Goal: Task Accomplishment & Management: Manage account settings

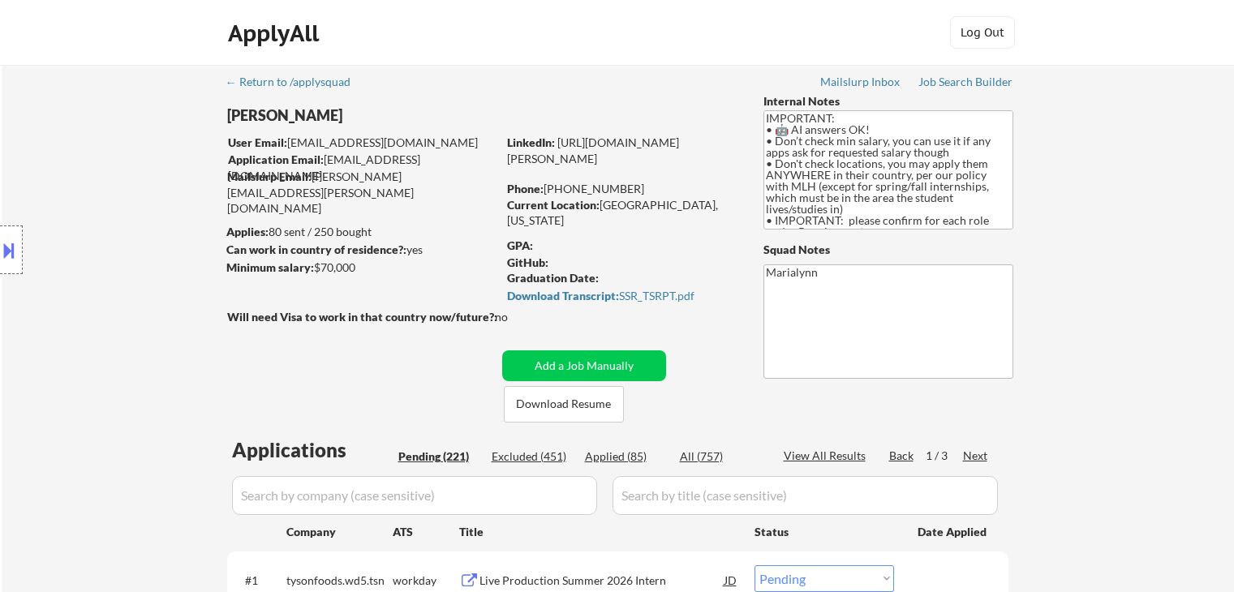
select select ""pending""
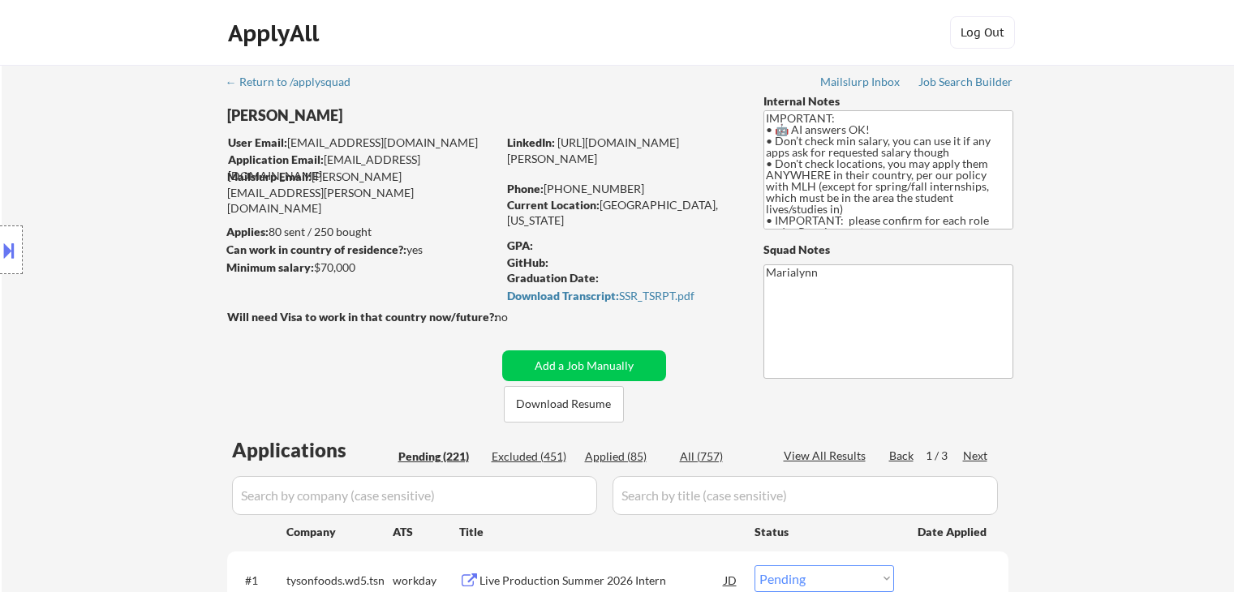
select select ""pending""
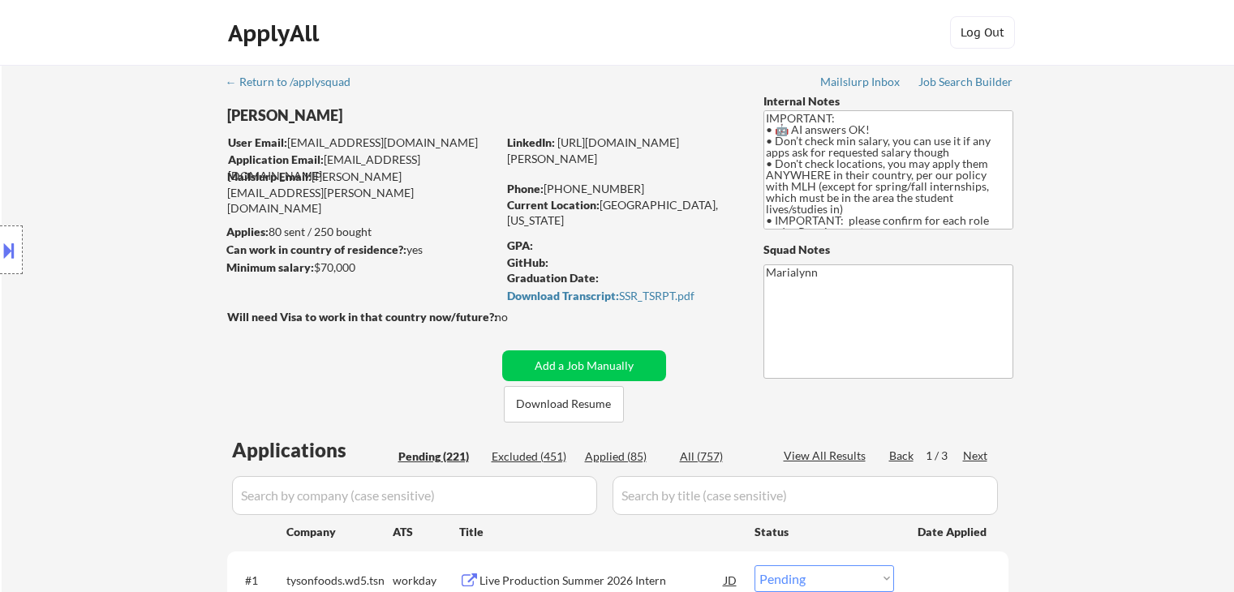
select select ""pending""
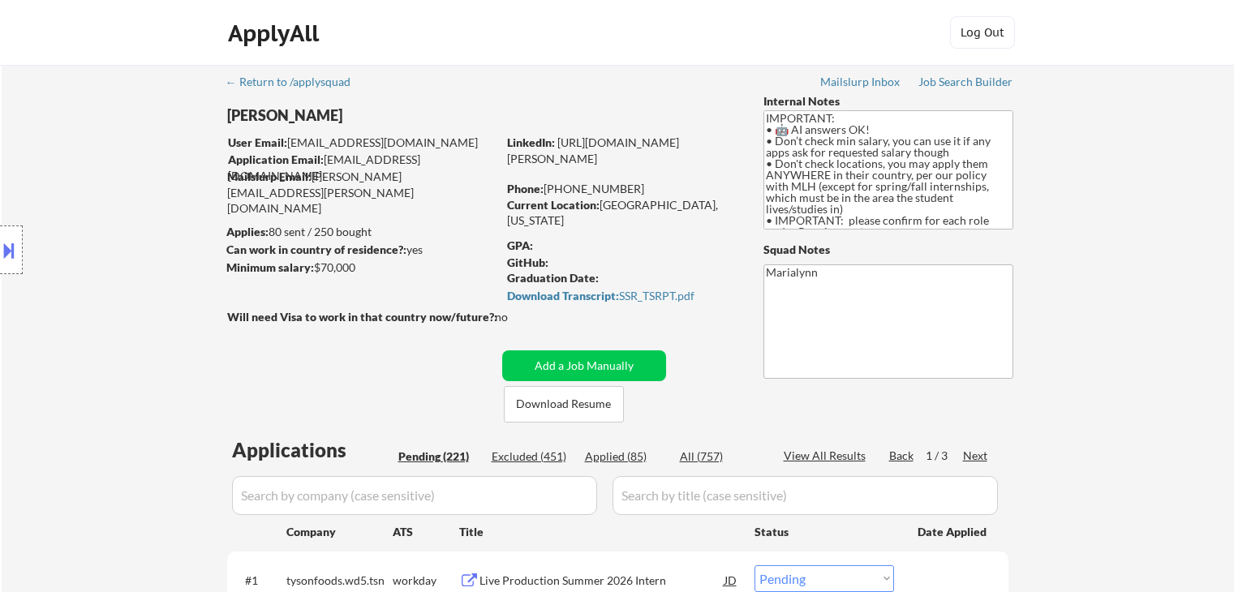
select select ""pending""
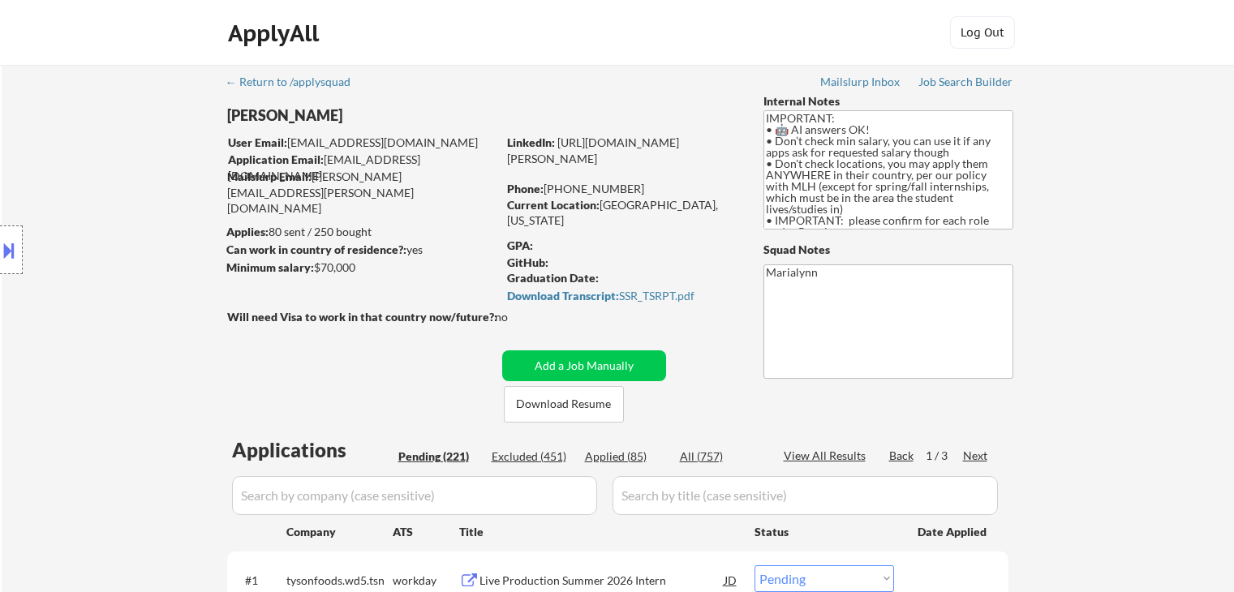
select select ""pending""
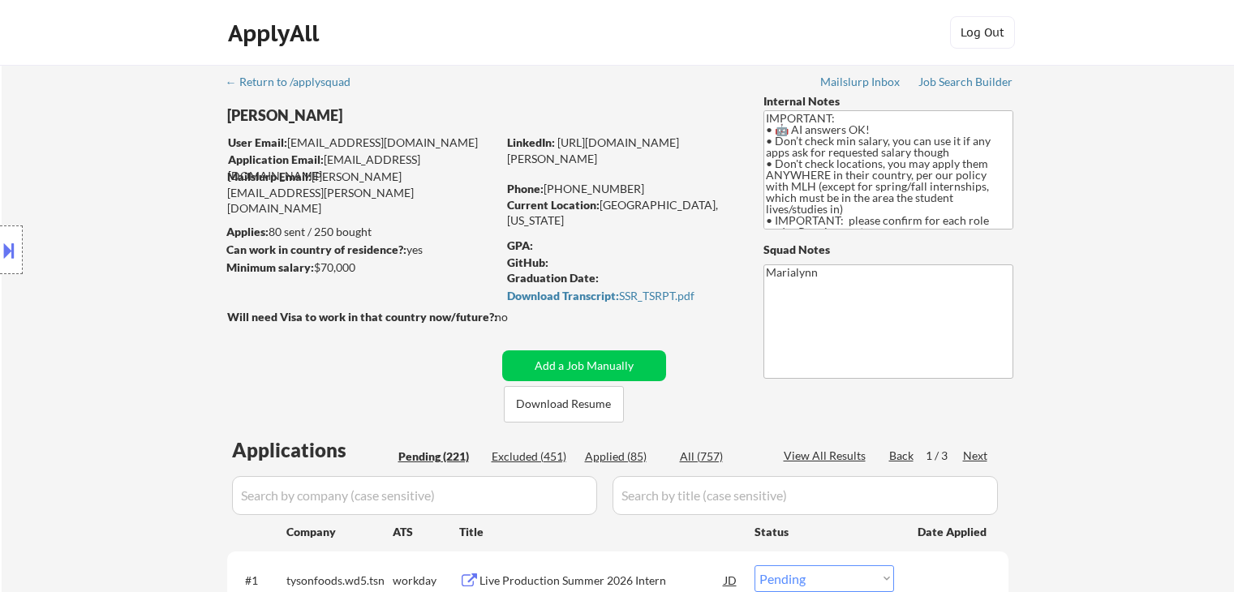
select select ""pending""
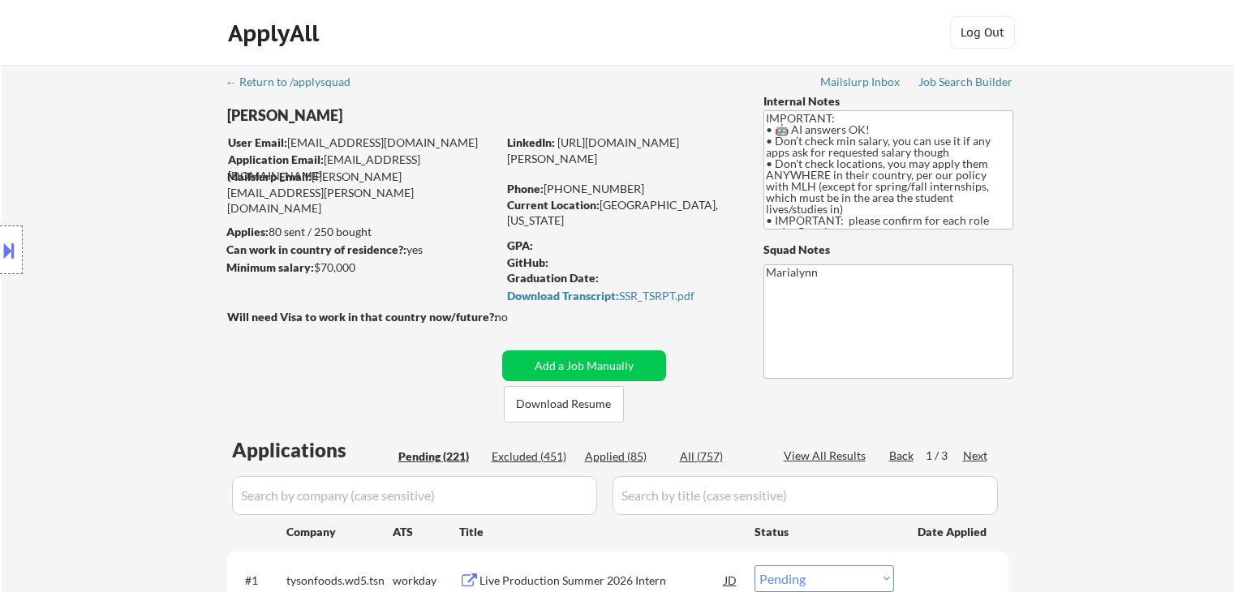
select select ""pending""
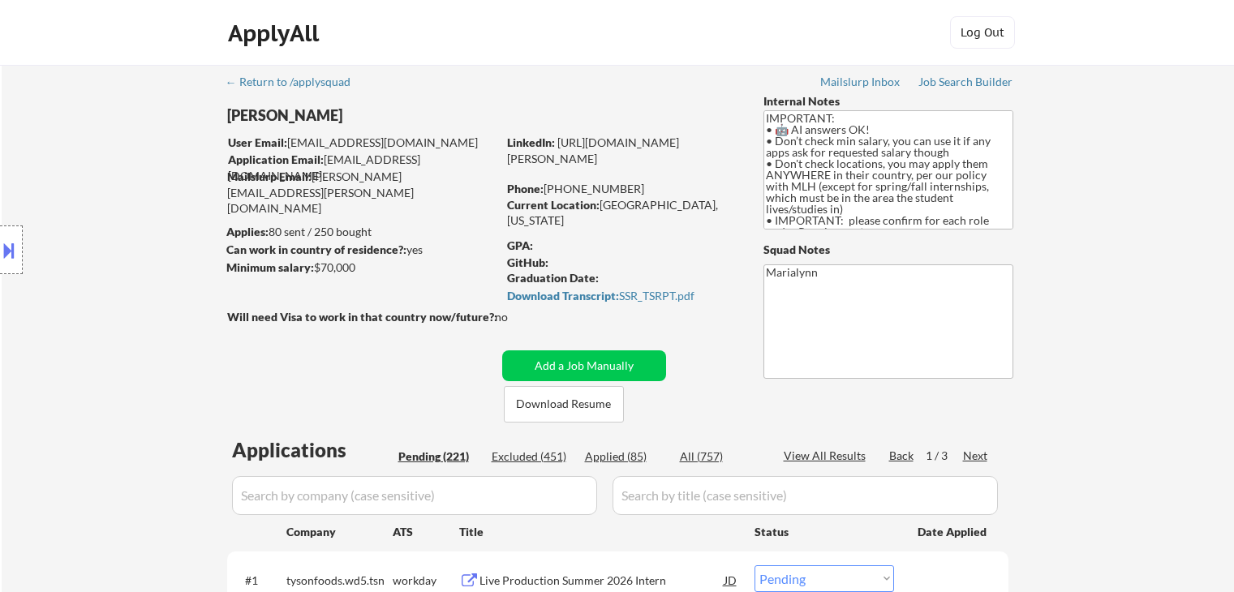
select select ""pending""
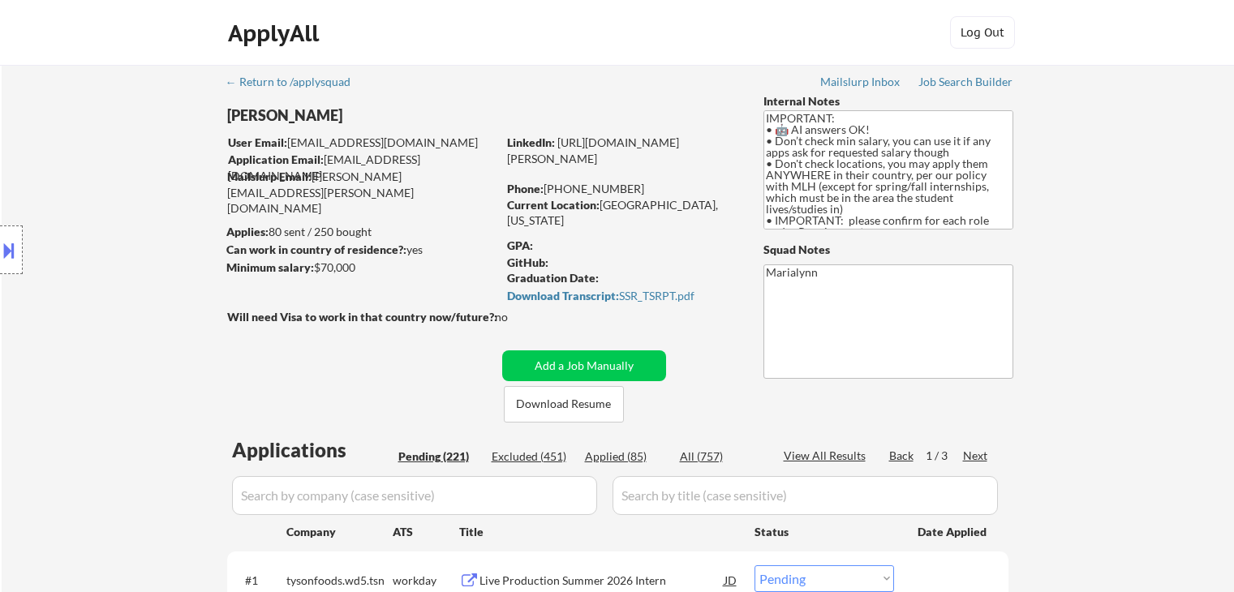
select select ""pending""
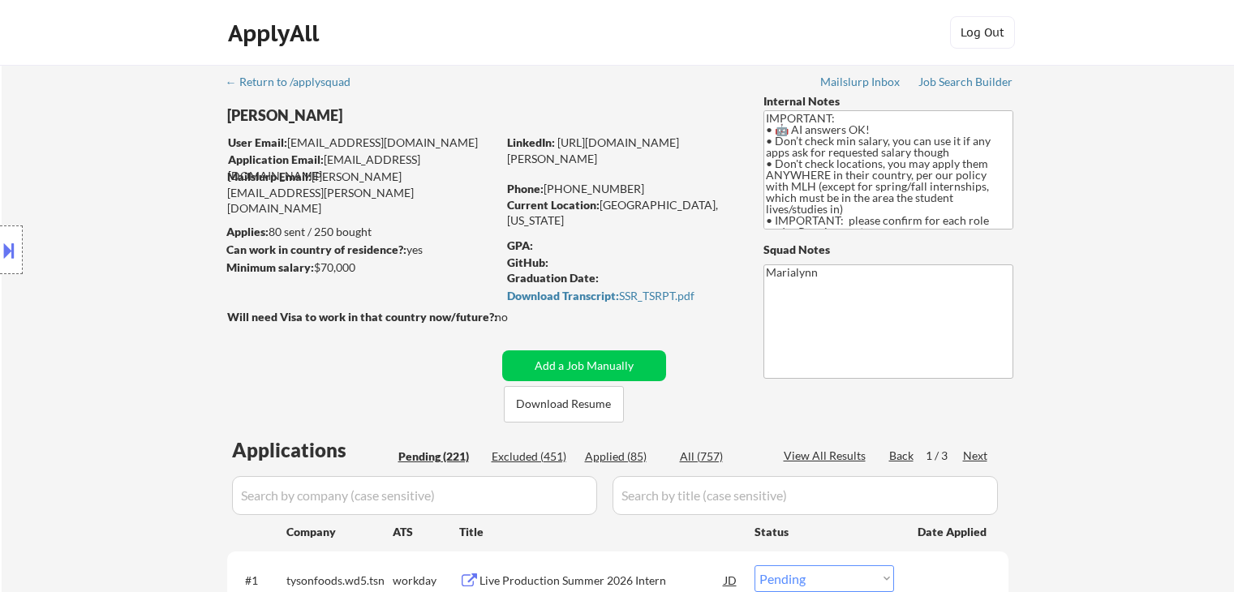
select select ""pending""
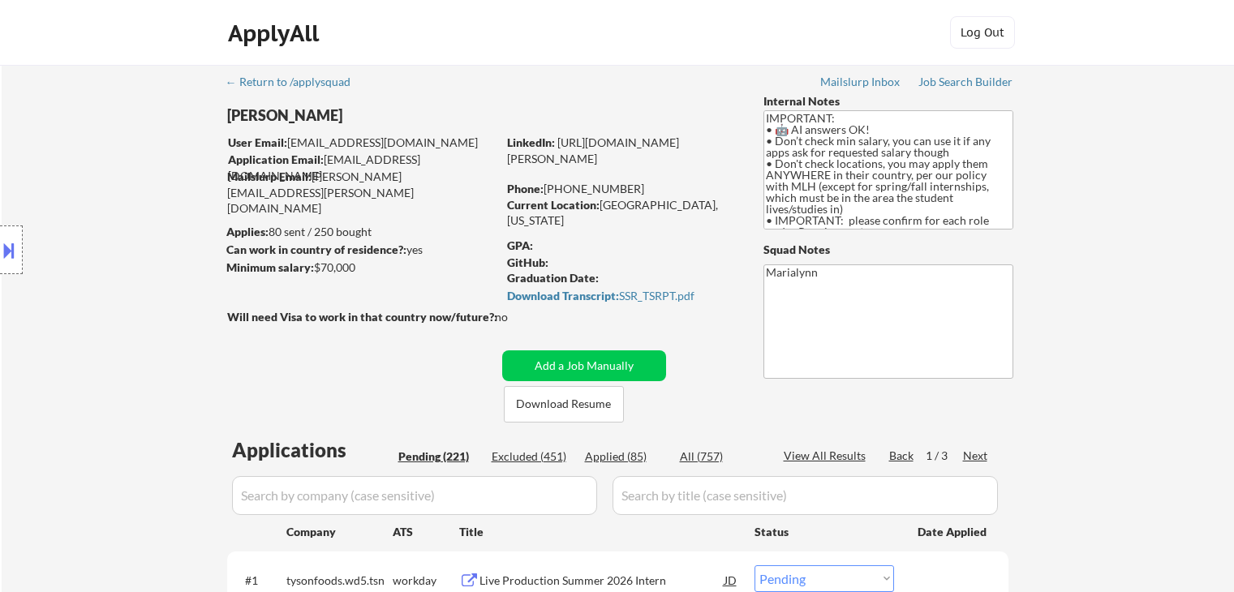
select select ""pending""
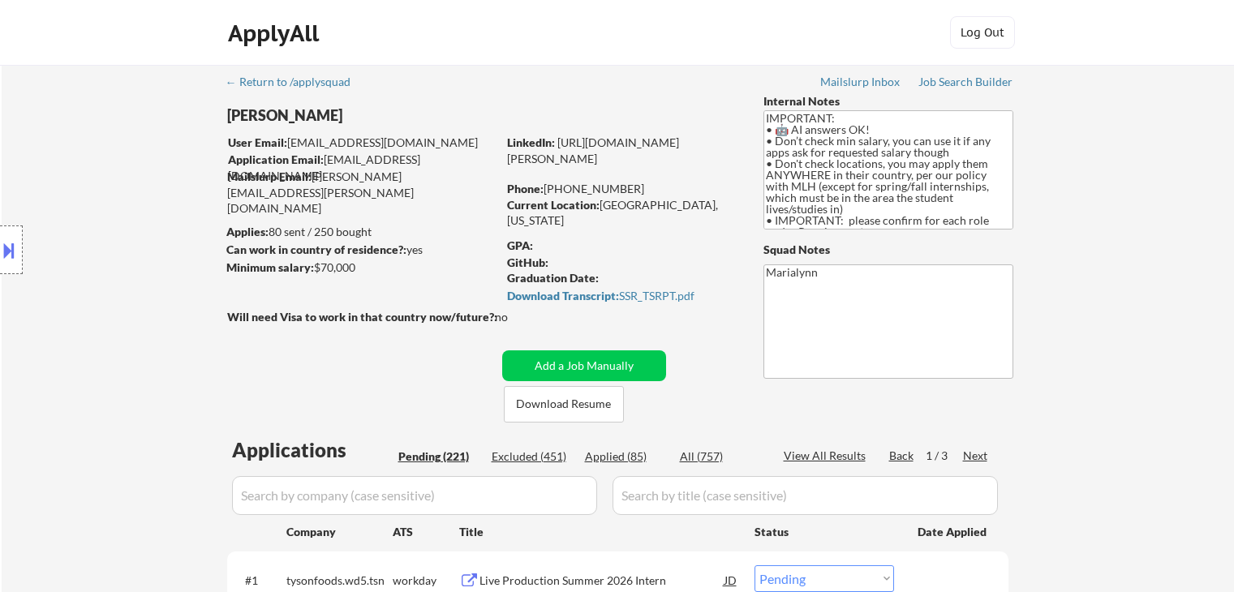
select select ""pending""
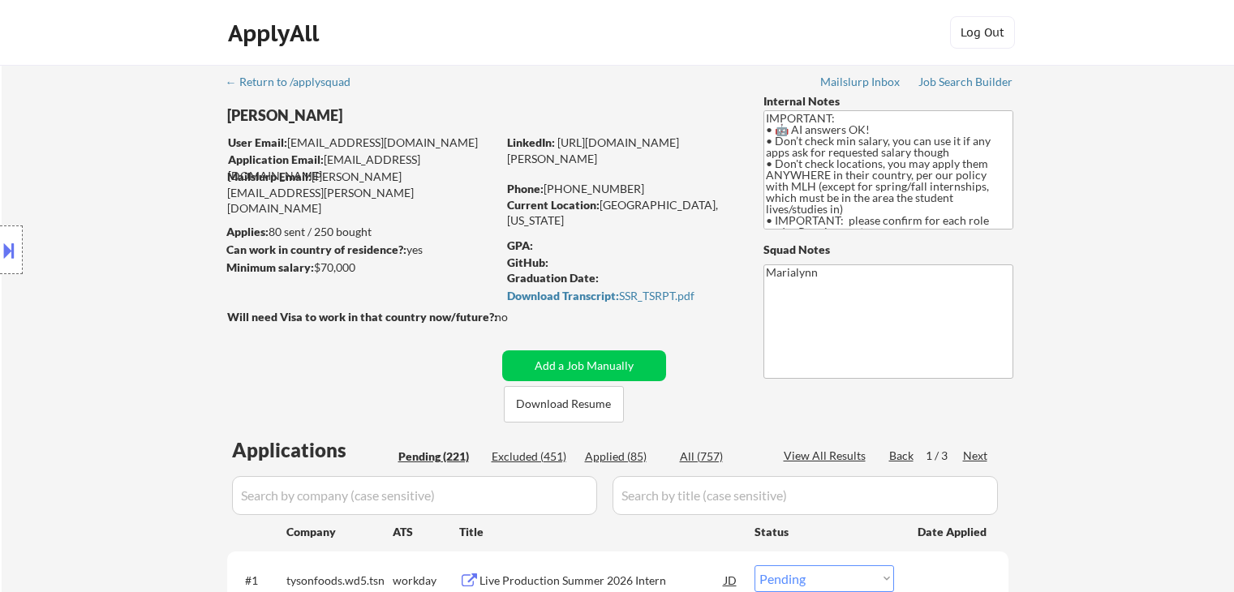
select select ""pending""
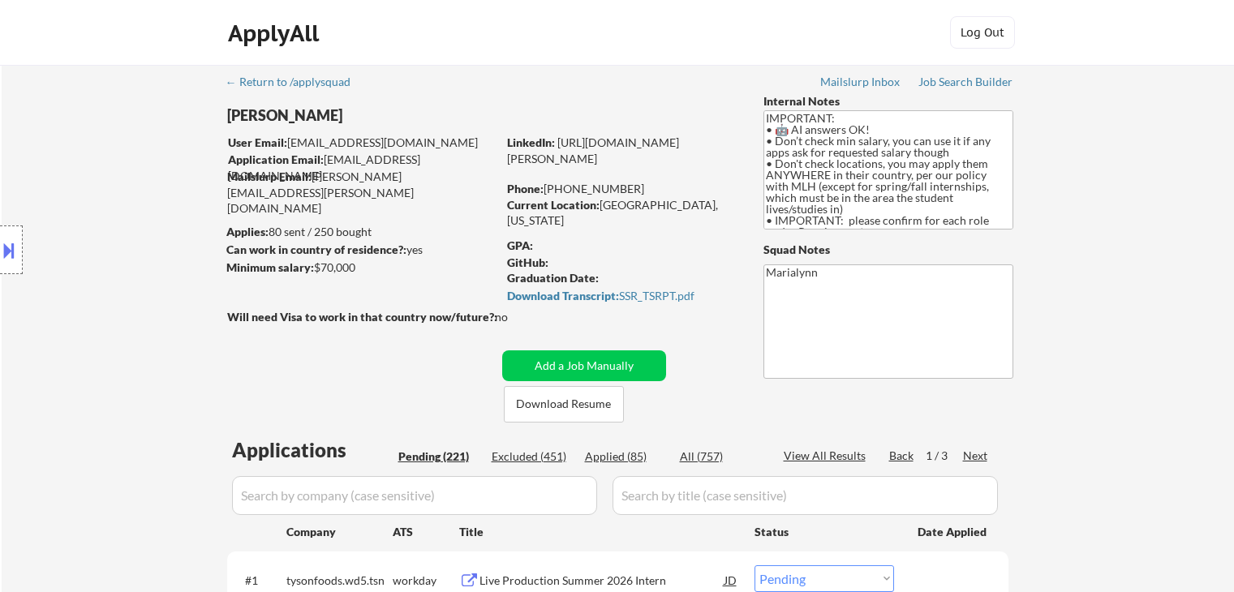
select select ""pending""
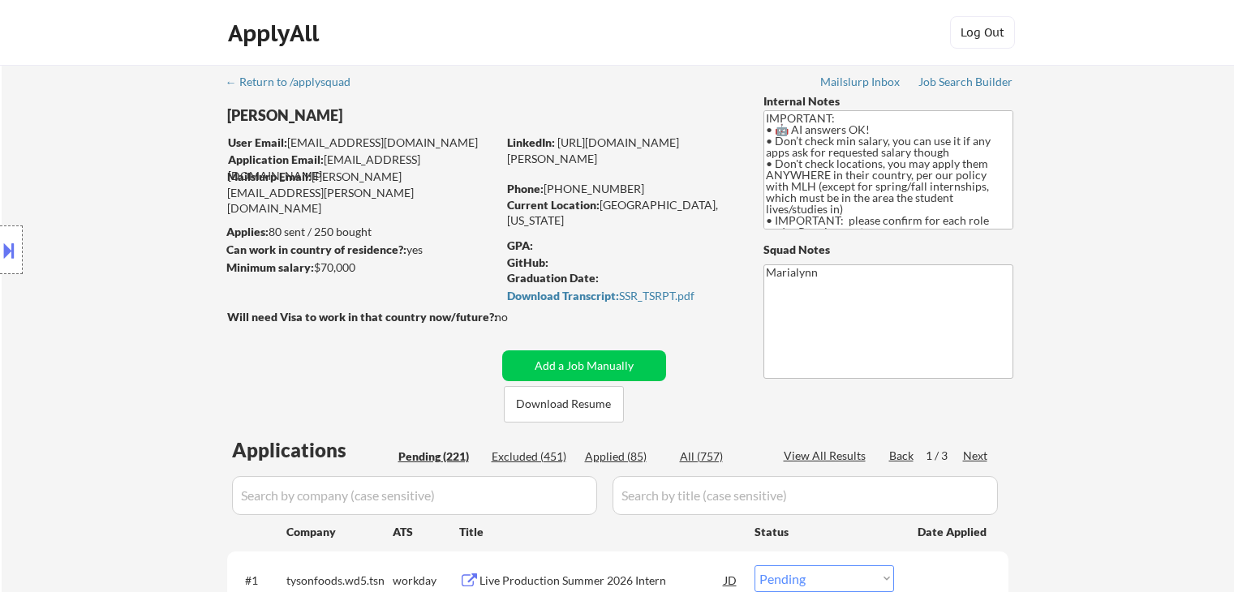
select select ""pending""
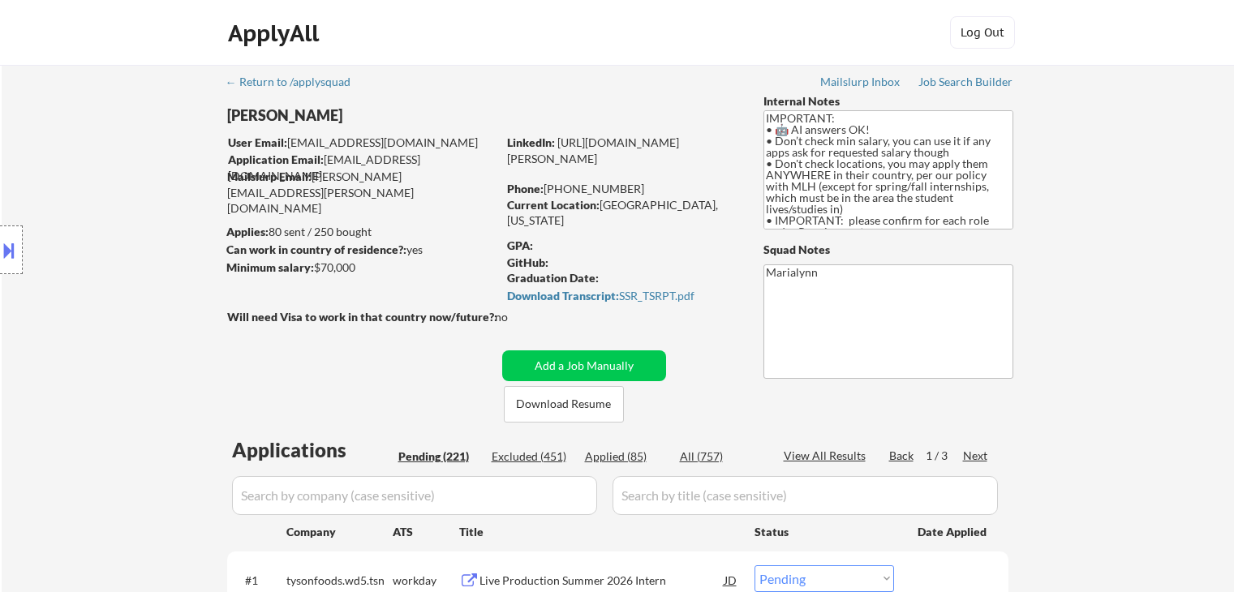
select select ""pending""
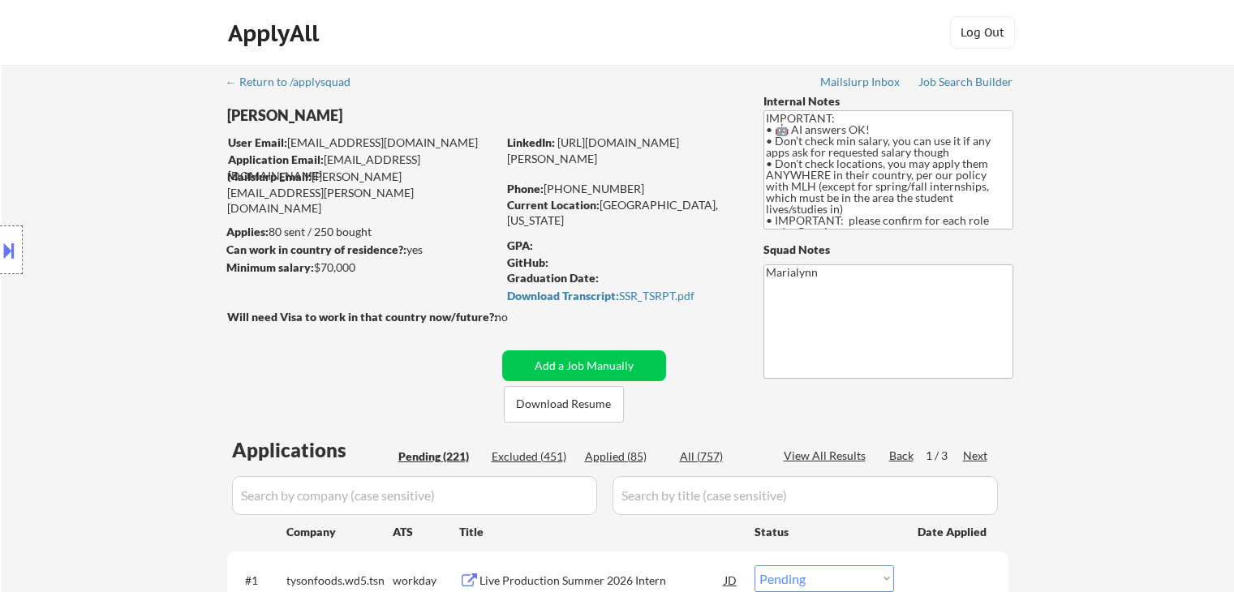
select select ""pending""
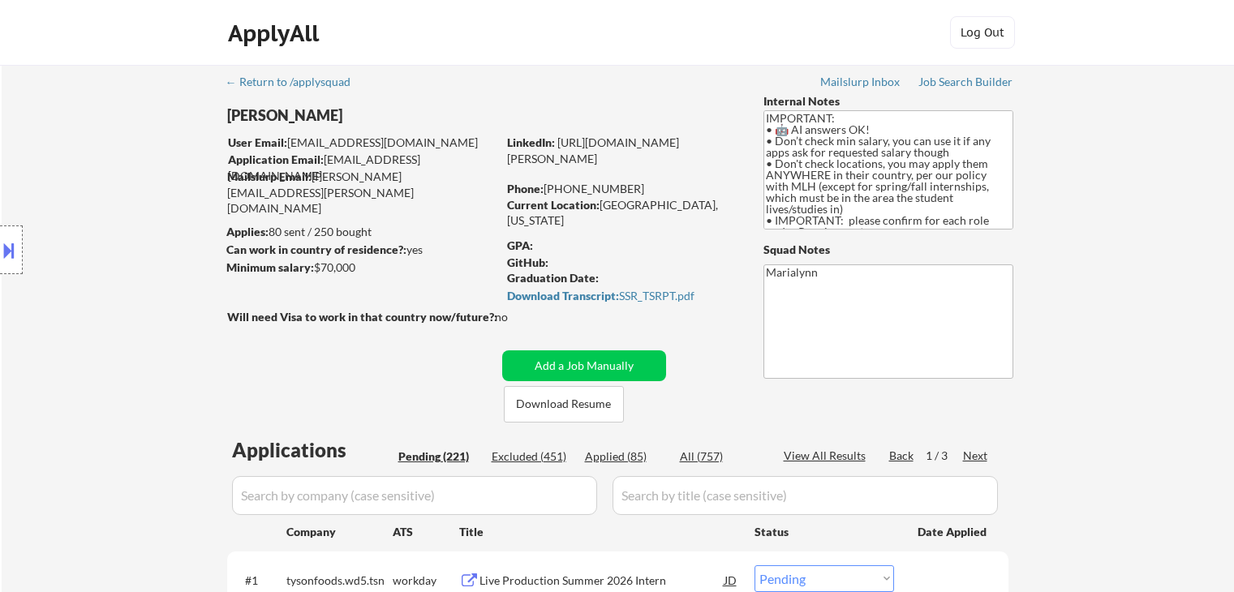
select select ""pending""
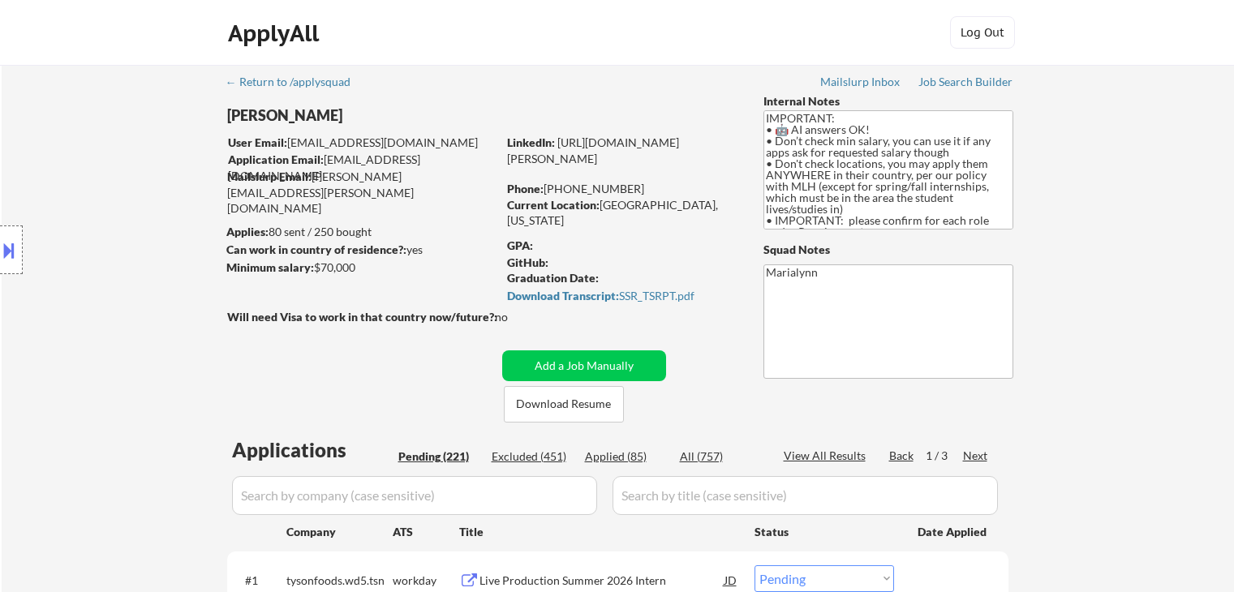
select select ""pending""
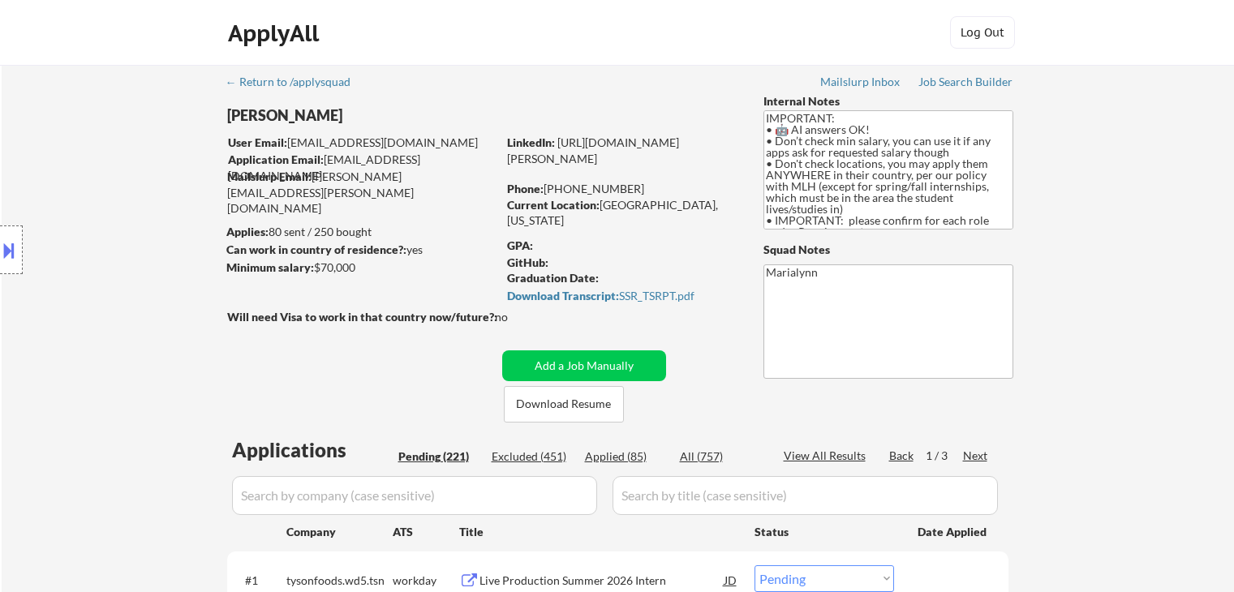
select select ""pending""
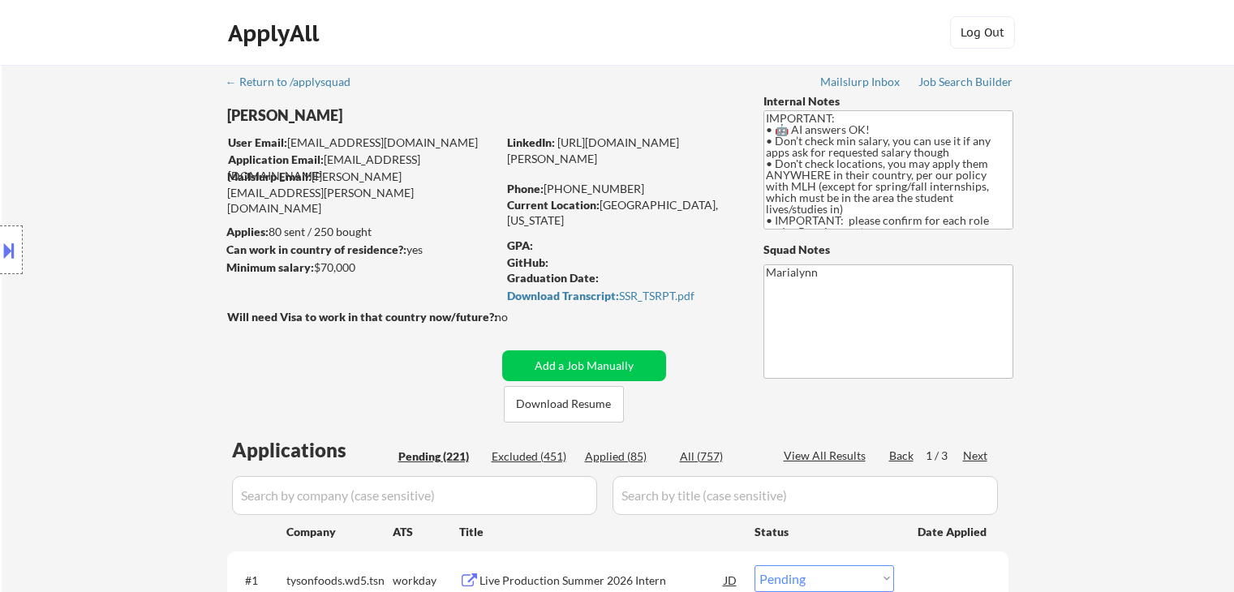
scroll to position [243, 0]
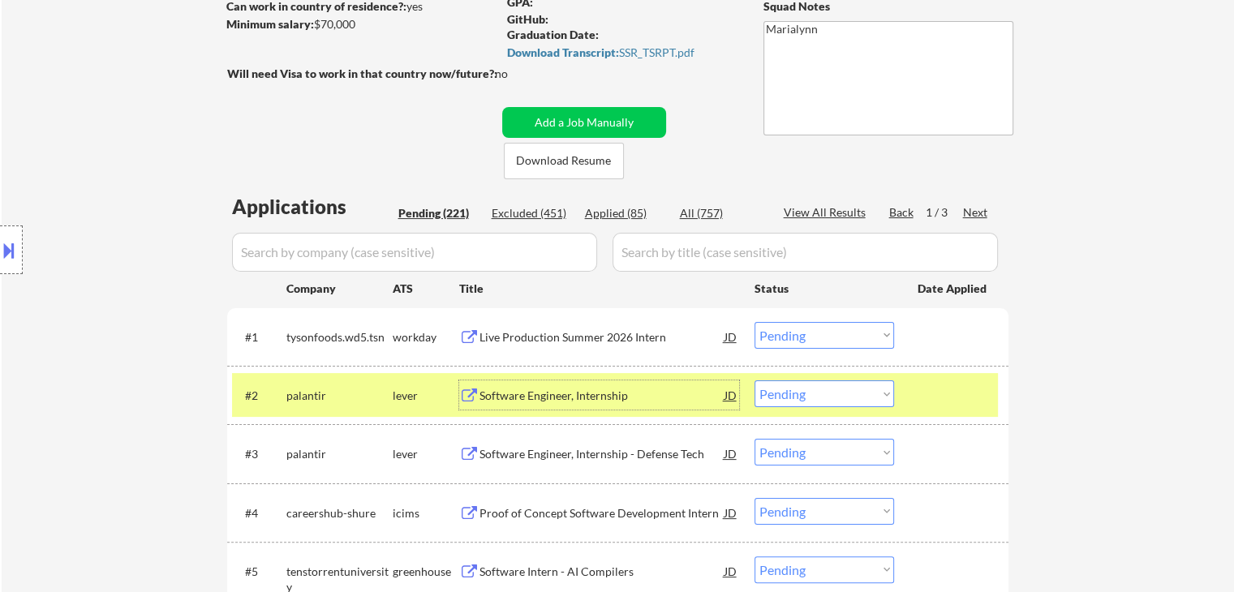
click at [799, 336] on select "Choose an option... Pending Applied Excluded (Questions) Excluded (Expired) Exc…" at bounding box center [823, 335] width 139 height 27
click at [754, 322] on select "Choose an option... Pending Applied Excluded (Questions) Excluded (Expired) Exc…" at bounding box center [823, 335] width 139 height 27
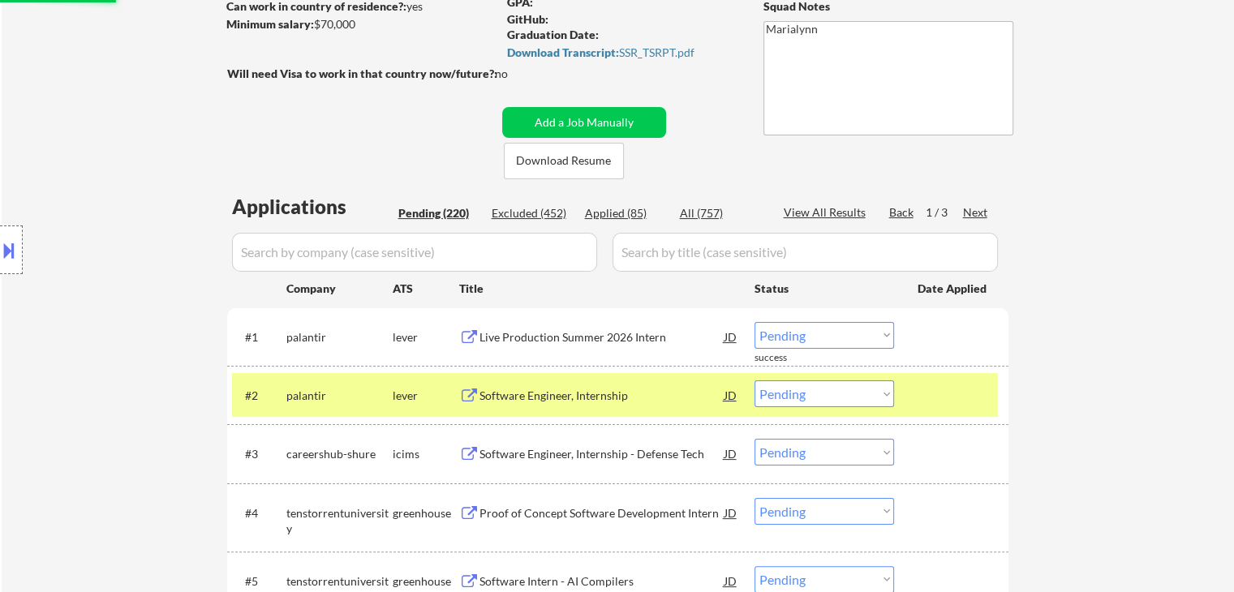
click at [587, 397] on div "Software Engineer, Internship" at bounding box center [601, 396] width 245 height 16
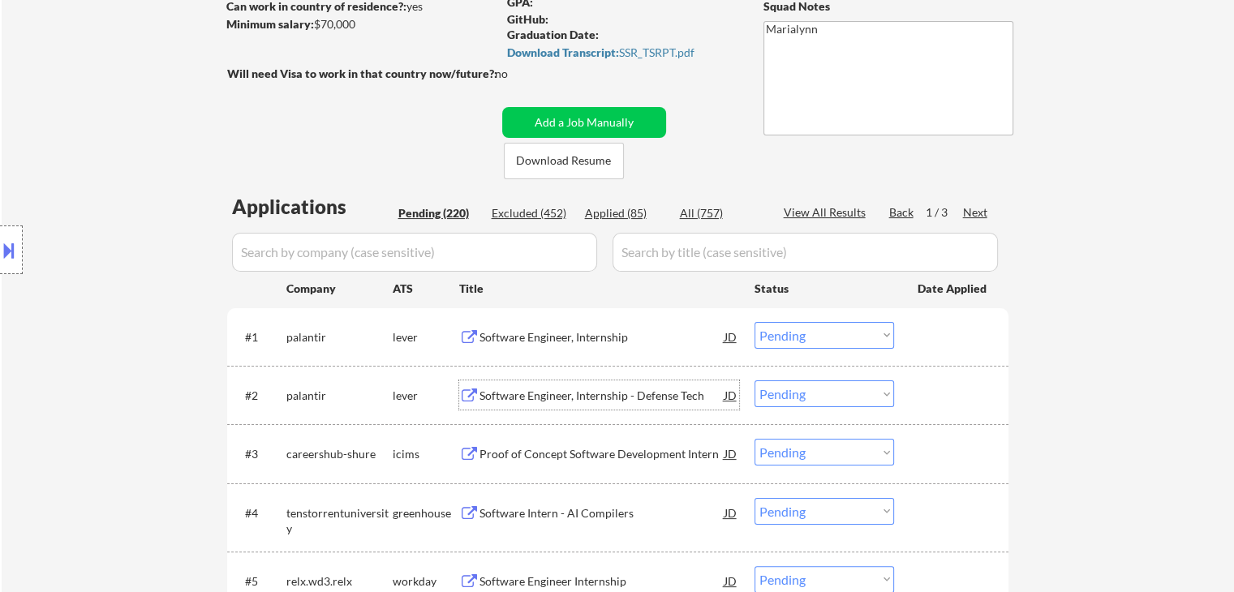
click at [418, 398] on div "lever" at bounding box center [426, 396] width 67 height 16
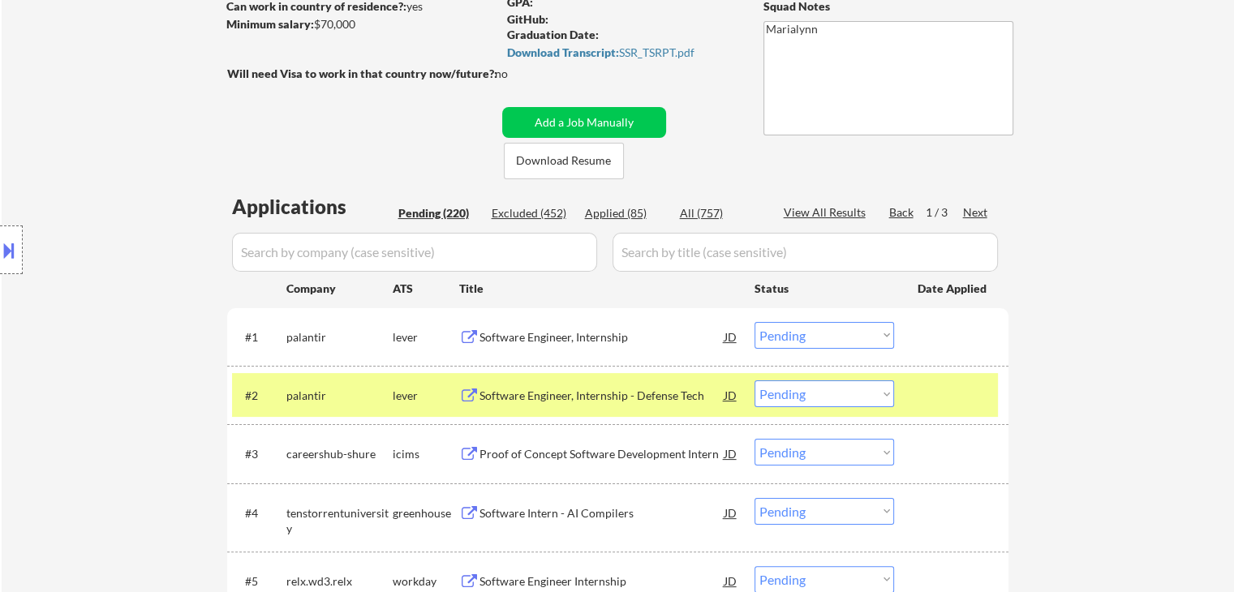
click at [402, 402] on div "lever" at bounding box center [426, 396] width 67 height 16
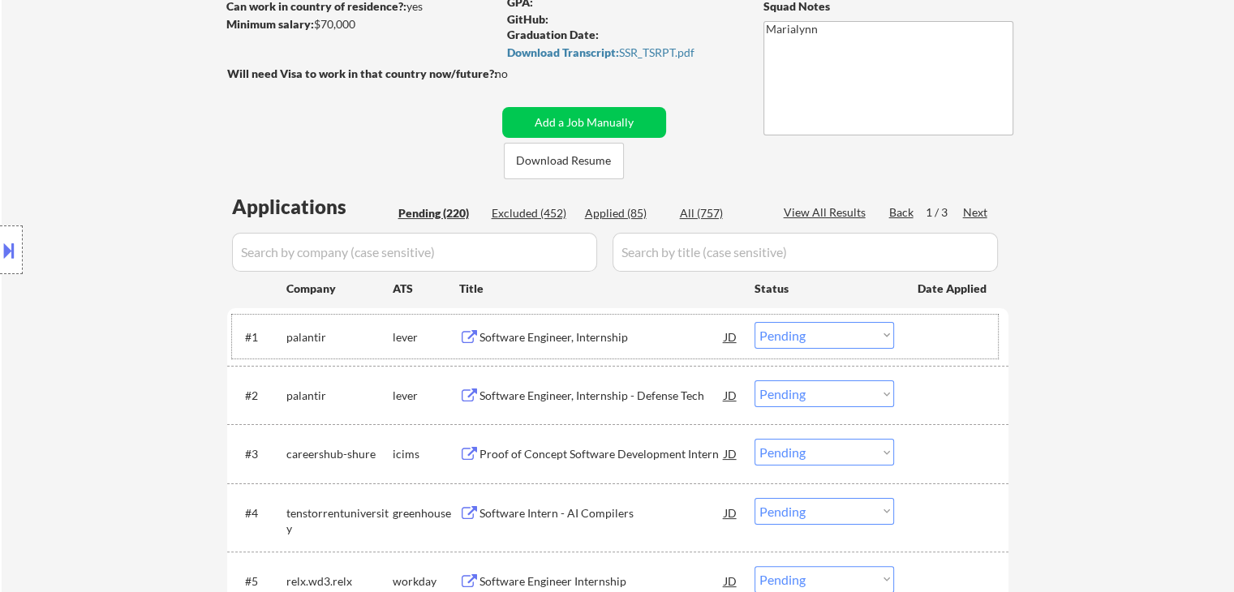
click at [412, 343] on div "lever" at bounding box center [426, 337] width 67 height 16
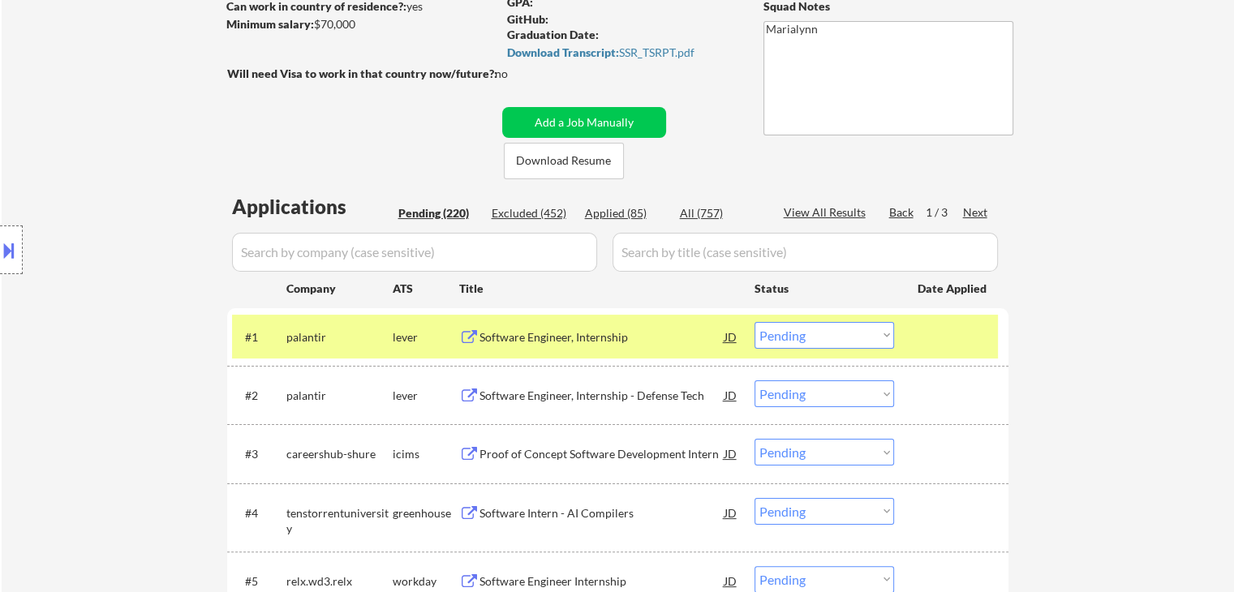
click at [522, 337] on div "Software Engineer, Internship" at bounding box center [601, 337] width 245 height 16
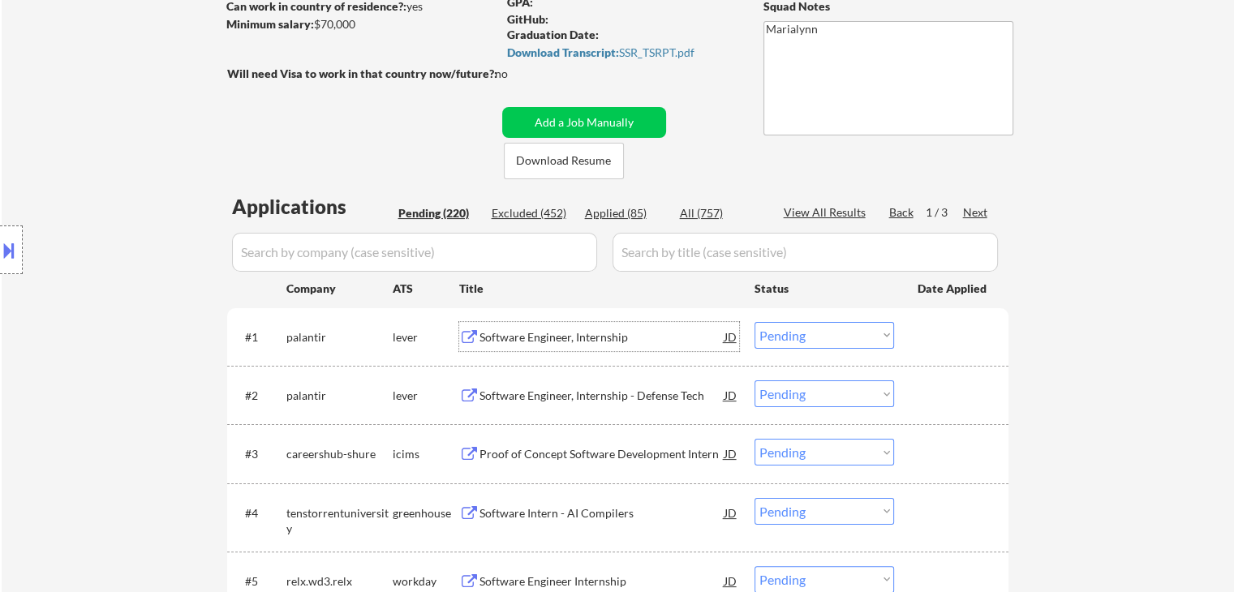
click at [869, 345] on select "Choose an option... Pending Applied Excluded (Questions) Excluded (Expired) Exc…" at bounding box center [823, 335] width 139 height 27
click at [754, 322] on select "Choose an option... Pending Applied Excluded (Questions) Excluded (Expired) Exc…" at bounding box center [823, 335] width 139 height 27
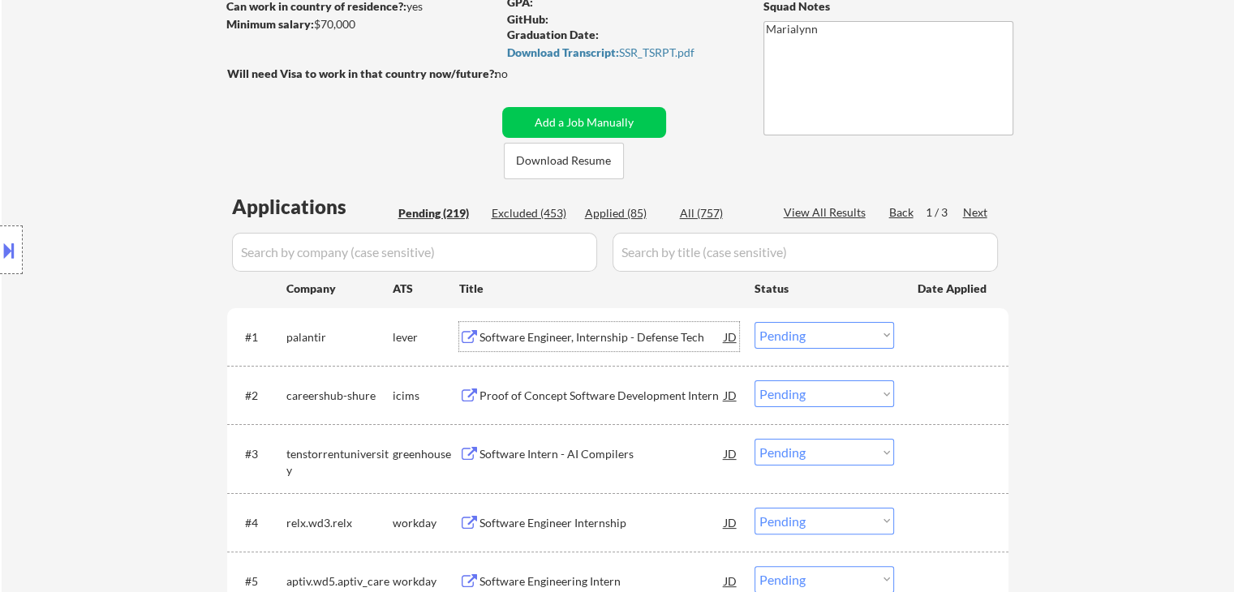
click at [584, 340] on div "Software Engineer, Internship - Defense Tech" at bounding box center [601, 337] width 245 height 16
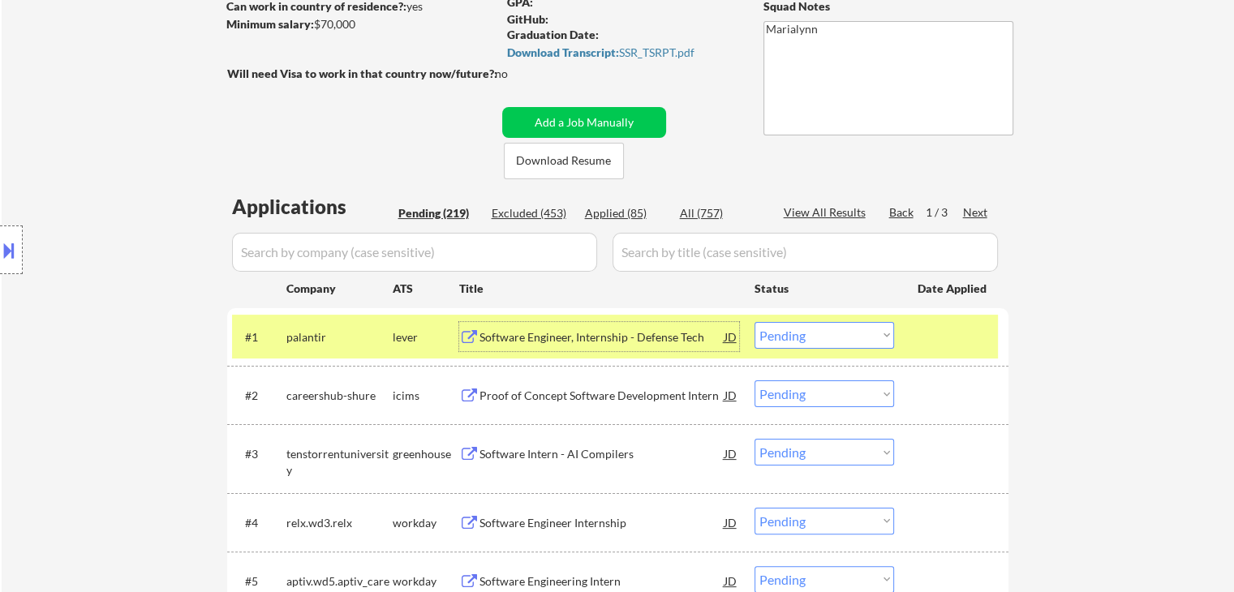
click at [818, 341] on select "Choose an option... Pending Applied Excluded (Questions) Excluded (Expired) Exc…" at bounding box center [823, 335] width 139 height 27
click at [754, 322] on select "Choose an option... Pending Applied Excluded (Questions) Excluded (Expired) Exc…" at bounding box center [823, 335] width 139 height 27
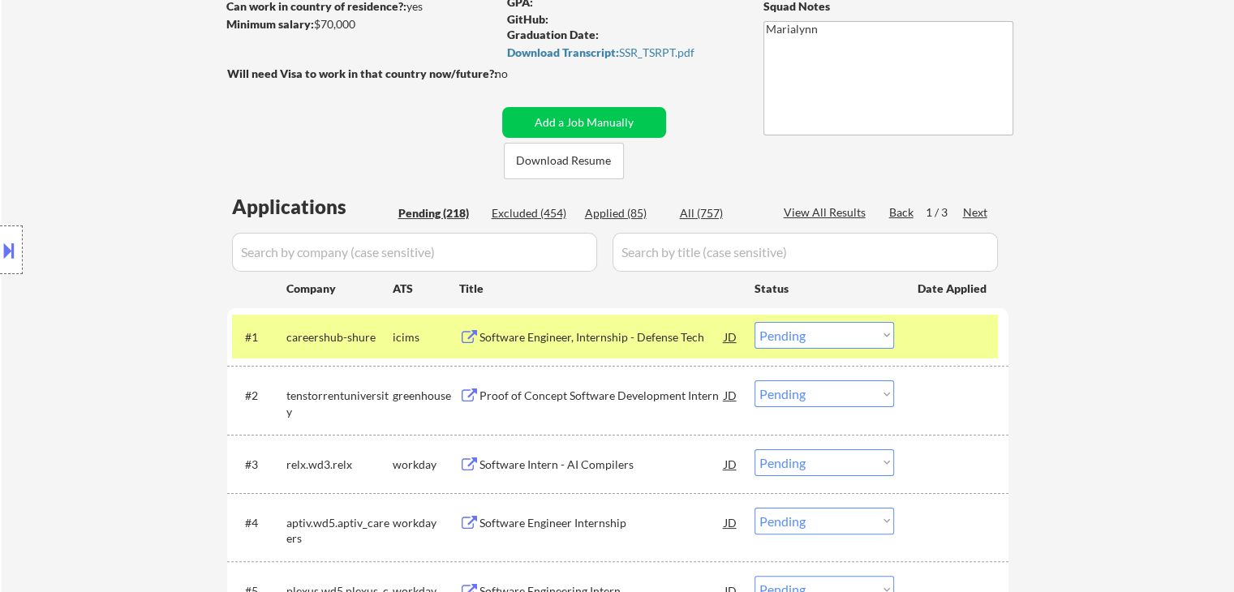
click at [576, 340] on div "Software Engineer, Internship - Defense Tech" at bounding box center [601, 337] width 245 height 16
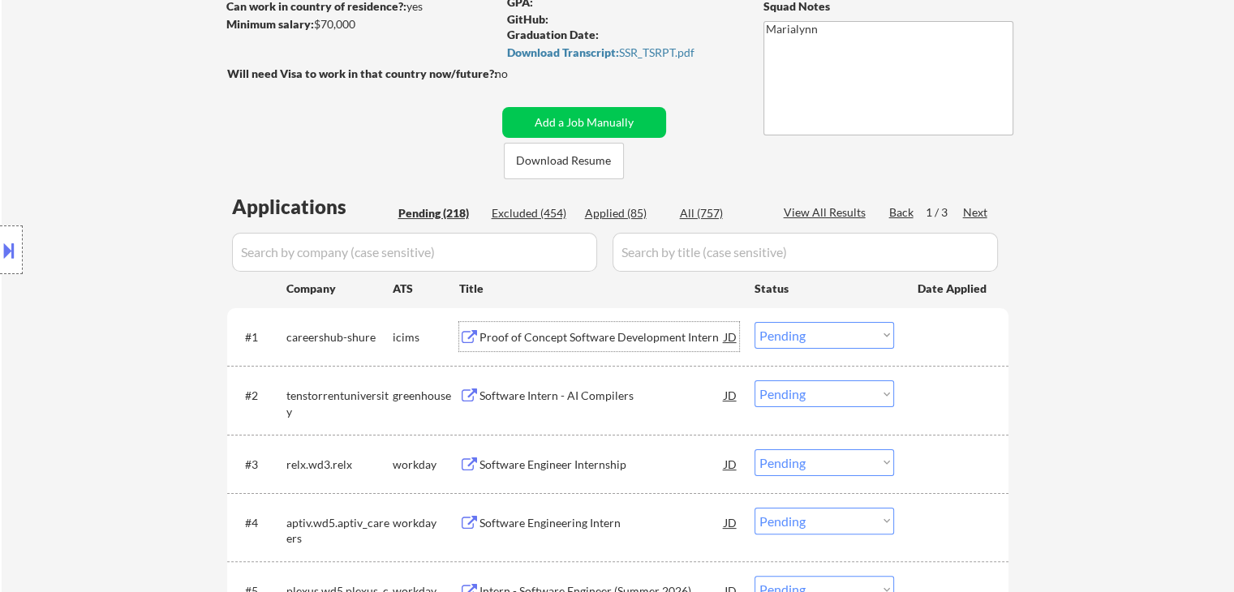
click at [637, 328] on div "Proof of Concept Software Development Intern" at bounding box center [601, 336] width 245 height 29
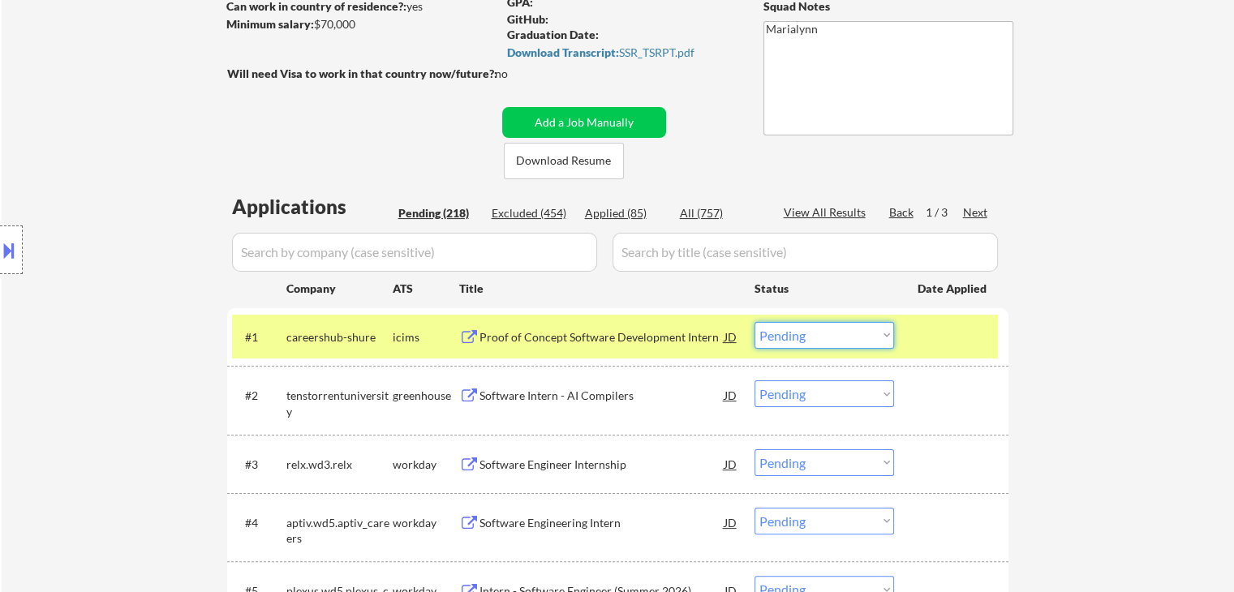
click at [819, 330] on select "Choose an option... Pending Applied Excluded (Questions) Excluded (Expired) Exc…" at bounding box center [823, 335] width 139 height 27
click at [754, 322] on select "Choose an option... Pending Applied Excluded (Questions) Excluded (Expired) Exc…" at bounding box center [823, 335] width 139 height 27
select select ""pending""
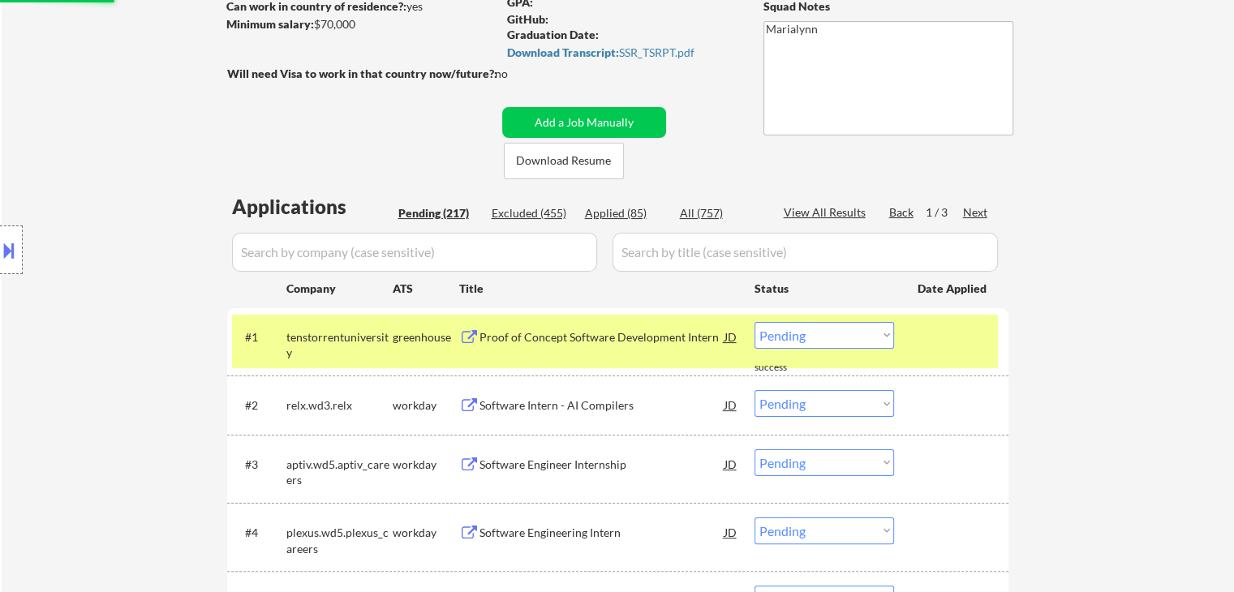
click at [579, 341] on div "Proof of Concept Software Development Intern" at bounding box center [601, 337] width 245 height 16
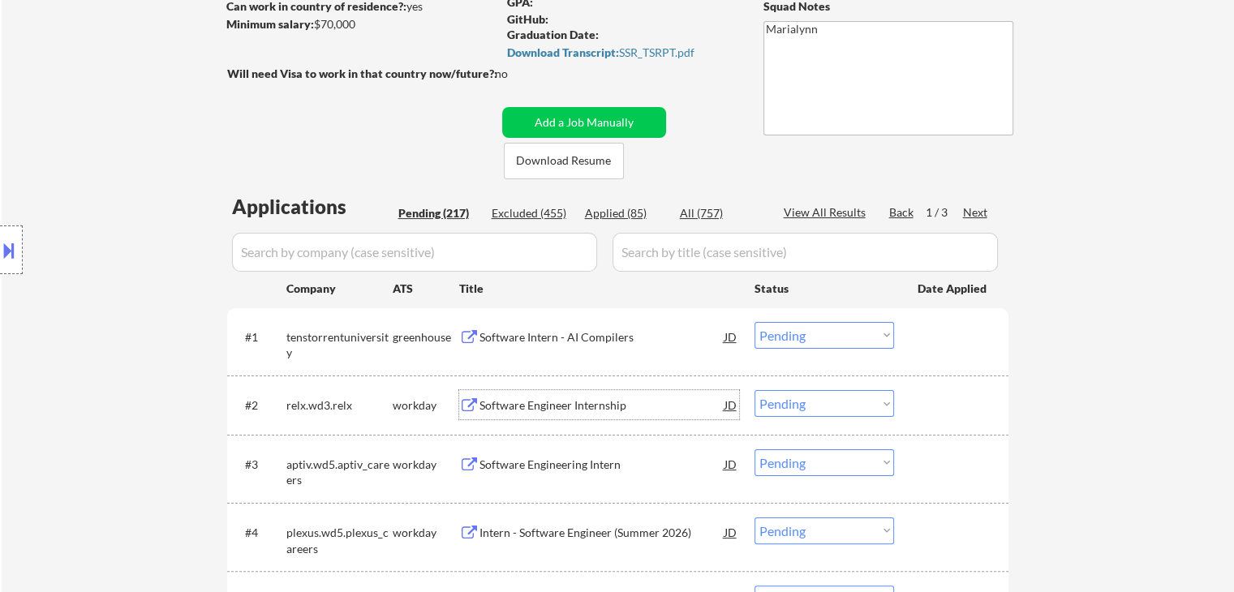
click at [580, 401] on div "Software Engineer Internship" at bounding box center [601, 405] width 245 height 16
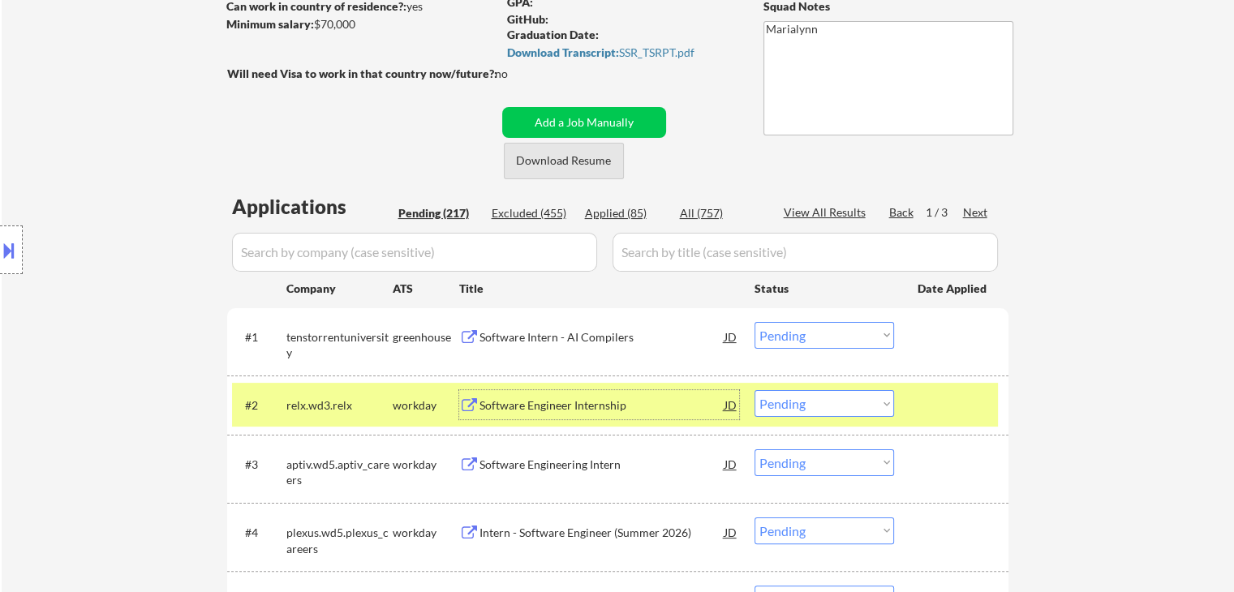
click at [594, 153] on button "Download Resume" at bounding box center [564, 161] width 120 height 36
drag, startPoint x: 597, startPoint y: 162, endPoint x: 597, endPoint y: 171, distance: 8.9
click at [597, 163] on button "Download Resume" at bounding box center [564, 161] width 120 height 36
drag, startPoint x: 769, startPoint y: 414, endPoint x: 787, endPoint y: 392, distance: 29.4
click at [770, 418] on div "#2 relx.wd3.relx workday Software Engineer Internship JD warning_amber Choose a…" at bounding box center [615, 405] width 766 height 44
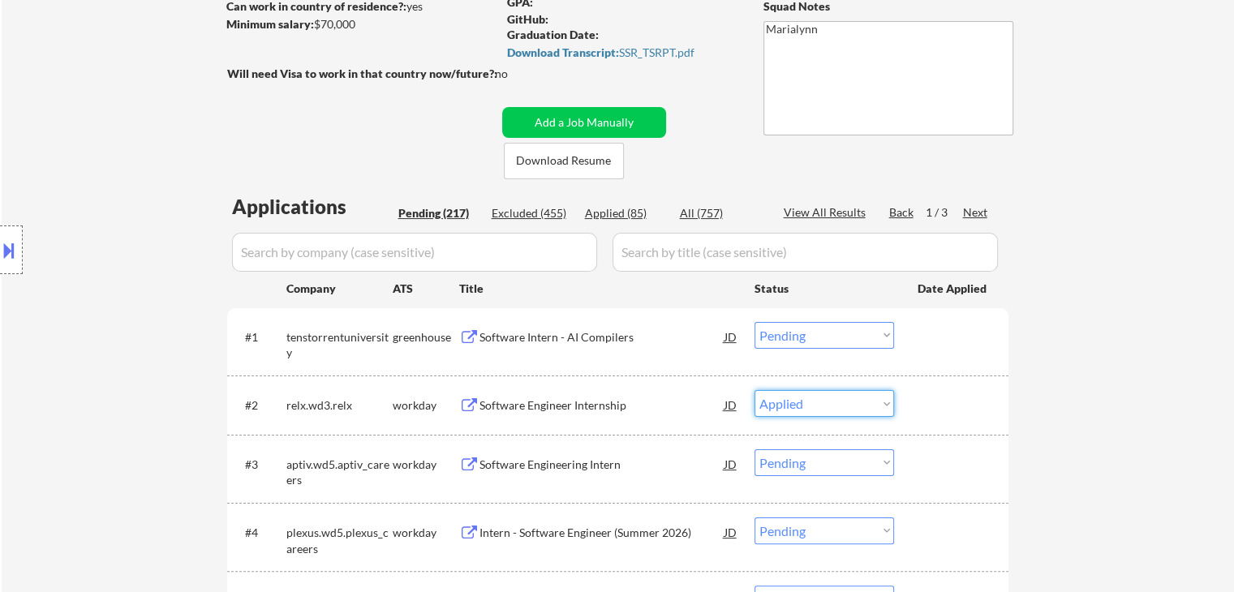
click at [754, 390] on select "Choose an option... Pending Applied Excluded (Questions) Excluded (Expired) Exc…" at bounding box center [823, 403] width 139 height 27
select select ""pending""
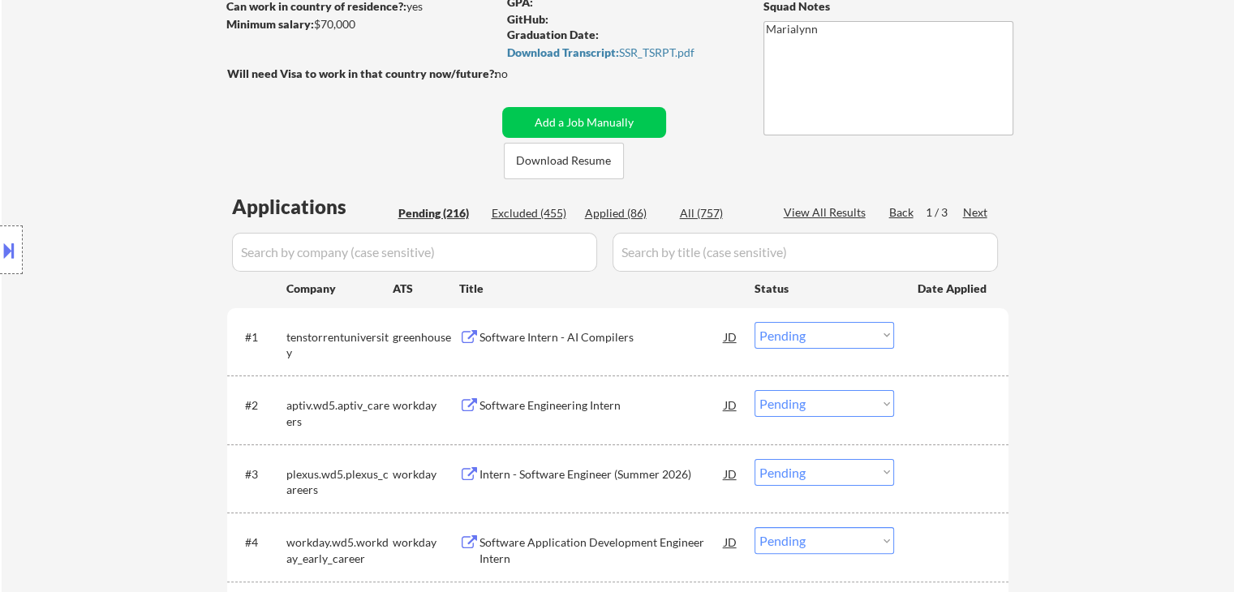
drag, startPoint x: 496, startPoint y: 403, endPoint x: 496, endPoint y: 414, distance: 10.5
click at [496, 406] on div "Software Engineering Intern" at bounding box center [601, 405] width 245 height 16
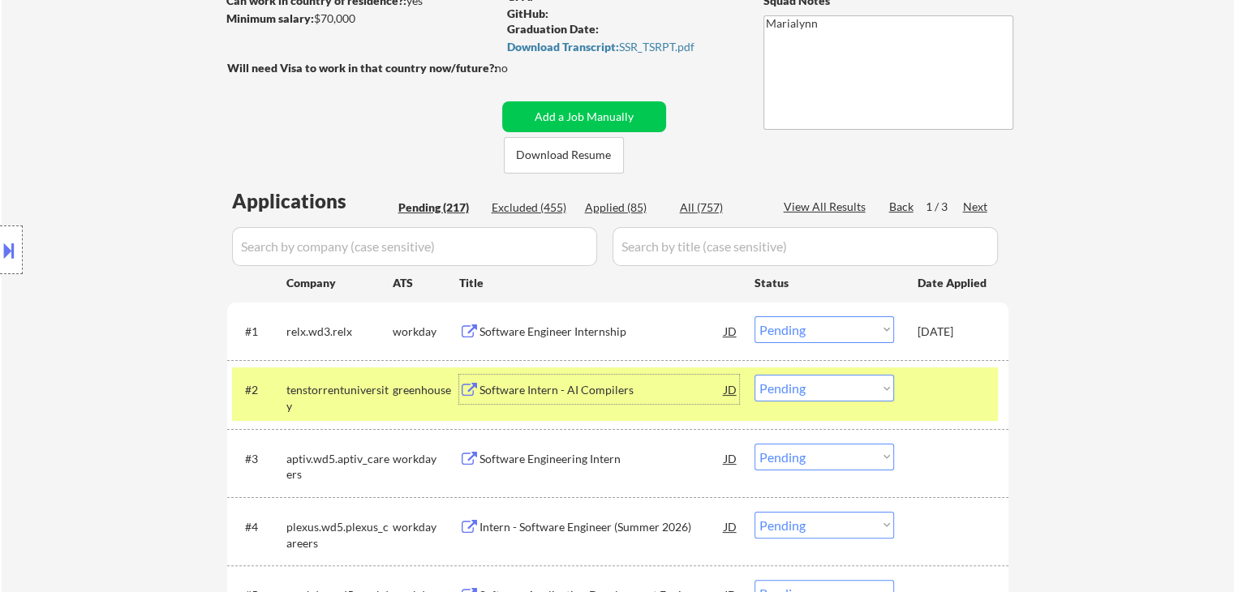
scroll to position [324, 0]
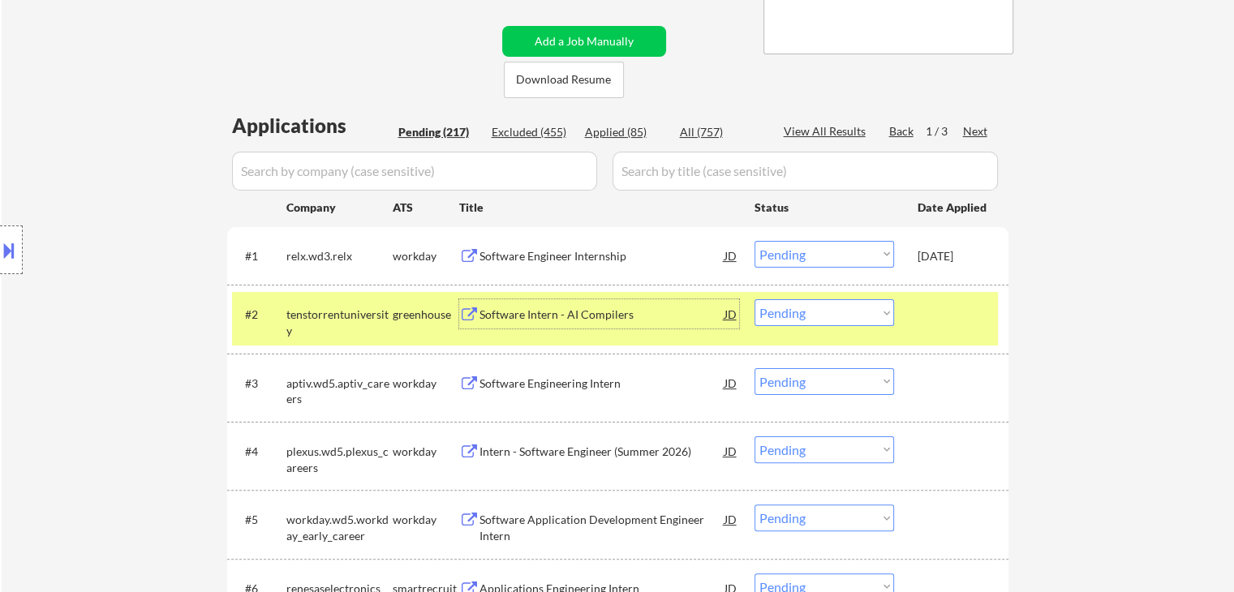
click at [384, 310] on div "tenstorrentuniversity" at bounding box center [339, 323] width 106 height 32
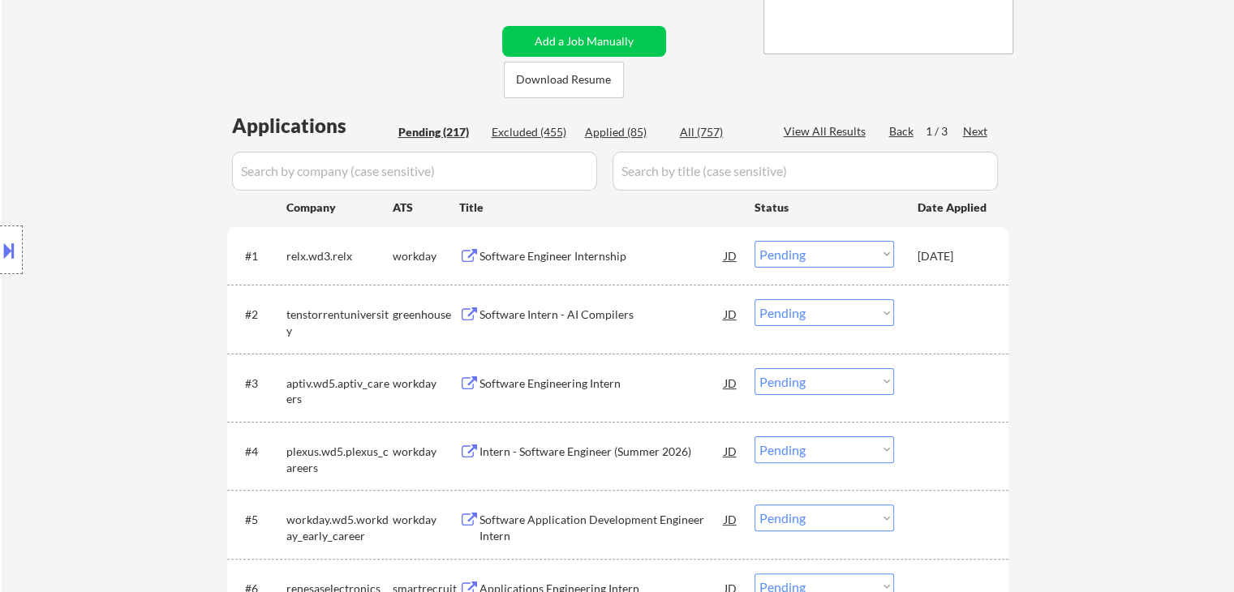
click at [556, 453] on div "Intern - Software Engineer (Summer 2026)" at bounding box center [601, 452] width 245 height 16
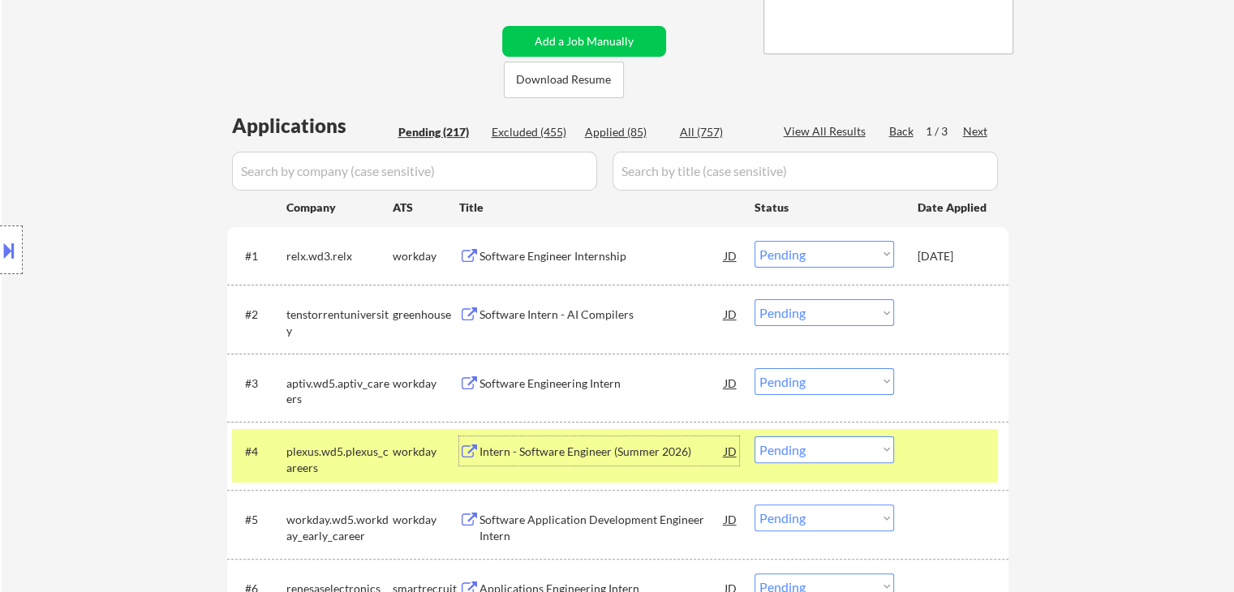
click at [848, 453] on select "Choose an option... Pending Applied Excluded (Questions) Excluded (Expired) Exc…" at bounding box center [823, 449] width 139 height 27
click at [754, 436] on select "Choose an option... Pending Applied Excluded (Questions) Excluded (Expired) Exc…" at bounding box center [823, 449] width 139 height 27
click at [621, 451] on div "Software Application Development Engineer Intern" at bounding box center [601, 460] width 245 height 32
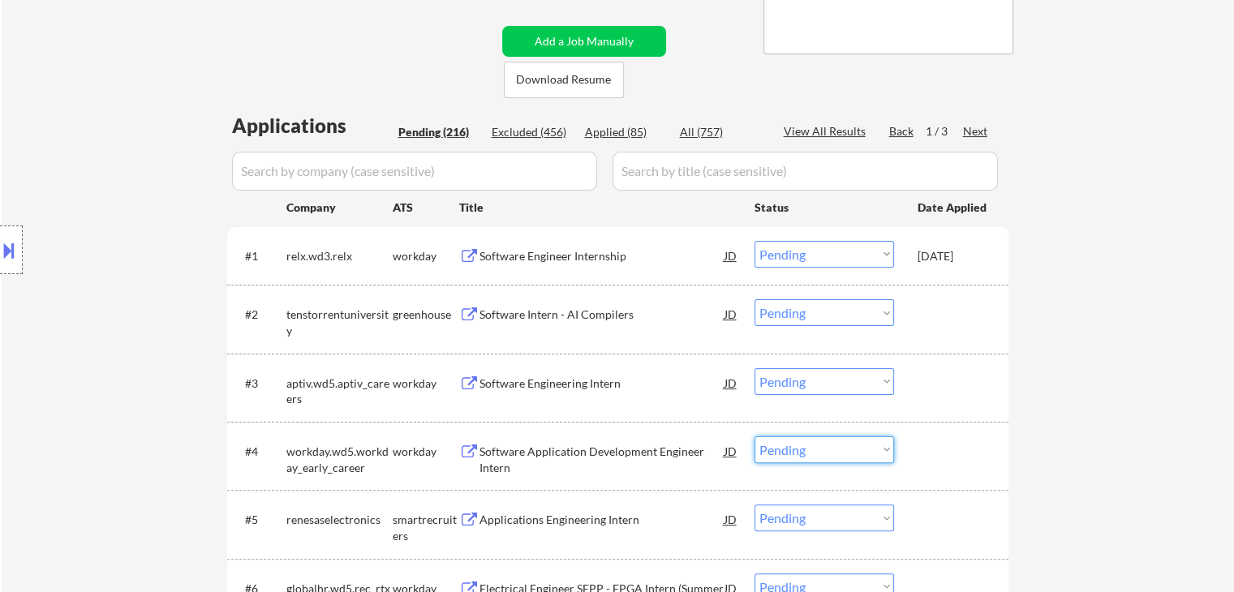
click at [798, 453] on select "Choose an option... Pending Applied Excluded (Questions) Excluded (Expired) Exc…" at bounding box center [823, 449] width 139 height 27
click at [754, 436] on select "Choose an option... Pending Applied Excluded (Questions) Excluded (Expired) Exc…" at bounding box center [823, 449] width 139 height 27
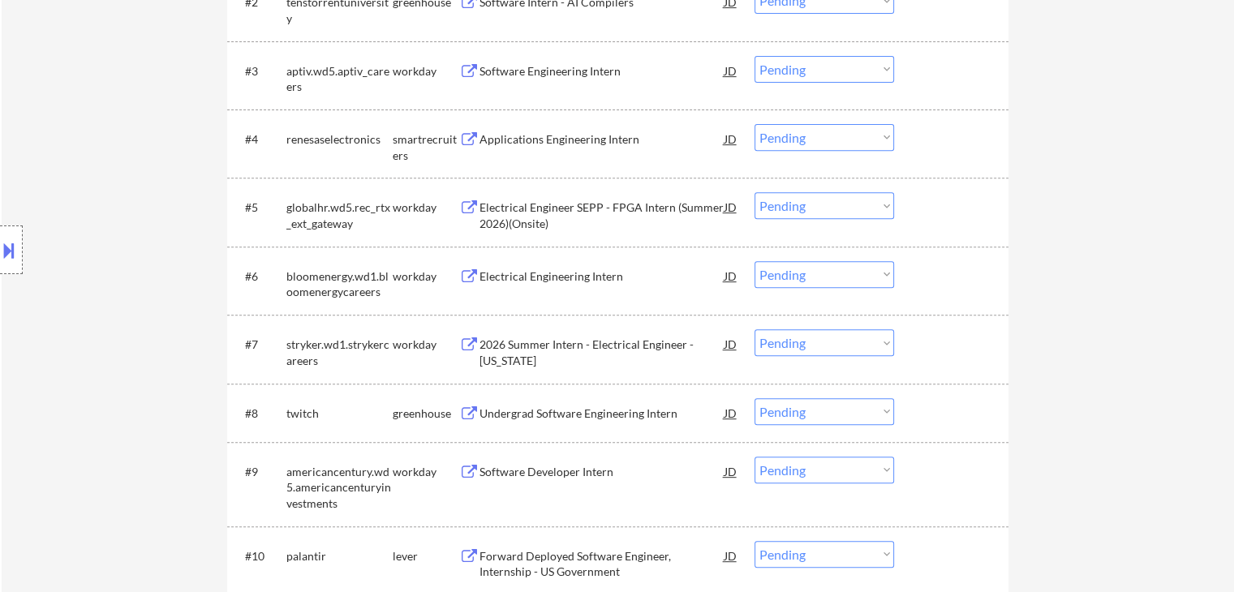
scroll to position [649, 0]
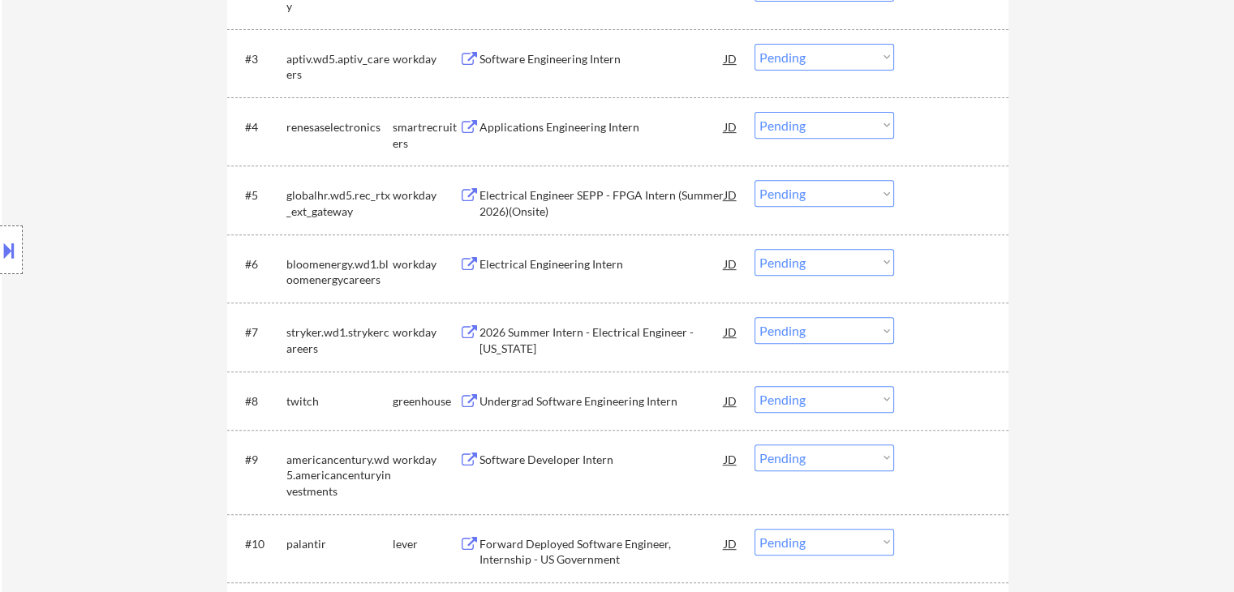
click at [538, 130] on div "Applications Engineering Intern" at bounding box center [601, 127] width 245 height 16
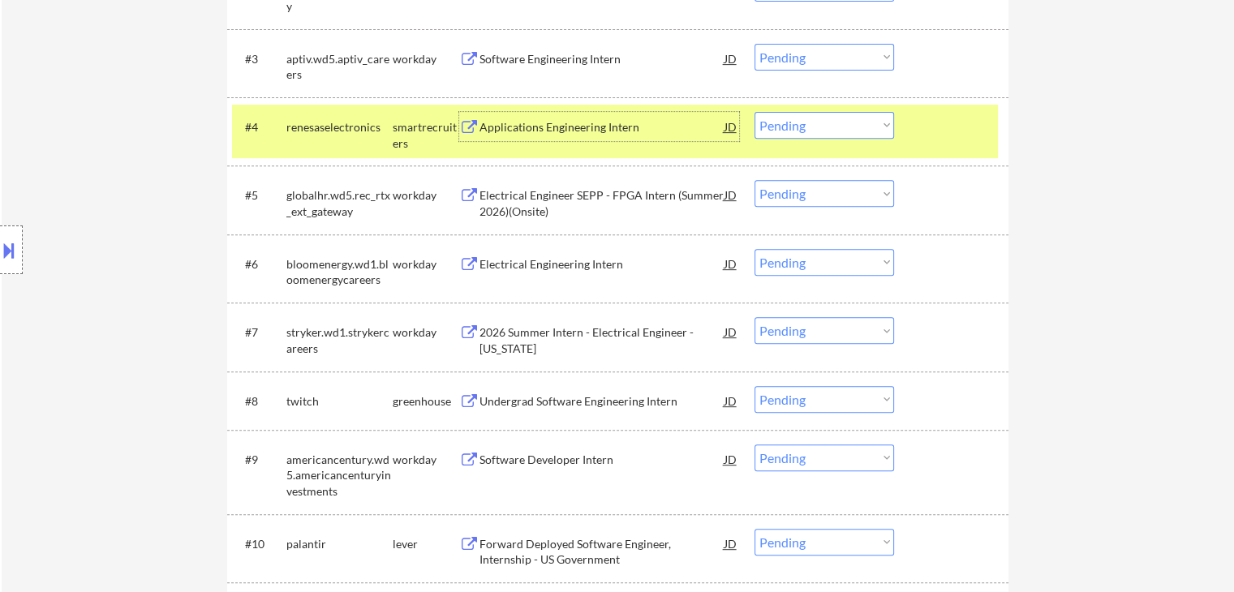
drag, startPoint x: 830, startPoint y: 117, endPoint x: 831, endPoint y: 137, distance: 20.3
click at [831, 122] on select "Choose an option... Pending Applied Excluded (Questions) Excluded (Expired) Exc…" at bounding box center [823, 125] width 139 height 27
click at [754, 112] on select "Choose an option... Pending Applied Excluded (Questions) Excluded (Expired) Exc…" at bounding box center [823, 125] width 139 height 27
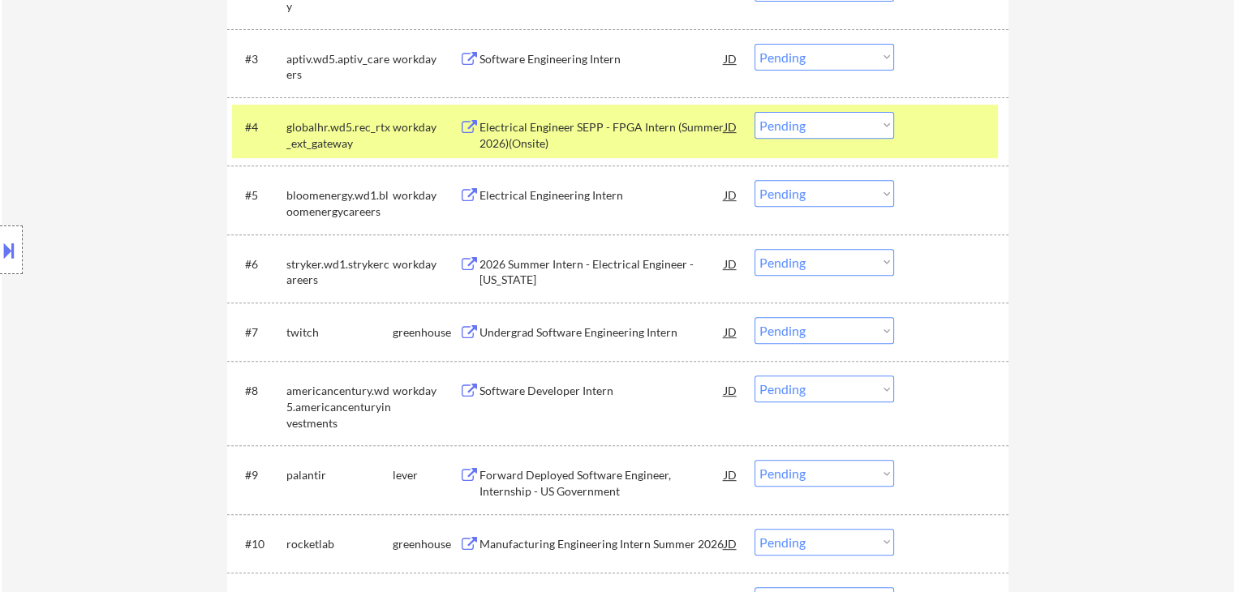
click at [441, 137] on div "workday" at bounding box center [426, 126] width 67 height 29
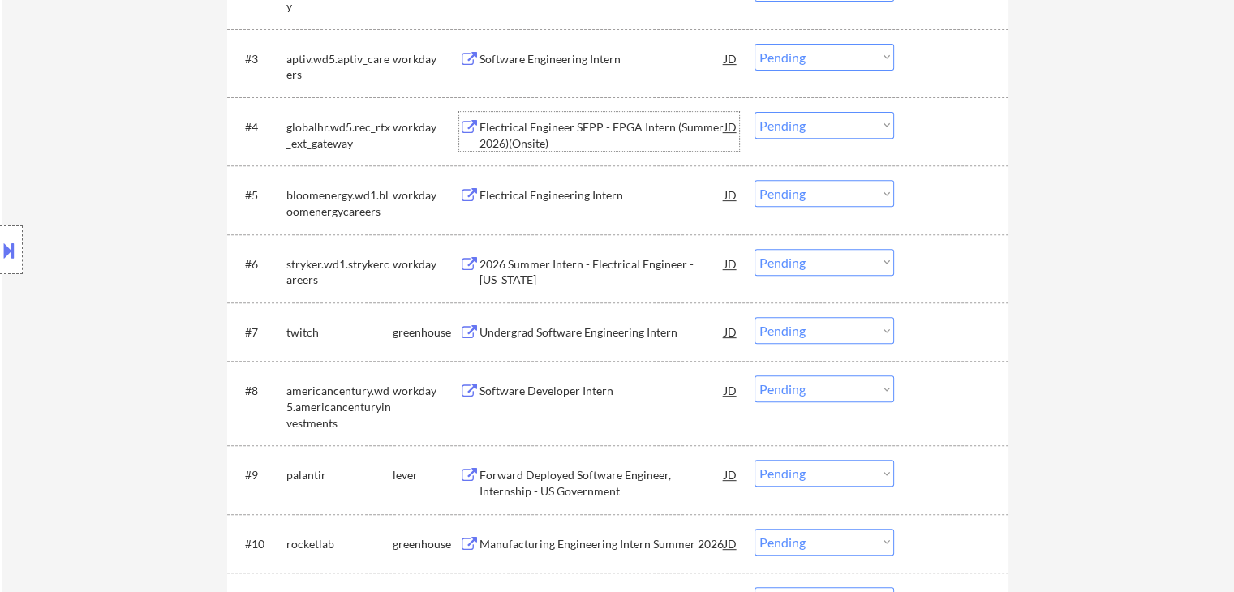
click at [550, 125] on div "Electrical Engineer SEPP - FPGA Intern (Summer 2026)(Onsite)" at bounding box center [601, 135] width 245 height 32
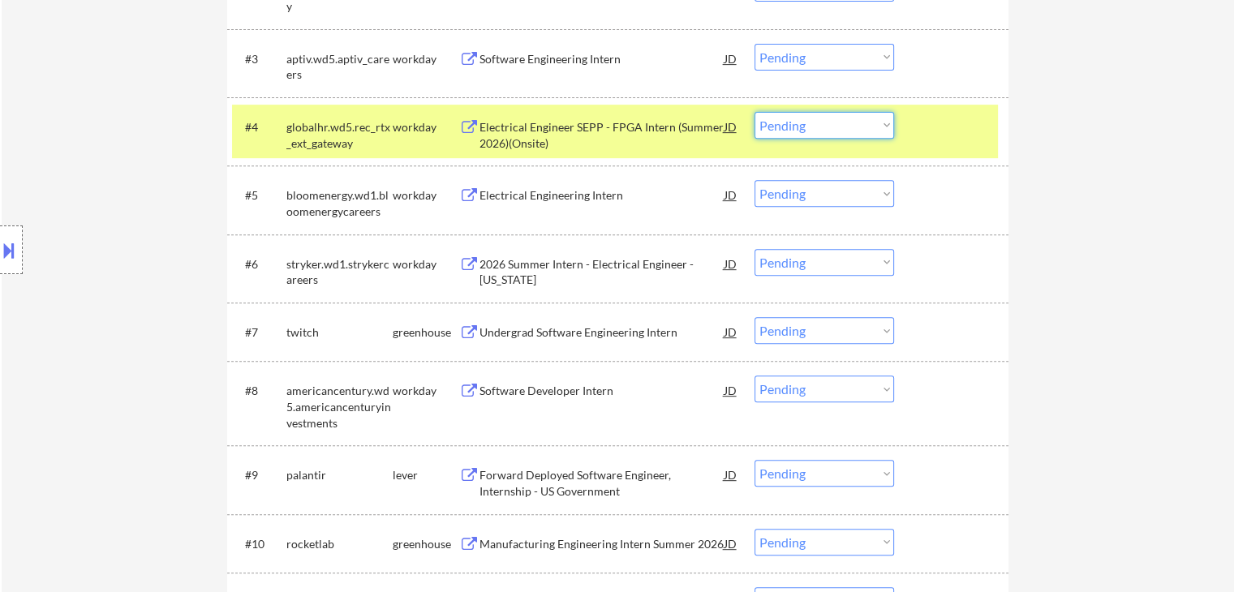
drag, startPoint x: 850, startPoint y: 125, endPoint x: 841, endPoint y: 137, distance: 15.1
click at [850, 125] on select "Choose an option... Pending Applied Excluded (Questions) Excluded (Expired) Exc…" at bounding box center [823, 125] width 139 height 27
click at [754, 112] on select "Choose an option... Pending Applied Excluded (Questions) Excluded (Expired) Exc…" at bounding box center [823, 125] width 139 height 27
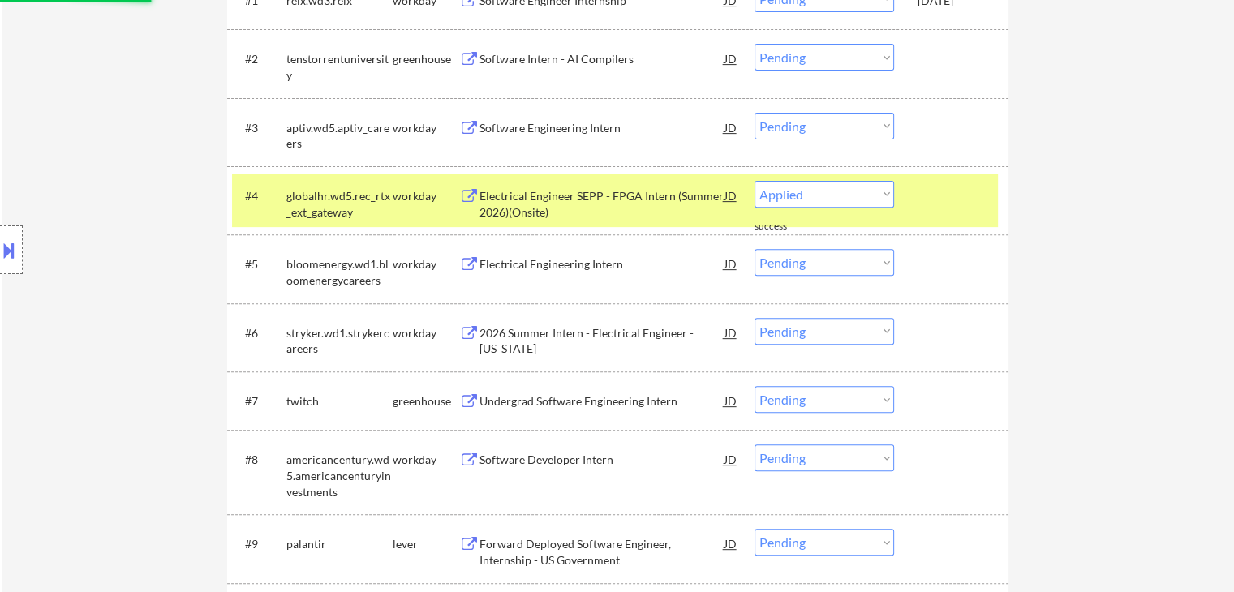
scroll to position [487, 0]
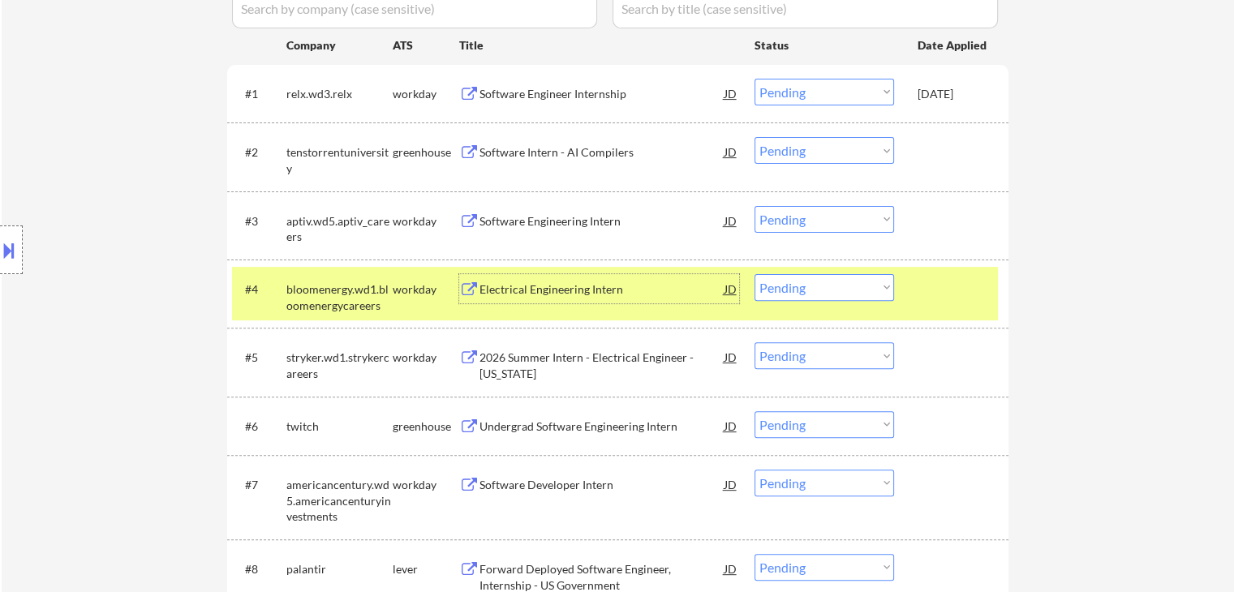
click at [568, 294] on div "Electrical Engineering Intern" at bounding box center [601, 289] width 245 height 16
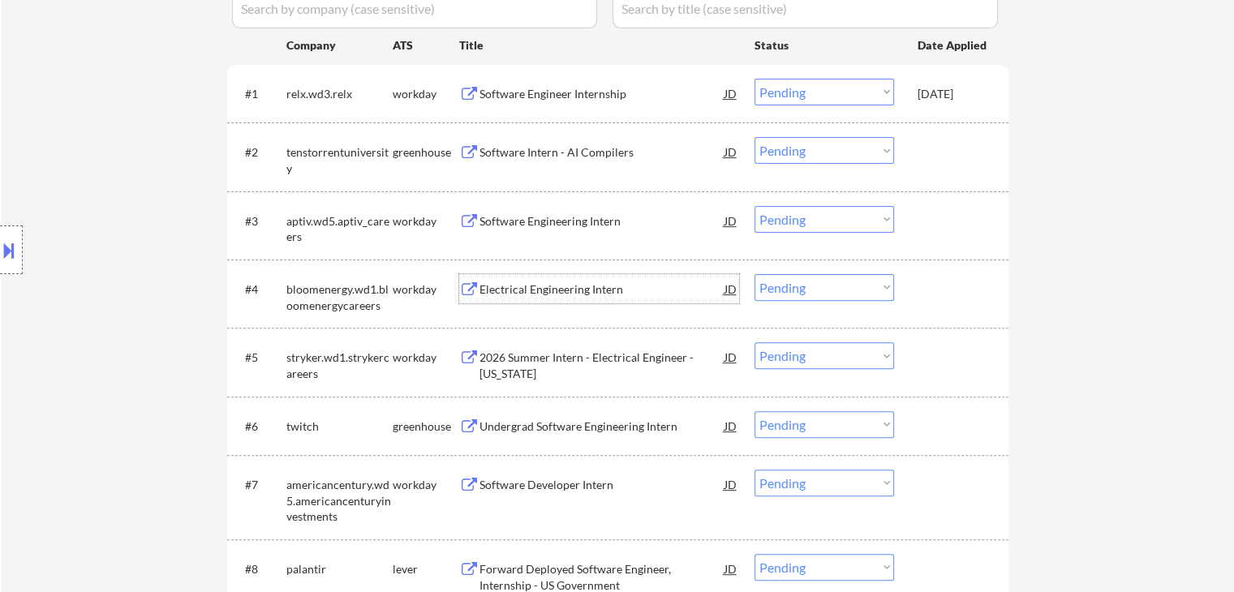
click at [822, 286] on select "Choose an option... Pending Applied Excluded (Questions) Excluded (Expired) Exc…" at bounding box center [823, 287] width 139 height 27
select select ""excluded__expired_""
click at [754, 274] on select "Choose an option... Pending Applied Excluded (Questions) Excluded (Expired) Exc…" at bounding box center [823, 287] width 139 height 27
click at [808, 351] on select "Choose an option... Pending Applied Excluded (Questions) Excluded (Expired) Exc…" at bounding box center [823, 355] width 139 height 27
select select ""excluded__bad_match_""
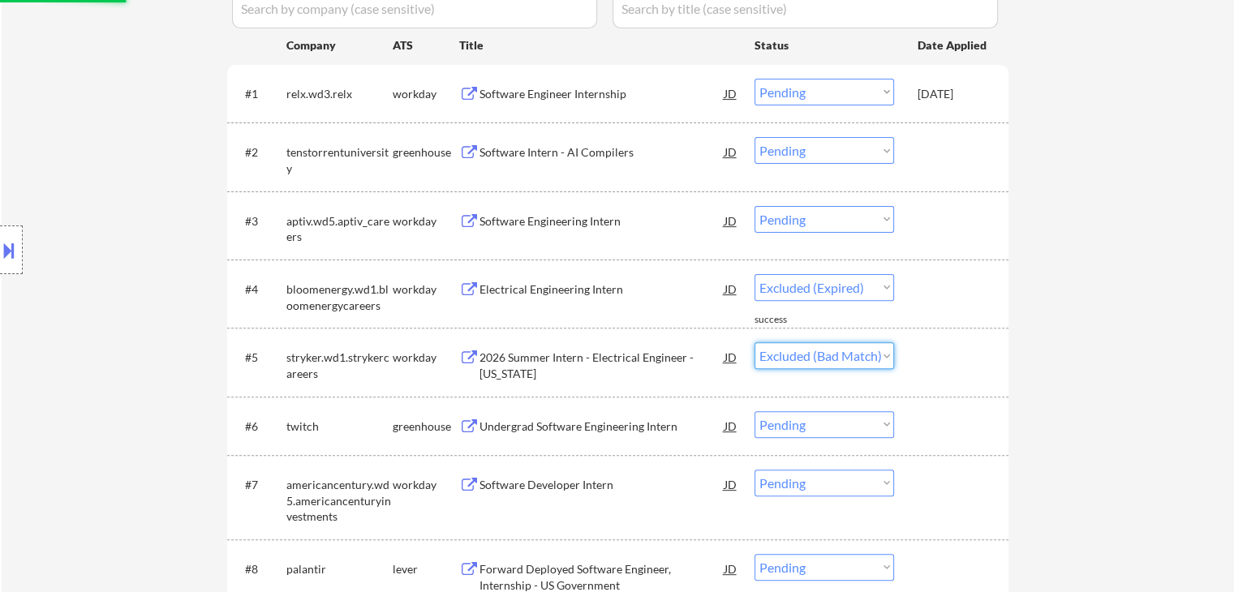
click at [754, 342] on select "Choose an option... Pending Applied Excluded (Questions) Excluded (Expired) Exc…" at bounding box center [823, 355] width 139 height 27
select select ""pending""
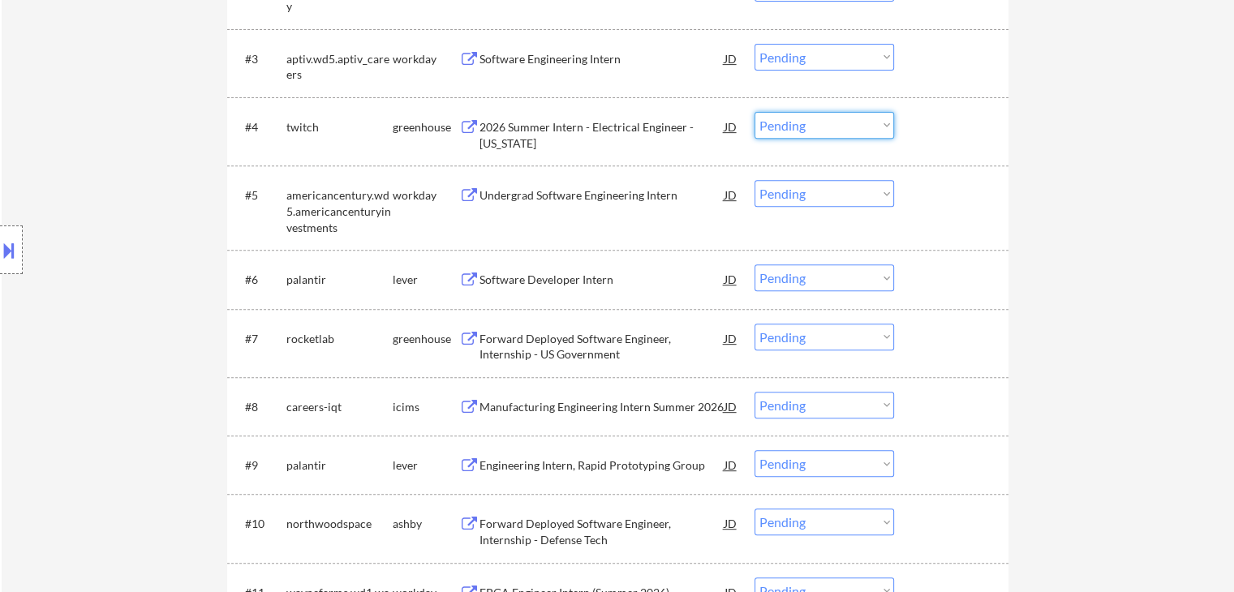
drag, startPoint x: 830, startPoint y: 119, endPoint x: 835, endPoint y: 131, distance: 13.1
click at [830, 121] on select "Choose an option... Pending Applied Excluded (Questions) Excluded (Expired) Exc…" at bounding box center [823, 125] width 139 height 27
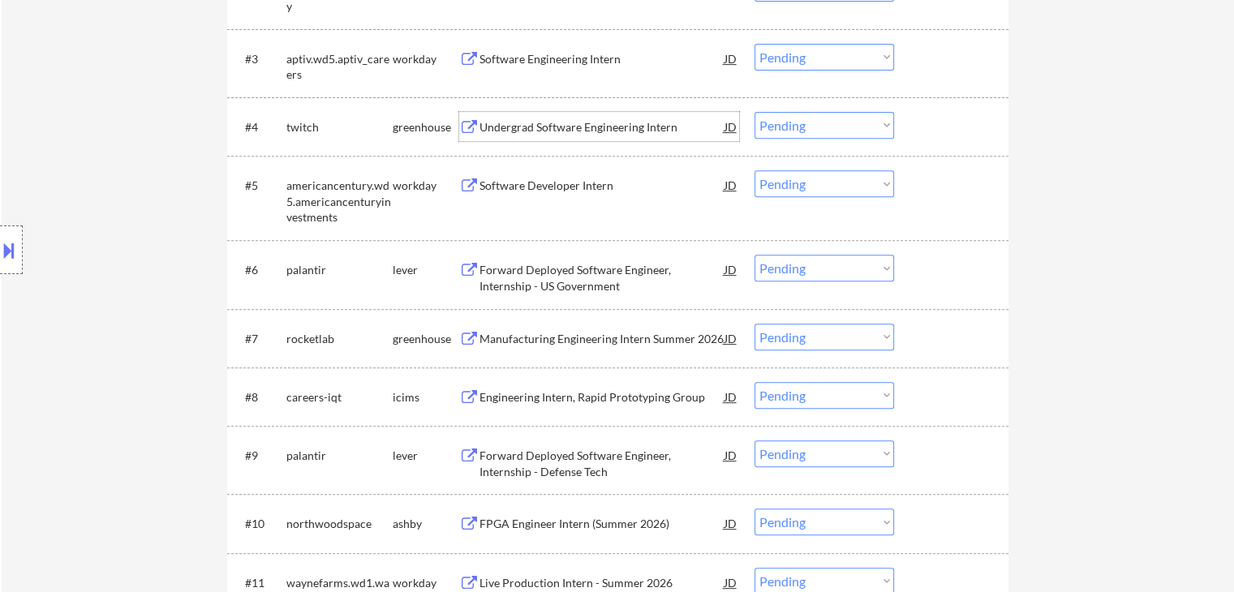
click at [571, 122] on div "Undergrad Software Engineering Intern" at bounding box center [601, 127] width 245 height 16
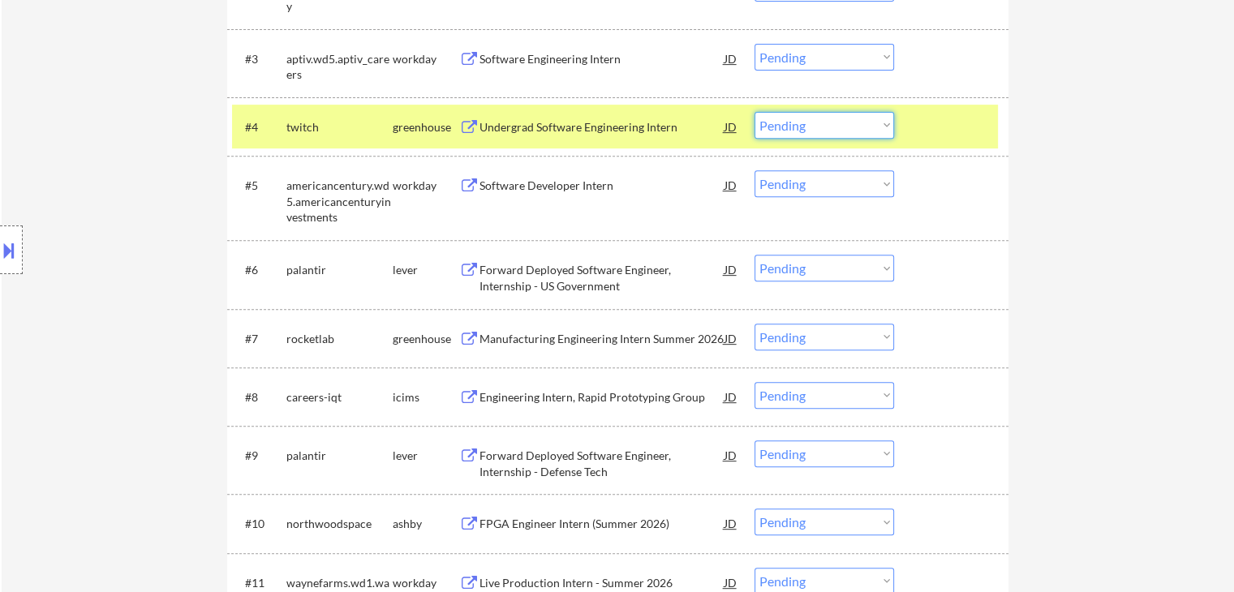
click at [806, 123] on select "Choose an option... Pending Applied Excluded (Questions) Excluded (Expired) Exc…" at bounding box center [823, 125] width 139 height 27
click at [754, 112] on select "Choose an option... Pending Applied Excluded (Questions) Excluded (Expired) Exc…" at bounding box center [823, 125] width 139 height 27
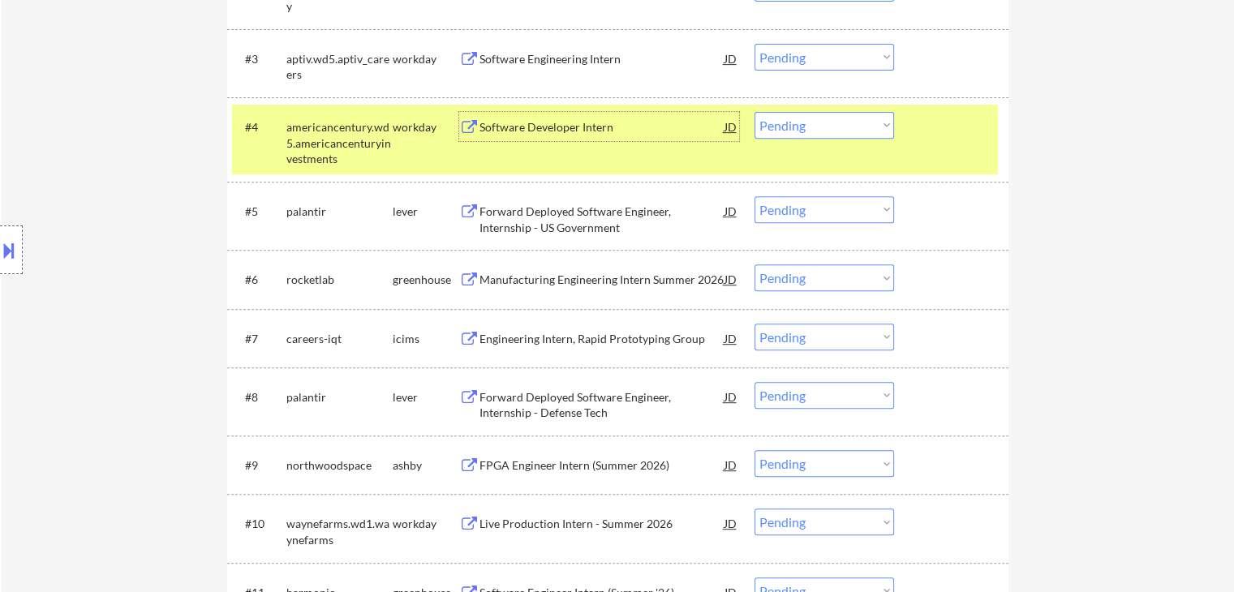
click at [576, 127] on div "Software Developer Intern" at bounding box center [601, 127] width 245 height 16
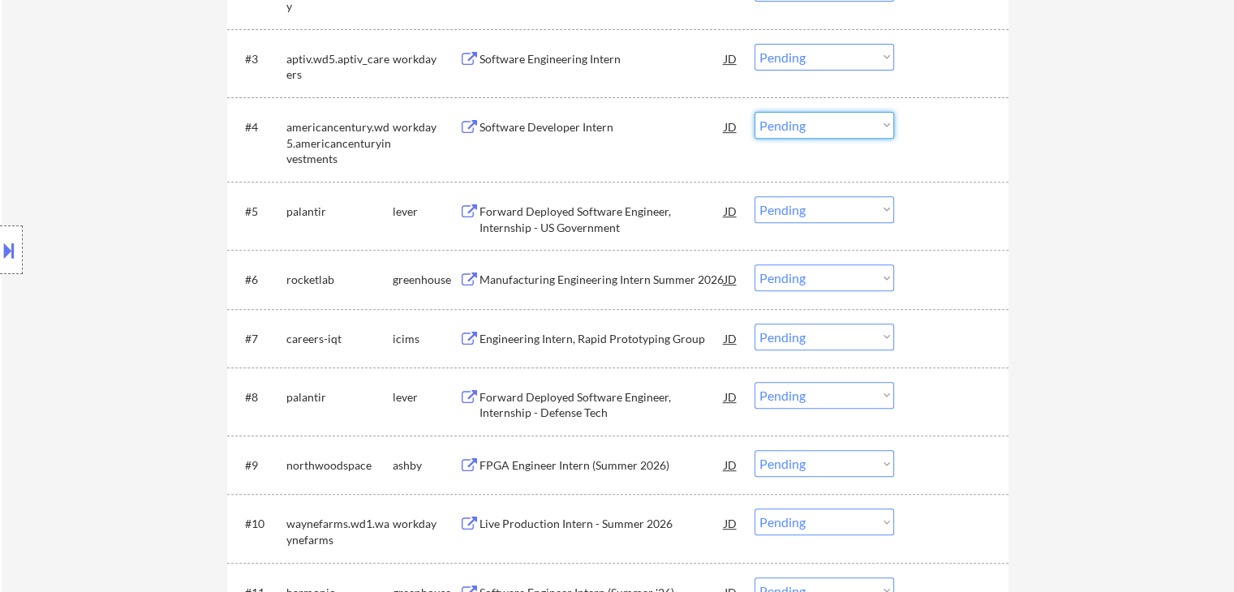
drag, startPoint x: 816, startPoint y: 116, endPoint x: 816, endPoint y: 126, distance: 9.7
click at [816, 118] on select "Choose an option... Pending Applied Excluded (Questions) Excluded (Expired) Exc…" at bounding box center [823, 125] width 139 height 27
click at [754, 112] on select "Choose an option... Pending Applied Excluded (Questions) Excluded (Expired) Exc…" at bounding box center [823, 125] width 139 height 27
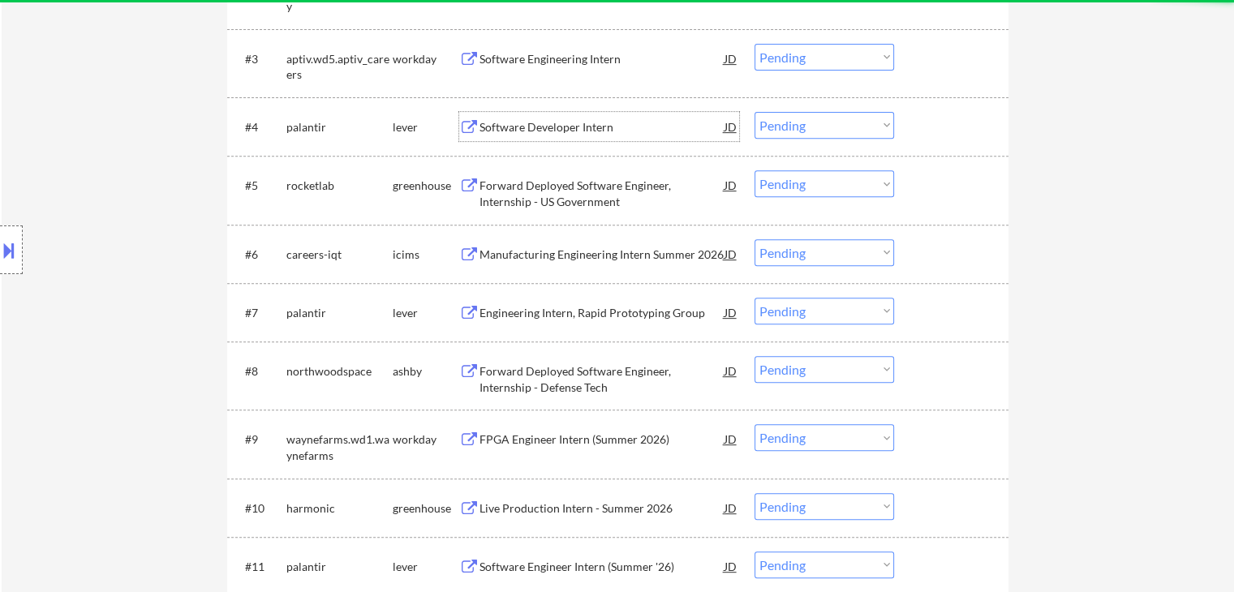
click at [540, 130] on div "Software Developer Intern" at bounding box center [601, 127] width 245 height 16
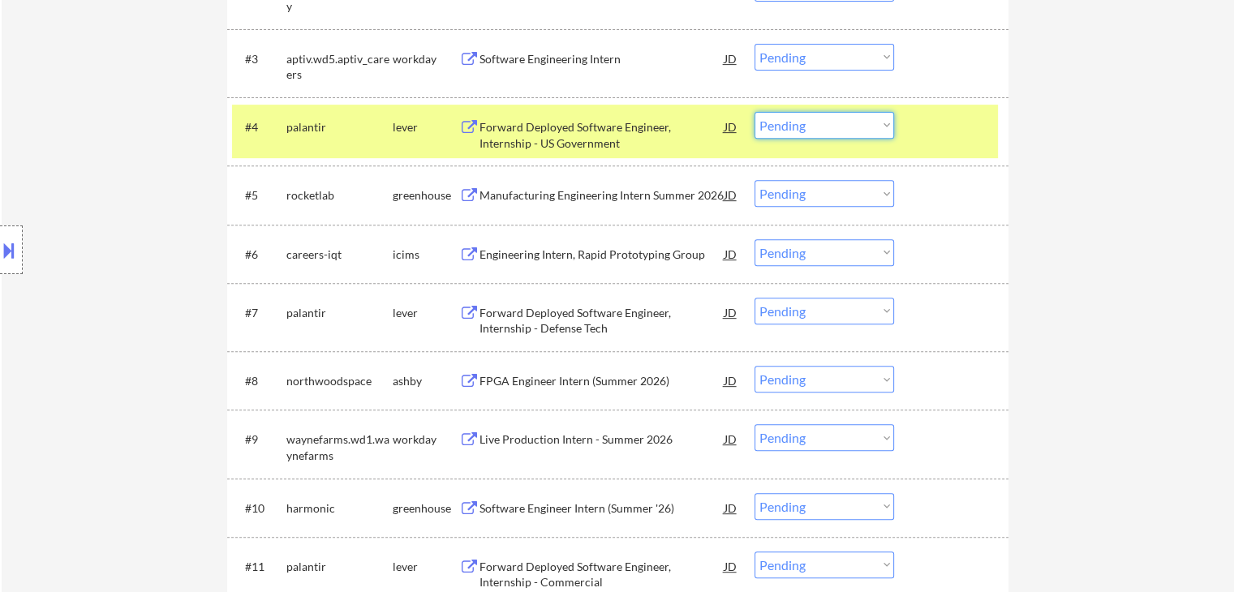
drag, startPoint x: 832, startPoint y: 127, endPoint x: 837, endPoint y: 137, distance: 11.6
click at [832, 127] on select "Choose an option... Pending Applied Excluded (Questions) Excluded (Expired) Exc…" at bounding box center [823, 125] width 139 height 27
click at [754, 112] on select "Choose an option... Pending Applied Excluded (Questions) Excluded (Expired) Exc…" at bounding box center [823, 125] width 139 height 27
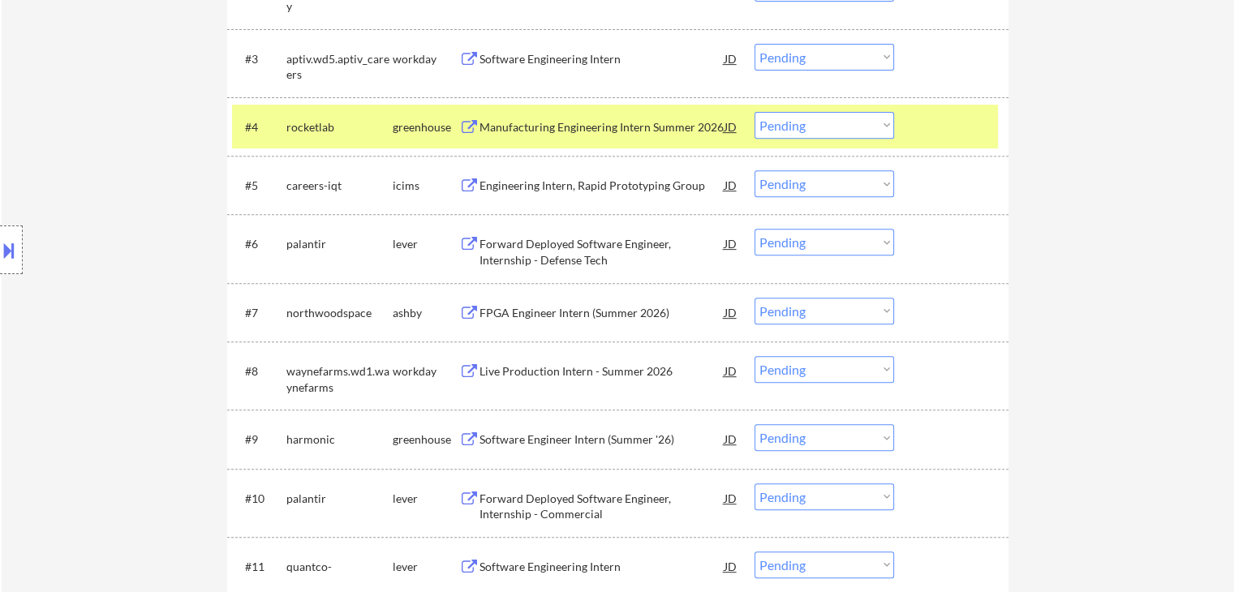
click at [558, 120] on div "Manufacturing Engineering Intern Summer 2026" at bounding box center [601, 127] width 245 height 16
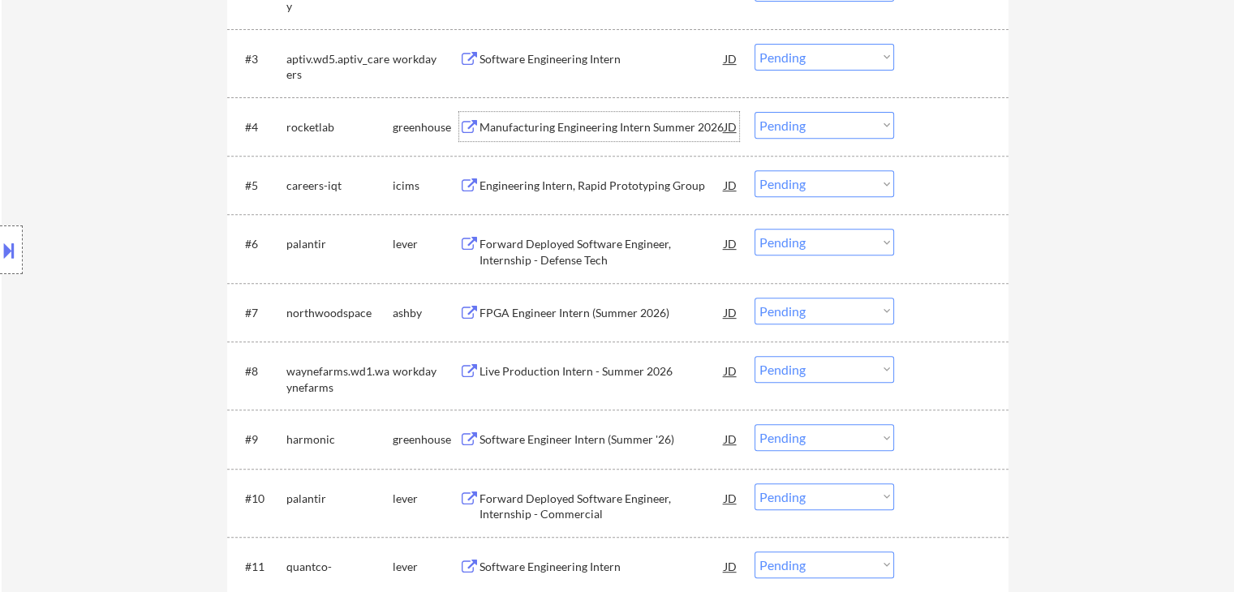
click at [826, 117] on select "Choose an option... Pending Applied Excluded (Questions) Excluded (Expired) Exc…" at bounding box center [823, 125] width 139 height 27
click at [754, 112] on select "Choose an option... Pending Applied Excluded (Questions) Excluded (Expired) Exc…" at bounding box center [823, 125] width 139 height 27
select select ""pending""
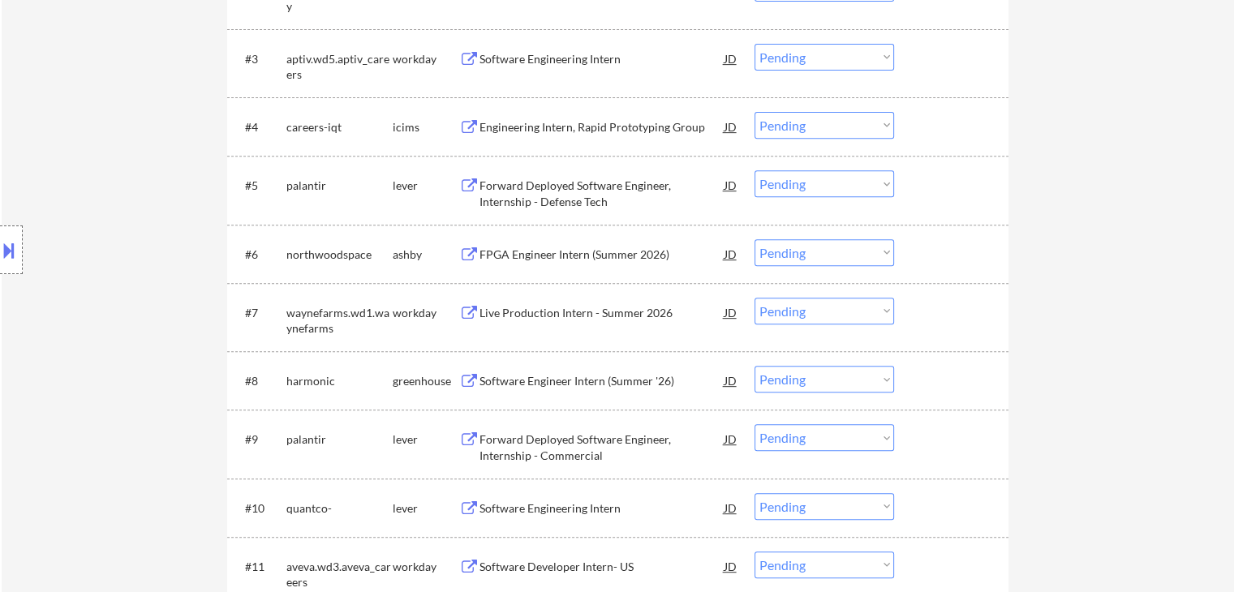
drag, startPoint x: 856, startPoint y: 244, endPoint x: 866, endPoint y: 257, distance: 16.2
click at [856, 245] on select "Choose an option... Pending Applied Excluded (Questions) Excluded (Expired) Exc…" at bounding box center [823, 252] width 139 height 27
click at [754, 239] on select "Choose an option... Pending Applied Excluded (Questions) Excluded (Expired) Exc…" at bounding box center [823, 252] width 139 height 27
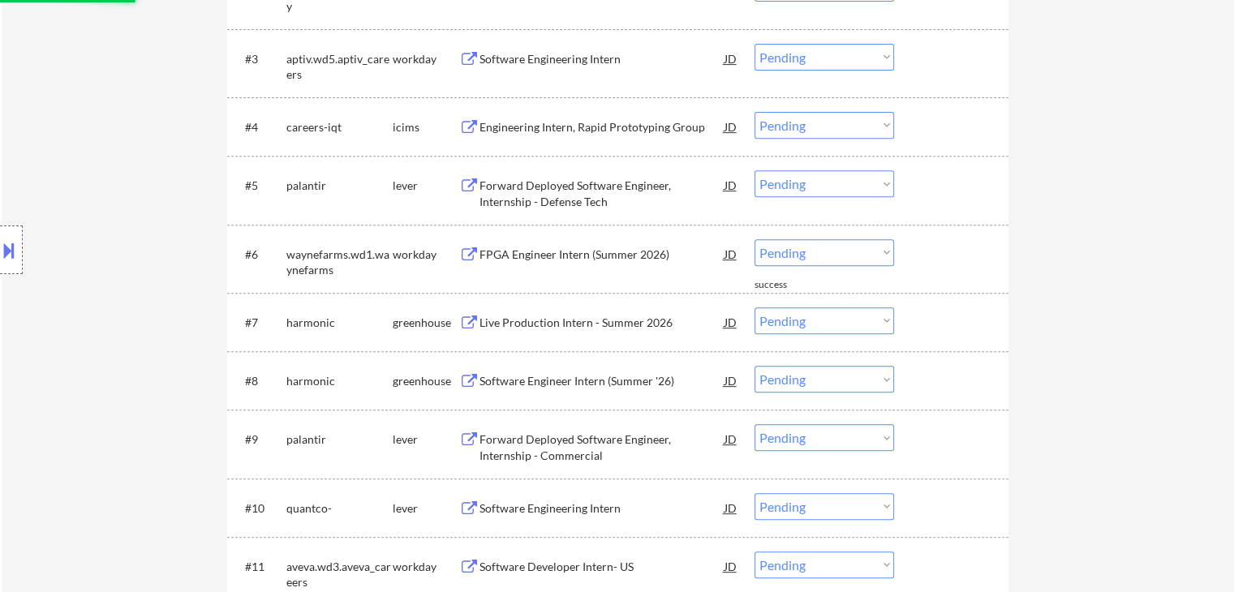
click at [854, 244] on select "Choose an option... Pending Applied Excluded (Questions) Excluded (Expired) Exc…" at bounding box center [823, 252] width 139 height 27
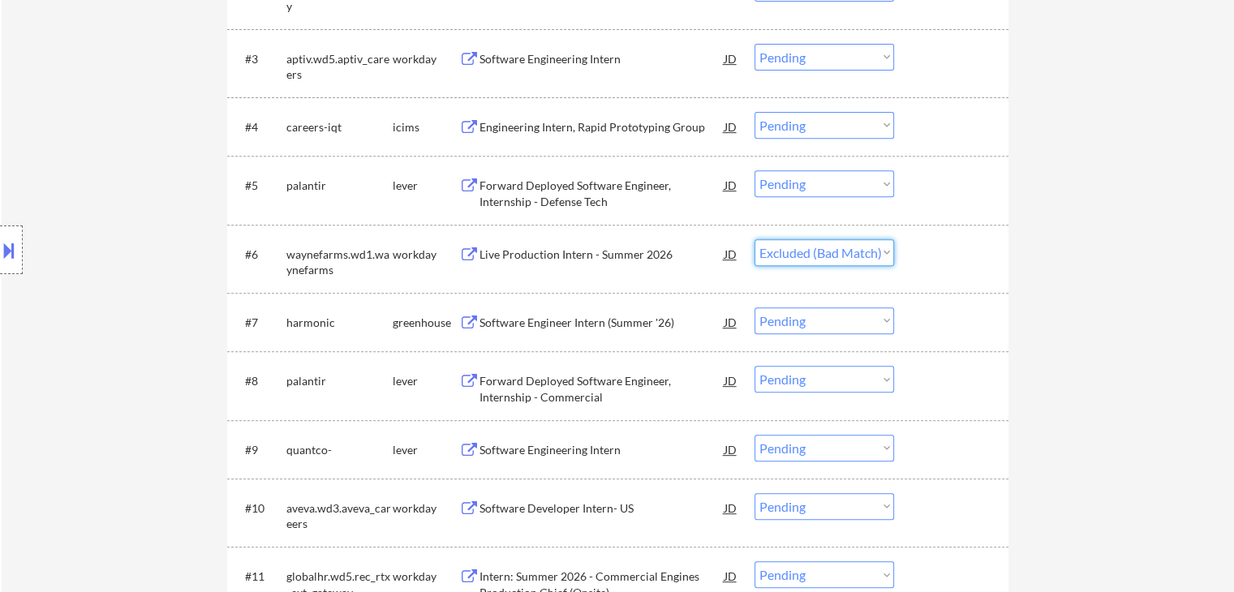
click at [754, 239] on select "Choose an option... Pending Applied Excluded (Questions) Excluded (Expired) Exc…" at bounding box center [823, 252] width 139 height 27
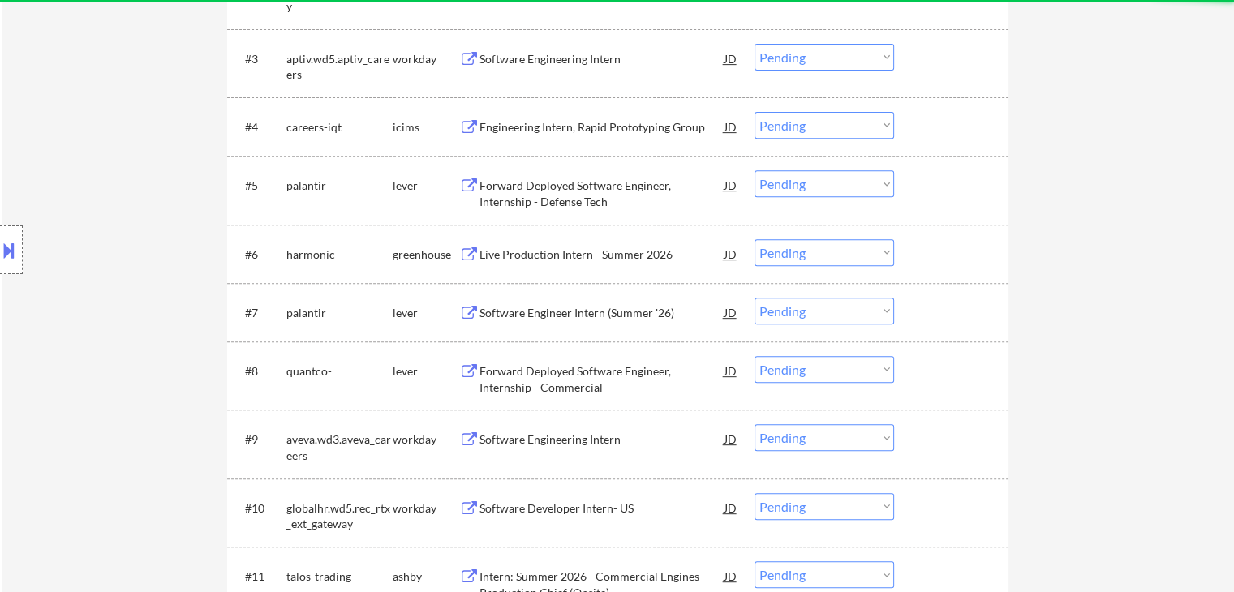
click at [843, 247] on select "Choose an option... Pending Applied Excluded (Questions) Excluded (Expired) Exc…" at bounding box center [823, 252] width 139 height 27
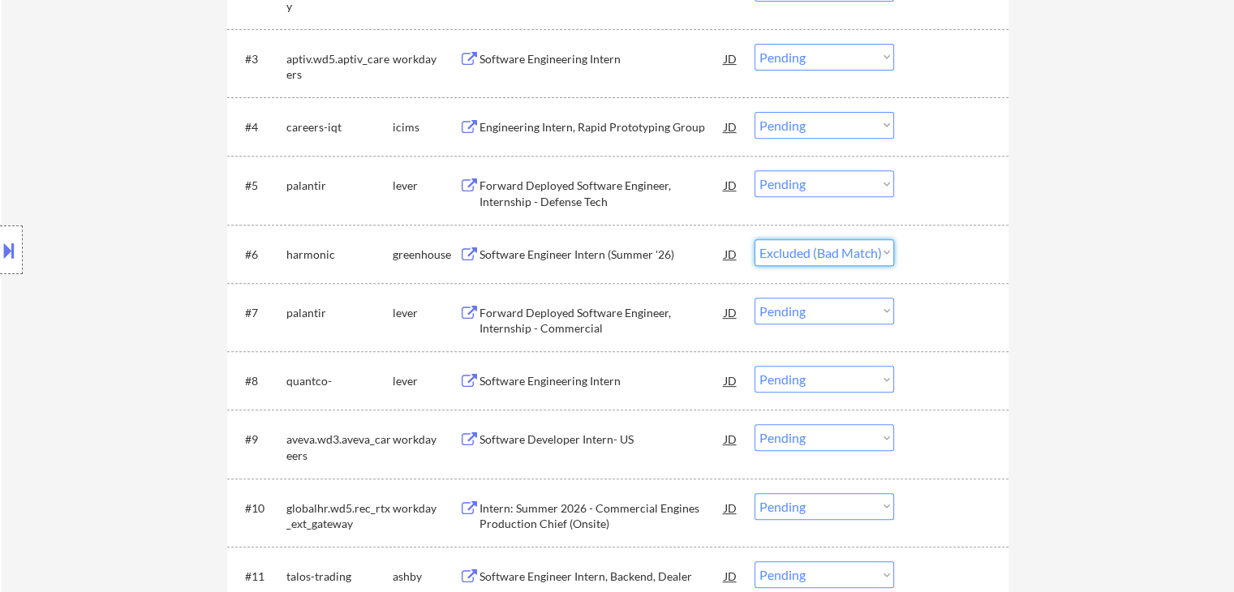
click at [754, 239] on select "Choose an option... Pending Applied Excluded (Questions) Excluded (Expired) Exc…" at bounding box center [823, 252] width 139 height 27
select select ""pending""
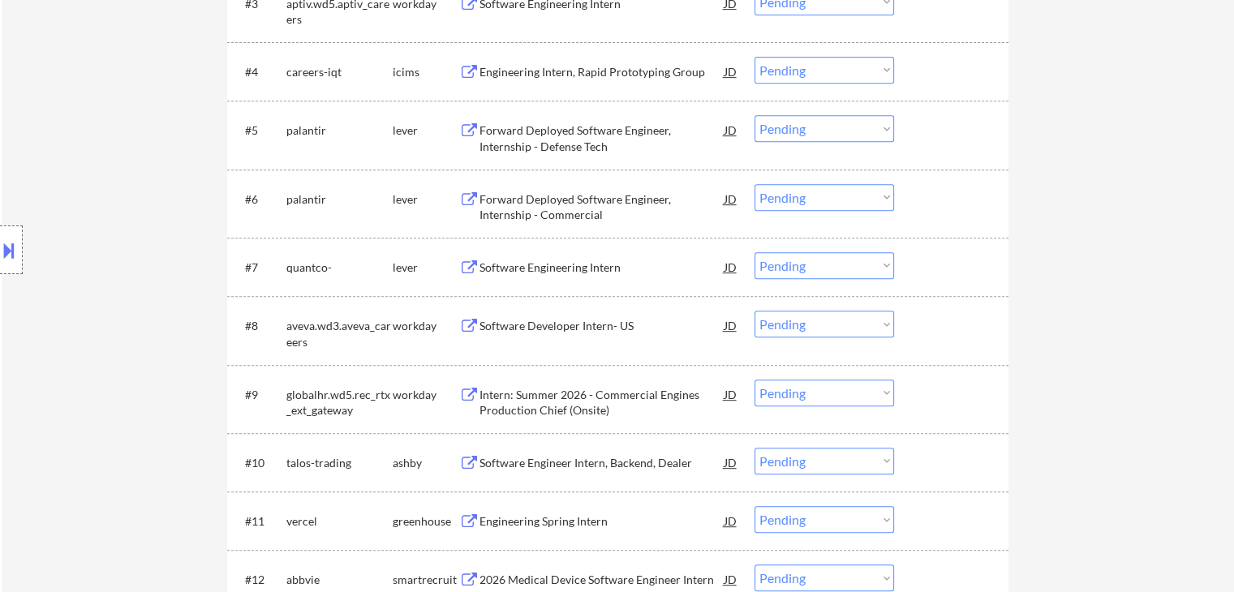
scroll to position [811, 0]
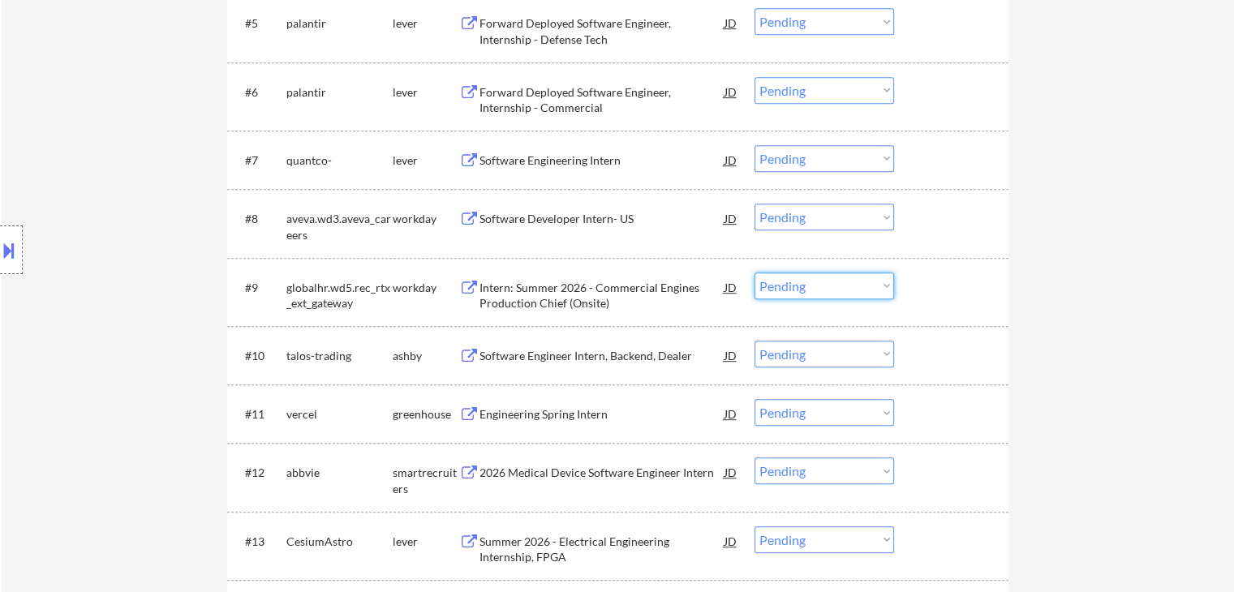
click at [840, 288] on select "Choose an option... Pending Applied Excluded (Questions) Excluded (Expired) Exc…" at bounding box center [823, 285] width 139 height 27
click at [886, 273] on select "Choose an option... Pending Applied Excluded (Questions) Excluded (Expired) Exc…" at bounding box center [823, 285] width 139 height 27
click at [875, 270] on div "#9 globalhr.wd5.rec_rtx_ext_gateway workday Intern: Summer 2026 - Commercial En…" at bounding box center [615, 292] width 766 height 54
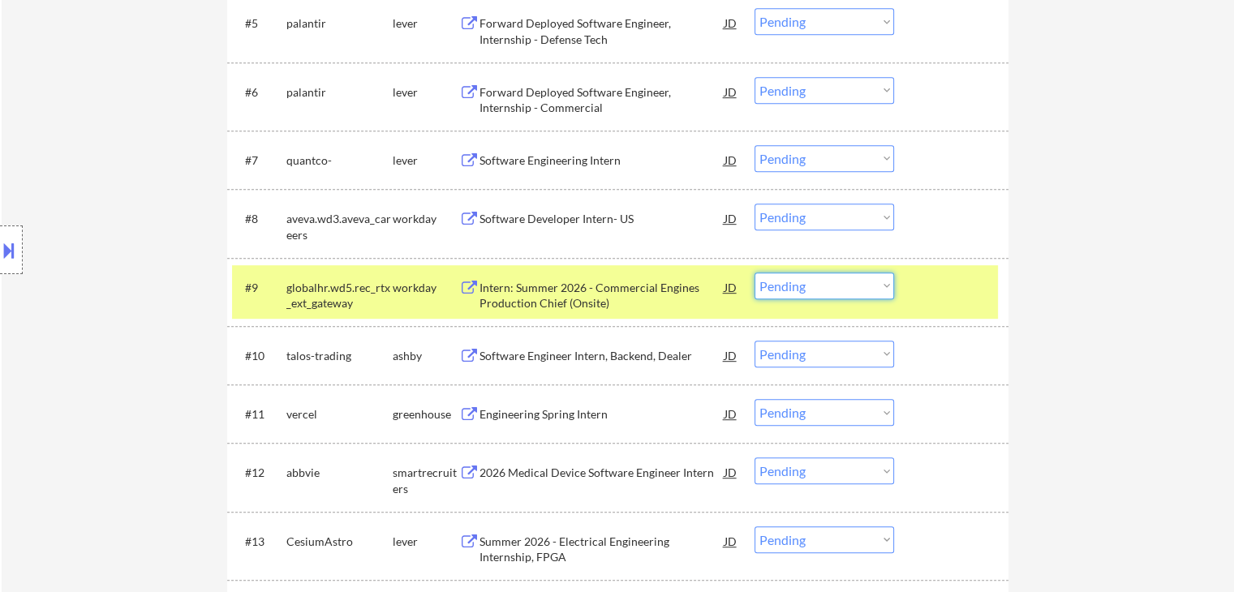
click at [868, 286] on select "Choose an option... Pending Applied Excluded (Questions) Excluded (Expired) Exc…" at bounding box center [823, 285] width 139 height 27
click at [754, 272] on select "Choose an option... Pending Applied Excluded (Questions) Excluded (Expired) Exc…" at bounding box center [823, 285] width 139 height 27
select select ""pending""
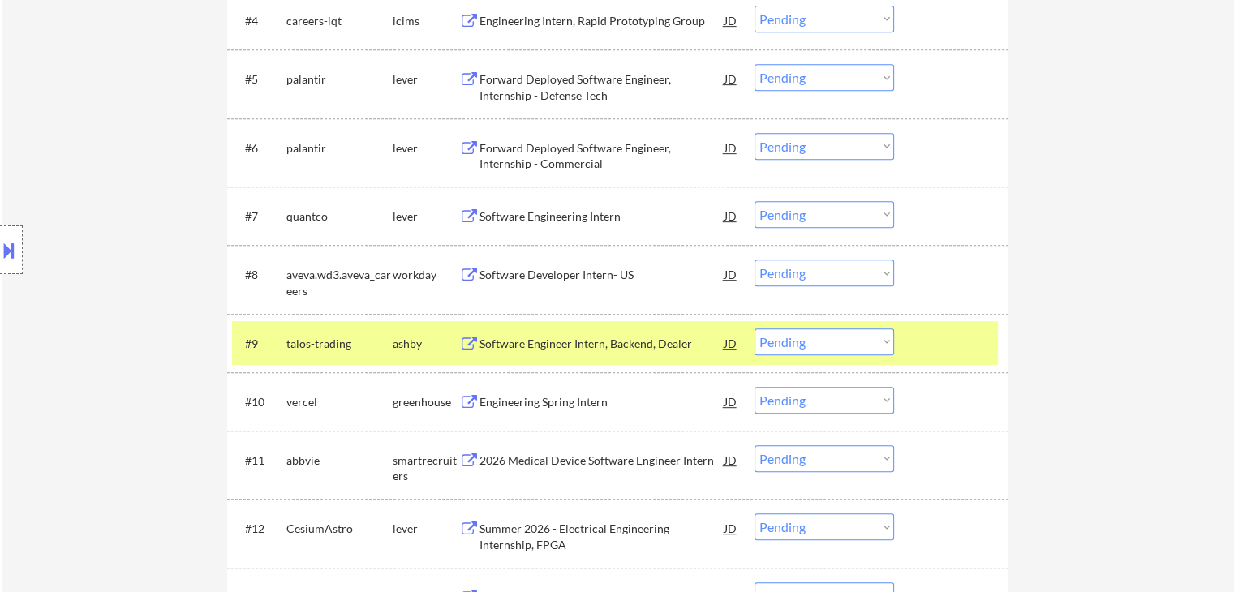
scroll to position [730, 0]
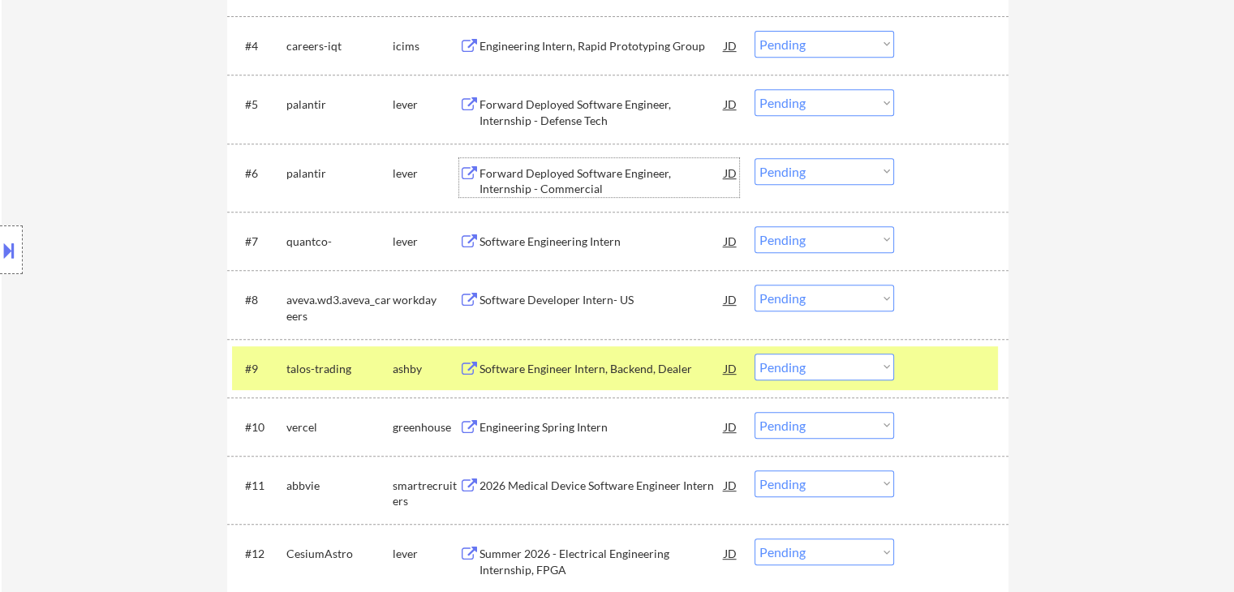
click at [666, 175] on div "Forward Deployed Software Engineer, Internship - Commercial" at bounding box center [601, 181] width 245 height 32
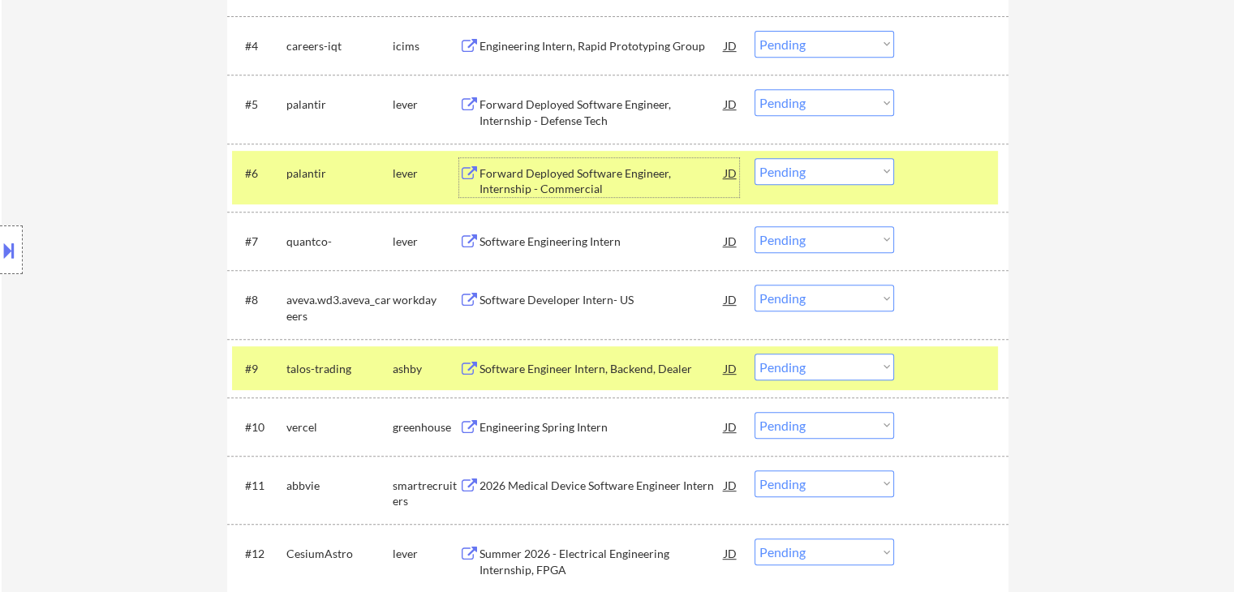
click at [834, 170] on select "Choose an option... Pending Applied Excluded (Questions) Excluded (Expired) Exc…" at bounding box center [823, 171] width 139 height 27
select select ""excluded__bad_match_""
click at [754, 158] on select "Choose an option... Pending Applied Excluded (Questions) Excluded (Expired) Exc…" at bounding box center [823, 171] width 139 height 27
drag, startPoint x: 835, startPoint y: 101, endPoint x: 839, endPoint y: 109, distance: 9.1
click at [835, 101] on select "Choose an option... Pending Applied Excluded (Questions) Excluded (Expired) Exc…" at bounding box center [823, 102] width 139 height 27
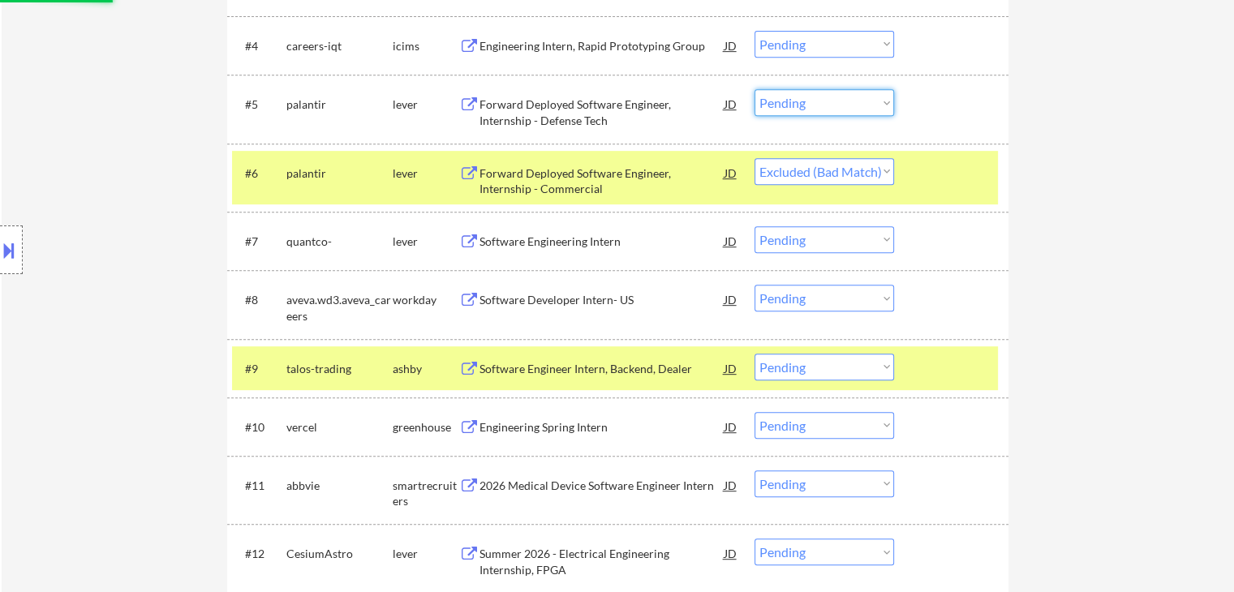
select select ""excluded__bad_match_""
click at [754, 89] on select "Choose an option... Pending Applied Excluded (Questions) Excluded (Expired) Exc…" at bounding box center [823, 102] width 139 height 27
select select ""pending""
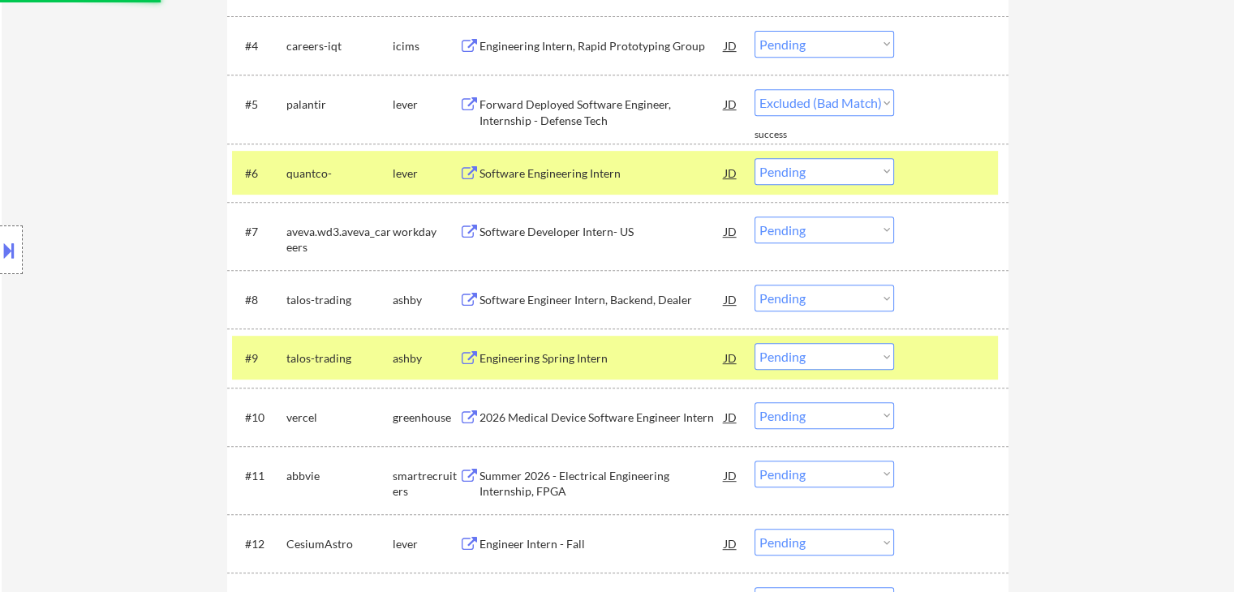
select select ""pending""
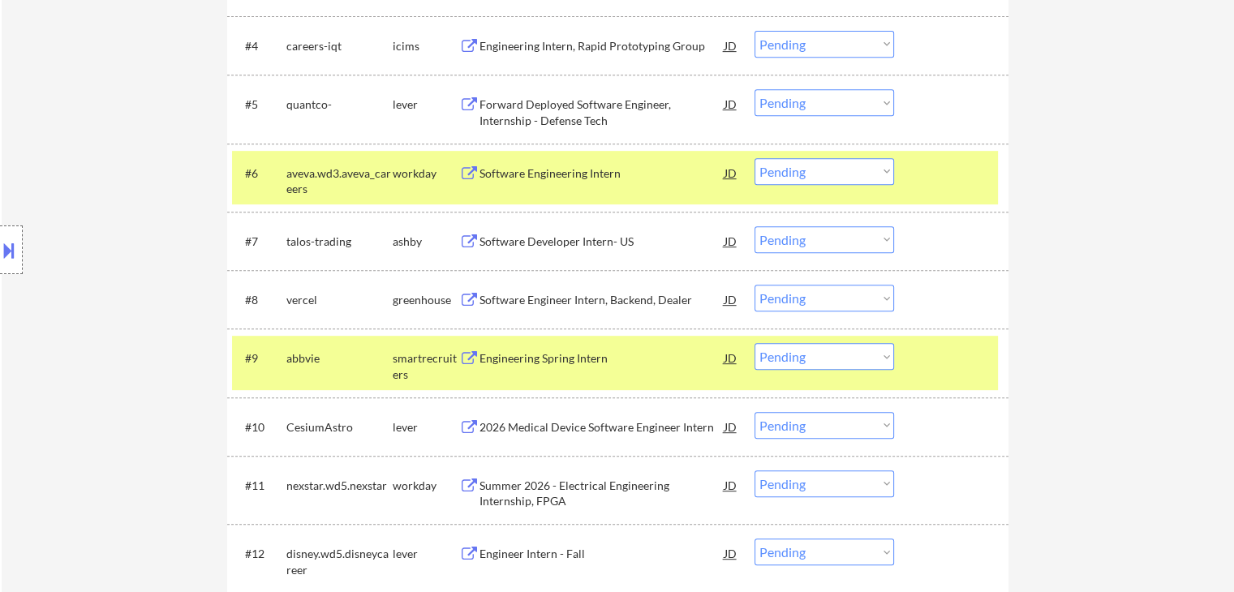
scroll to position [649, 0]
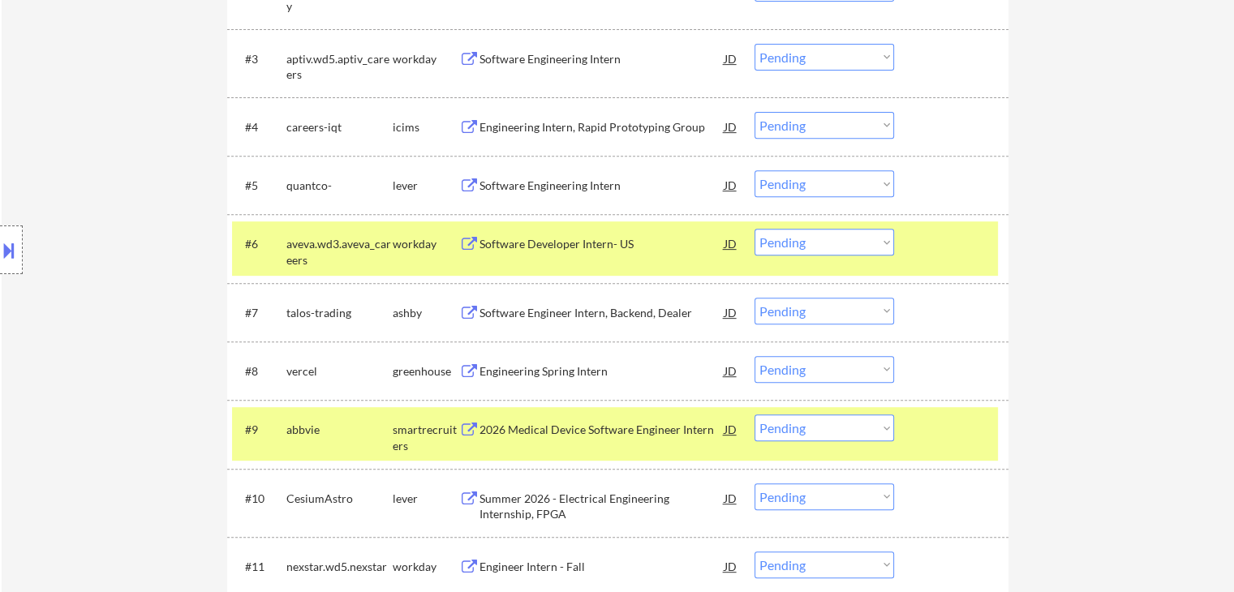
click at [638, 126] on div "Engineering Intern, Rapid Prototyping Group" at bounding box center [601, 127] width 245 height 16
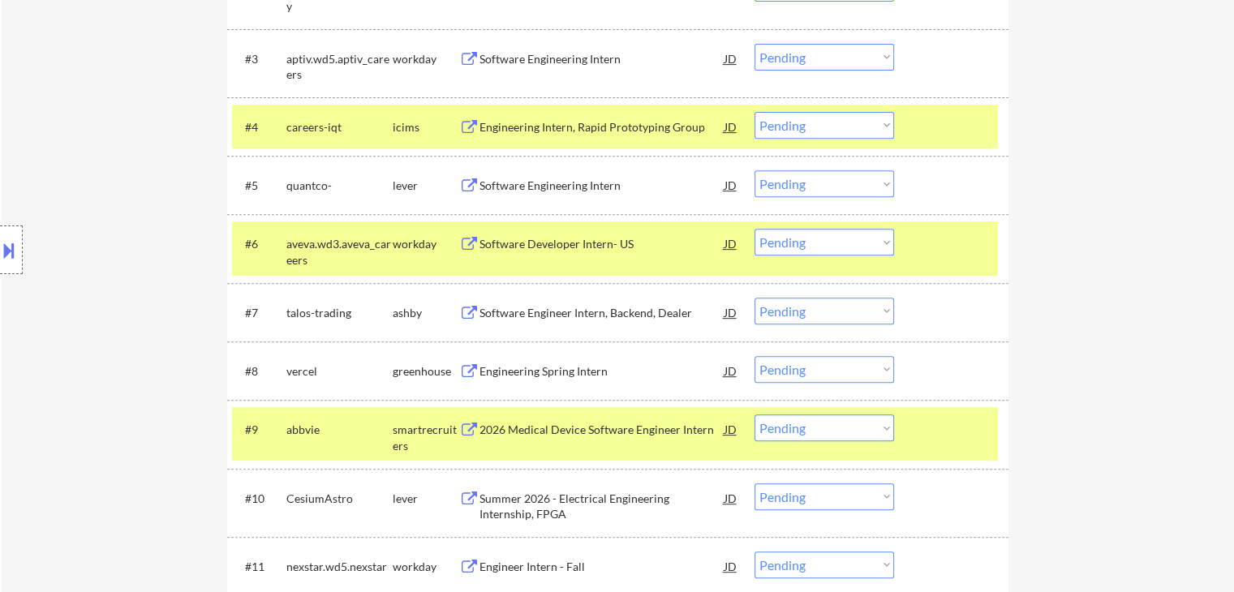
select select ""PLACEHOLDER_1427118222253""
drag, startPoint x: 856, startPoint y: 117, endPoint x: 863, endPoint y: 132, distance: 16.7
click at [856, 118] on select "Choose an option... Pending Applied Excluded (Questions) Excluded (Expired) Exc…" at bounding box center [823, 125] width 139 height 27
select select ""excluded""
click at [754, 112] on select "Choose an option... Pending Applied Excluded (Questions) Excluded (Expired) Exc…" at bounding box center [823, 125] width 139 height 27
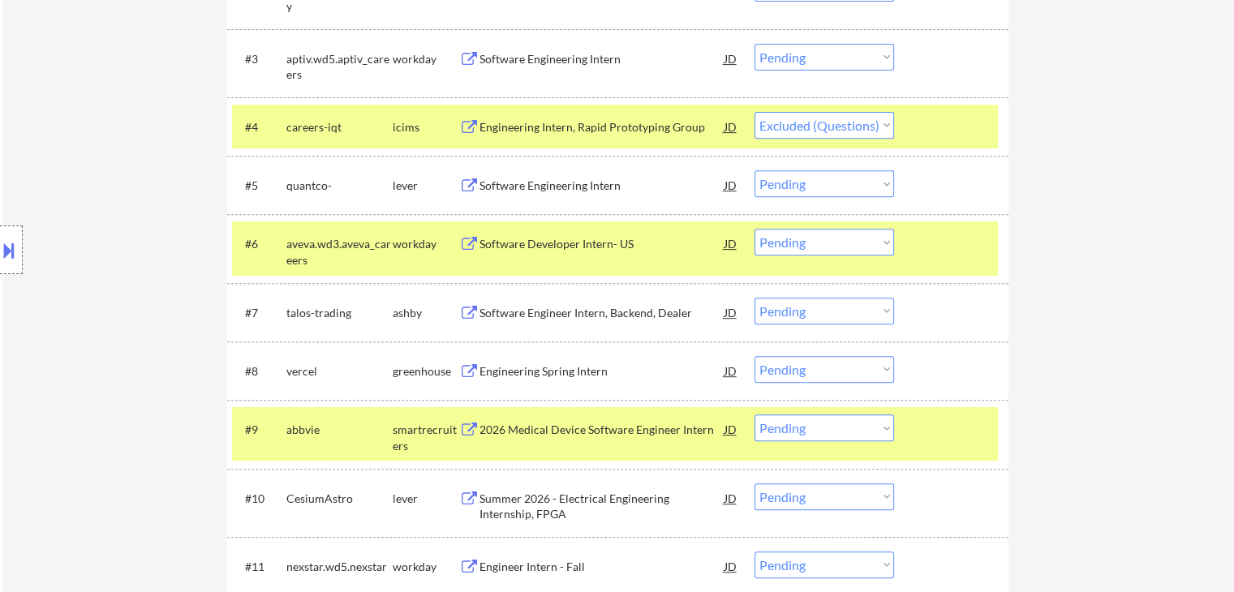
click at [388, 254] on div "aveva.wd3.aveva_careers" at bounding box center [339, 252] width 106 height 32
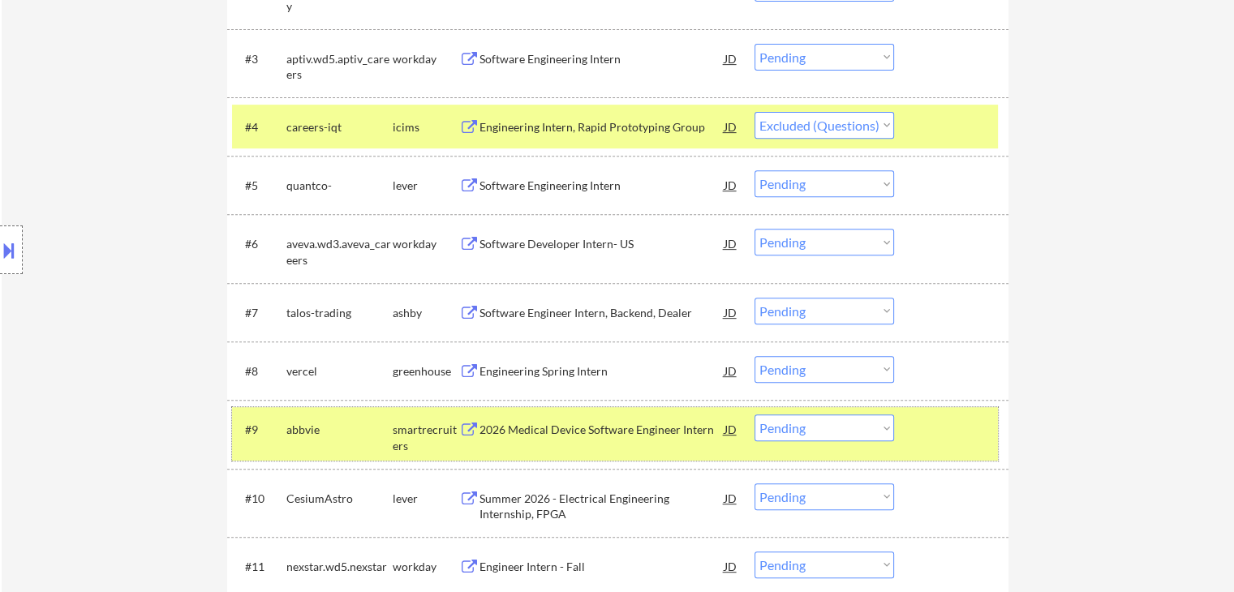
click at [398, 424] on div "smartrecruiters" at bounding box center [426, 438] width 67 height 32
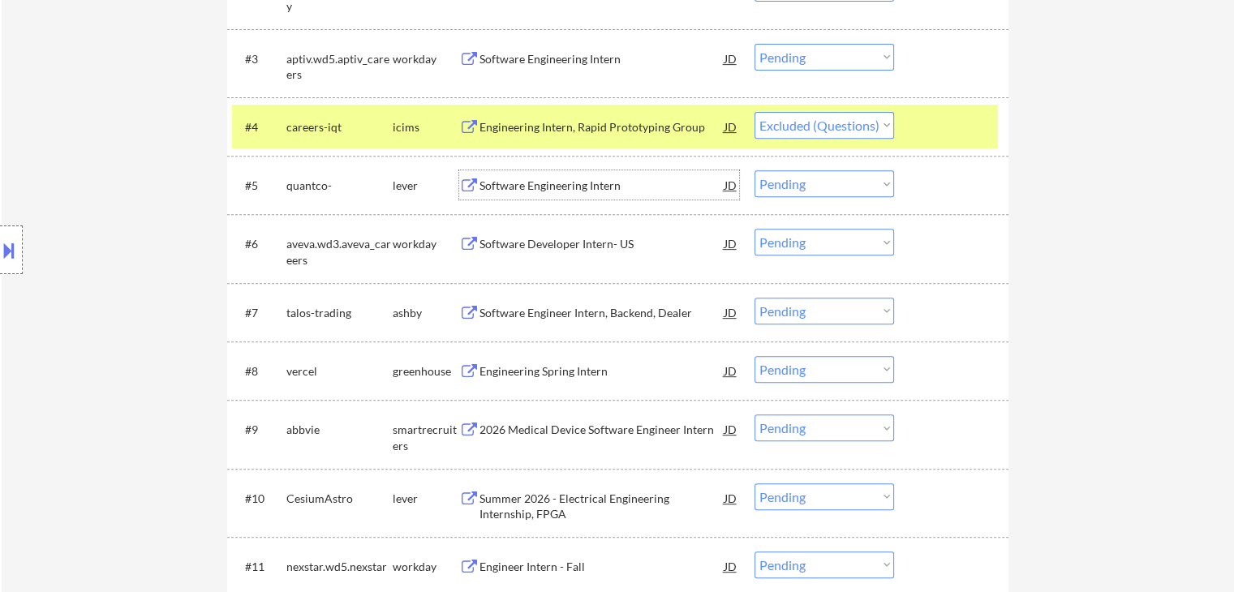
click at [561, 189] on div "Software Engineering Intern" at bounding box center [601, 186] width 245 height 16
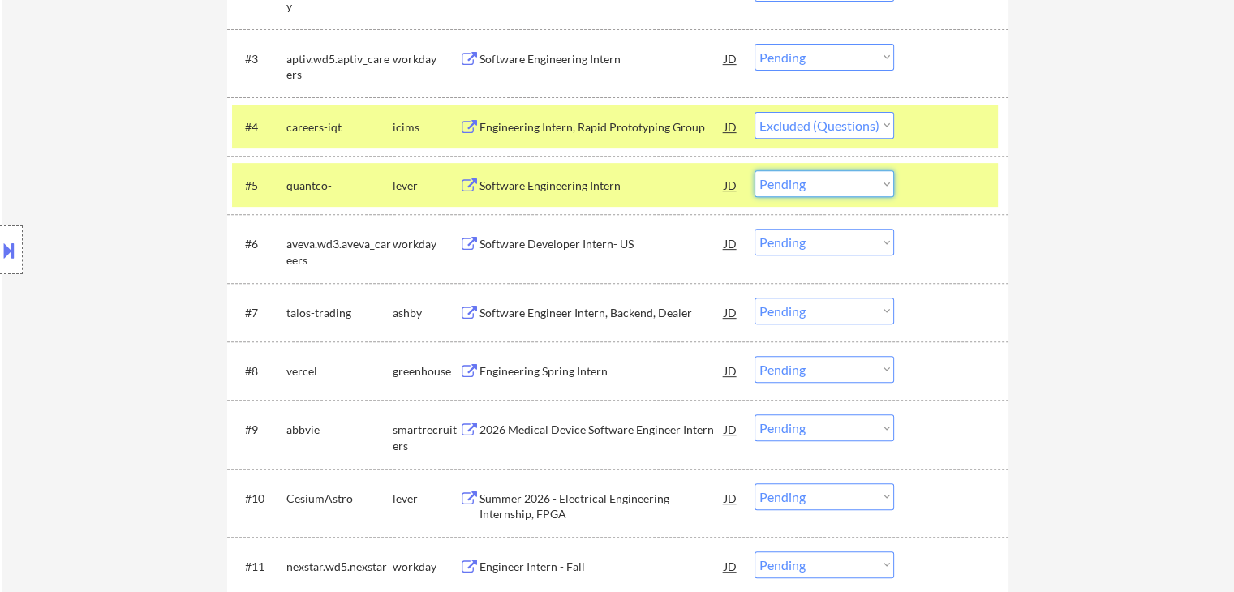
click at [848, 186] on select "Choose an option... Pending Applied Excluded (Questions) Excluded (Expired) Exc…" at bounding box center [823, 183] width 139 height 27
select select ""excluded__bad_match_""
click at [754, 170] on select "Choose an option... Pending Applied Excluded (Questions) Excluded (Expired) Exc…" at bounding box center [823, 183] width 139 height 27
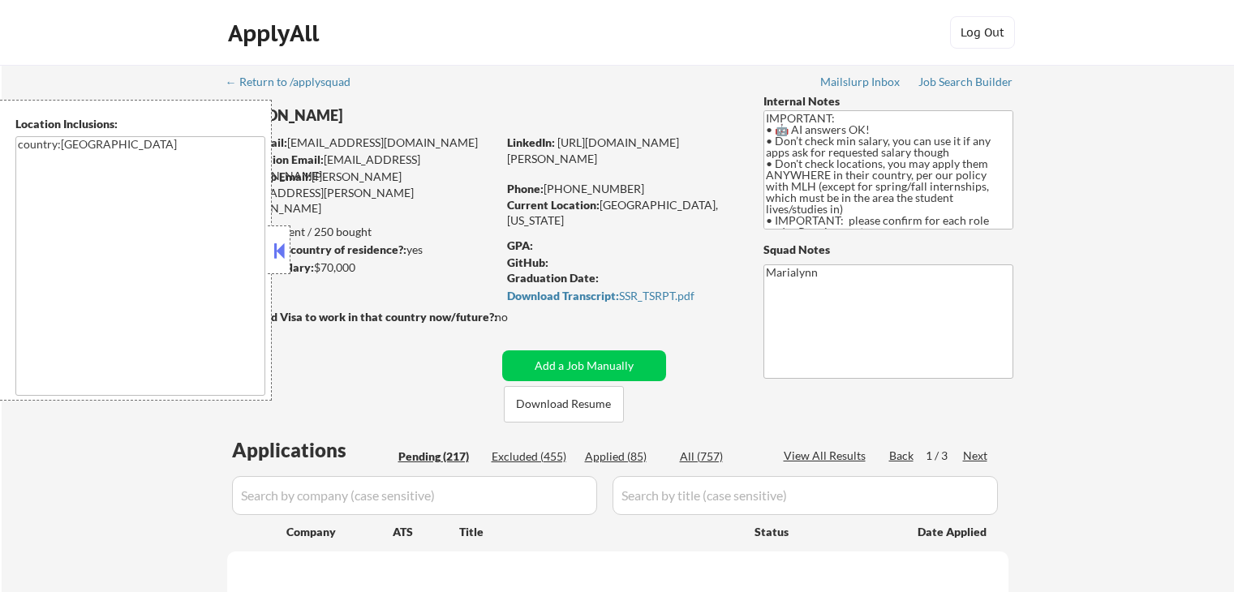
select select ""pending""
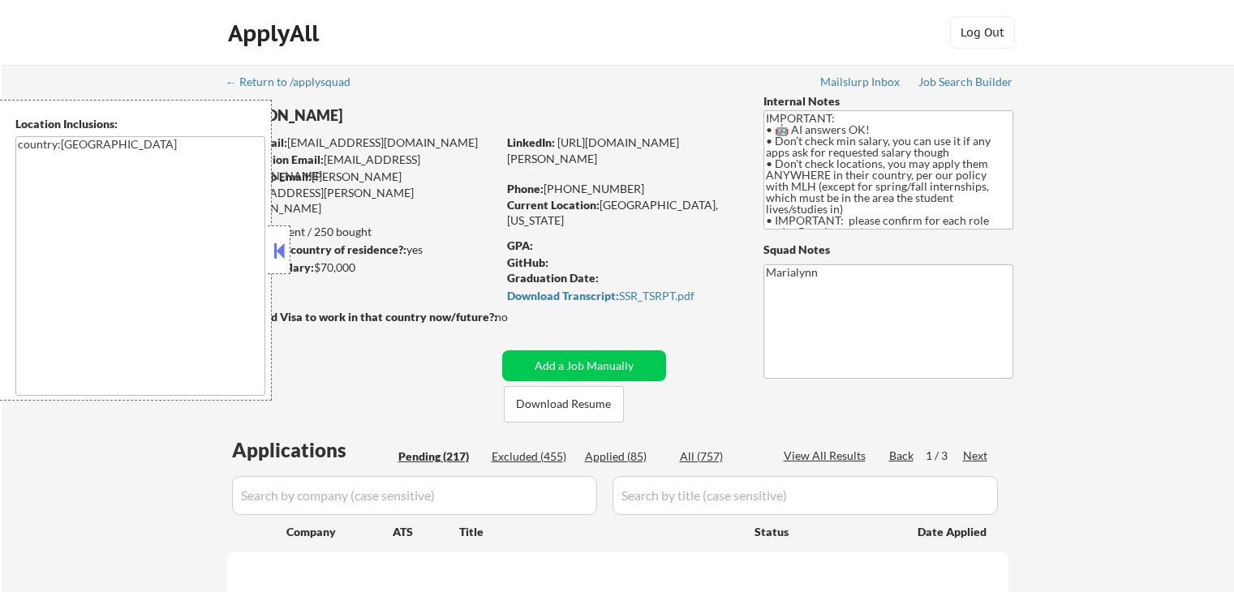
select select ""pending""
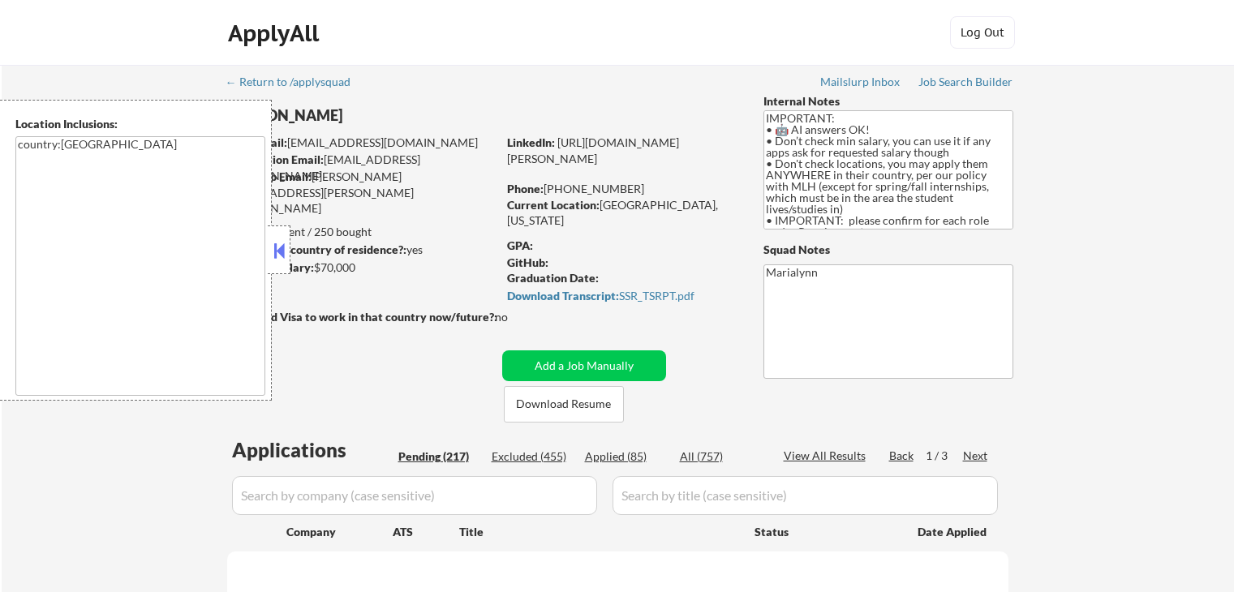
select select ""pending""
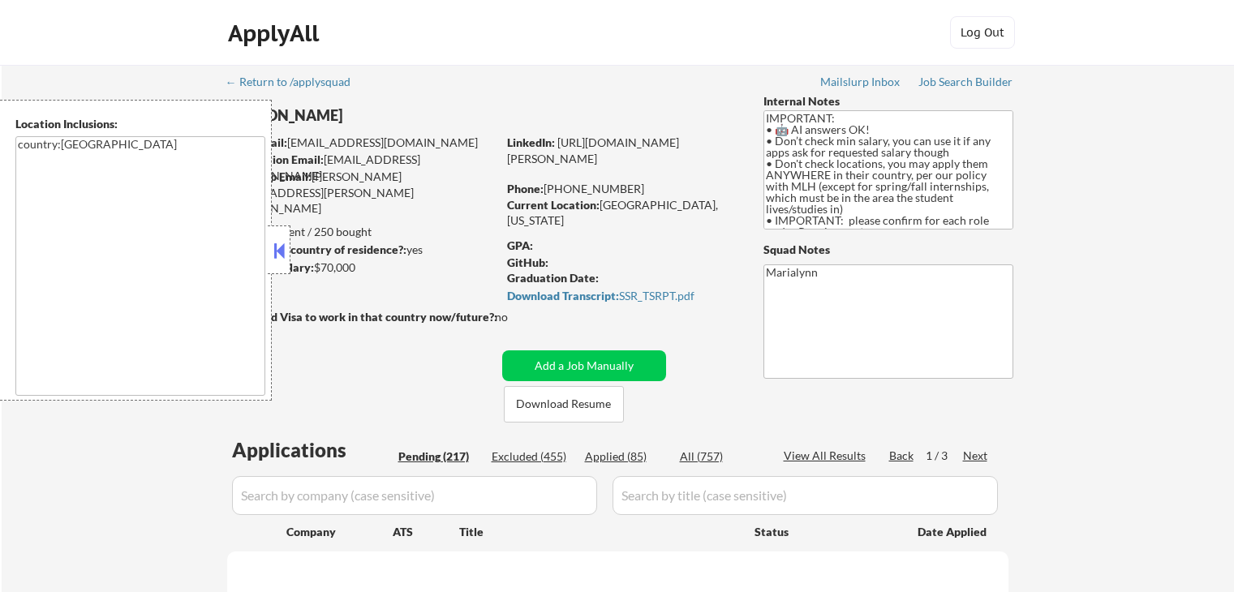
select select ""pending""
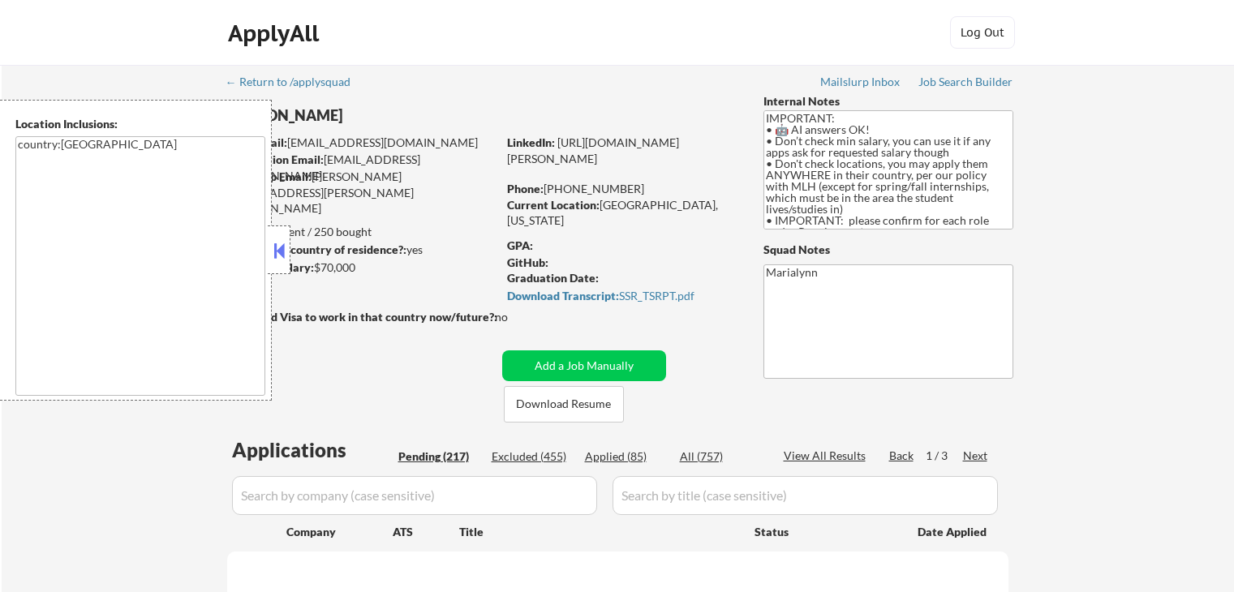
select select ""pending""
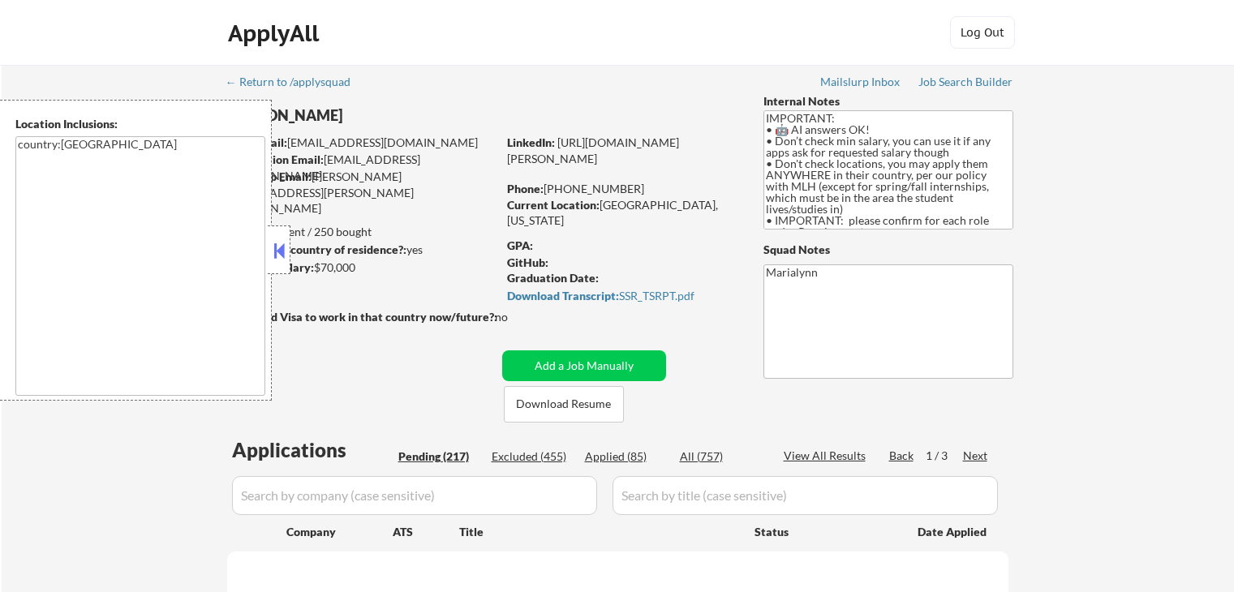
select select ""pending""
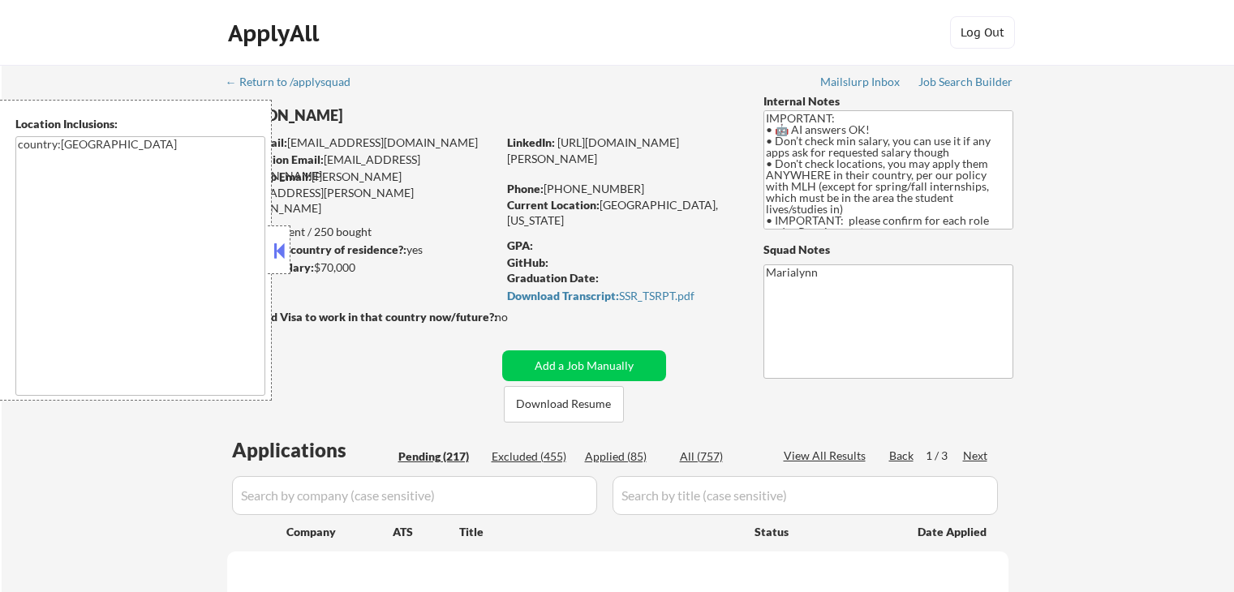
select select ""pending""
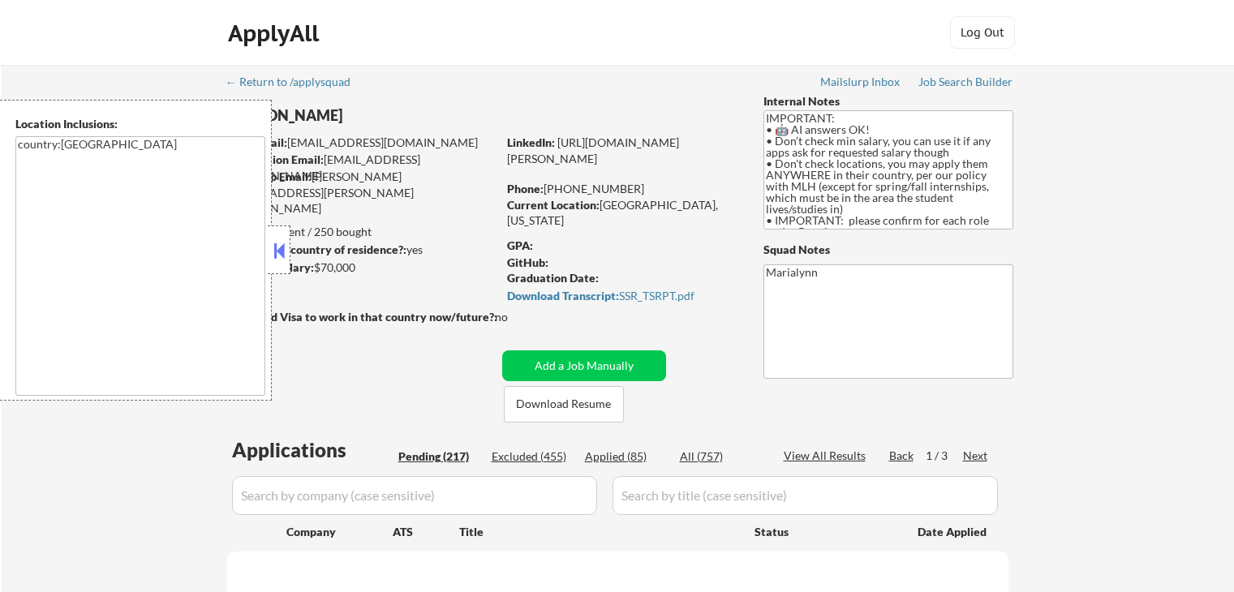
select select ""pending""
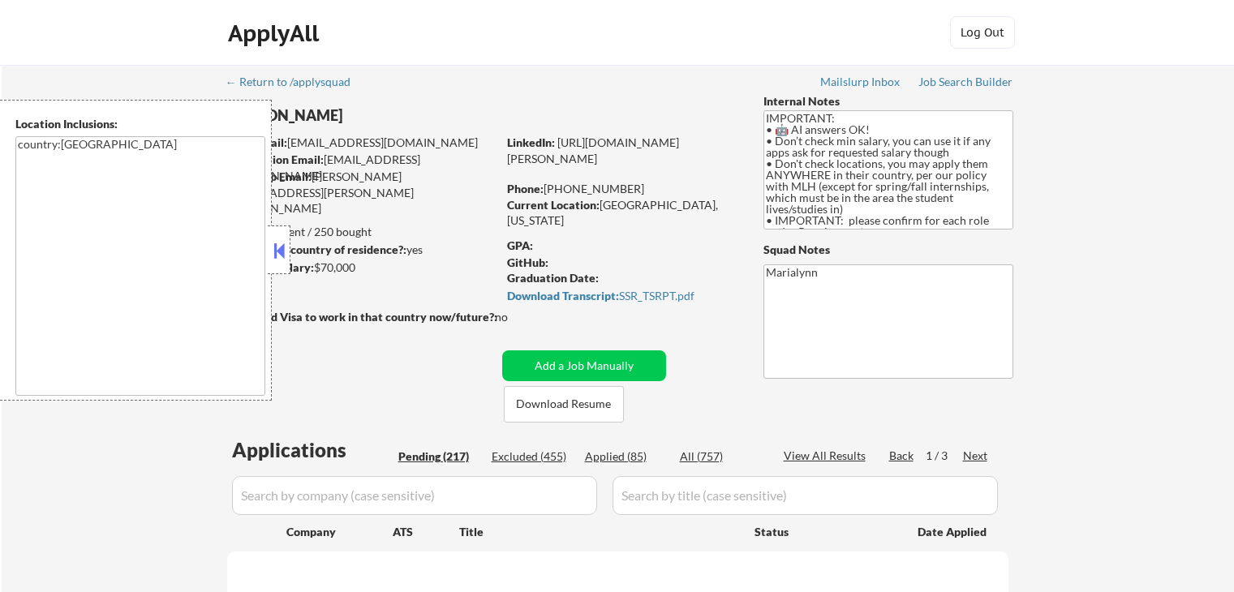
select select ""pending""
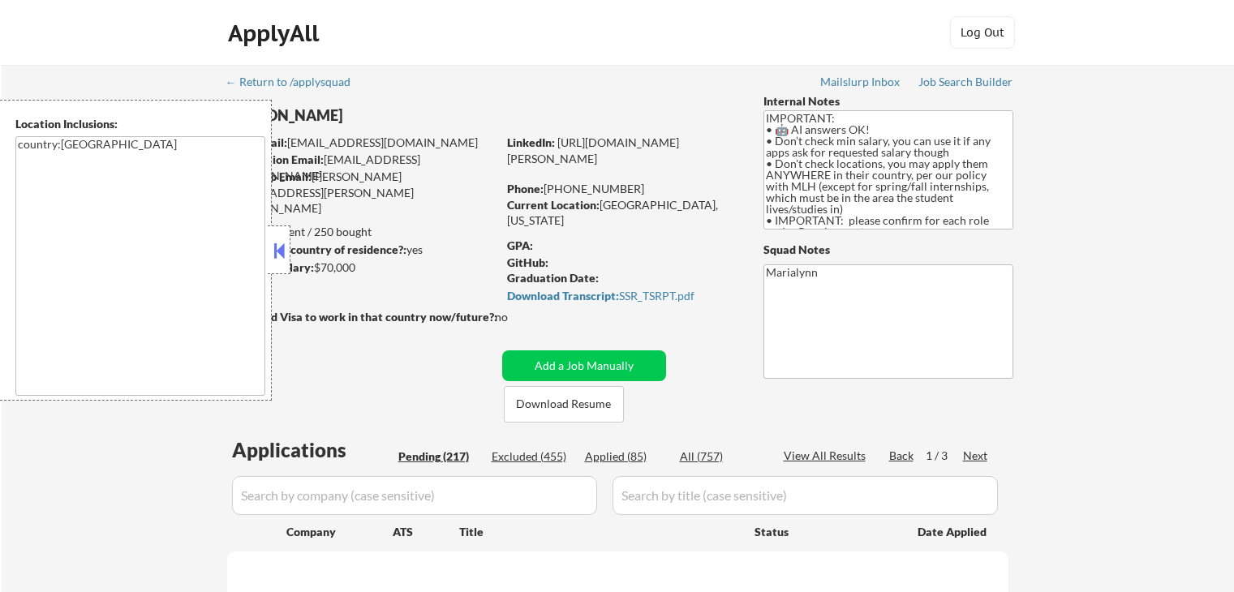
select select ""pending""
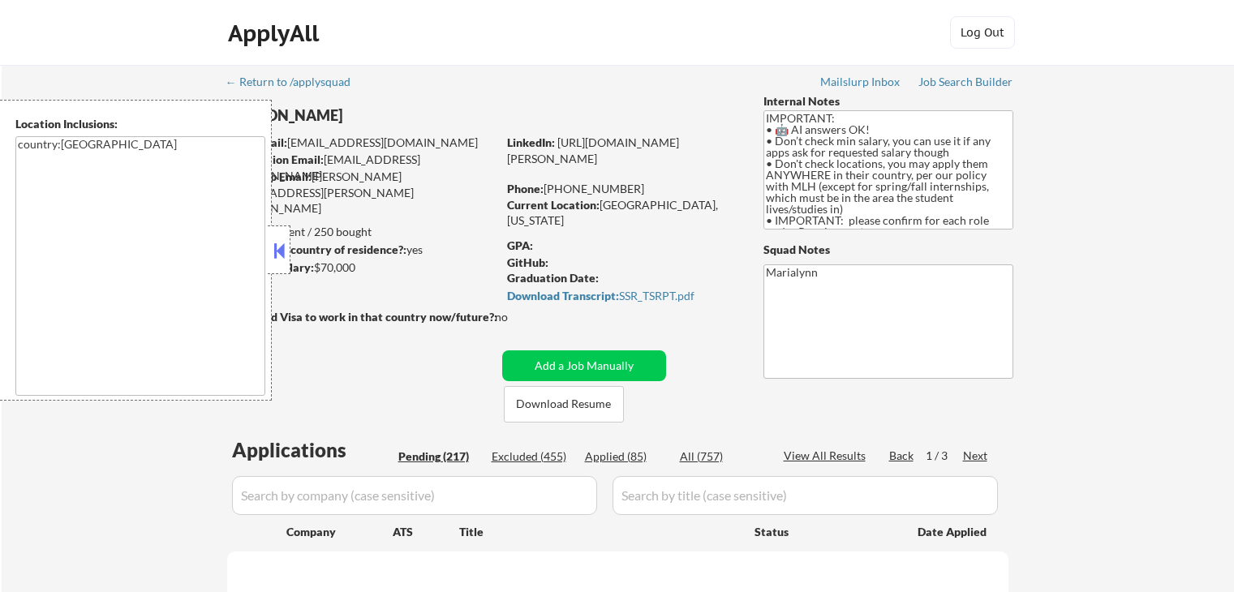
select select ""pending""
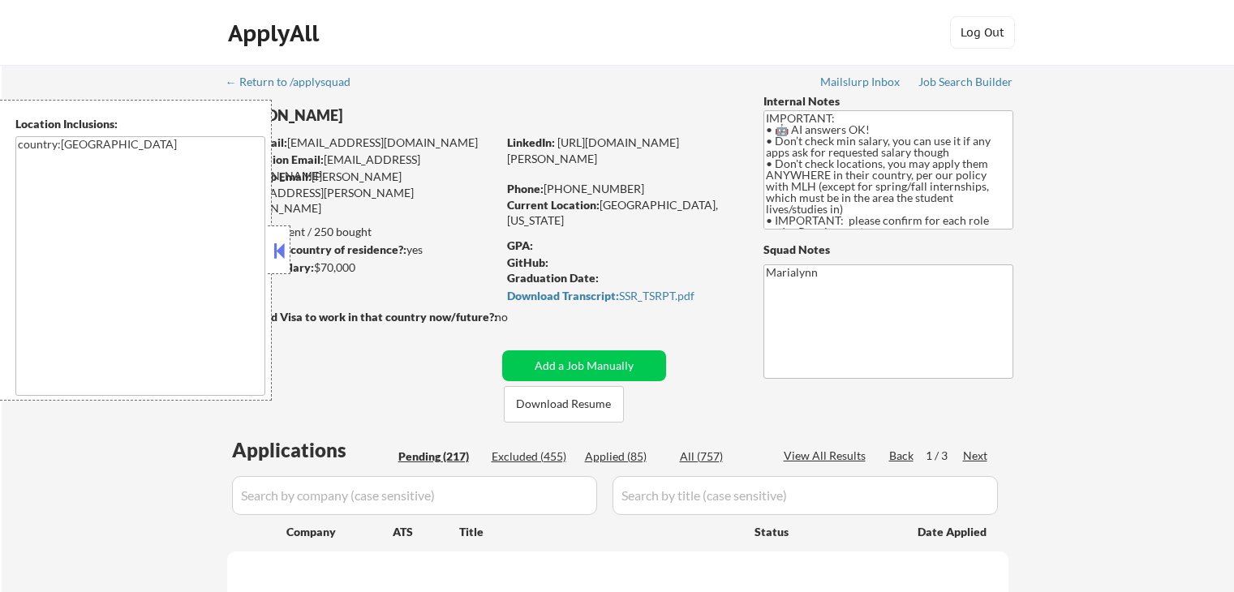
select select ""pending""
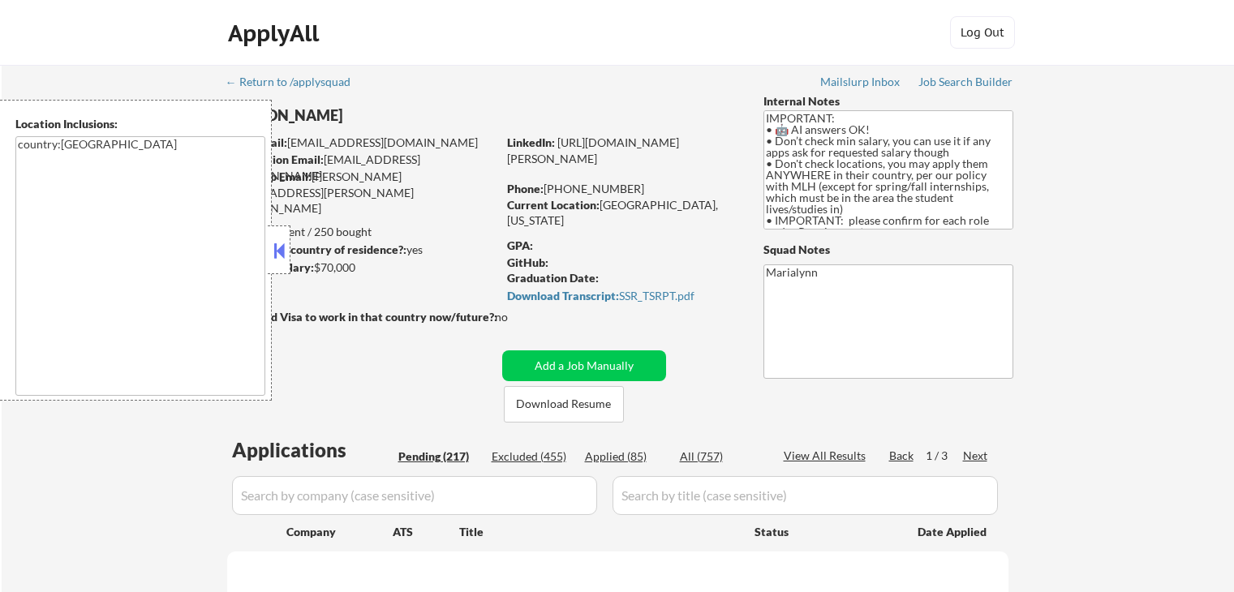
select select ""pending""
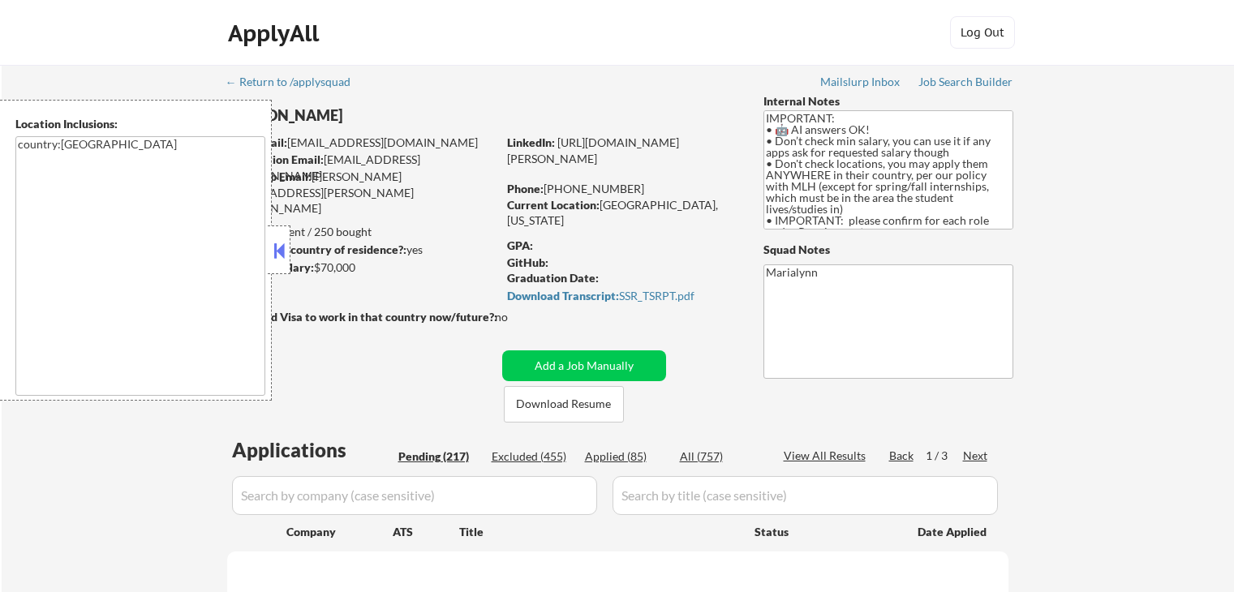
select select ""pending""
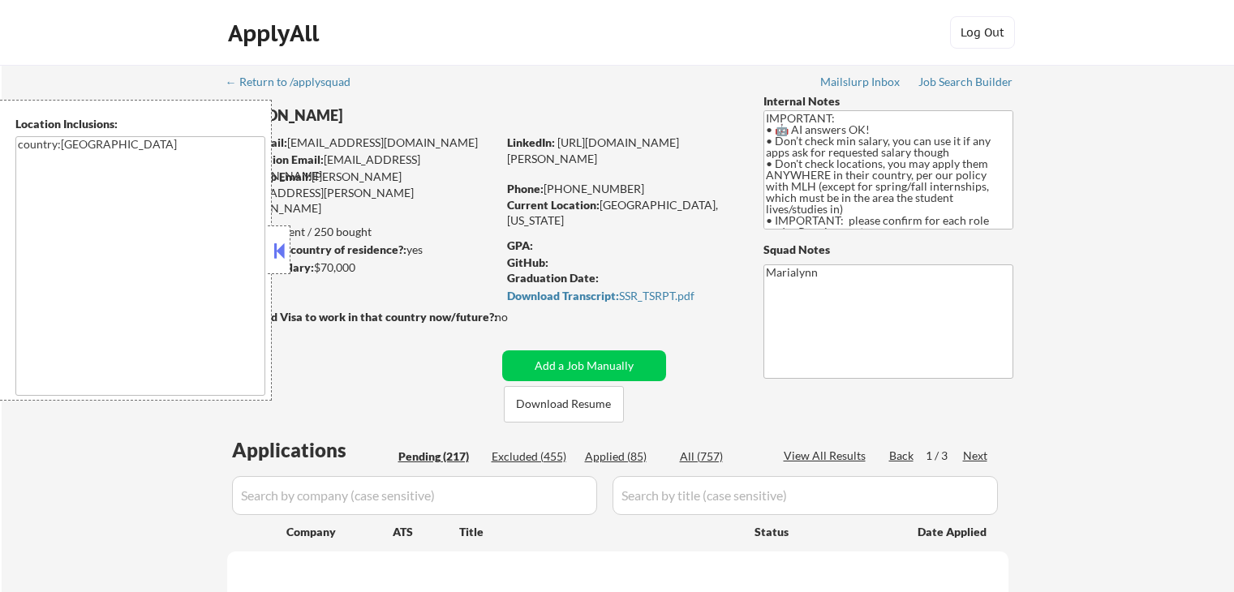
select select ""pending""
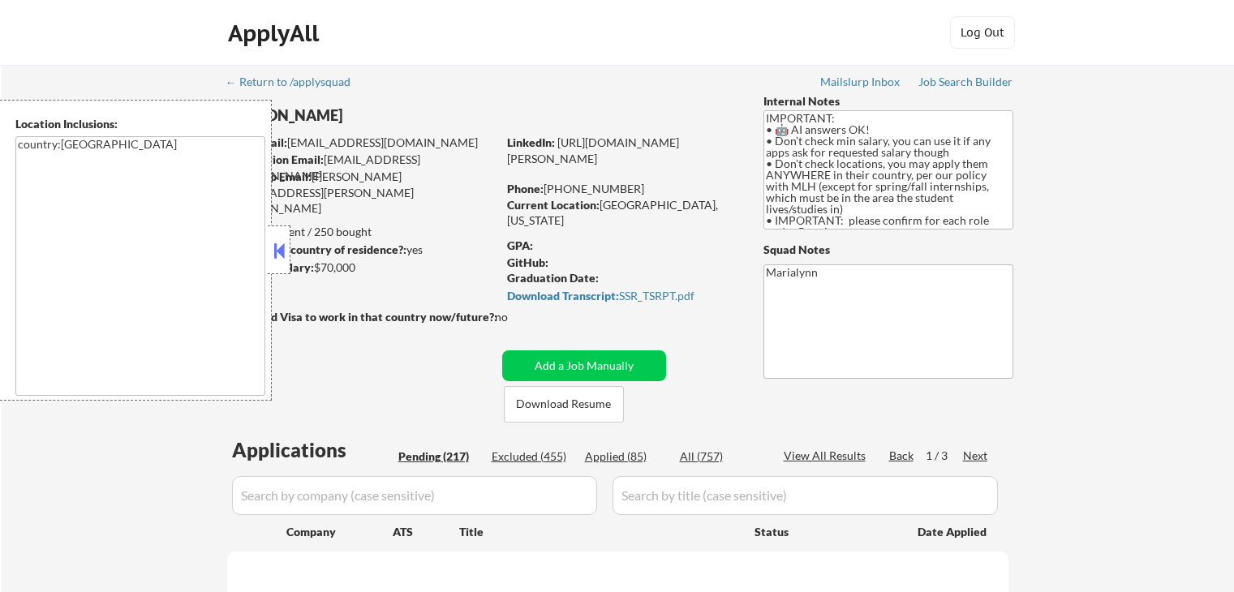
select select ""pending""
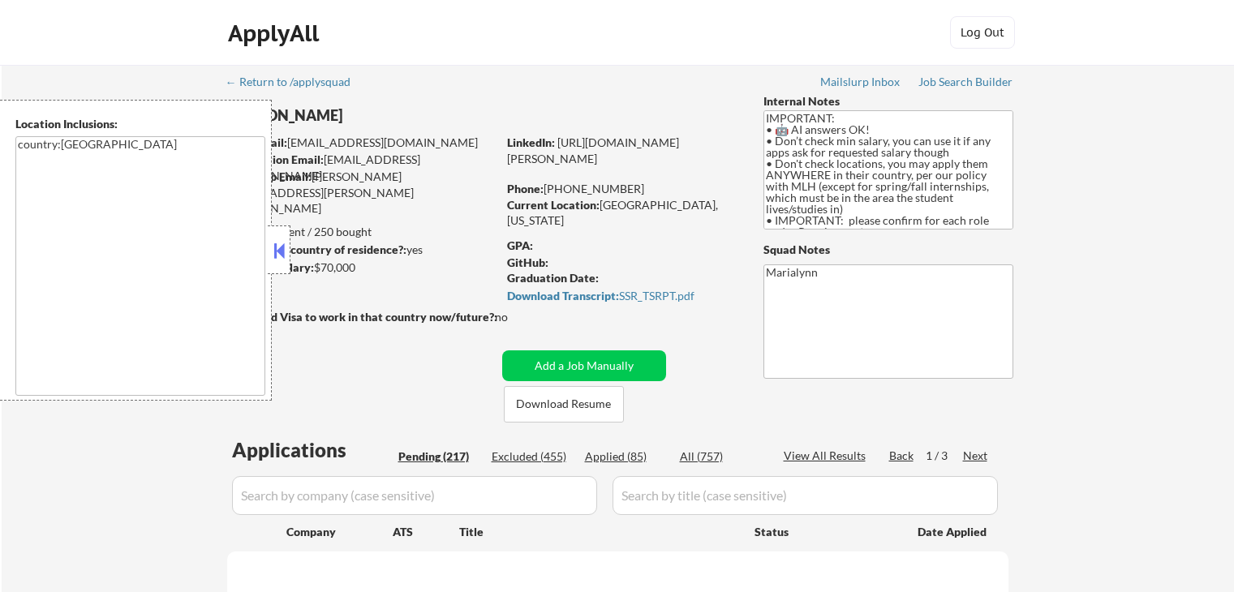
select select ""pending""
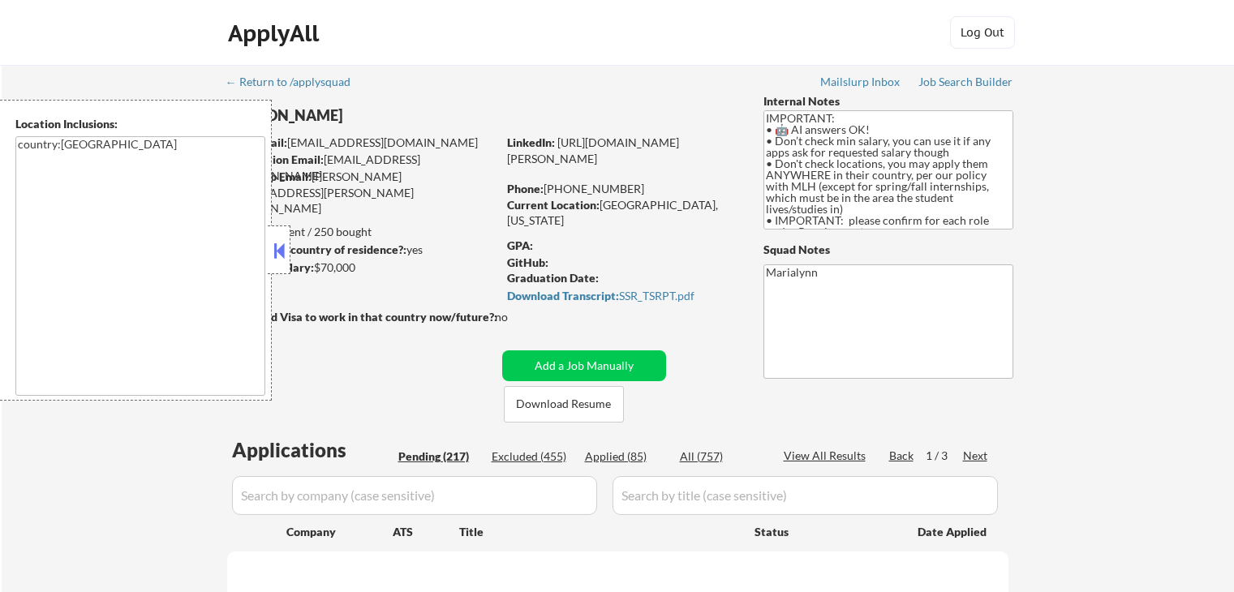
select select ""pending""
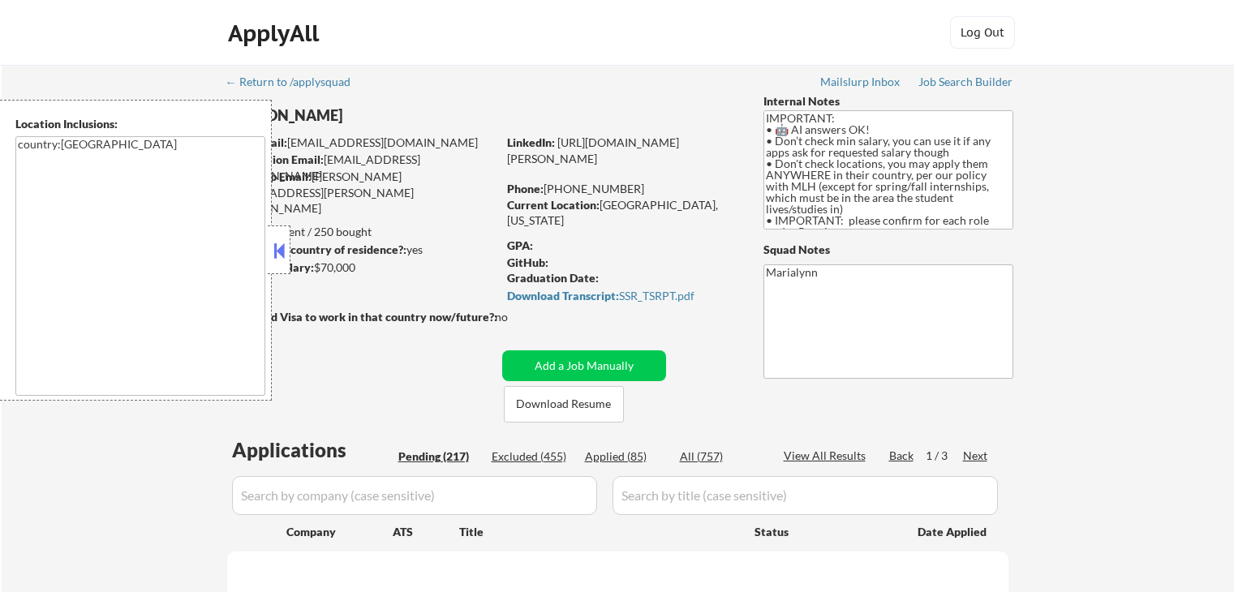
select select ""pending""
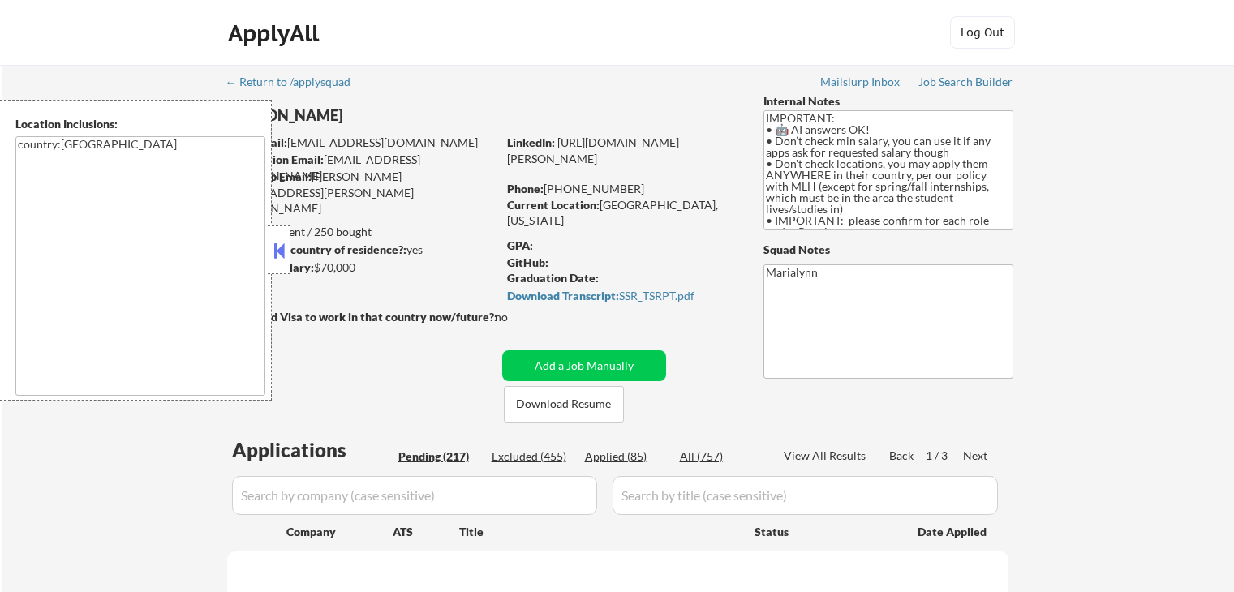
select select ""pending""
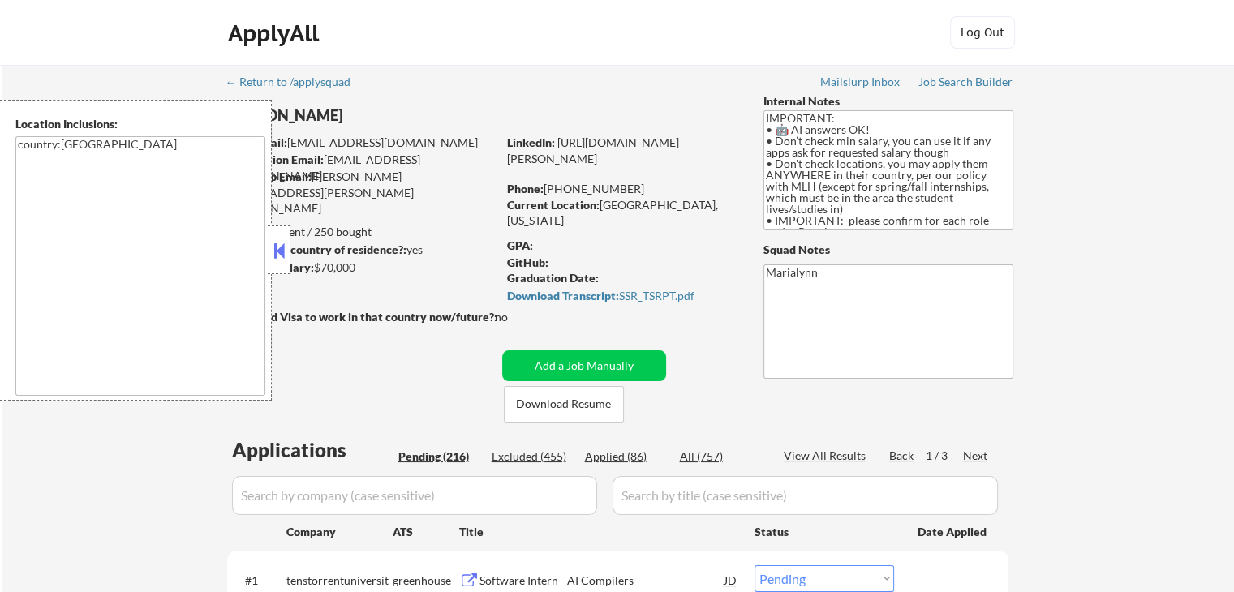
scroll to position [162, 0]
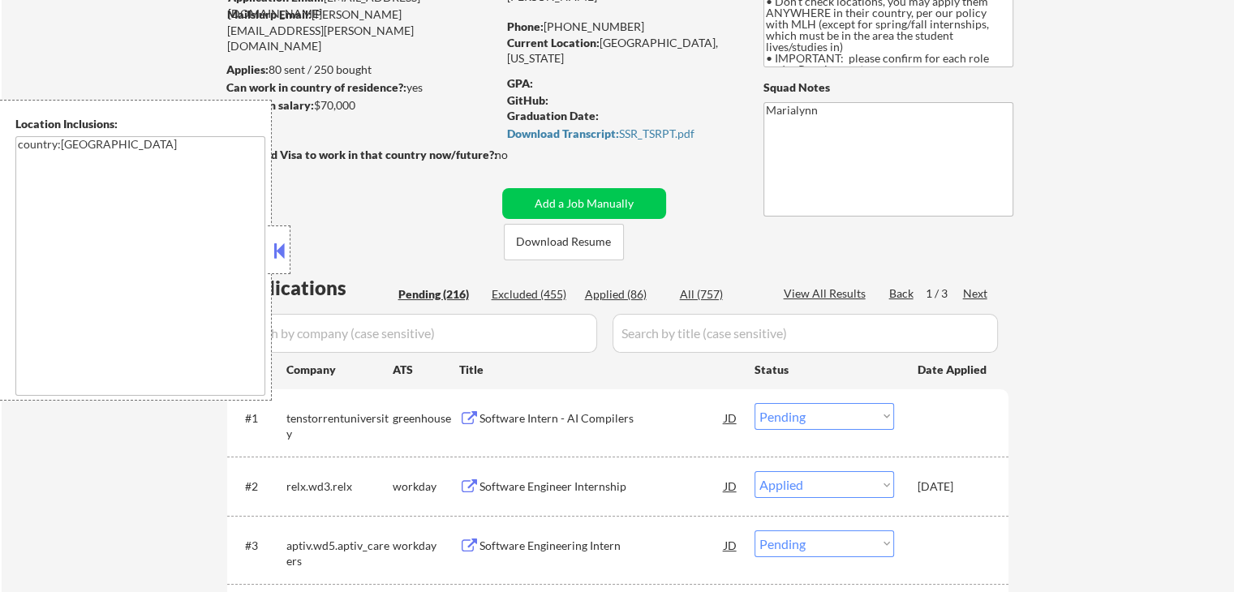
click at [603, 301] on div "Applied (86)" at bounding box center [625, 294] width 81 height 16
click at [282, 251] on button at bounding box center [279, 250] width 18 height 24
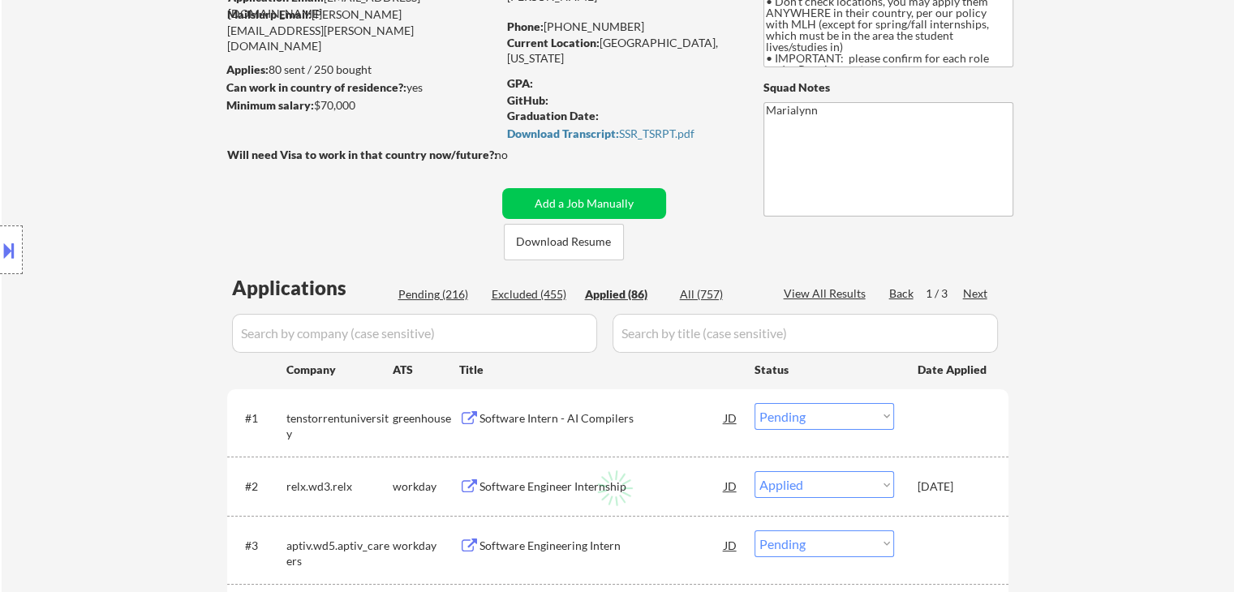
click at [860, 483] on select "Choose an option... Pending Applied Excluded (Questions) Excluded (Expired) Exc…" at bounding box center [823, 484] width 139 height 27
click at [754, 471] on select "Choose an option... Pending Applied Excluded (Questions) Excluded (Expired) Exc…" at bounding box center [823, 484] width 139 height 27
click at [819, 487] on select "Choose an option... Pending Applied Excluded (Questions) Excluded (Expired) Exc…" at bounding box center [823, 484] width 139 height 27
click at [754, 471] on select "Choose an option... Pending Applied Excluded (Questions) Excluded (Expired) Exc…" at bounding box center [823, 484] width 139 height 27
drag, startPoint x: 820, startPoint y: 488, endPoint x: 815, endPoint y: 472, distance: 16.9
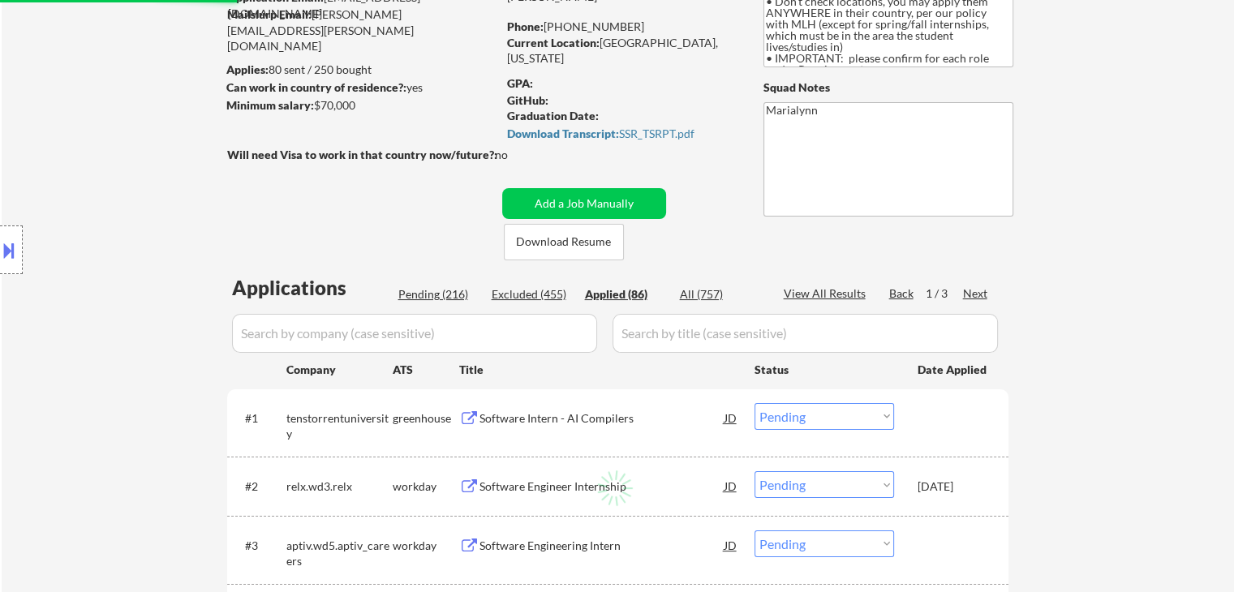
click at [820, 488] on select "Choose an option... Pending Applied Excluded (Questions) Excluded (Expired) Exc…" at bounding box center [823, 484] width 139 height 27
select select ""applied""
click at [754, 471] on select "Choose an option... Pending Applied Excluded (Questions) Excluded (Expired) Exc…" at bounding box center [823, 484] width 139 height 27
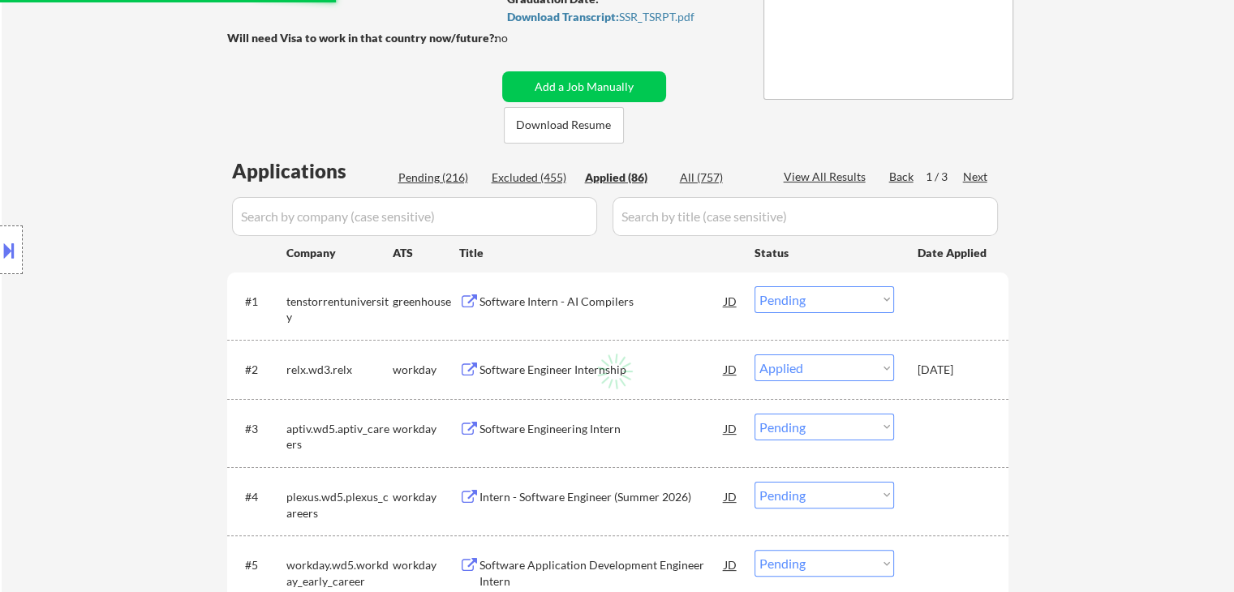
scroll to position [324, 0]
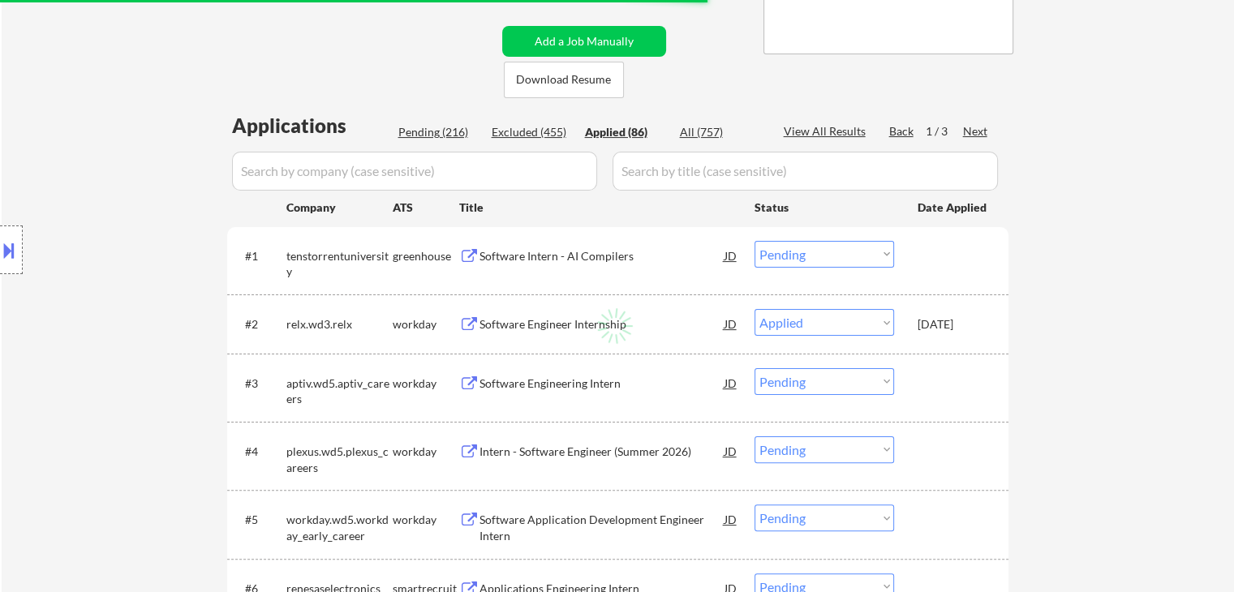
select select ""applied""
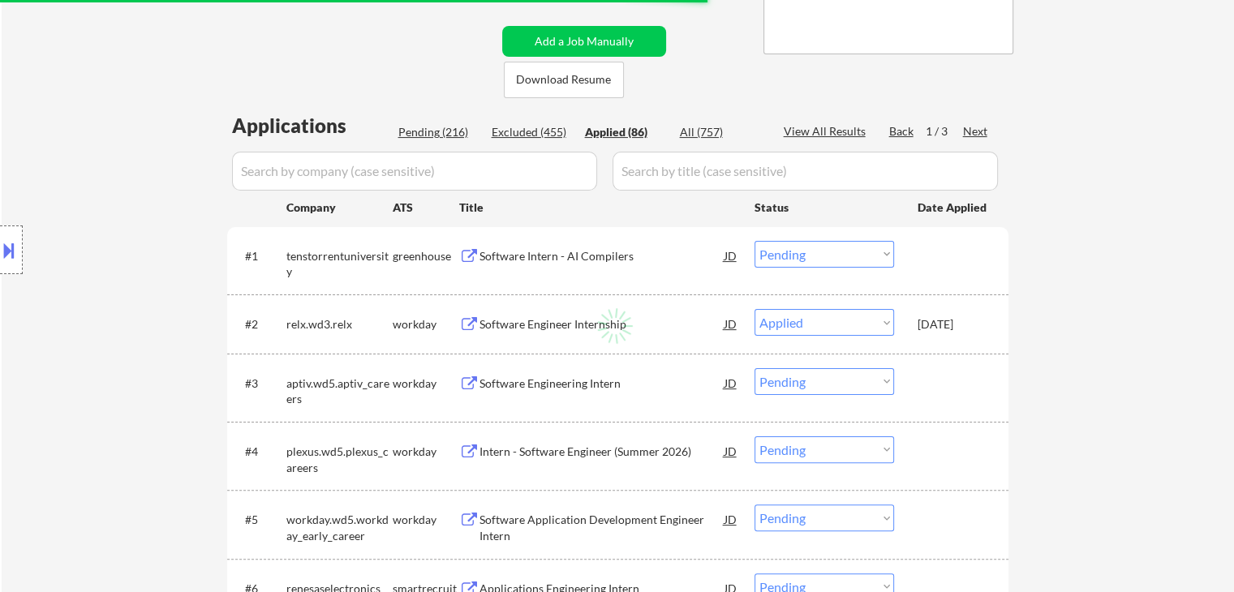
select select ""applied""
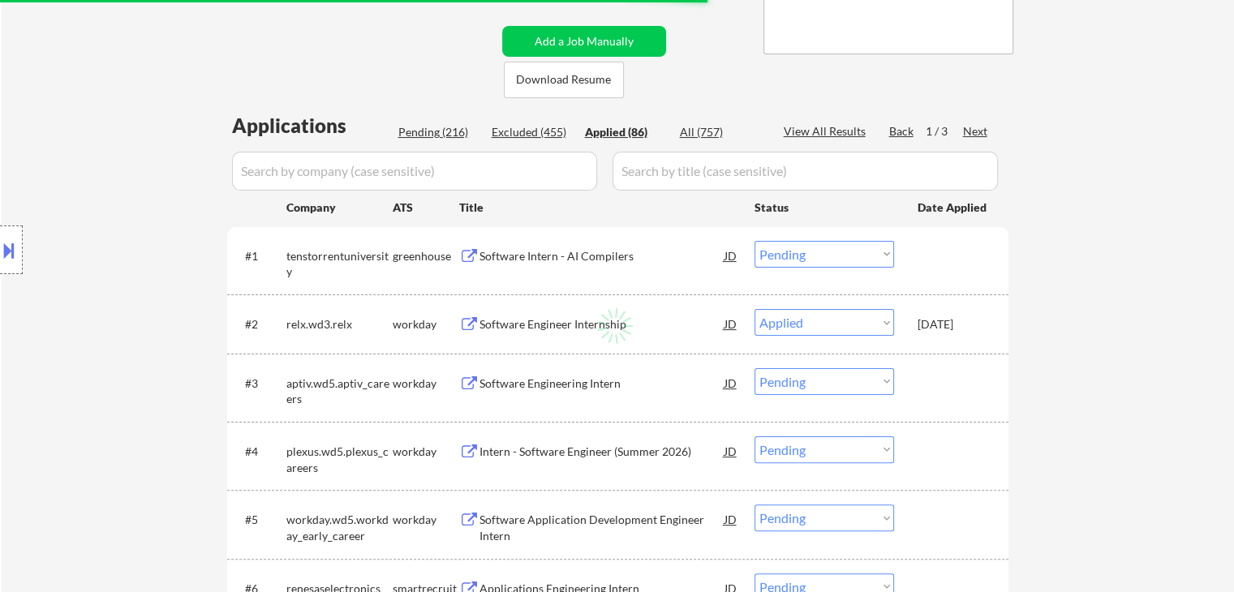
select select ""applied""
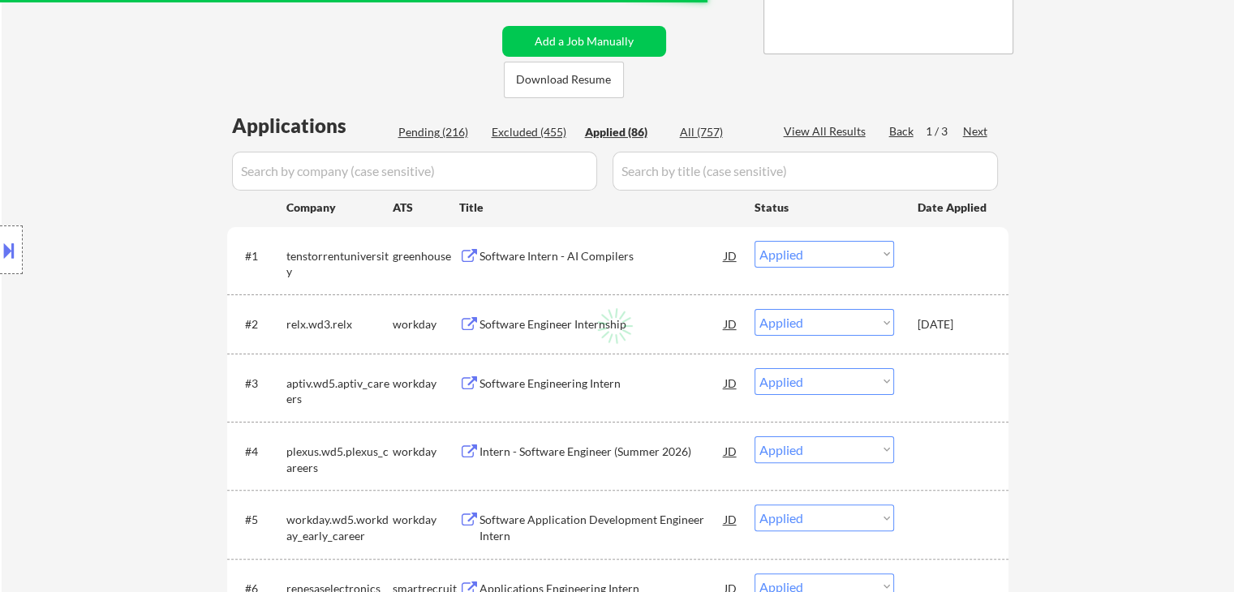
select select ""applied""
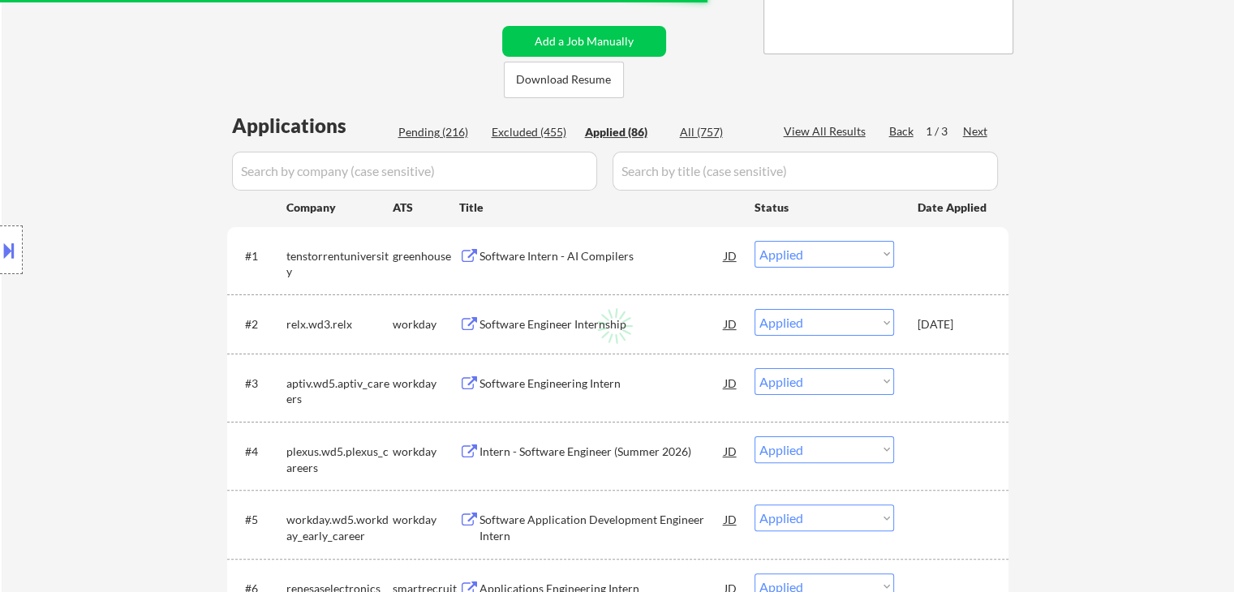
select select ""applied""
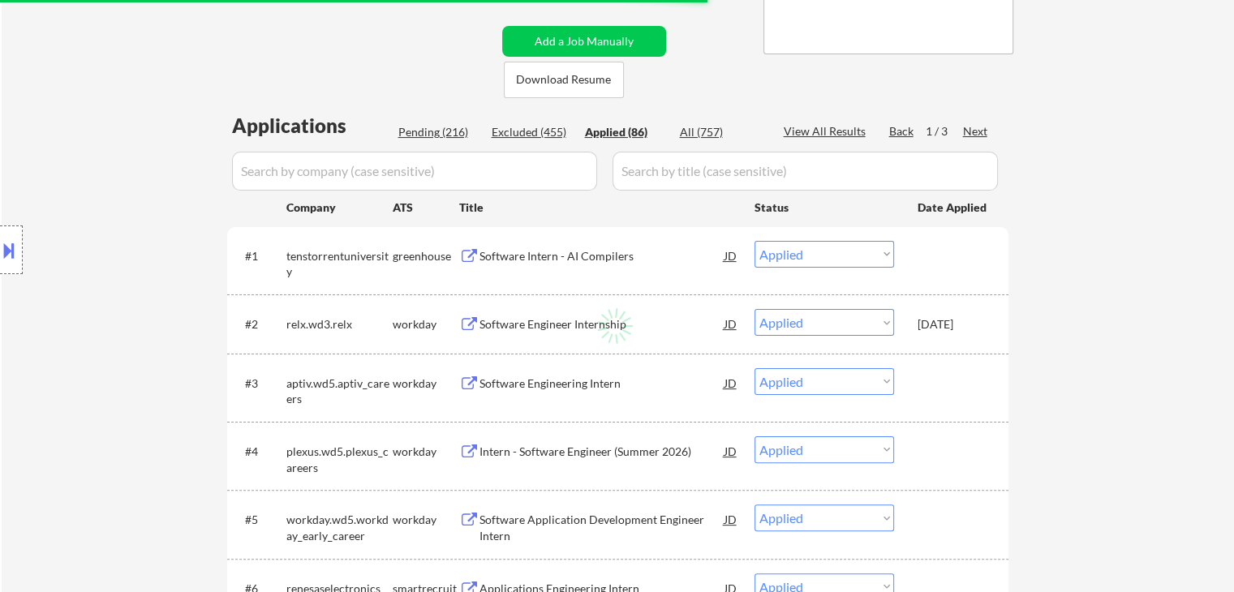
select select ""applied""
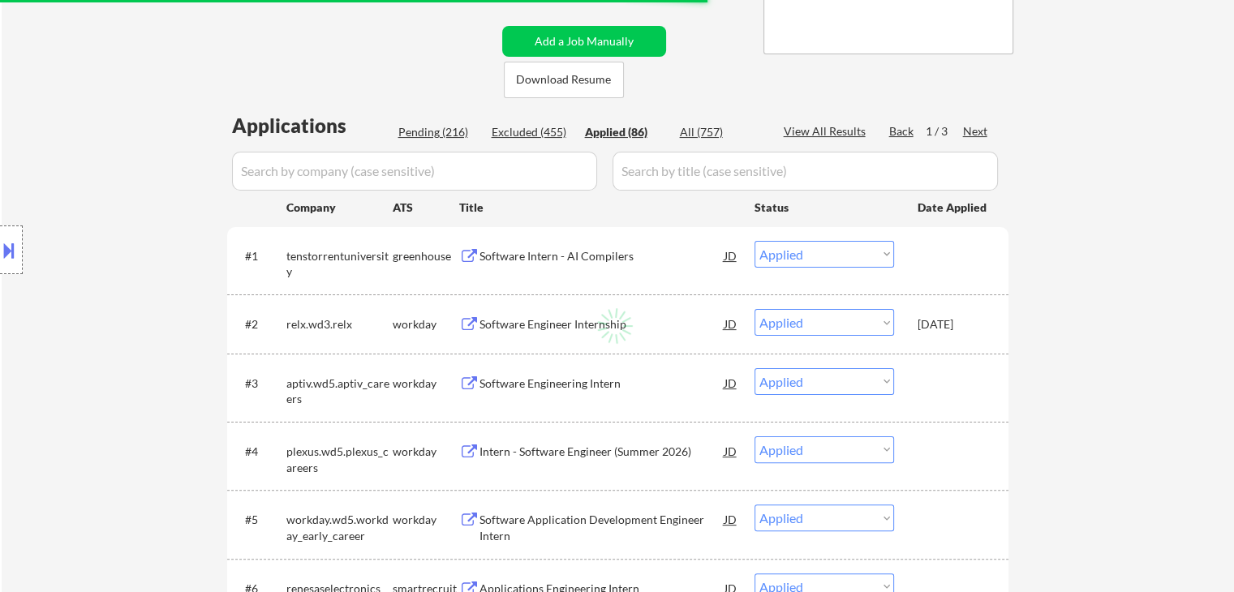
select select ""applied""
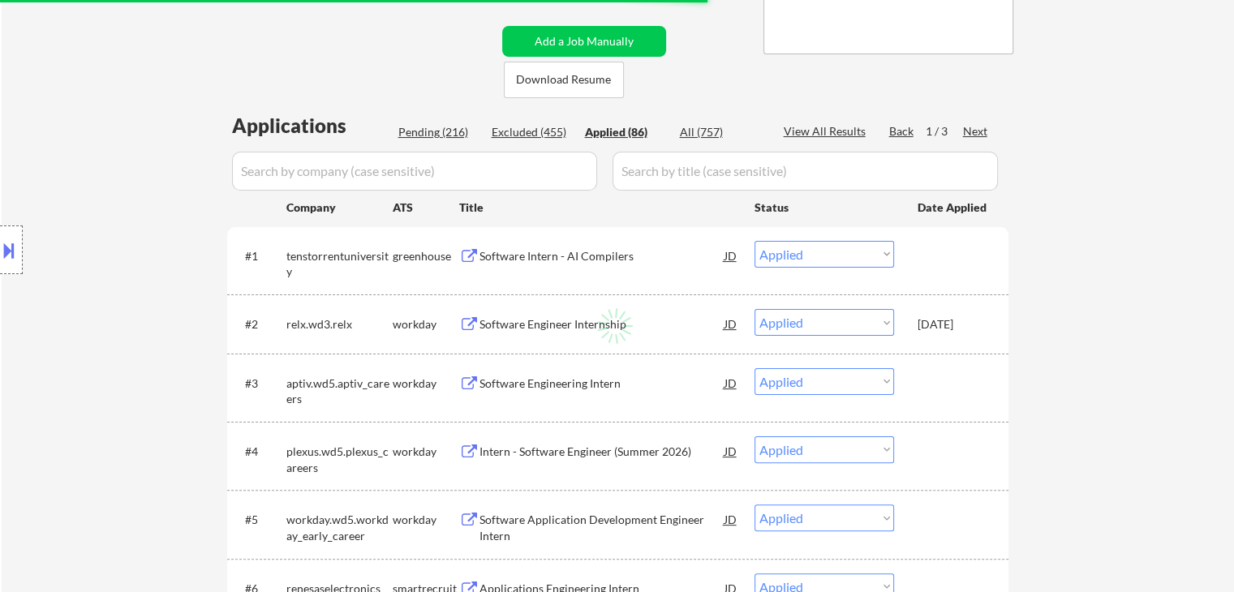
select select ""applied""
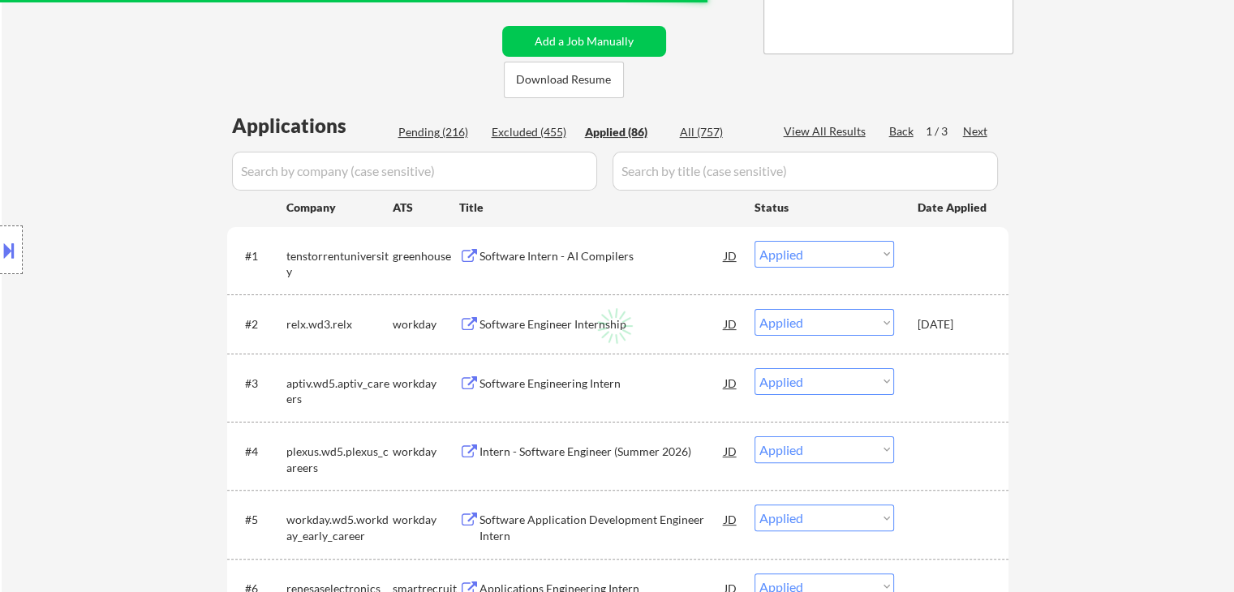
select select ""applied""
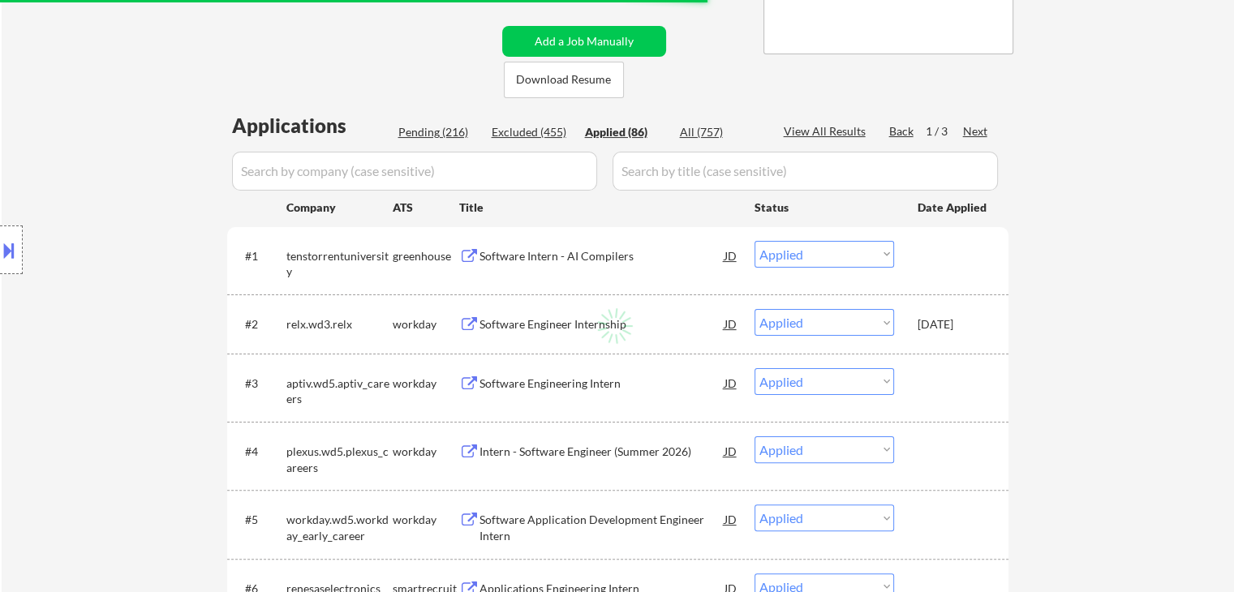
select select ""applied""
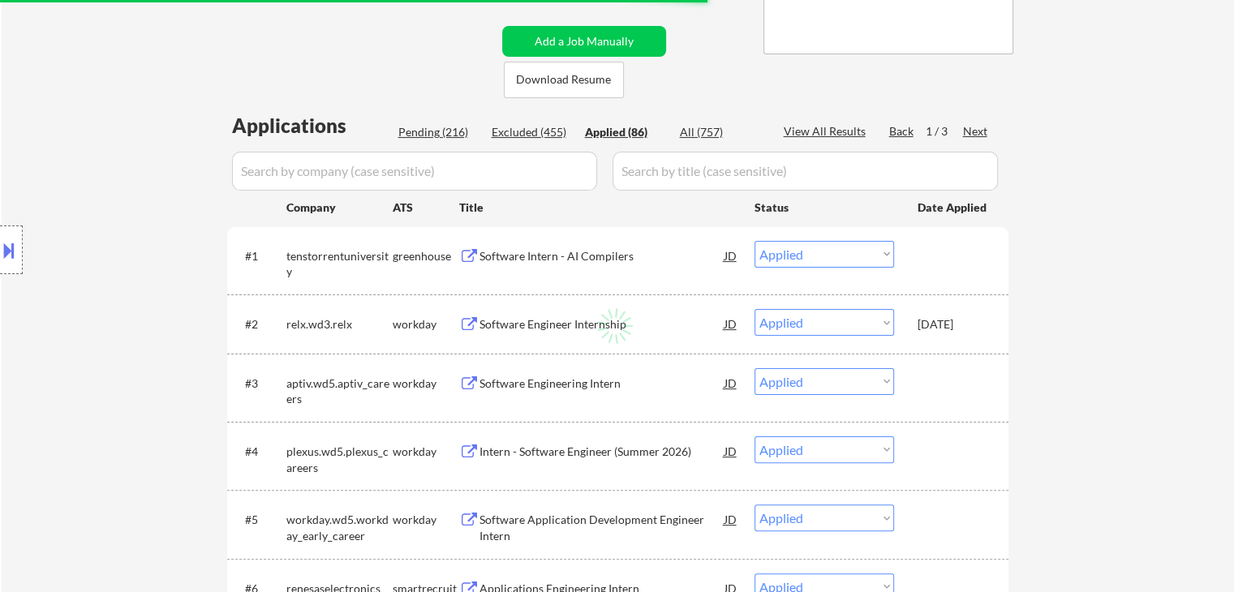
select select ""applied""
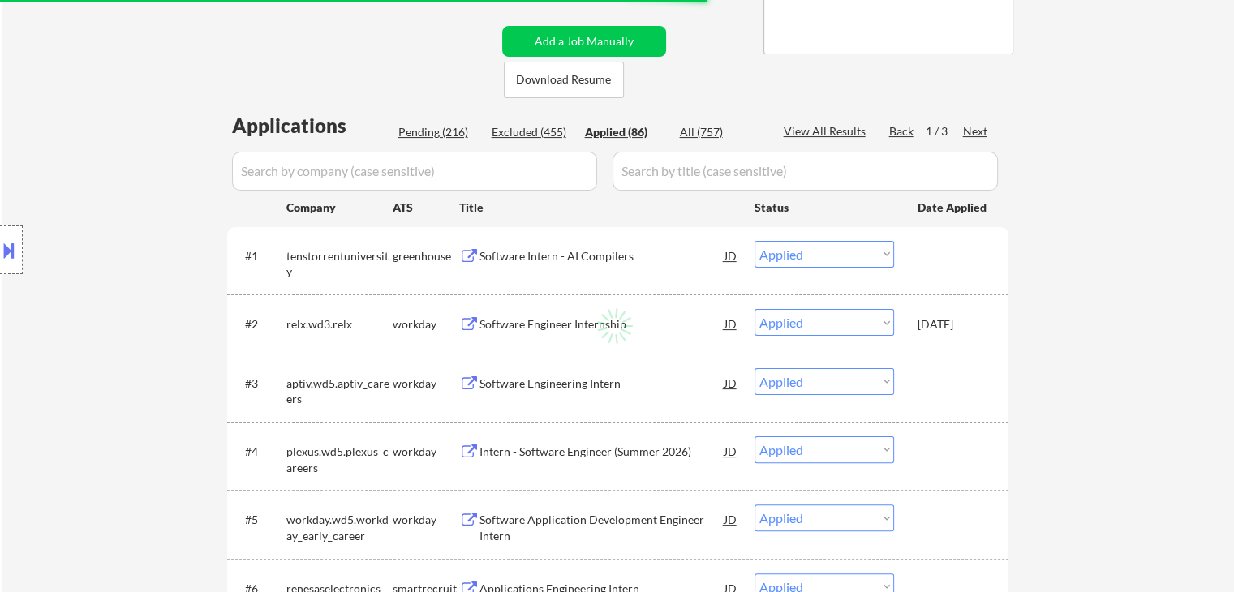
select select ""applied""
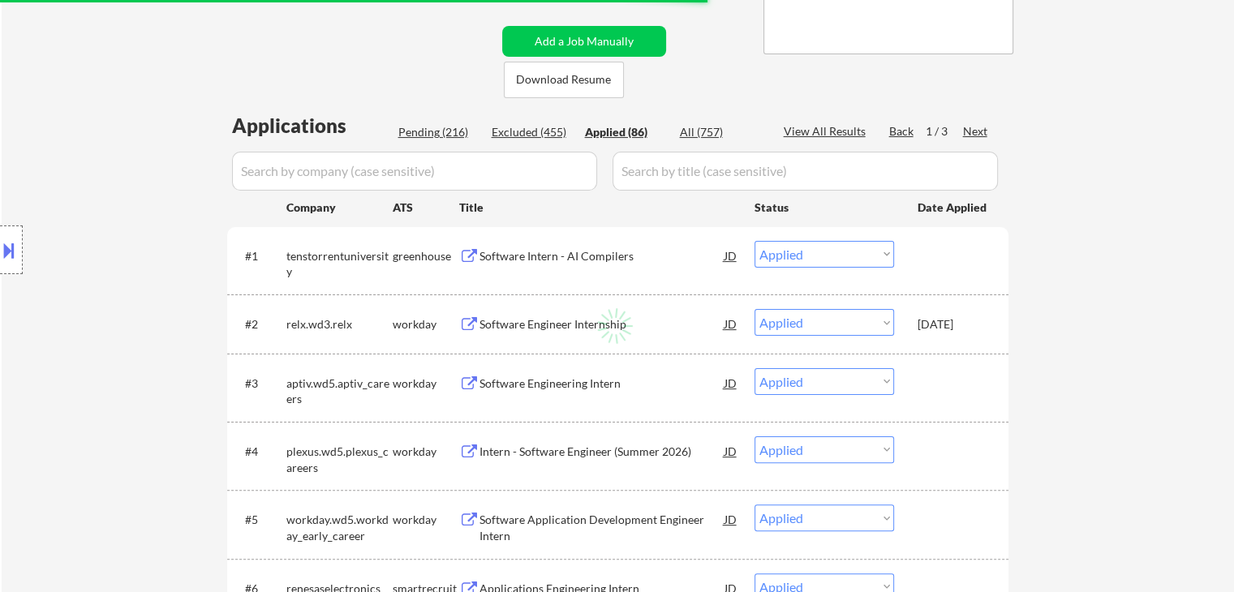
select select ""applied""
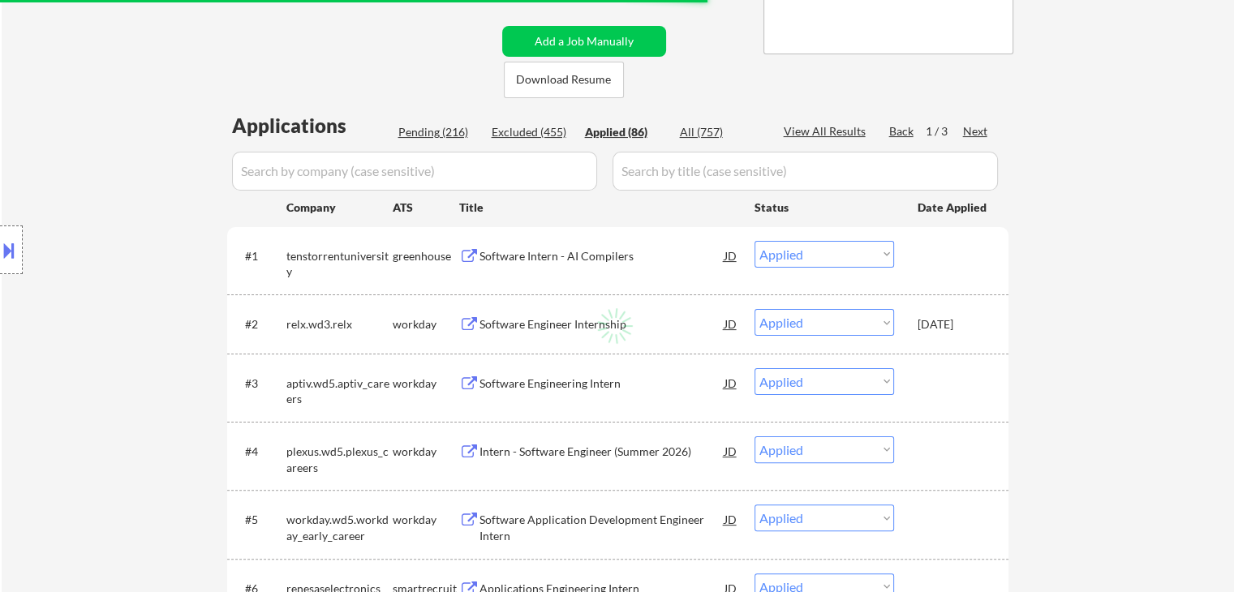
select select ""applied""
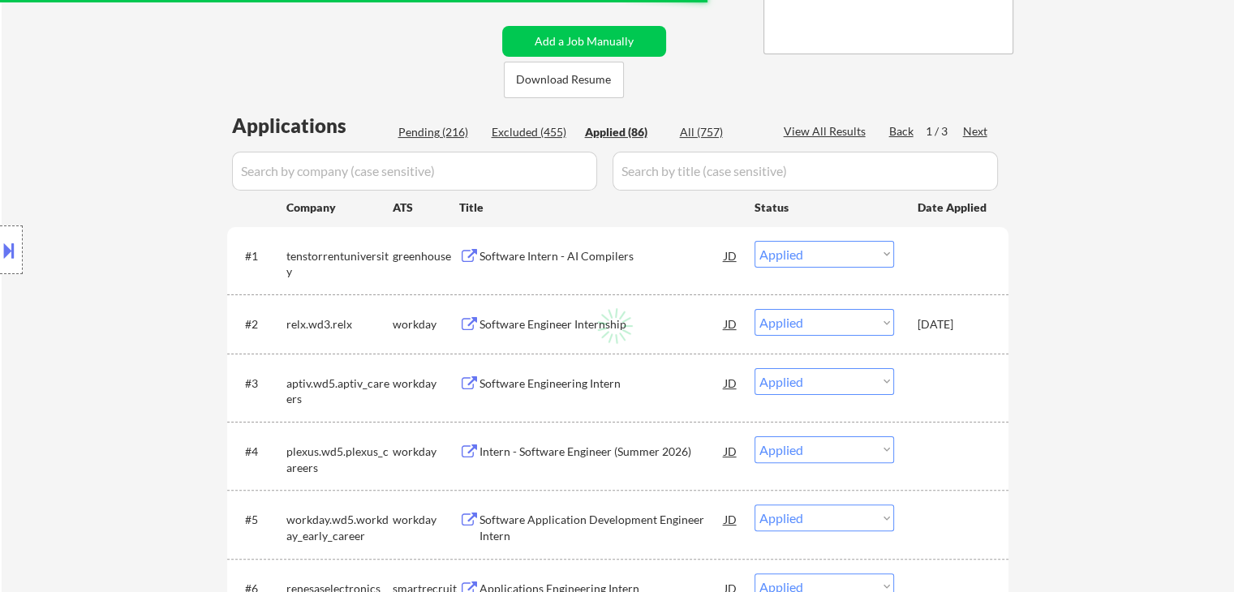
select select ""applied""
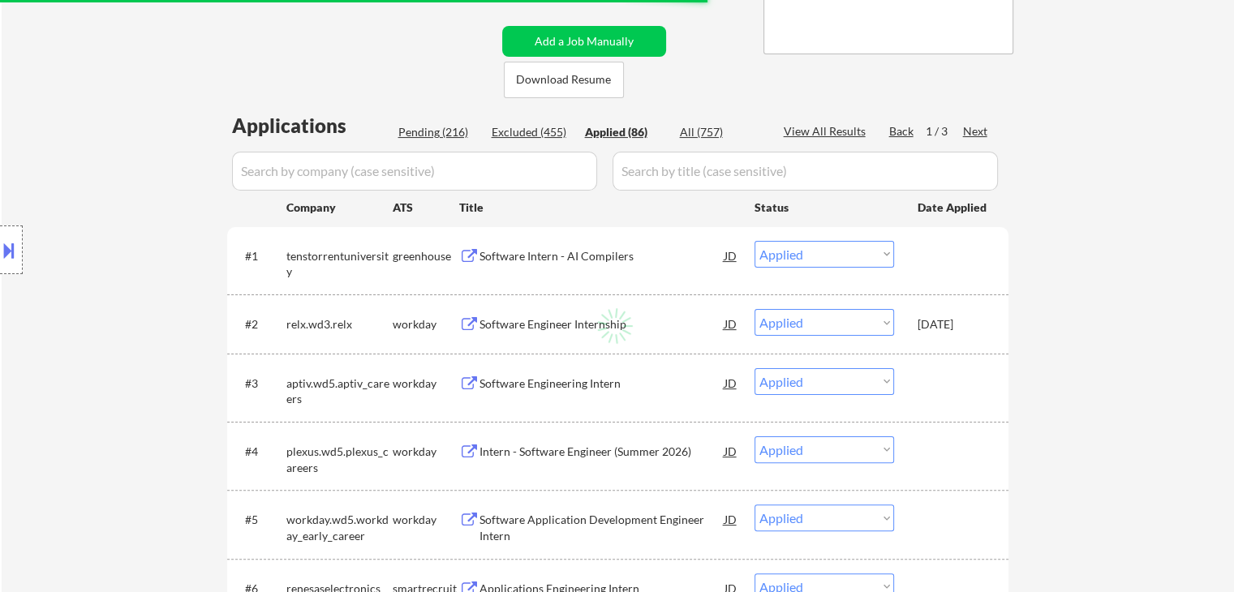
select select ""applied""
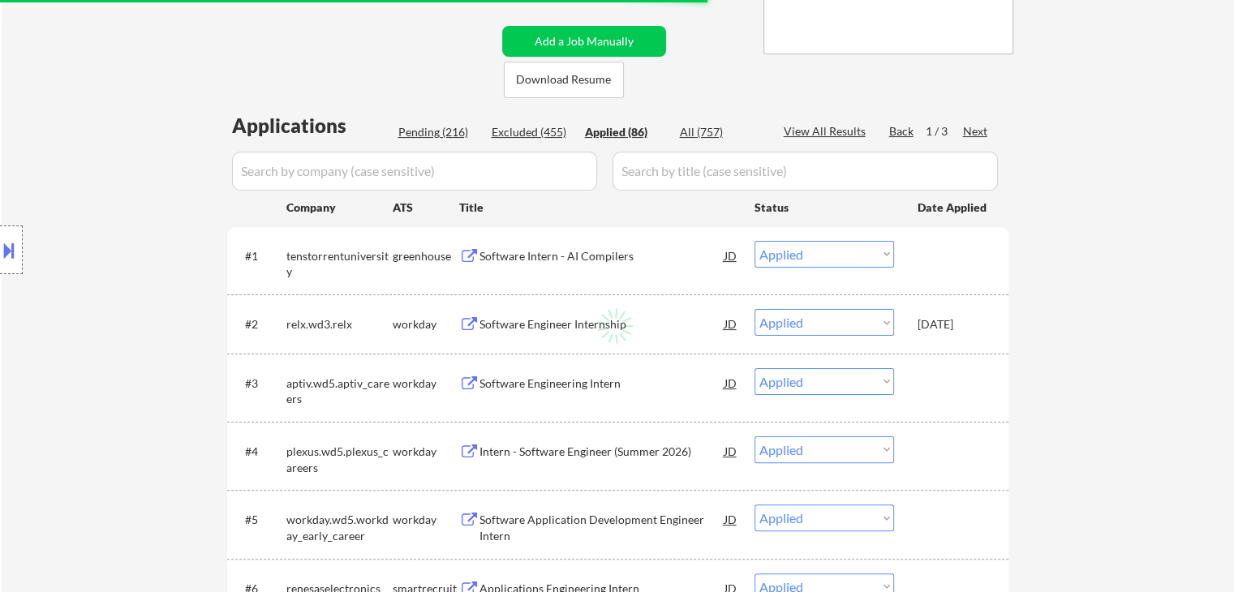
select select ""applied""
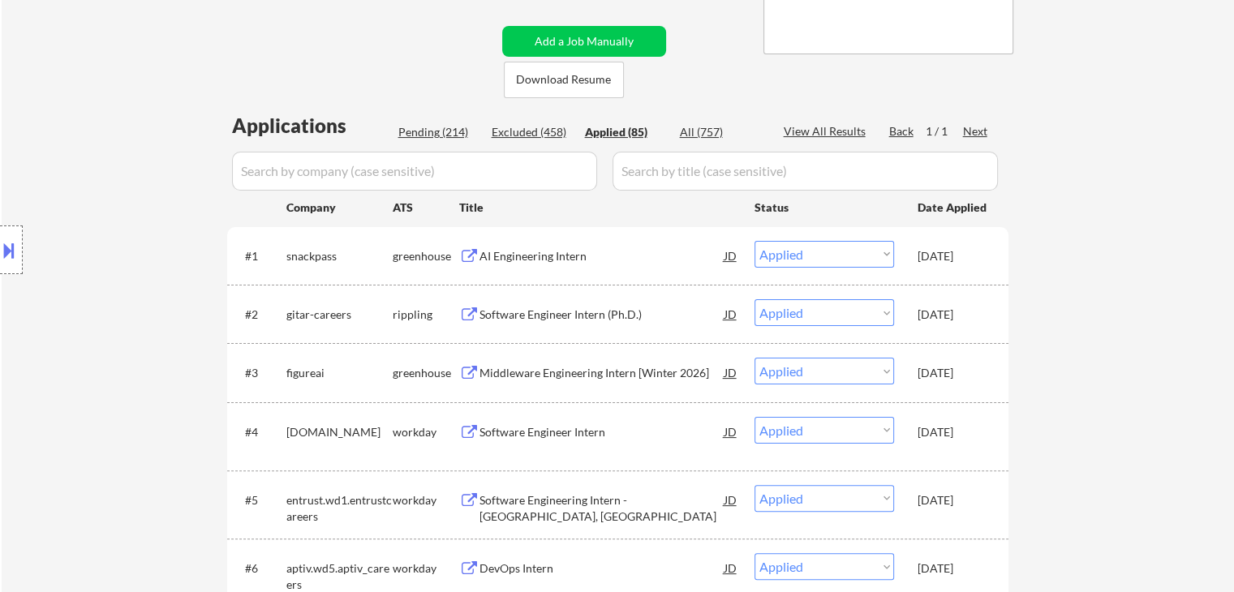
select select ""applied""
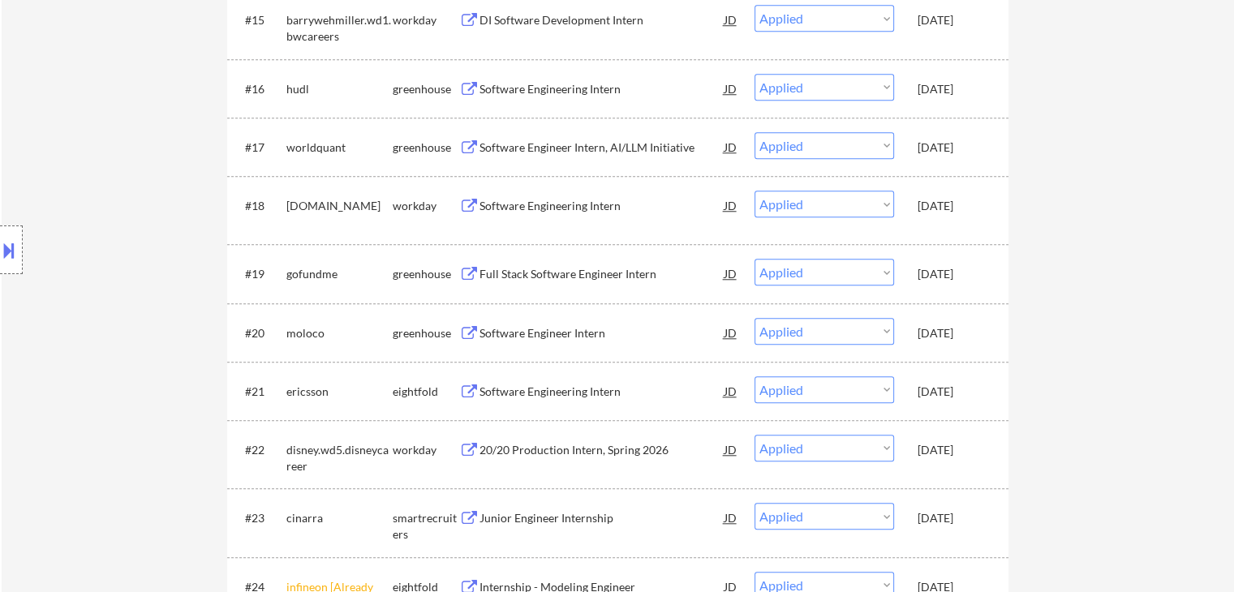
scroll to position [1460, 0]
drag, startPoint x: 960, startPoint y: 387, endPoint x: 953, endPoint y: 364, distance: 23.9
click at [959, 387] on div "Oct 1, 2025" at bounding box center [952, 391] width 71 height 16
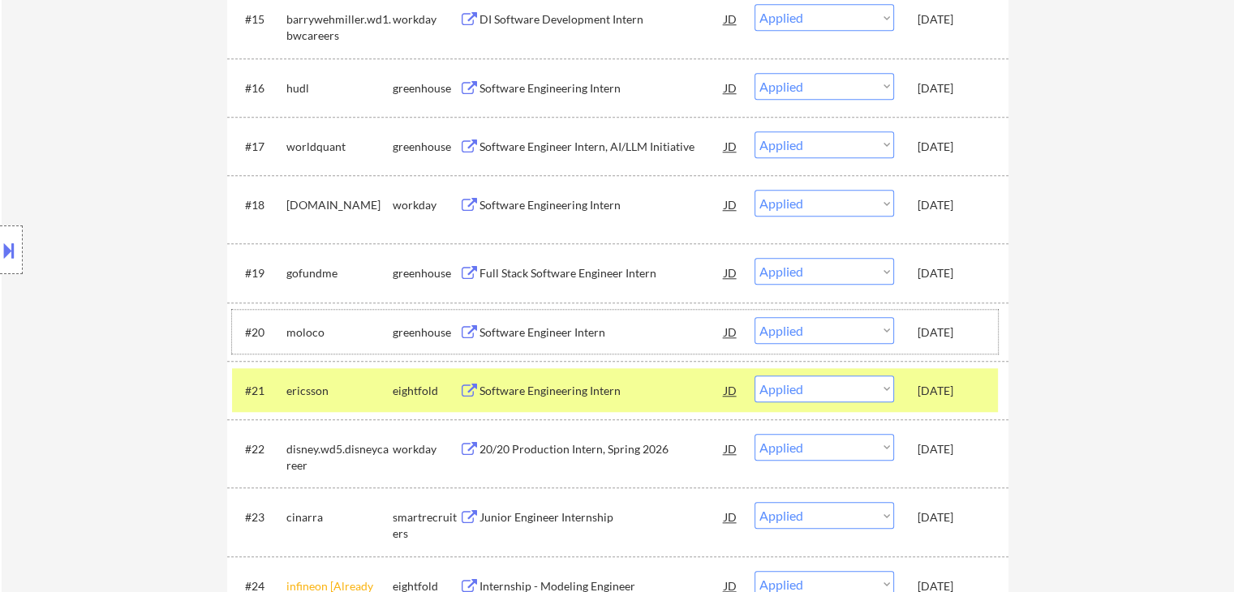
drag, startPoint x: 950, startPoint y: 340, endPoint x: 947, endPoint y: 318, distance: 22.0
click at [949, 340] on div "Oct 1, 2025" at bounding box center [952, 331] width 71 height 29
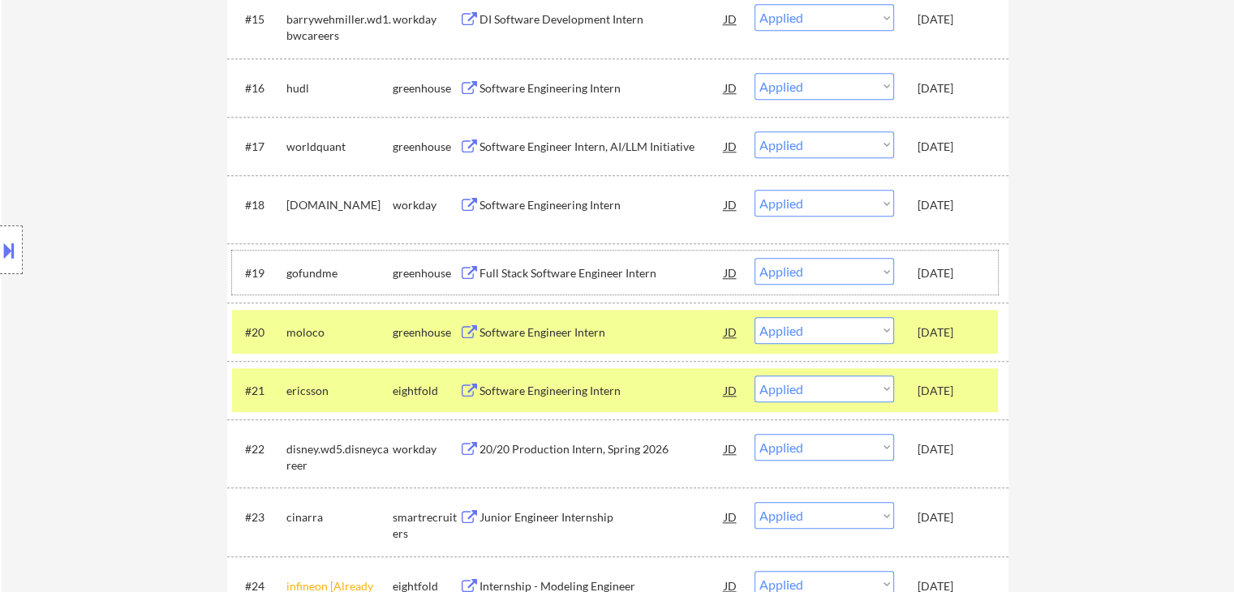
drag, startPoint x: 951, startPoint y: 261, endPoint x: 945, endPoint y: 221, distance: 40.1
click at [951, 260] on div "Oct 1, 2025" at bounding box center [952, 272] width 71 height 29
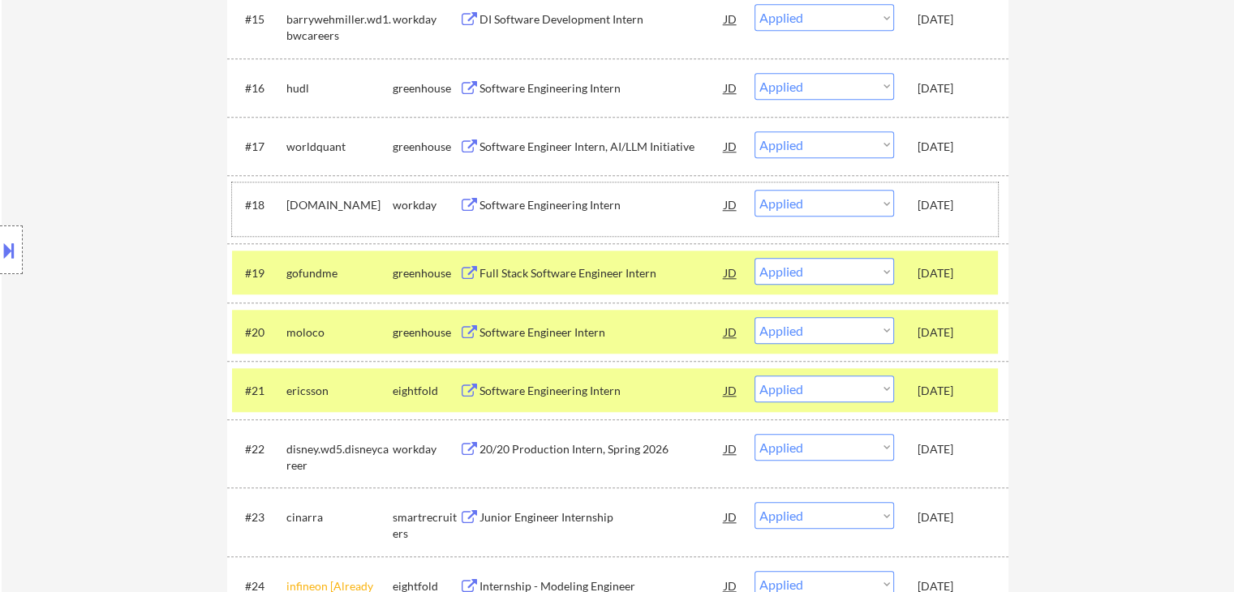
drag, startPoint x: 944, startPoint y: 205, endPoint x: 942, endPoint y: 141, distance: 64.1
click at [944, 200] on div "Oct 1, 2025" at bounding box center [952, 205] width 71 height 16
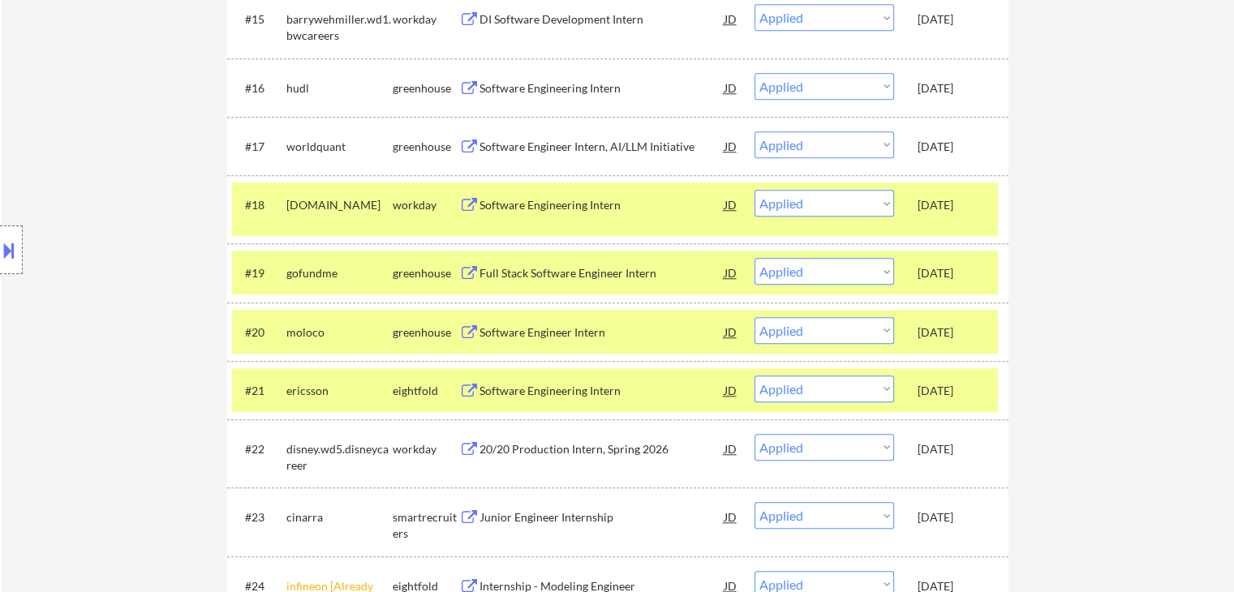
click at [943, 140] on div "Oct 1, 2025" at bounding box center [952, 147] width 71 height 16
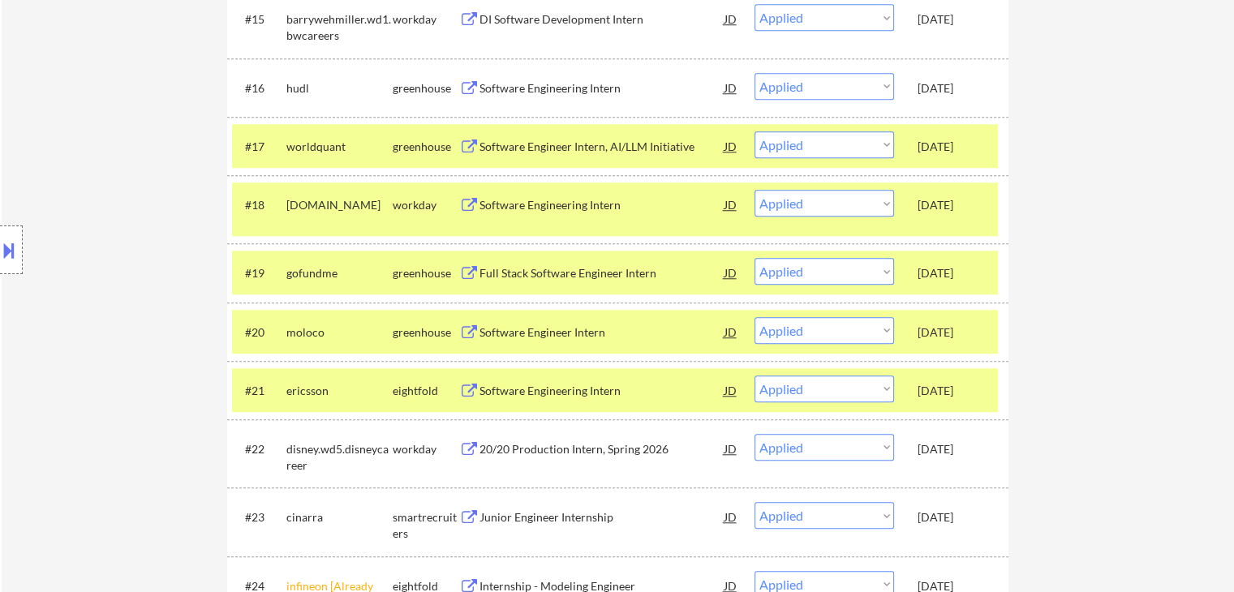
drag, startPoint x: 942, startPoint y: 91, endPoint x: 944, endPoint y: 123, distance: 32.5
click at [943, 92] on div "Oct 1, 2025" at bounding box center [952, 88] width 71 height 16
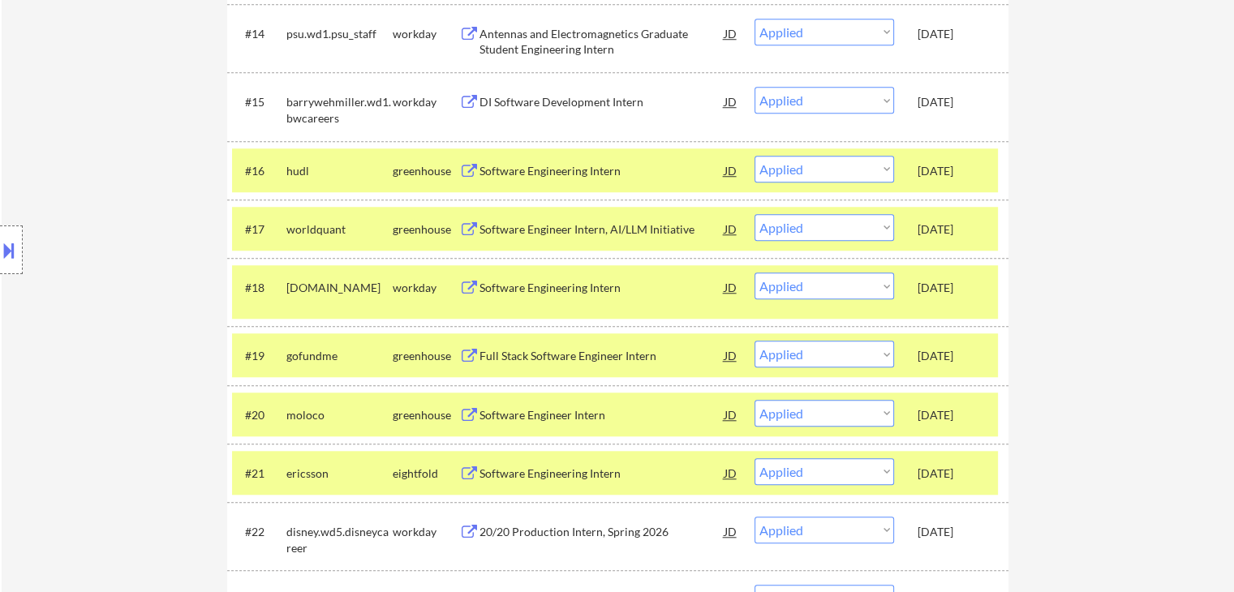
scroll to position [1298, 0]
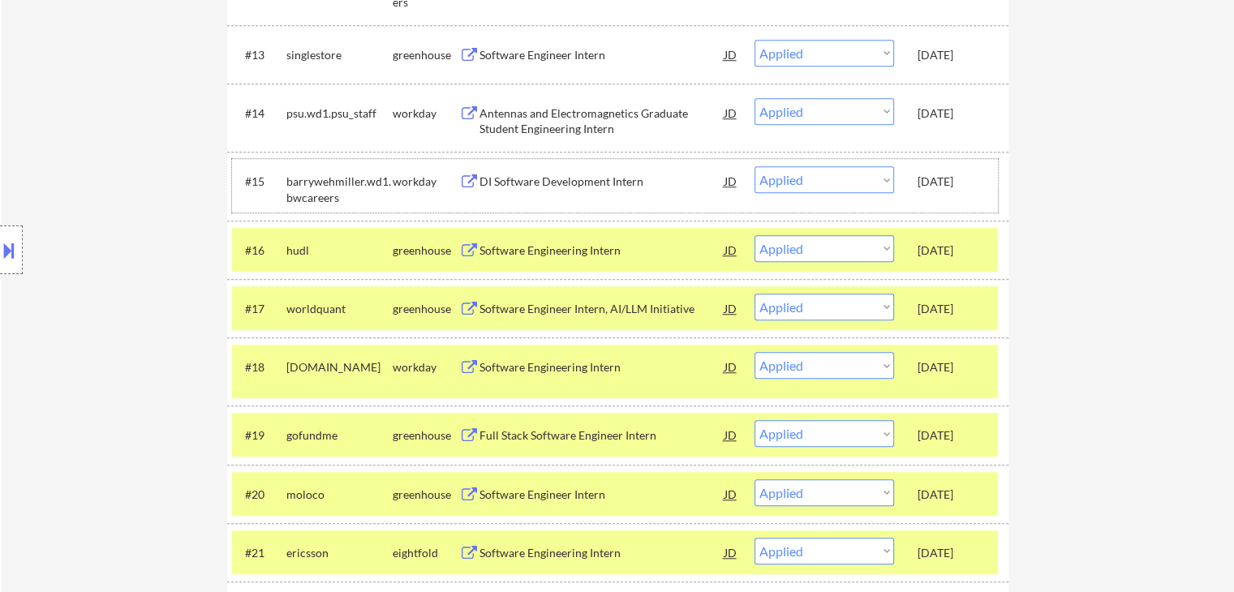
drag, startPoint x: 952, startPoint y: 188, endPoint x: 945, endPoint y: 153, distance: 35.6
click at [952, 187] on div "Oct 1, 2025" at bounding box center [952, 182] width 71 height 16
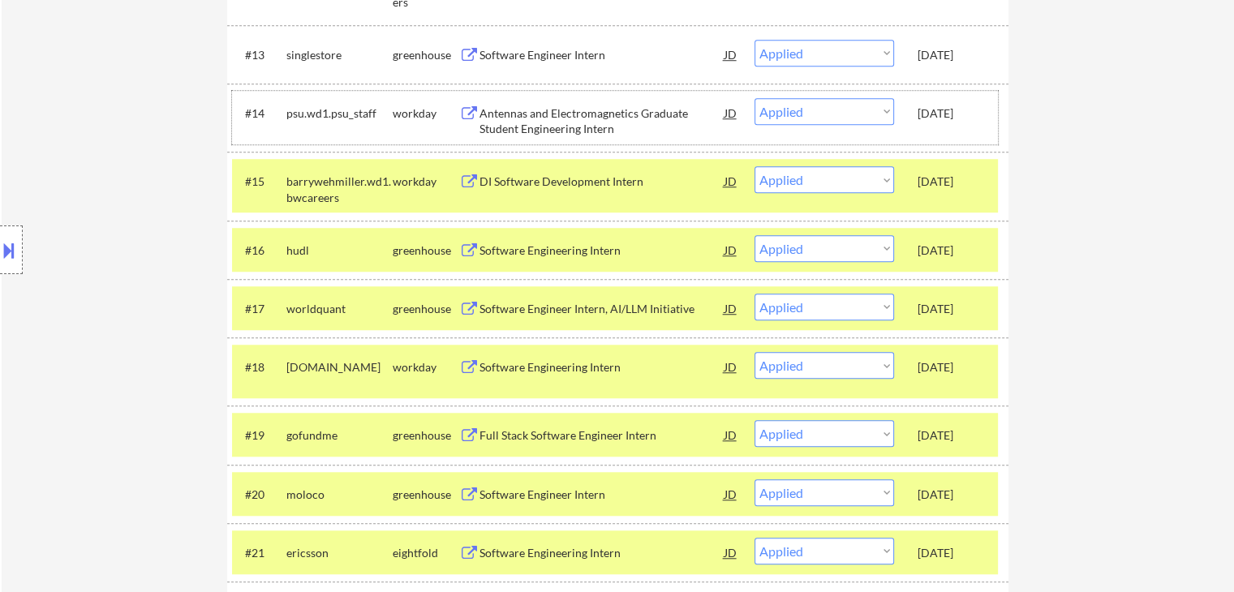
click at [941, 120] on div "Oct 1, 2025" at bounding box center [952, 113] width 71 height 16
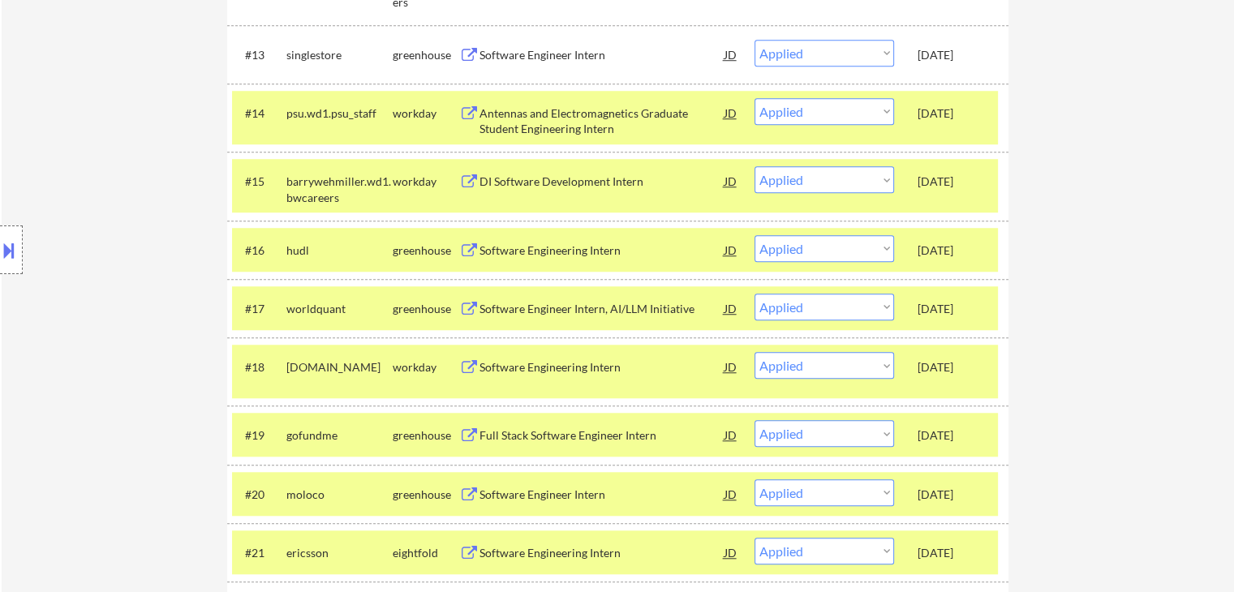
scroll to position [1054, 0]
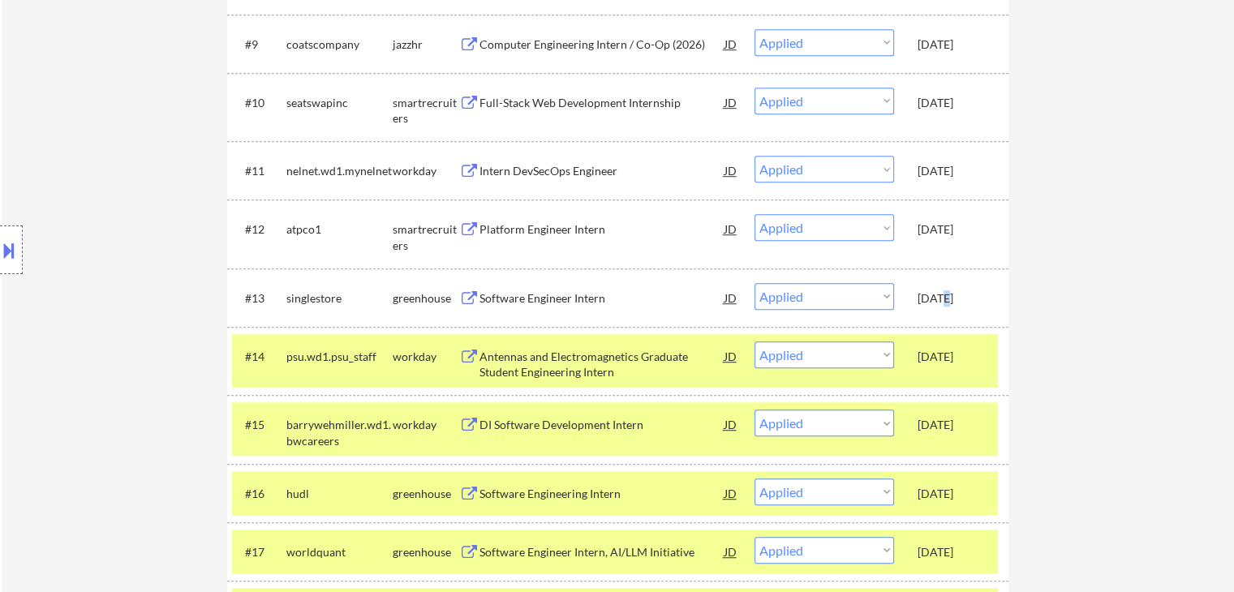
click at [942, 292] on div "Oct 1, 2025" at bounding box center [952, 298] width 71 height 16
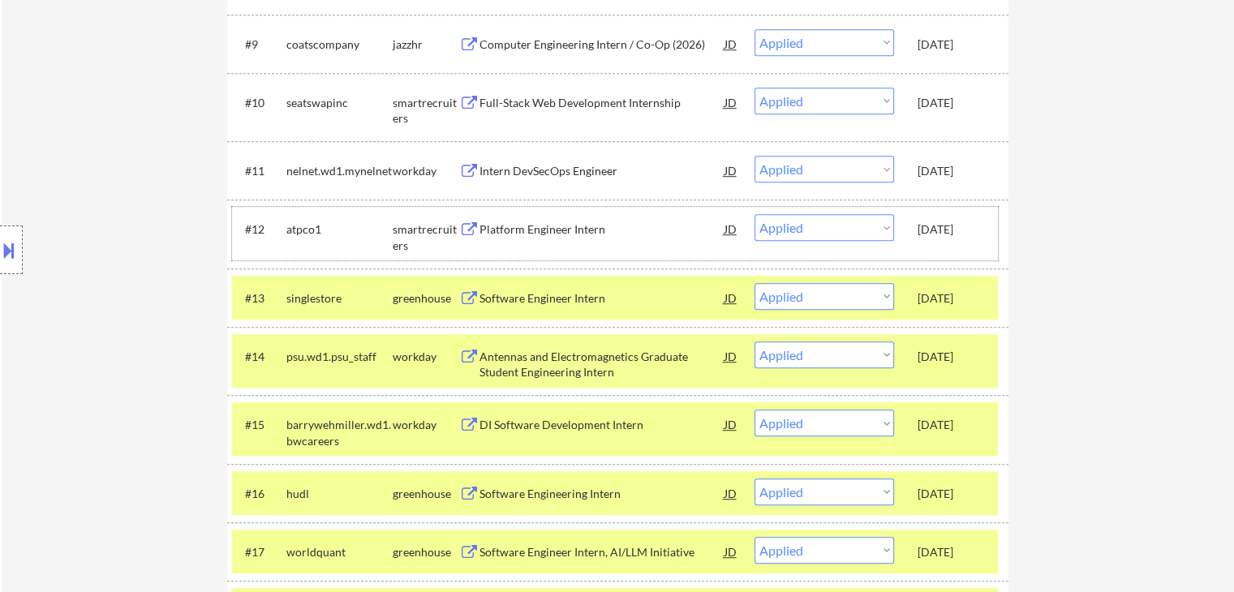
click at [954, 230] on div "Oct 2, 2025" at bounding box center [952, 229] width 71 height 16
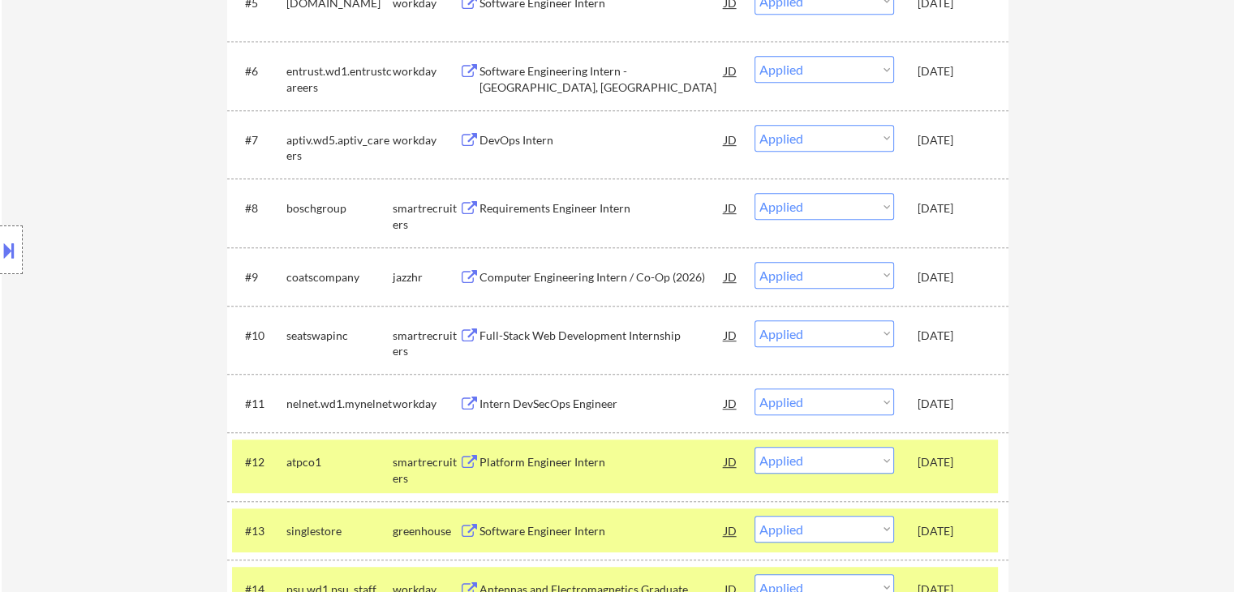
scroll to position [811, 0]
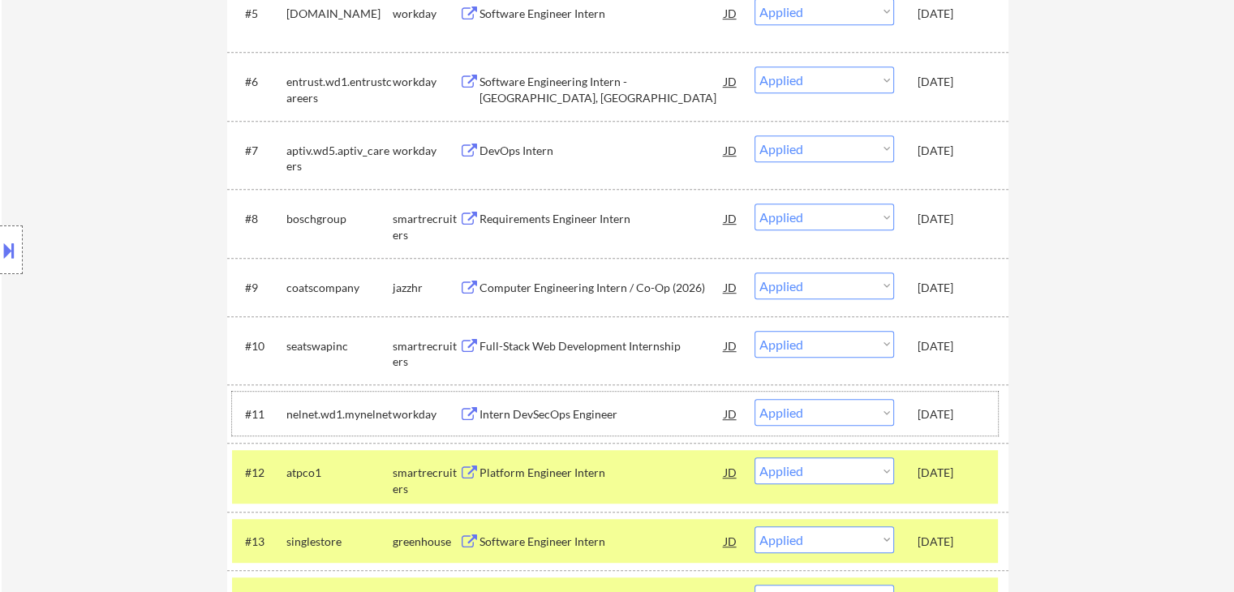
drag, startPoint x: 967, startPoint y: 401, endPoint x: 948, endPoint y: 358, distance: 46.9
click at [965, 397] on div "#11 nelnet.wd1.mynelnet workday Intern DevSecOps Engineer JD Choose an option..…" at bounding box center [615, 414] width 766 height 44
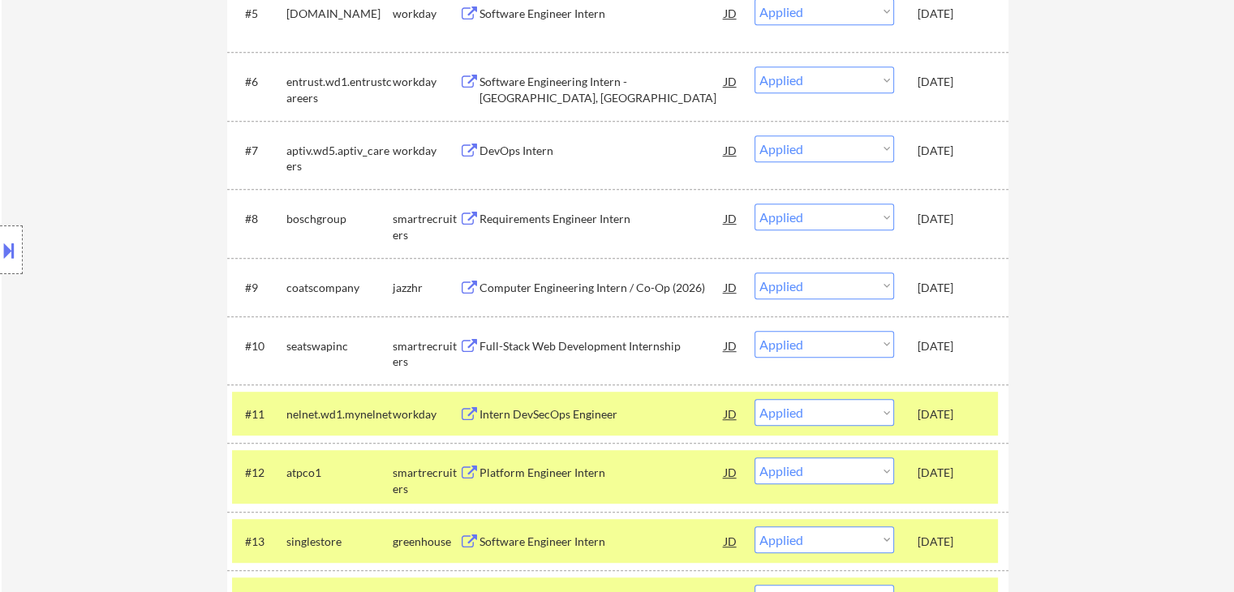
click at [945, 346] on div "Oct 4, 2025" at bounding box center [952, 346] width 71 height 16
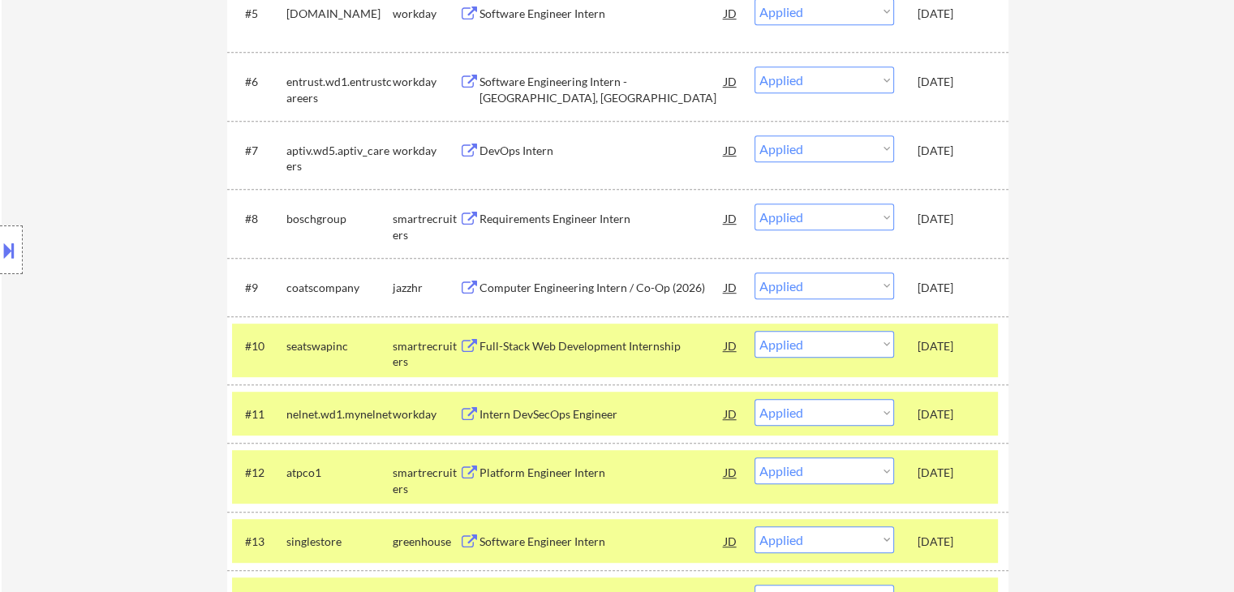
click at [941, 284] on div "Oct 5, 2025" at bounding box center [952, 288] width 71 height 16
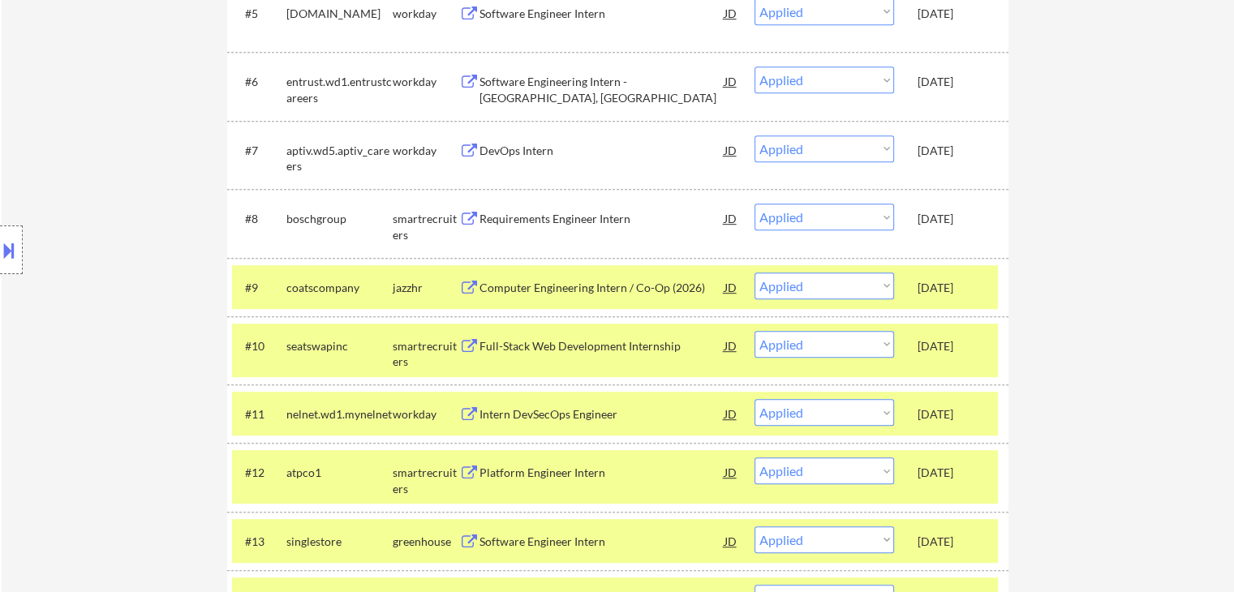
click at [942, 222] on div "Oct 5, 2025" at bounding box center [952, 219] width 71 height 16
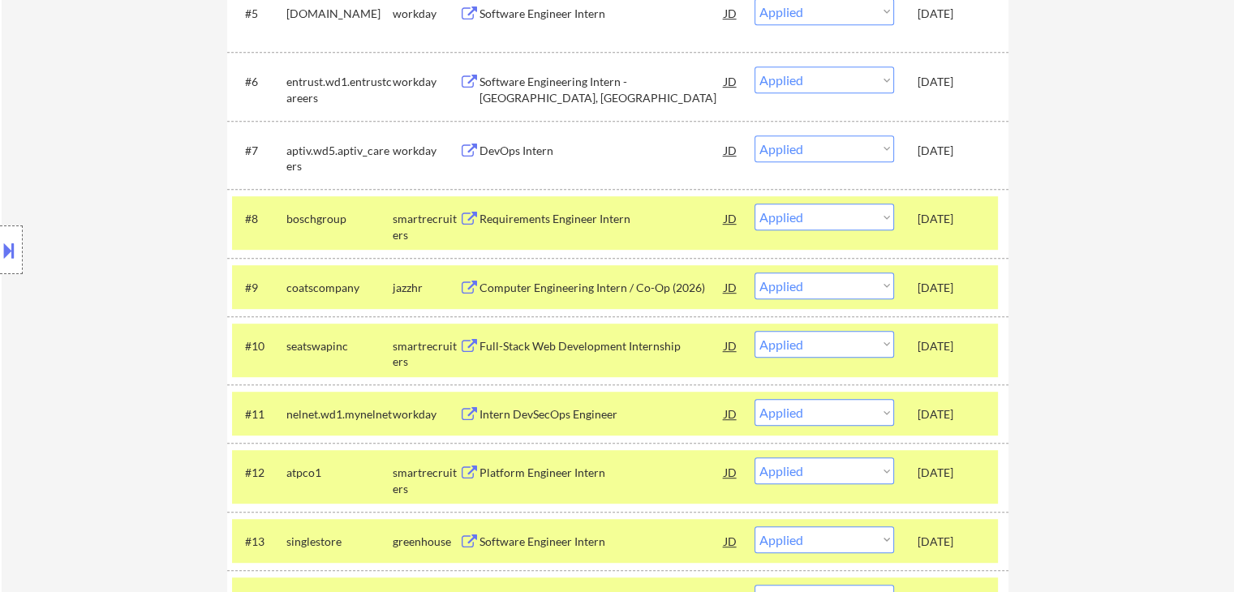
click at [946, 152] on div "Oct 5, 2025" at bounding box center [952, 151] width 71 height 16
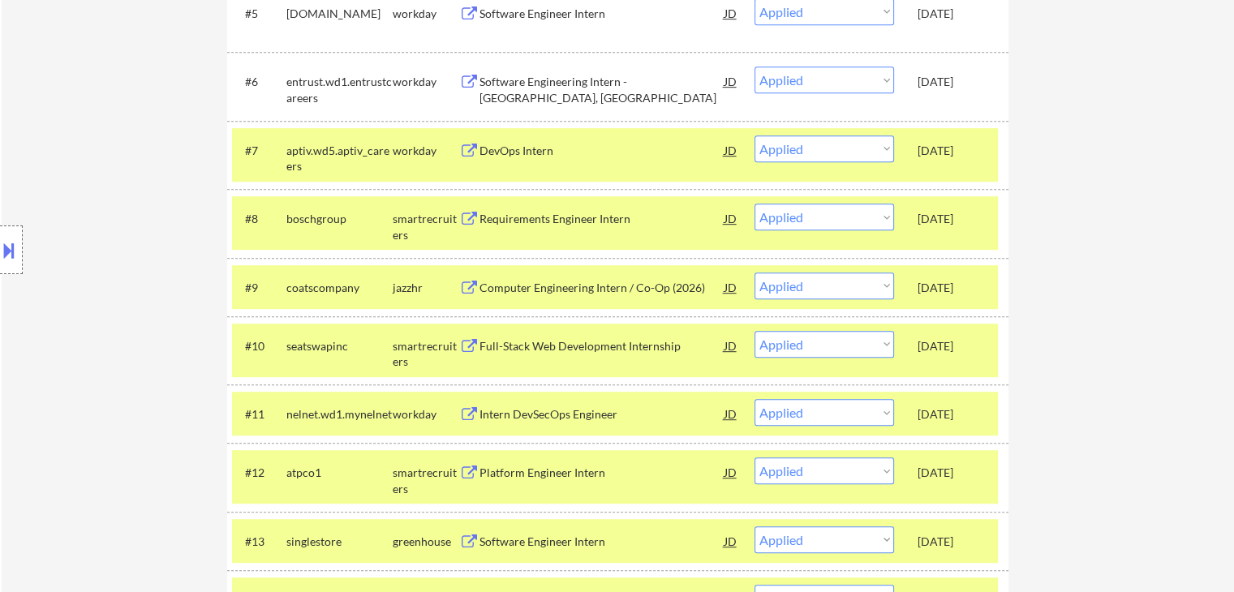
drag, startPoint x: 939, startPoint y: 91, endPoint x: 939, endPoint y: 107, distance: 16.2
click at [940, 93] on div "Oct 5, 2025" at bounding box center [952, 81] width 71 height 29
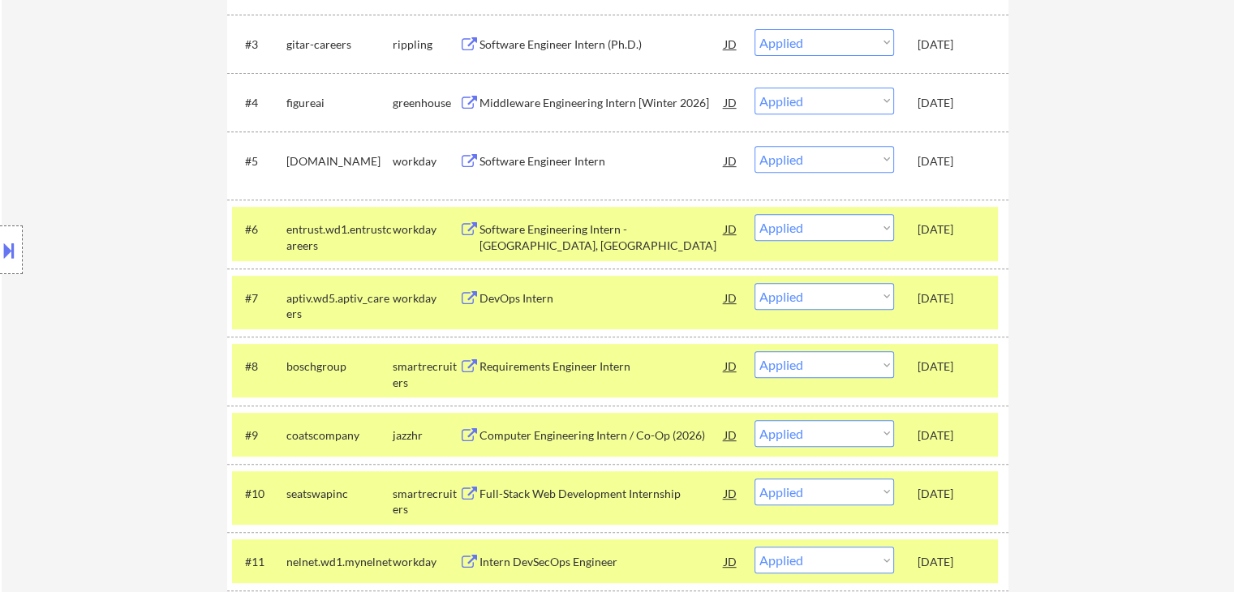
scroll to position [649, 0]
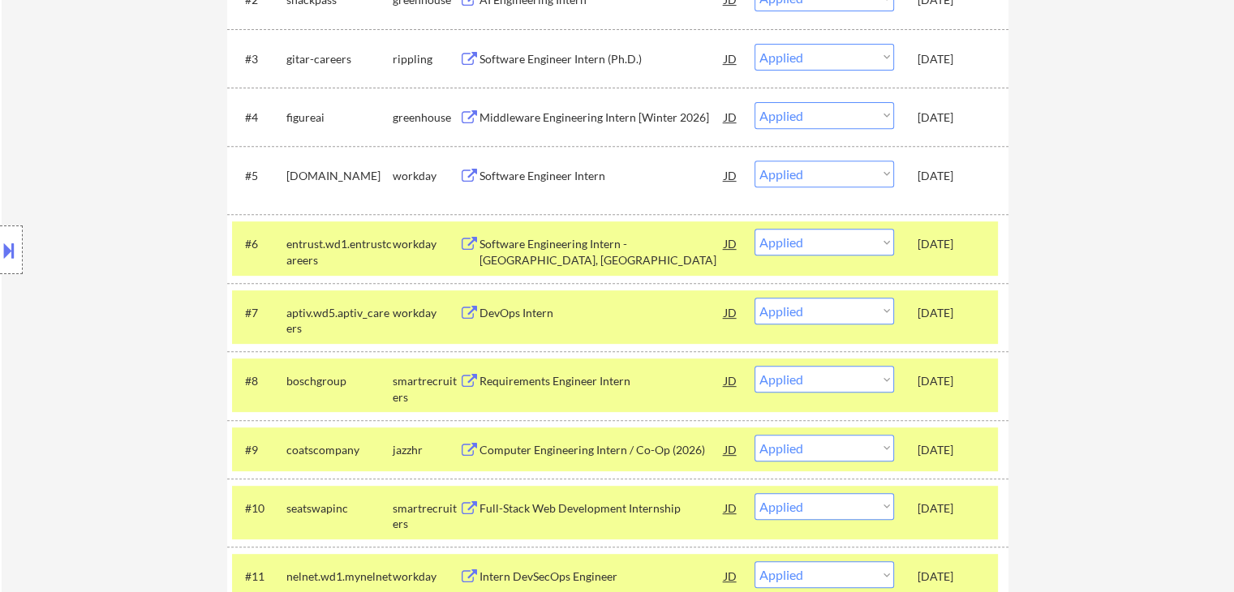
click at [936, 187] on div "Oct 5, 2025" at bounding box center [952, 175] width 71 height 29
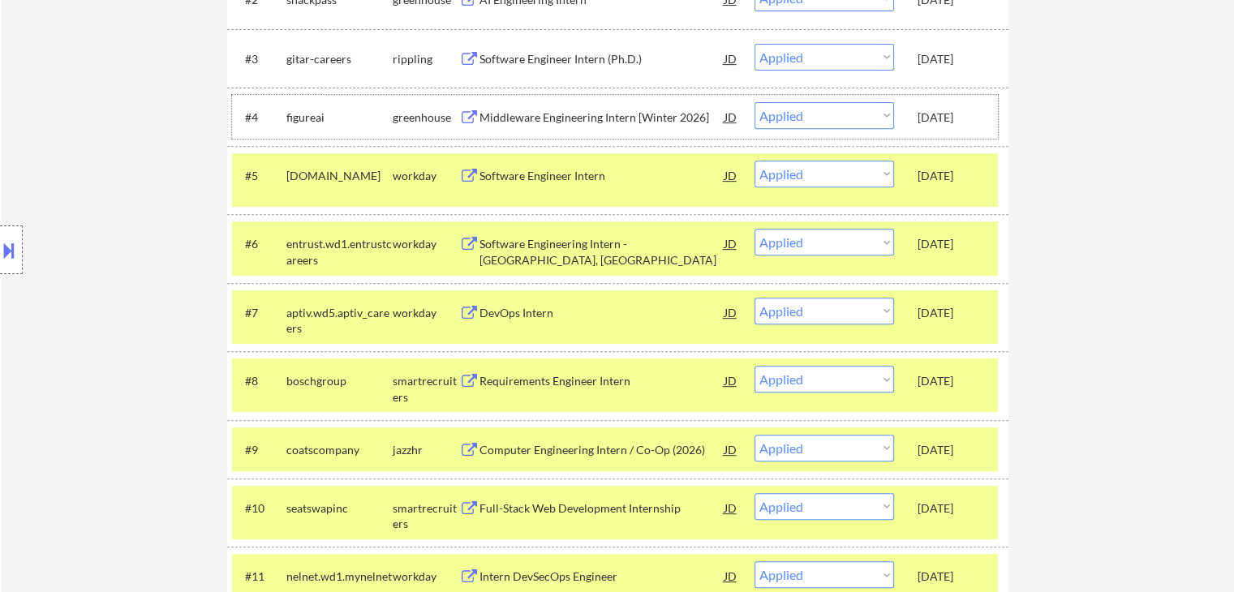
click at [938, 122] on div "Oct 5, 2025" at bounding box center [952, 117] width 71 height 16
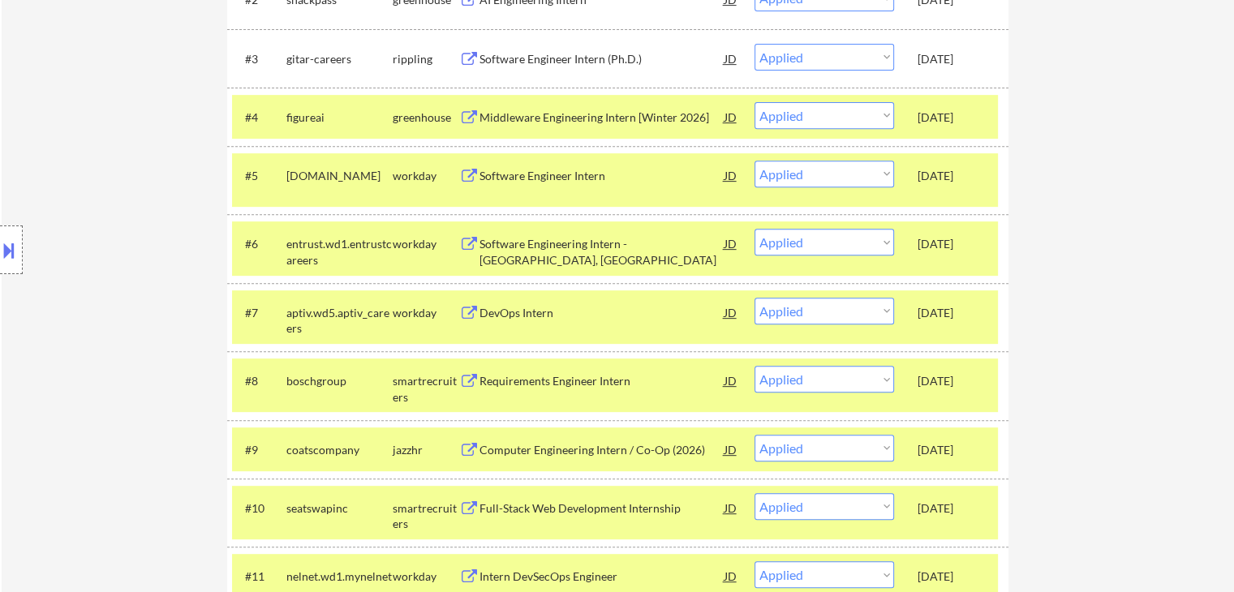
click at [936, 59] on div "Oct 5, 2025" at bounding box center [952, 59] width 71 height 16
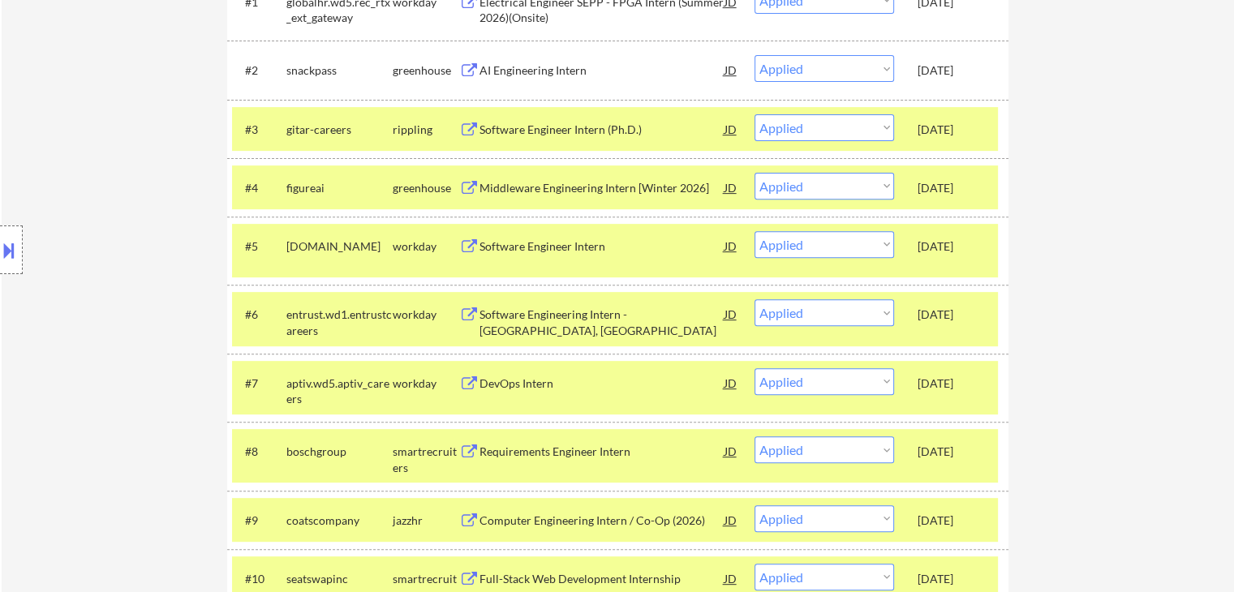
scroll to position [487, 0]
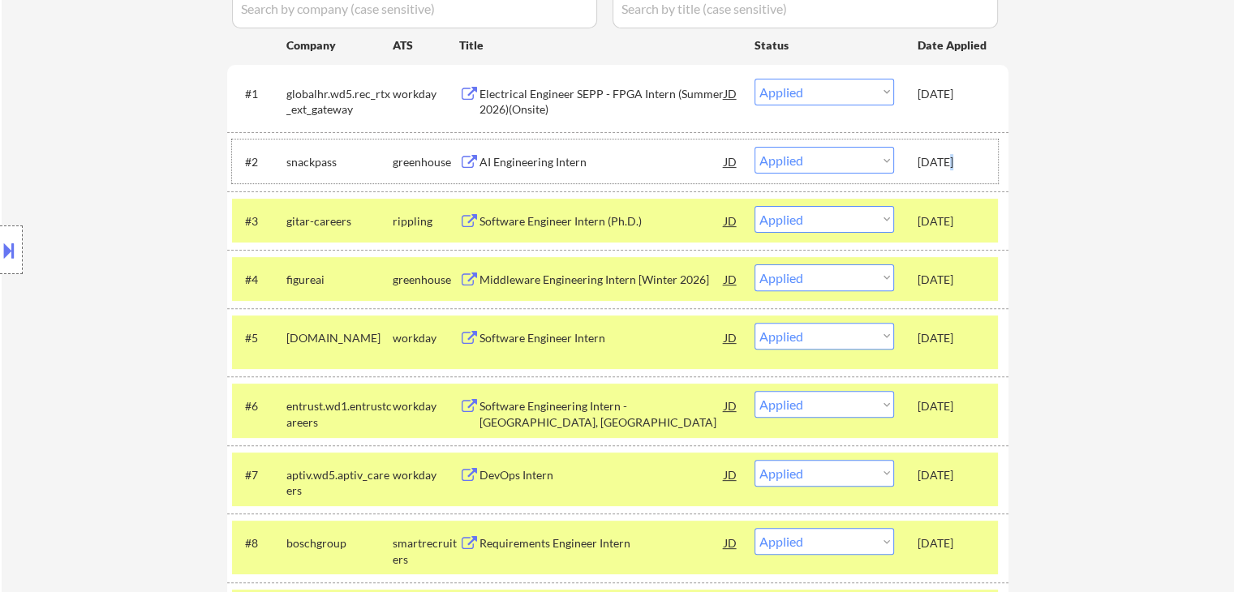
click at [947, 158] on div "Oct 5, 2025" at bounding box center [952, 162] width 71 height 16
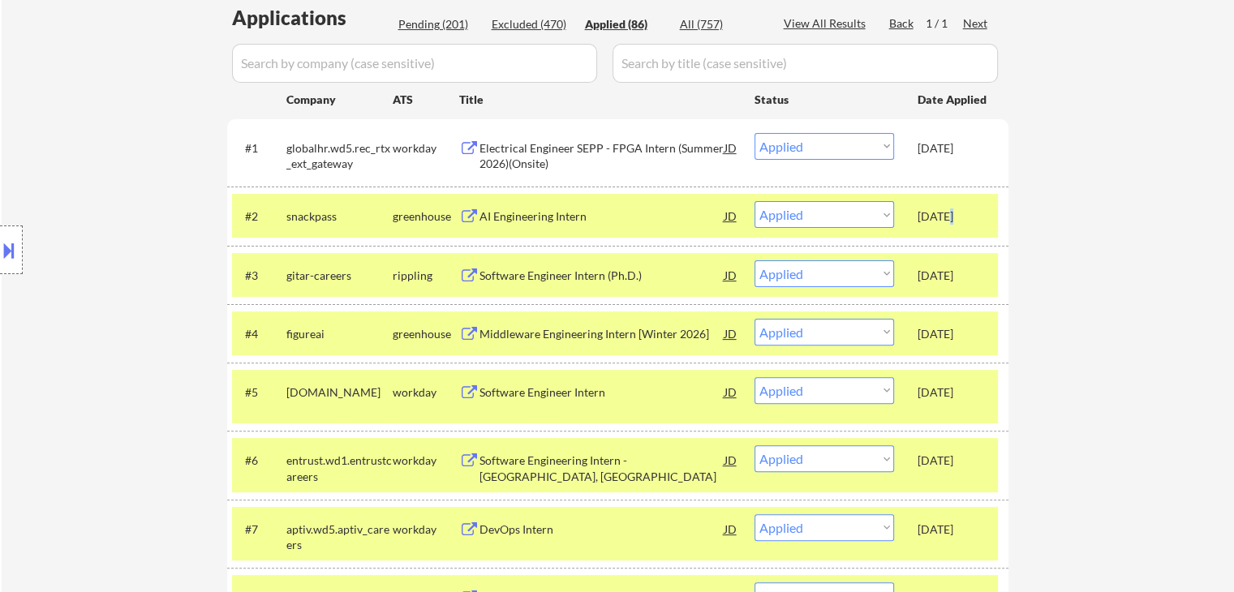
scroll to position [406, 0]
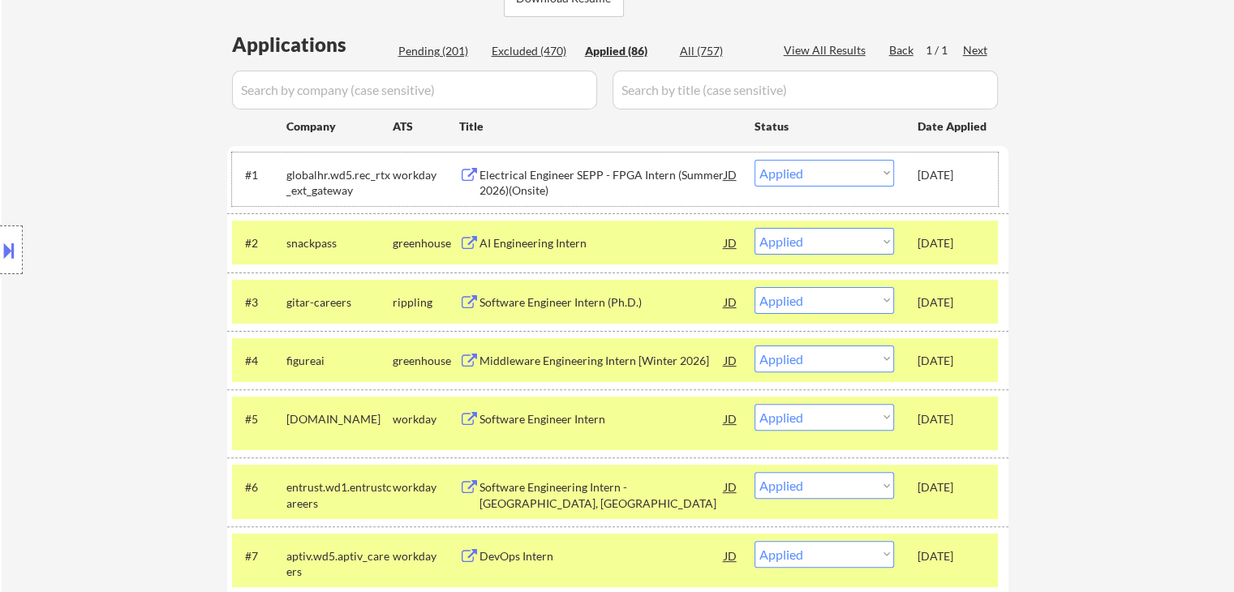
drag, startPoint x: 936, startPoint y: 176, endPoint x: 945, endPoint y: 260, distance: 84.8
click at [936, 179] on div "[DATE]" at bounding box center [952, 175] width 71 height 16
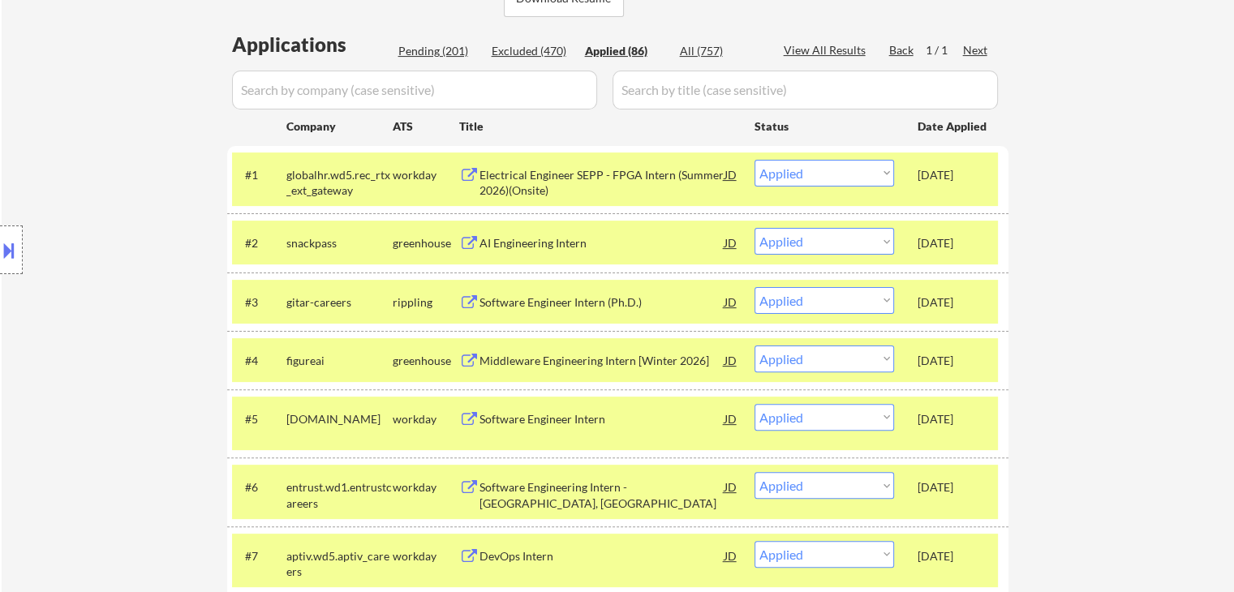
scroll to position [243, 0]
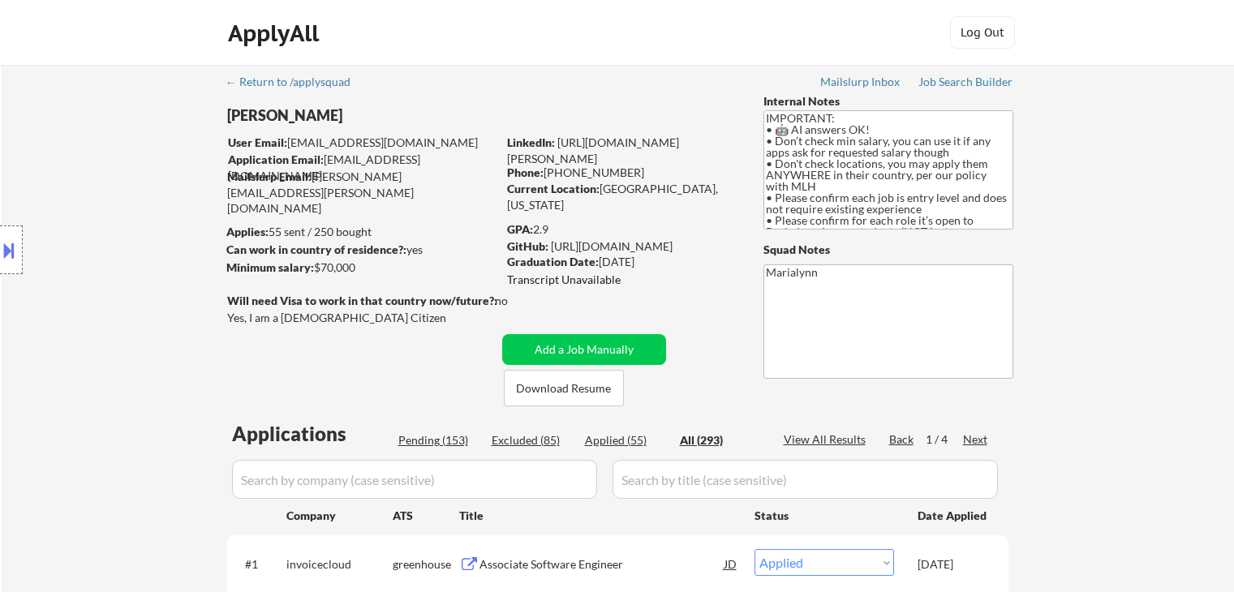
select select ""applied""
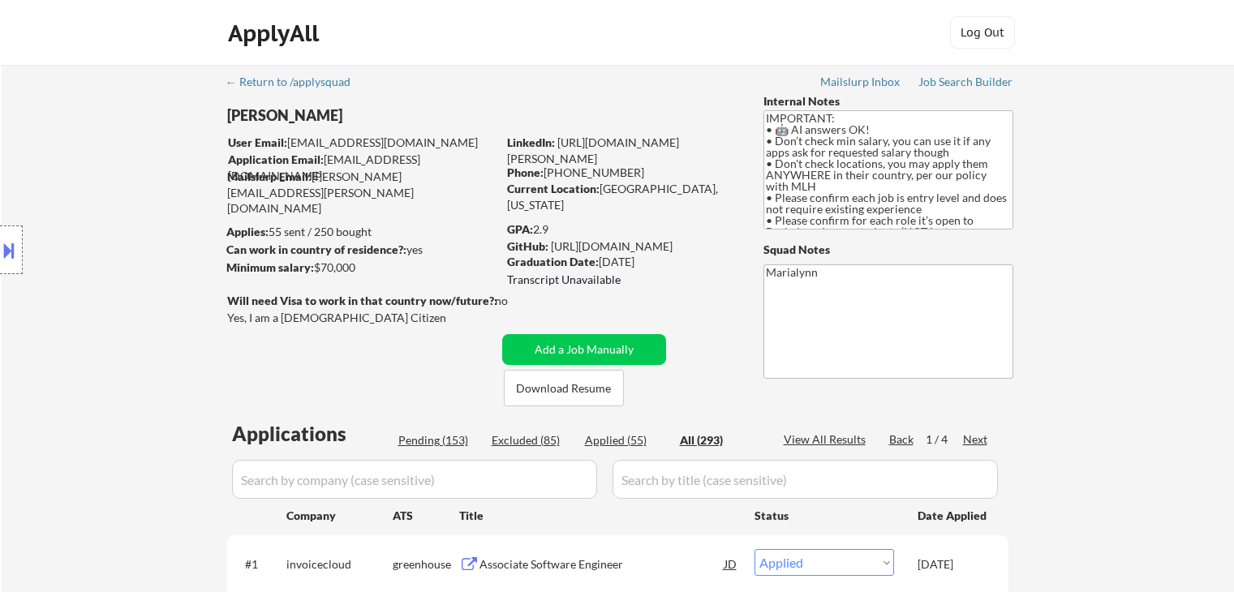
select select ""applied""
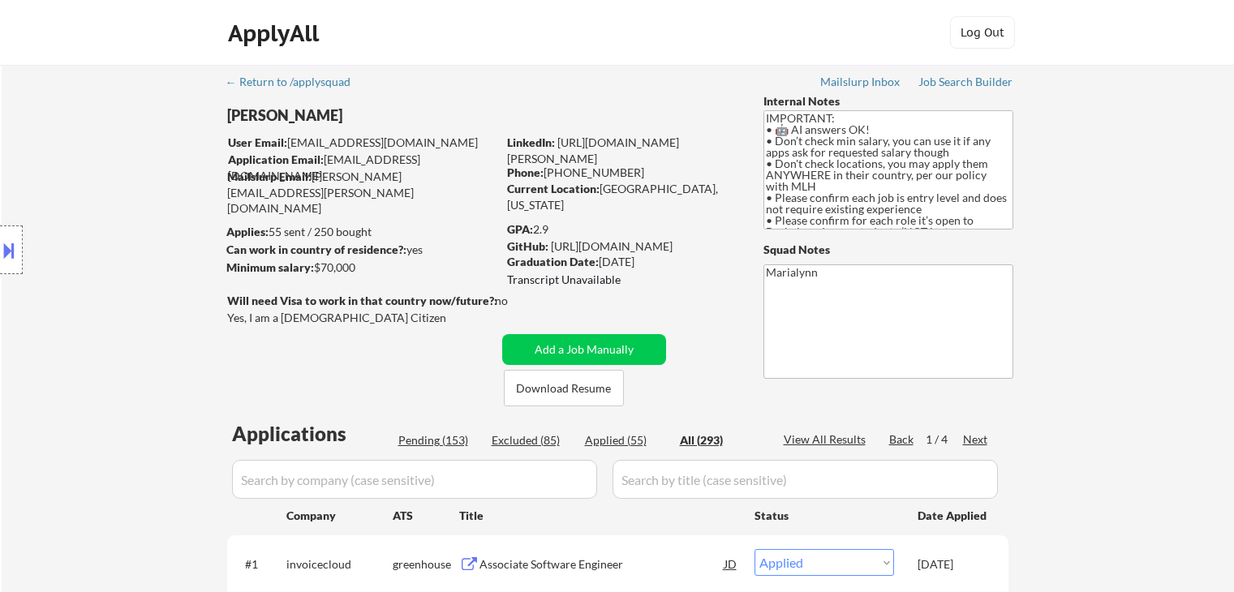
select select ""applied""
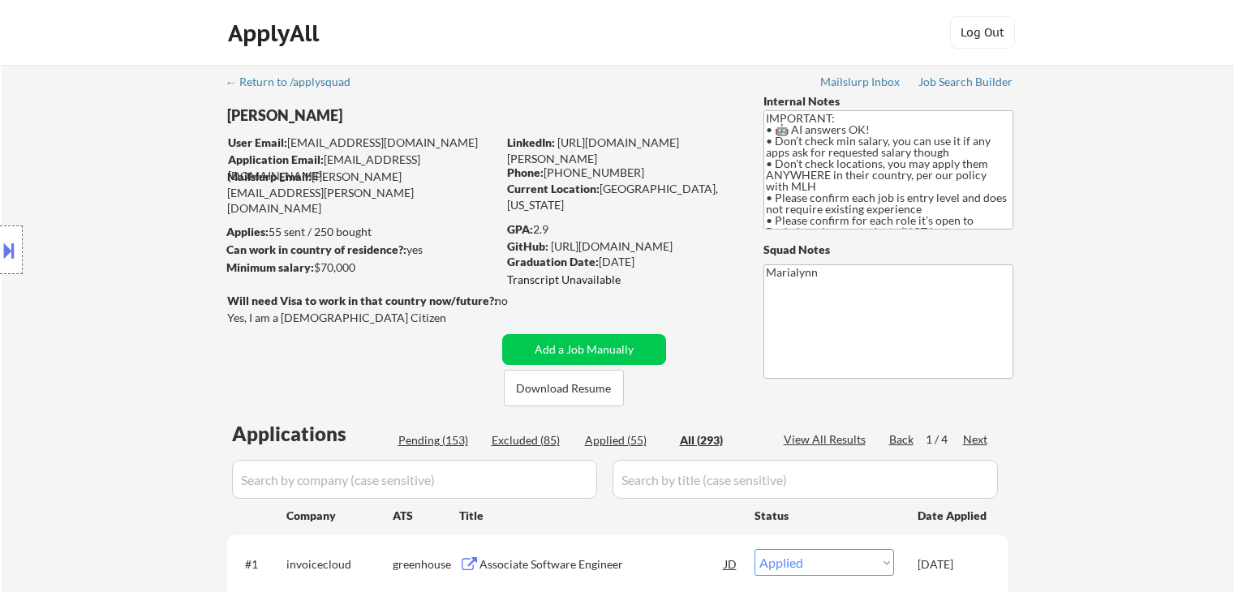
select select ""applied""
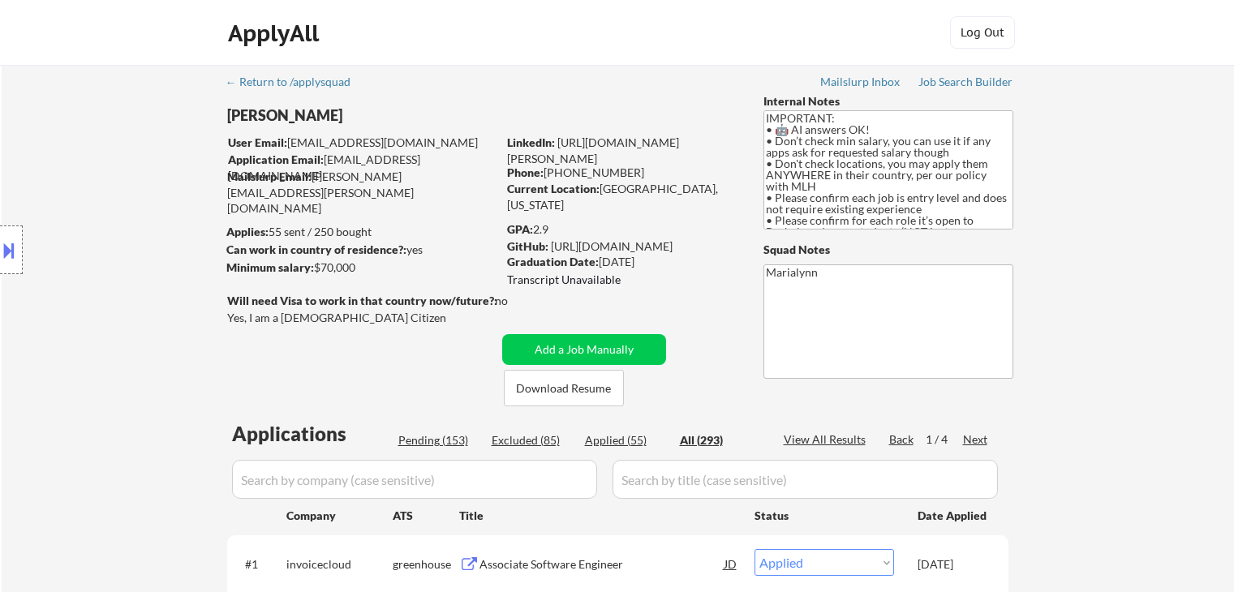
select select ""applied""
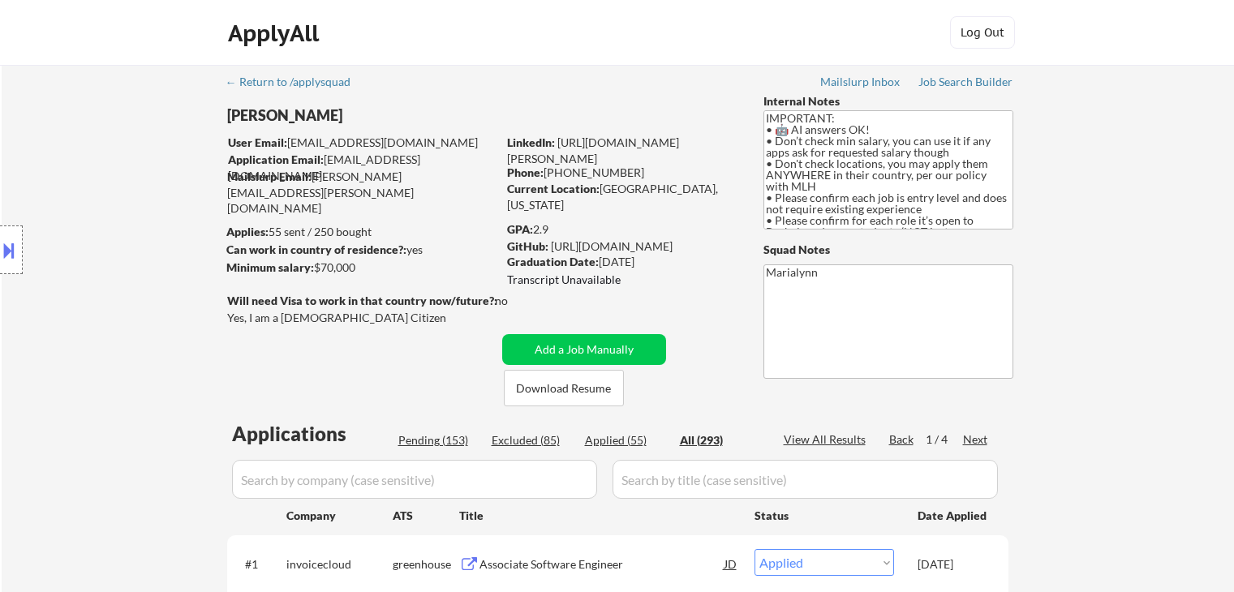
select select ""applied""
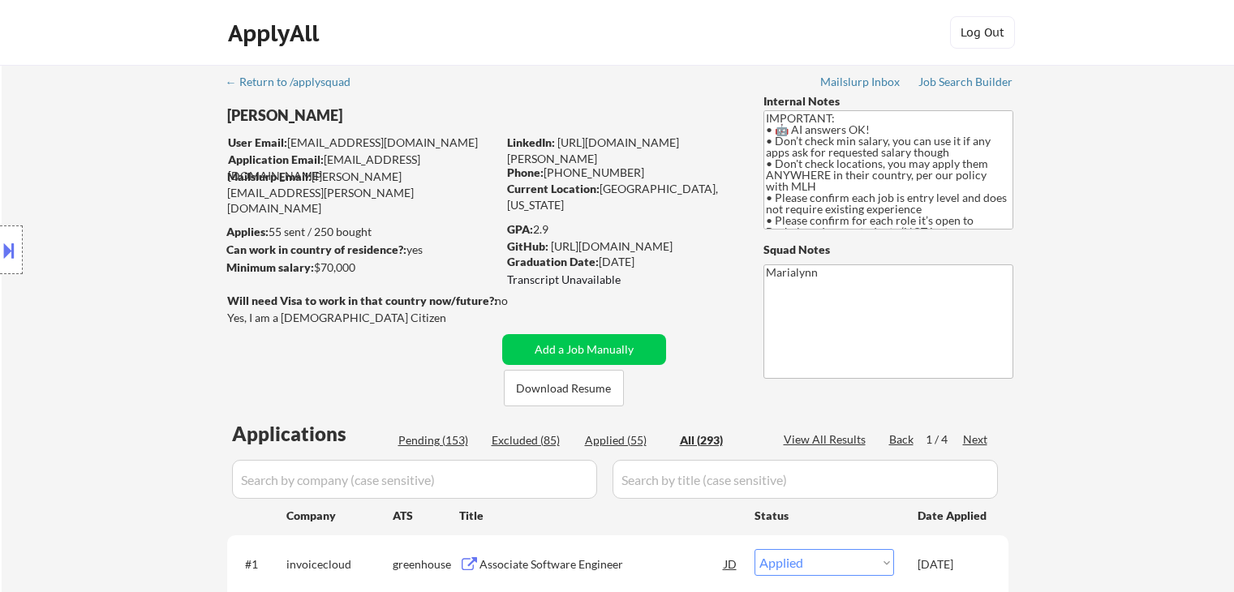
select select ""applied""
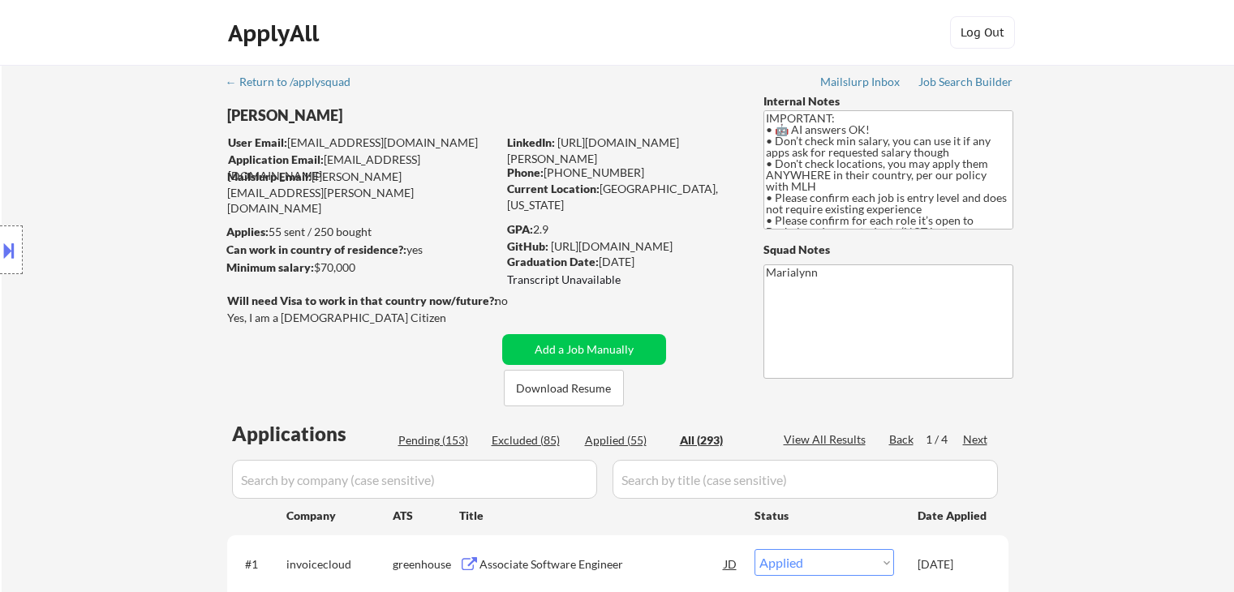
select select ""applied""
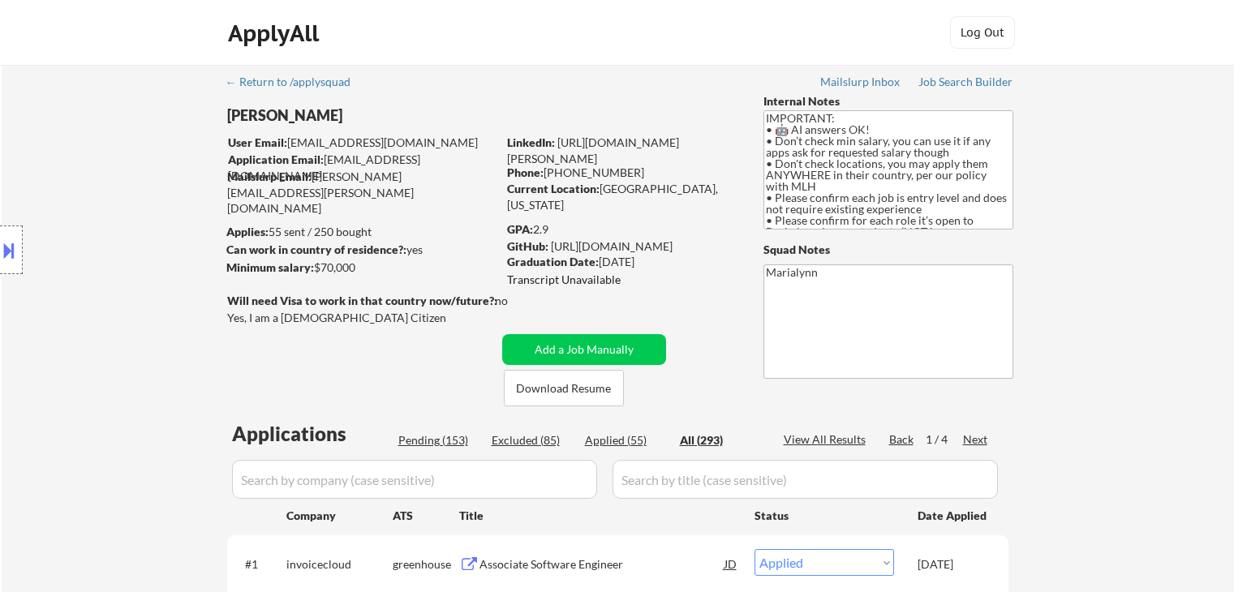
select select ""applied""
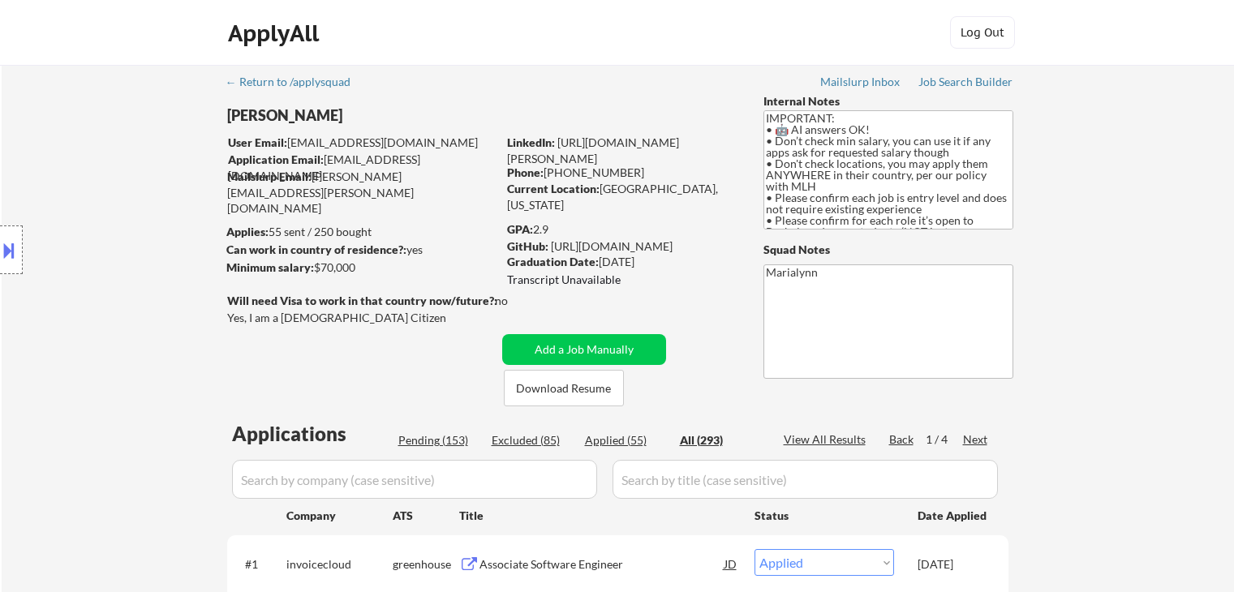
select select ""applied""
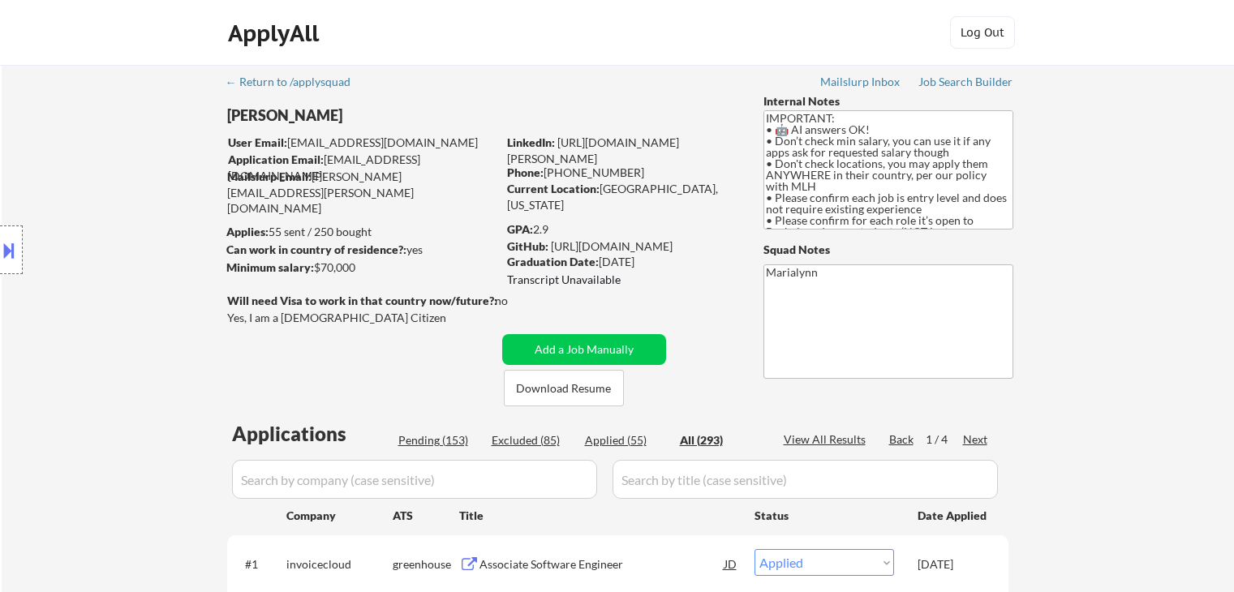
select select ""applied""
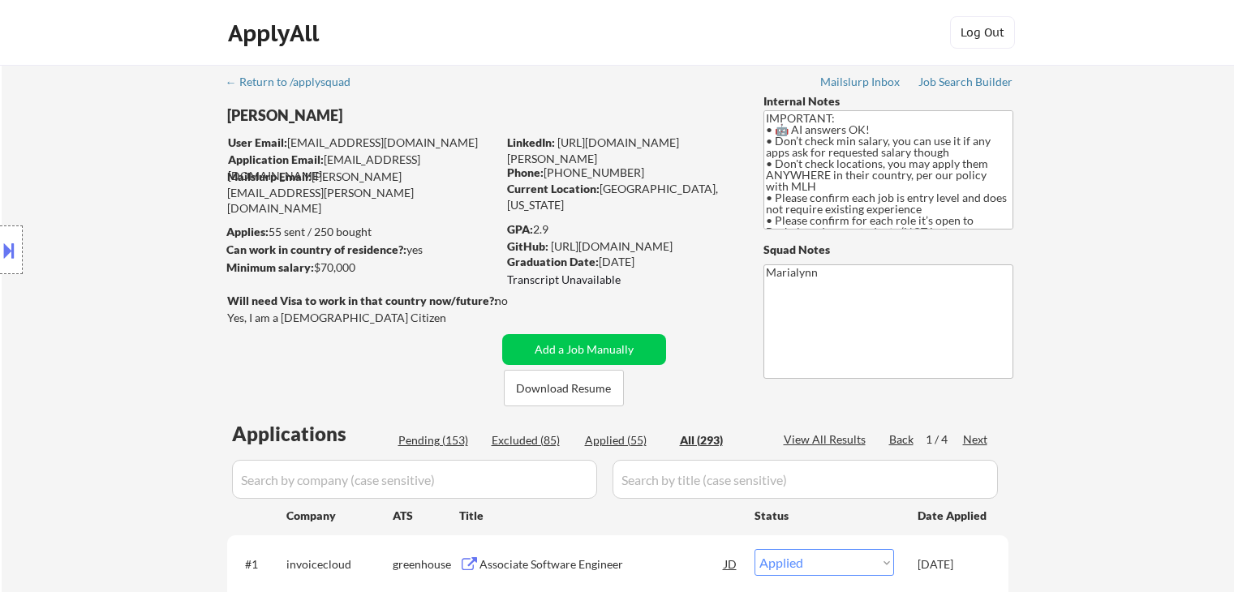
select select ""excluded__expired_""
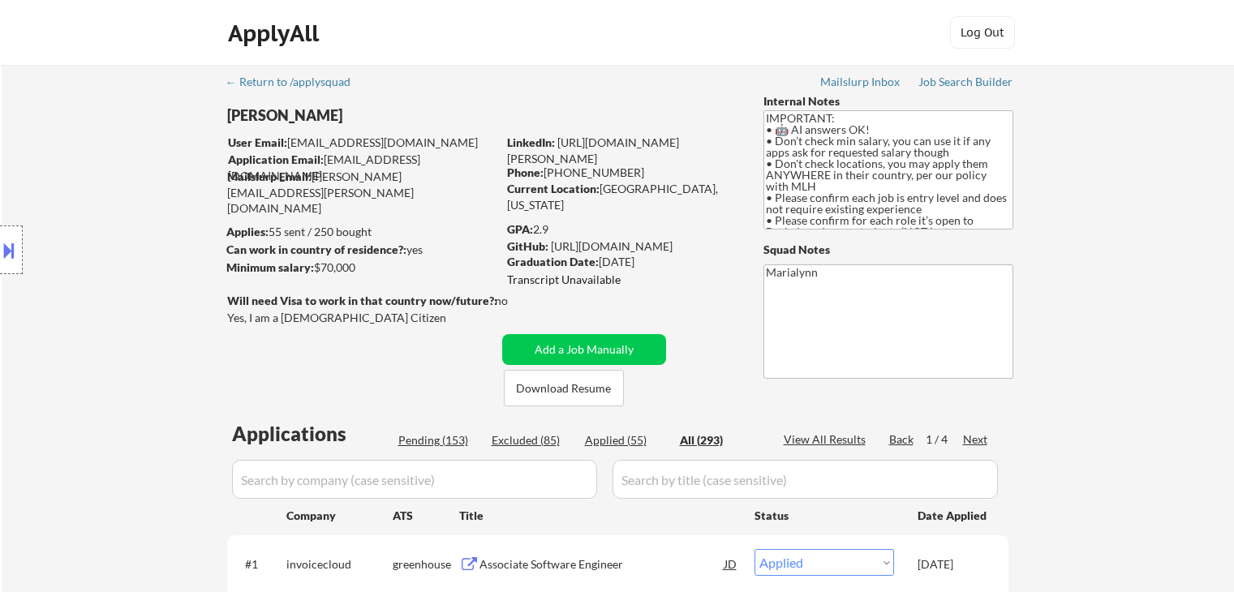
select select ""excluded__bad_match_""
select select ""excluded__location_""
select select ""pending""
select select ""excluded""
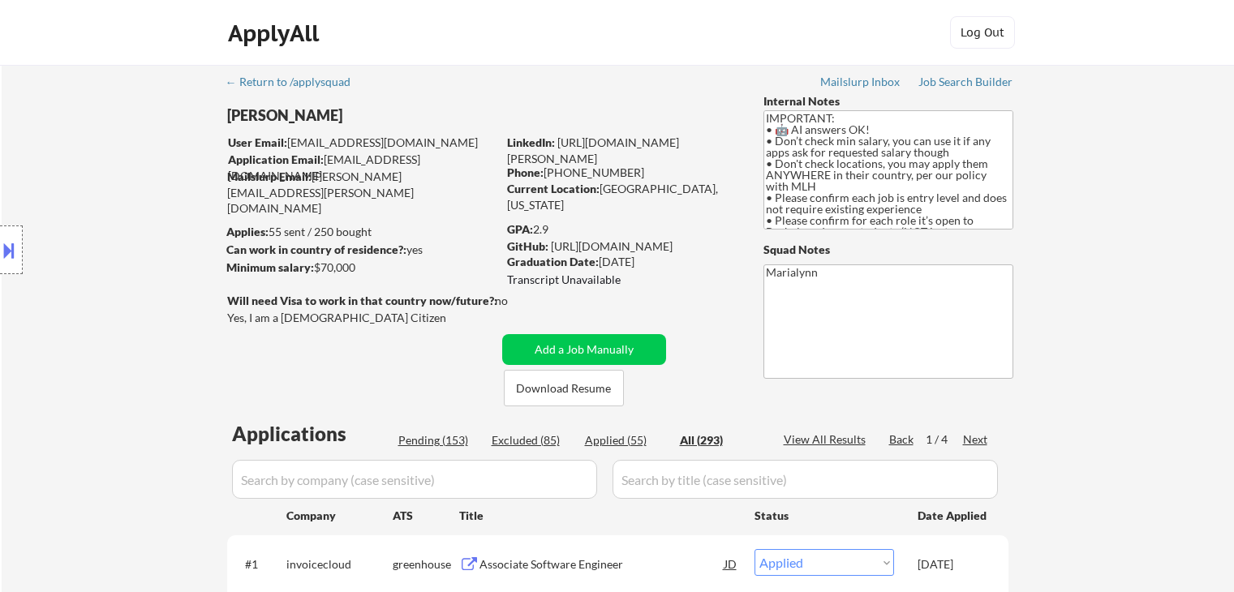
select select ""excluded__expired_""
select select ""pending""
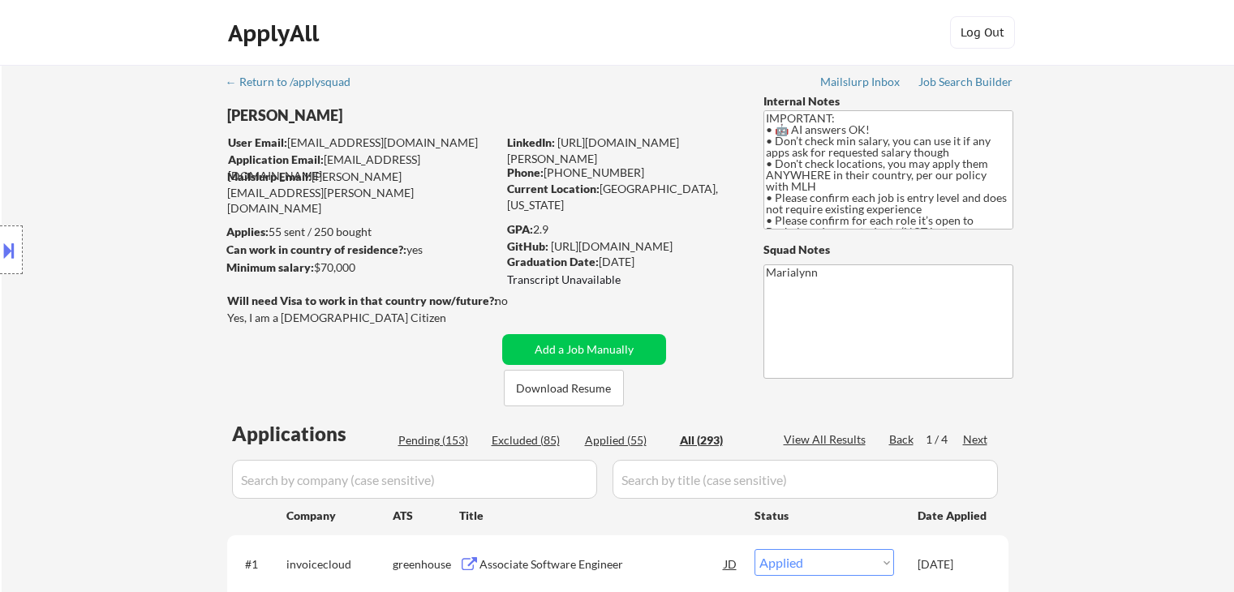
select select ""excluded__expired_""
select select ""excluded__bad_match_""
select select ""excluded__expired_""
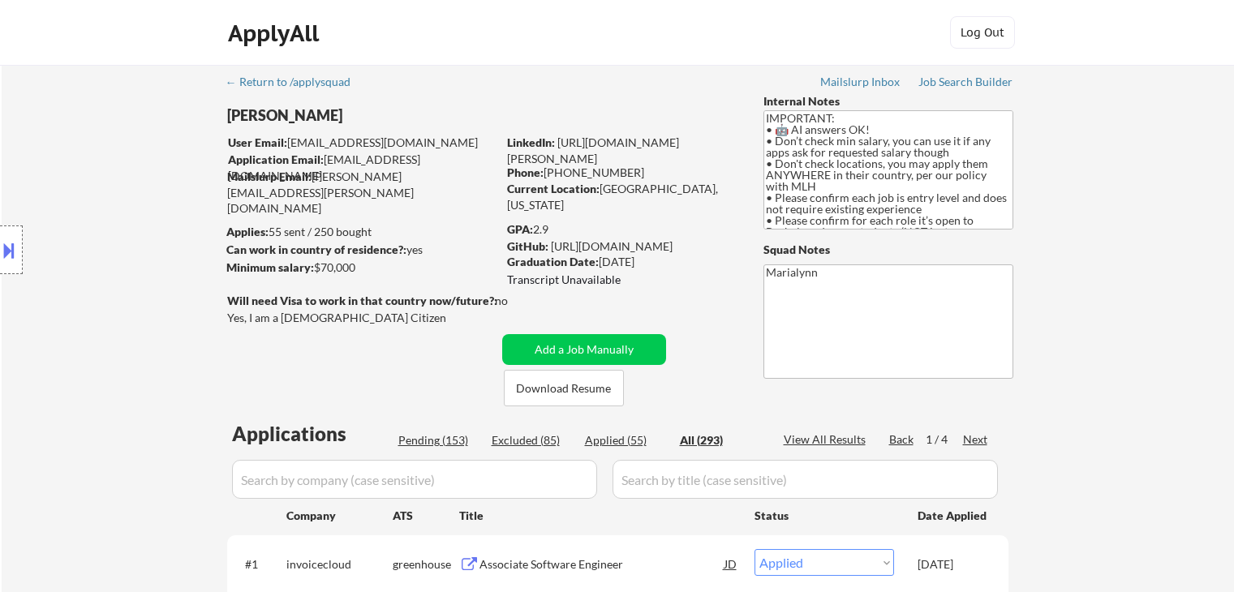
select select ""excluded__expired_""
select select ""excluded""
select select ""excluded__expired_""
select select ""excluded""
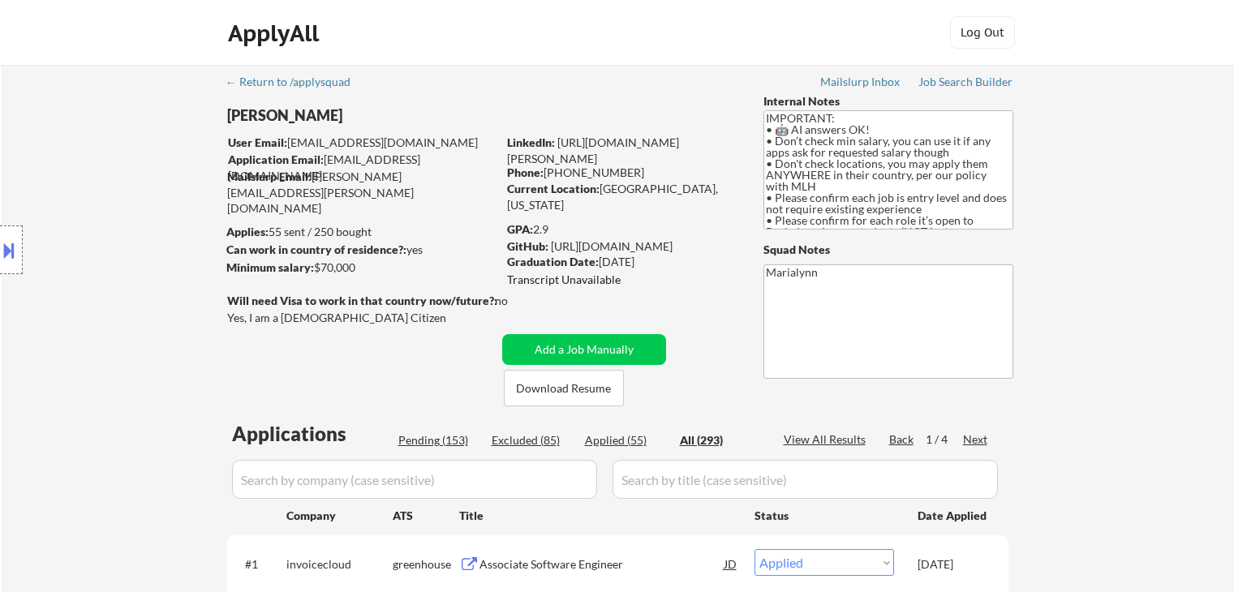
select select ""excluded__expired_""
select select ""excluded__bad_match_""
select select ""excluded__expired_""
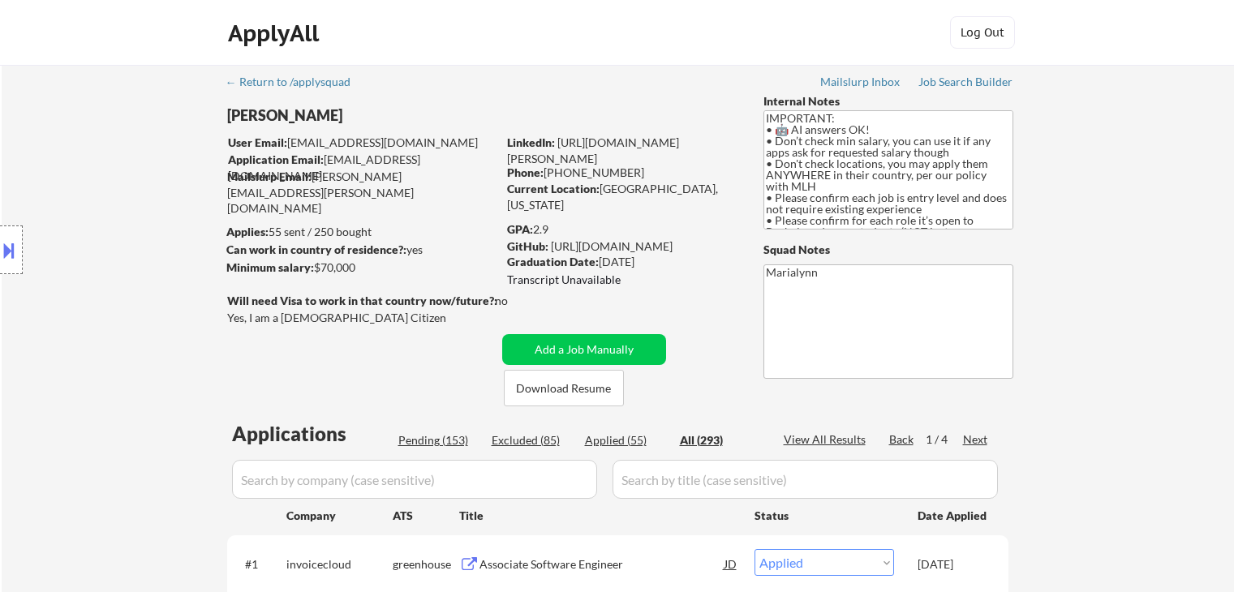
select select ""excluded__bad_match_""
select select ""excluded__expired_""
select select ""excluded__other_""
select select ""excluded__bad_match_""
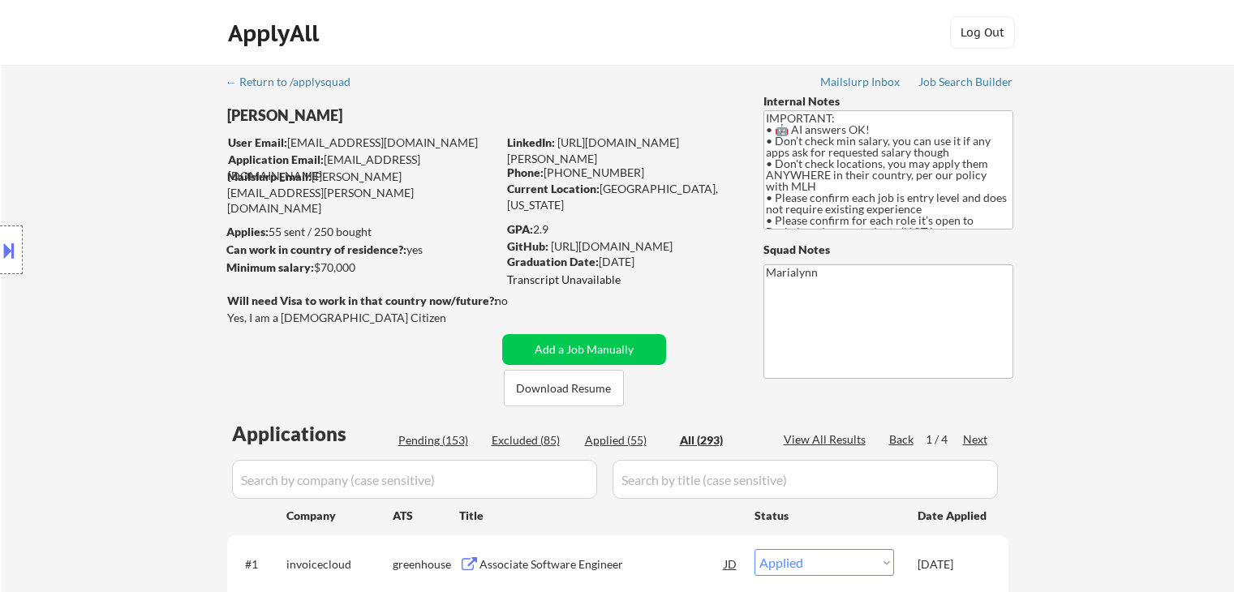
select select ""excluded__expired_""
select select ""excluded__bad_match_""
select select ""excluded__other_""
select select ""excluded""
select select ""excluded__bad_match_""
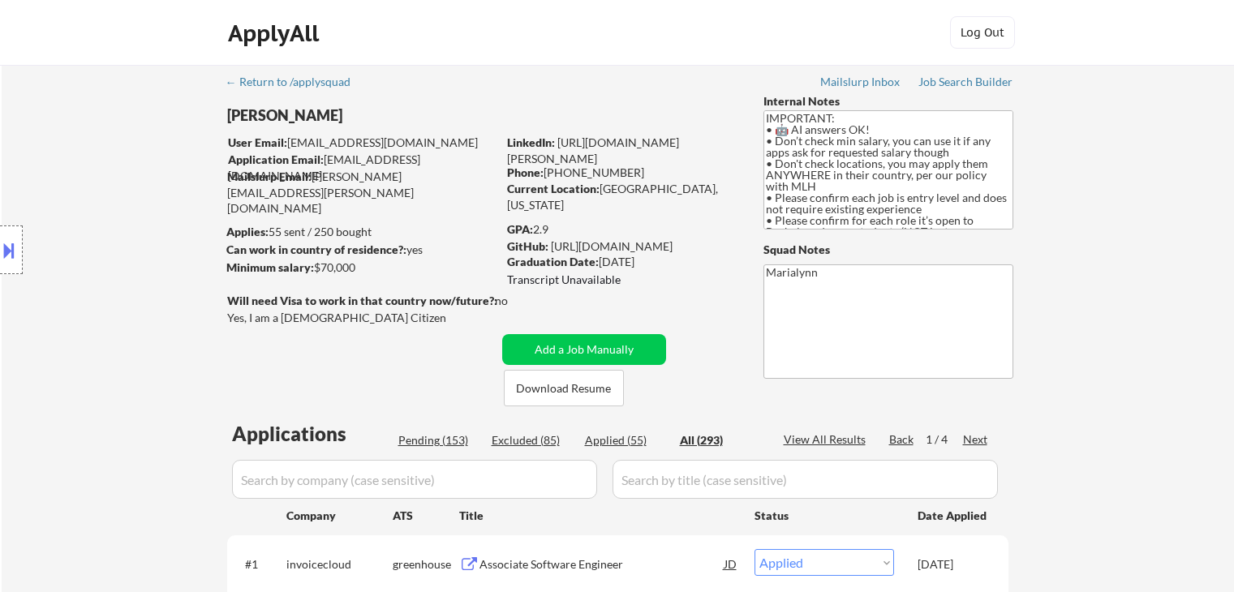
select select ""excluded__bad_match_""
select select ""excluded__expired_""
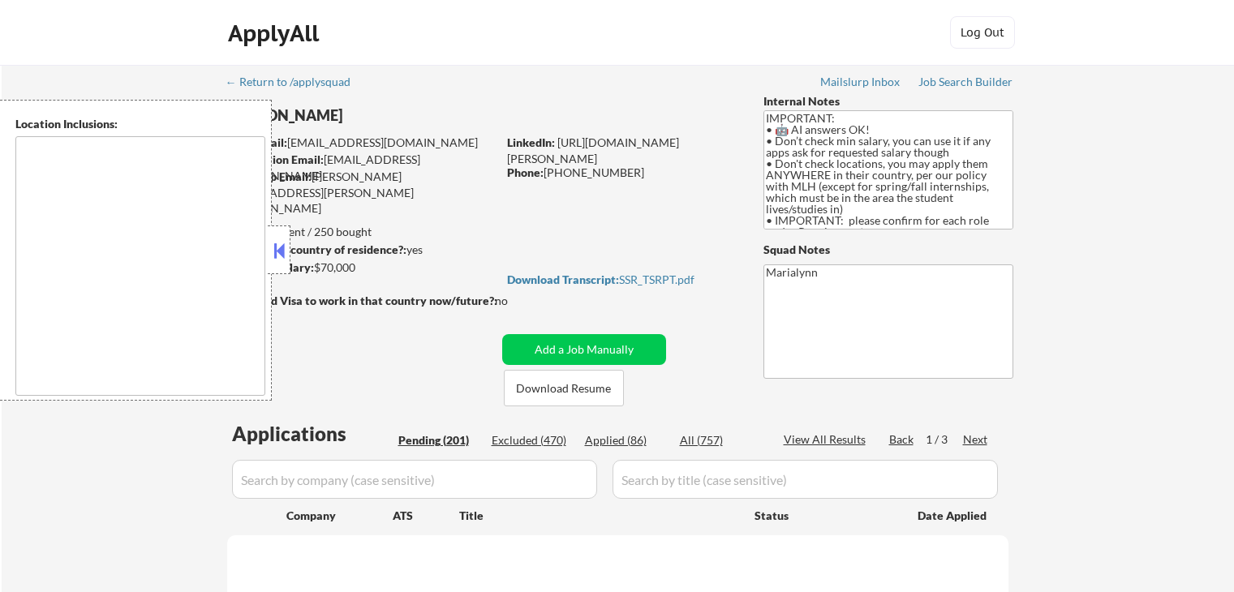
type textarea "country:[GEOGRAPHIC_DATA]"
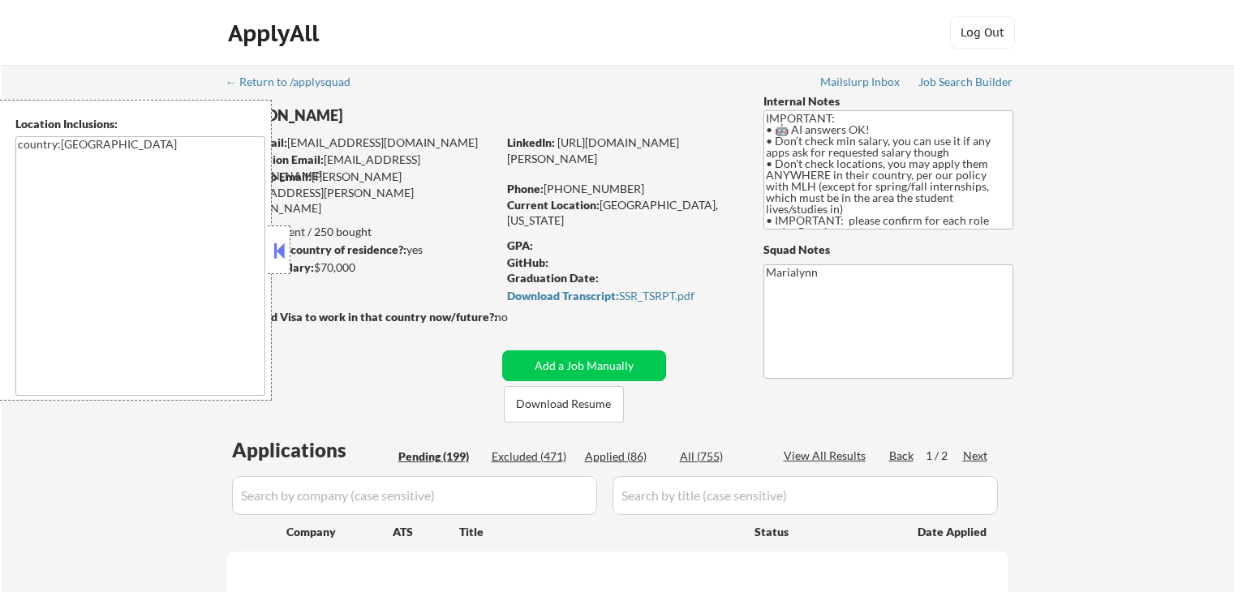
select select ""pending""
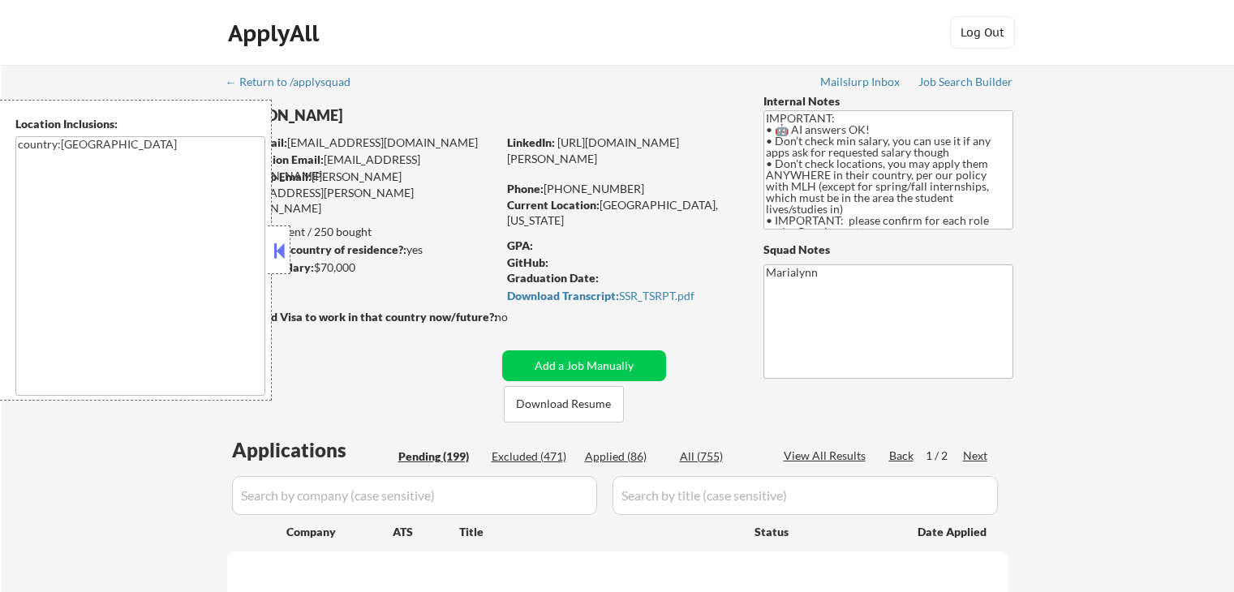
select select ""pending""
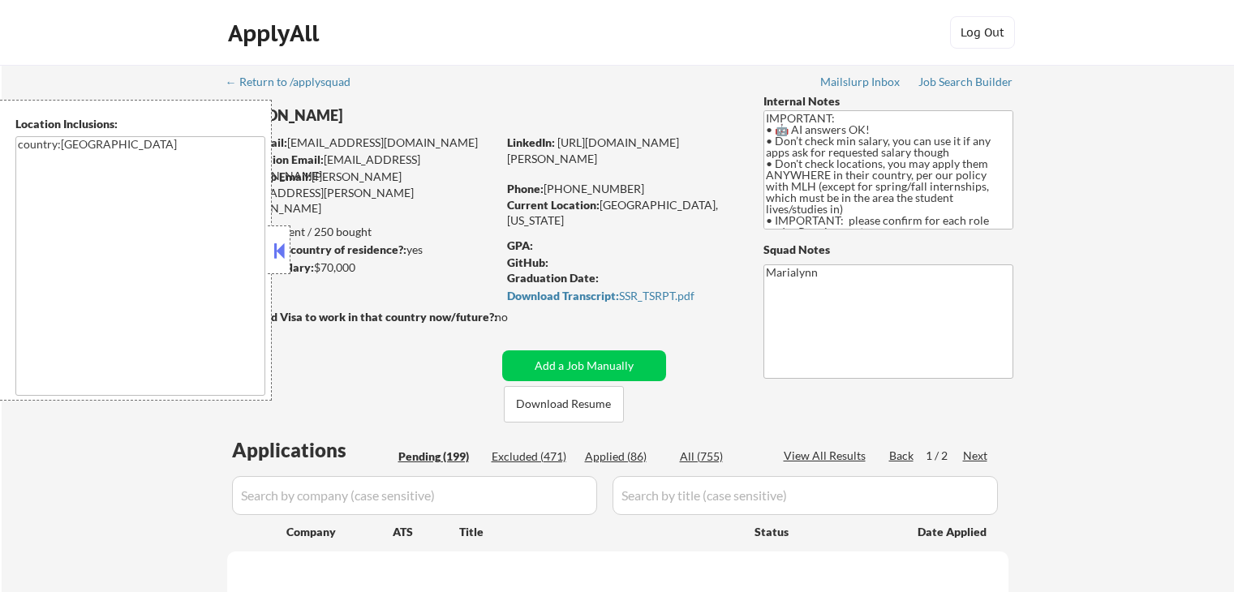
select select ""pending""
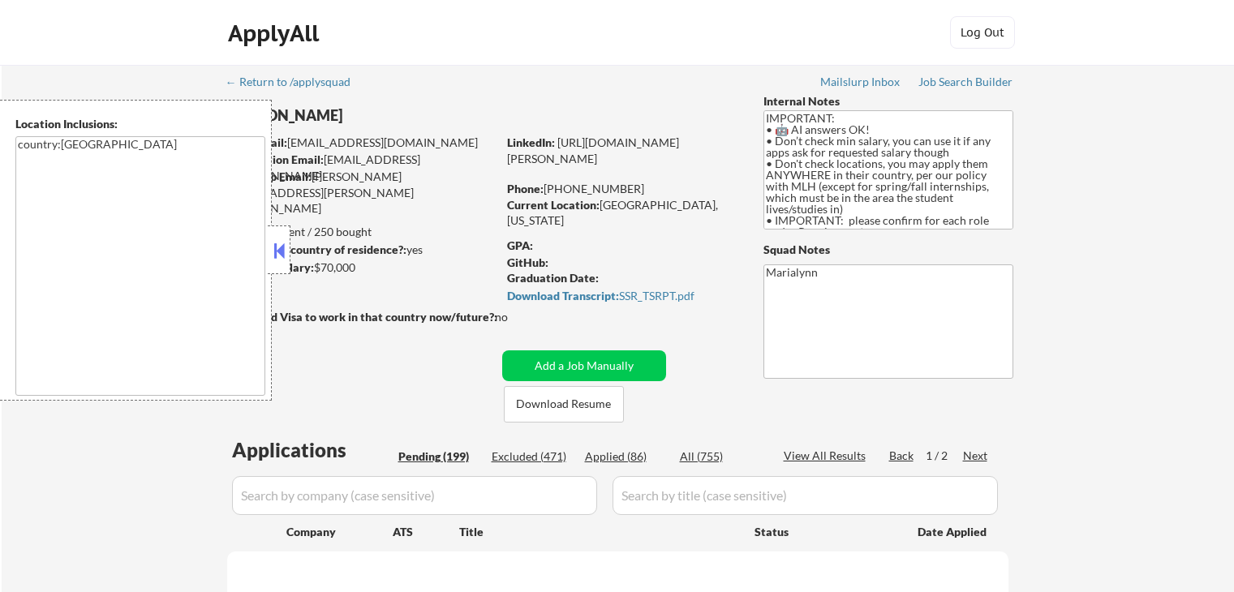
select select ""pending""
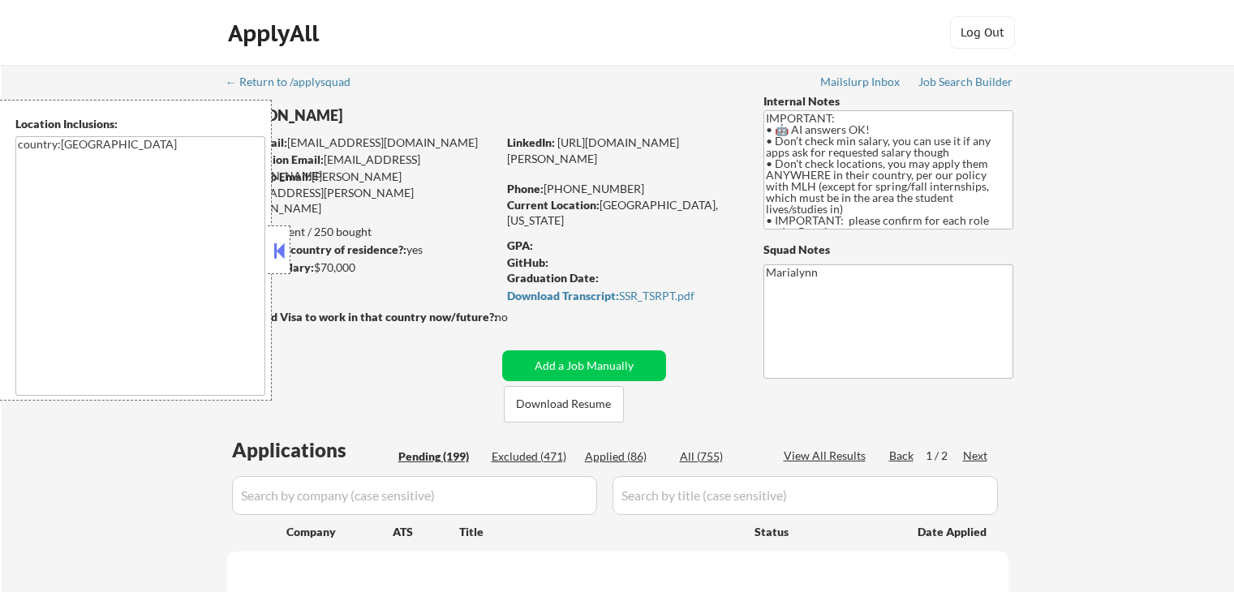
select select ""pending""
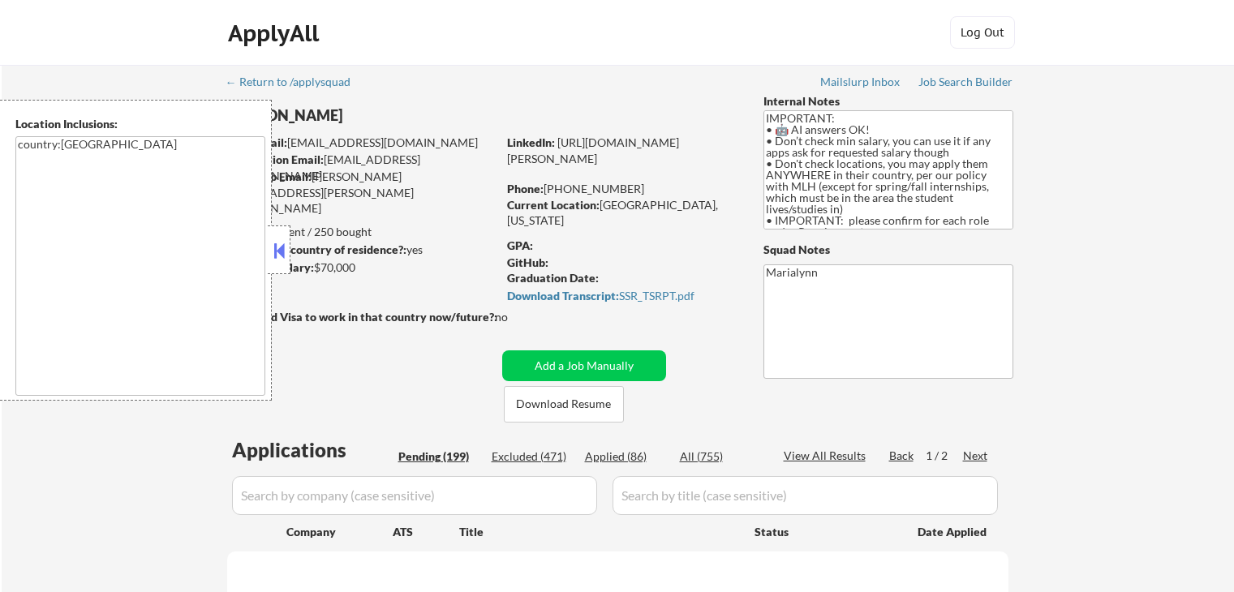
select select ""pending""
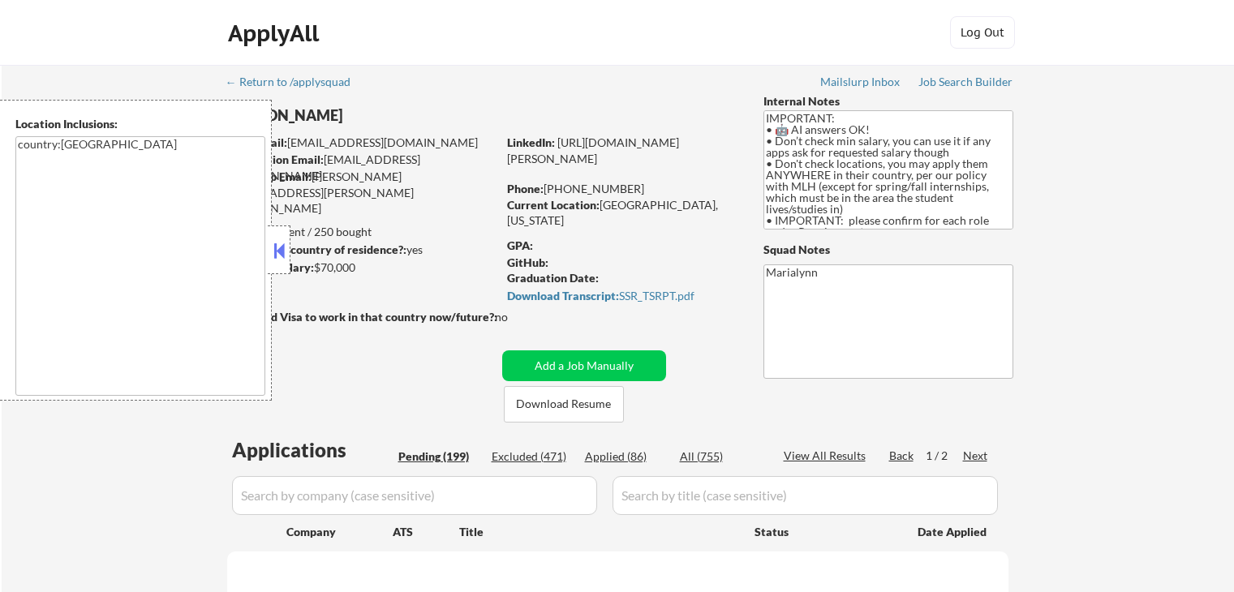
select select ""pending""
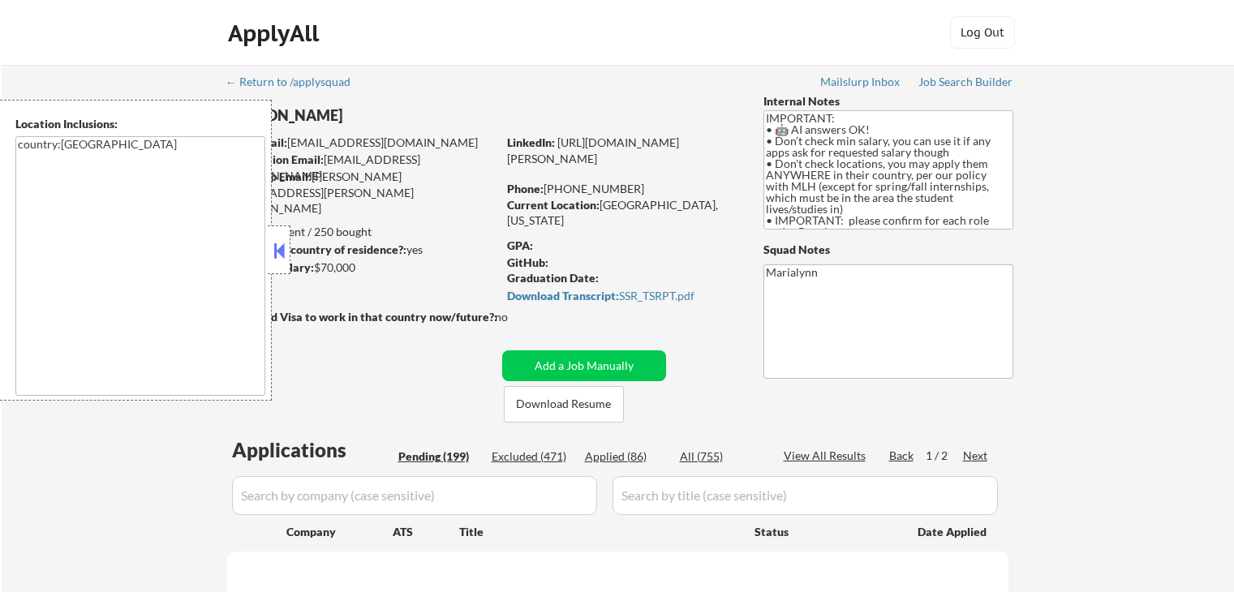
select select ""pending""
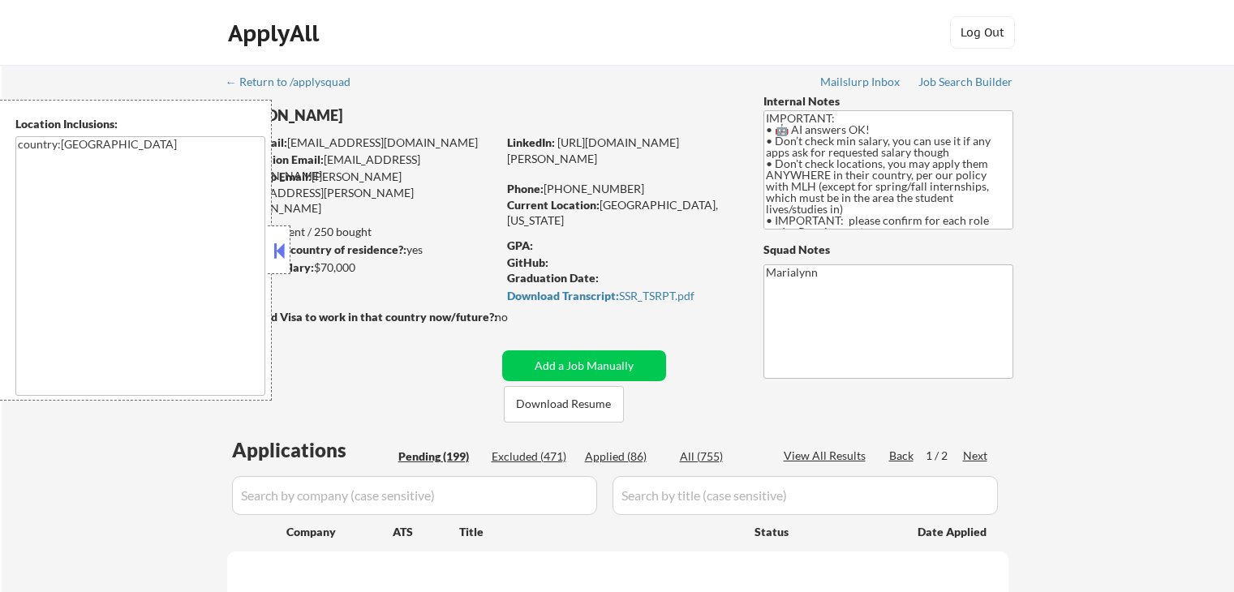
select select ""pending""
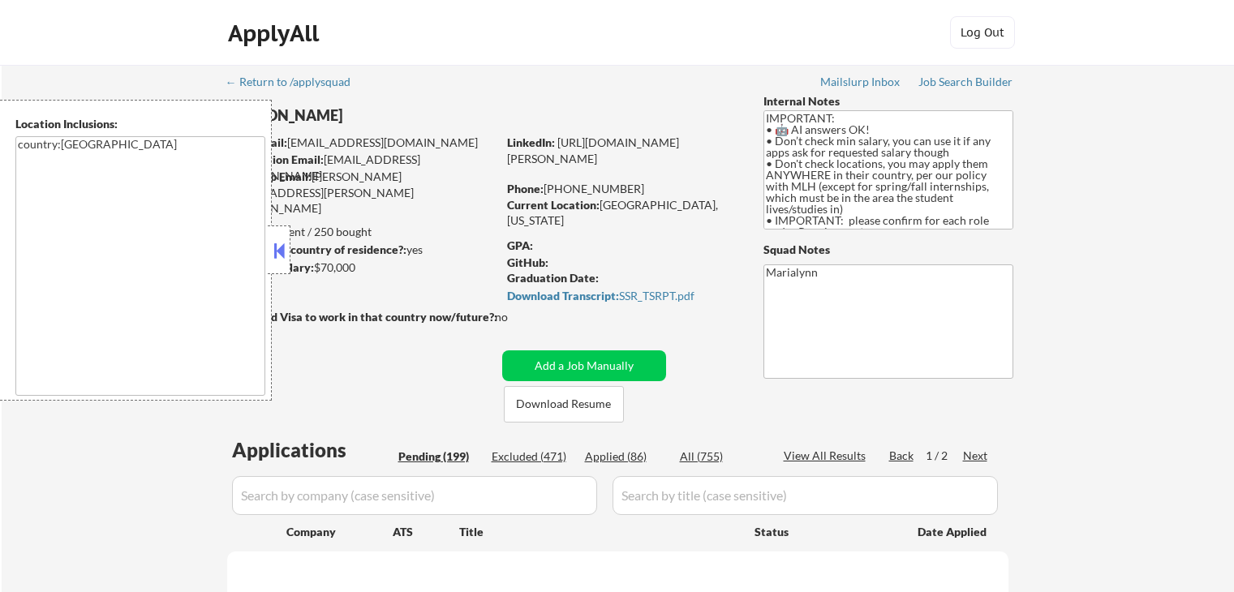
select select ""pending""
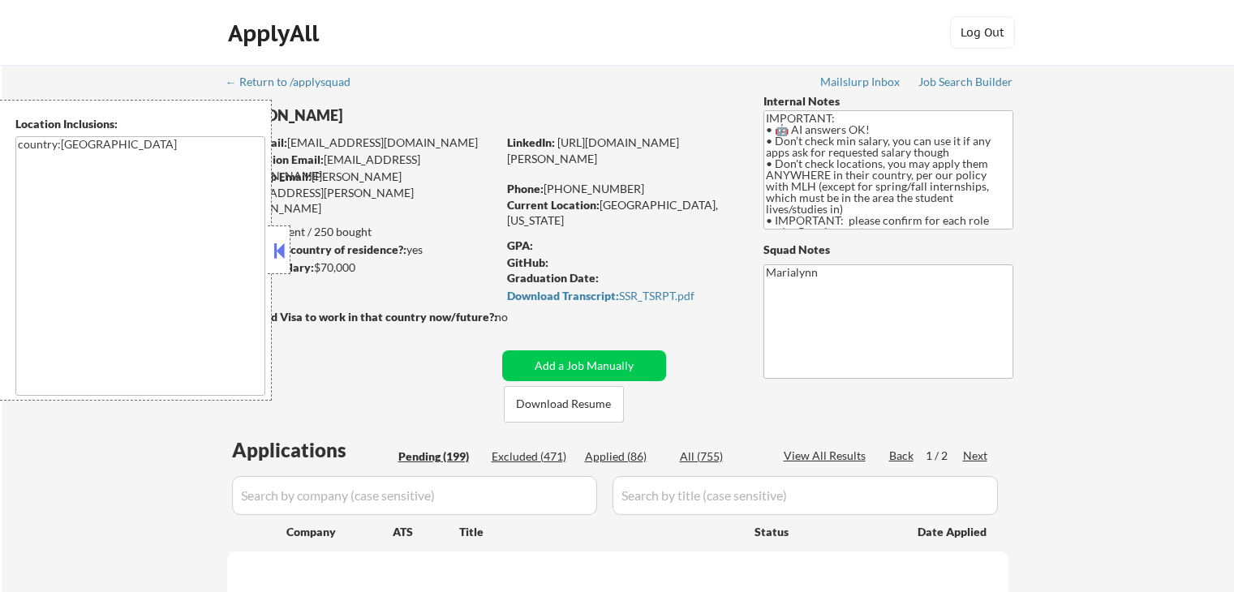
select select ""pending""
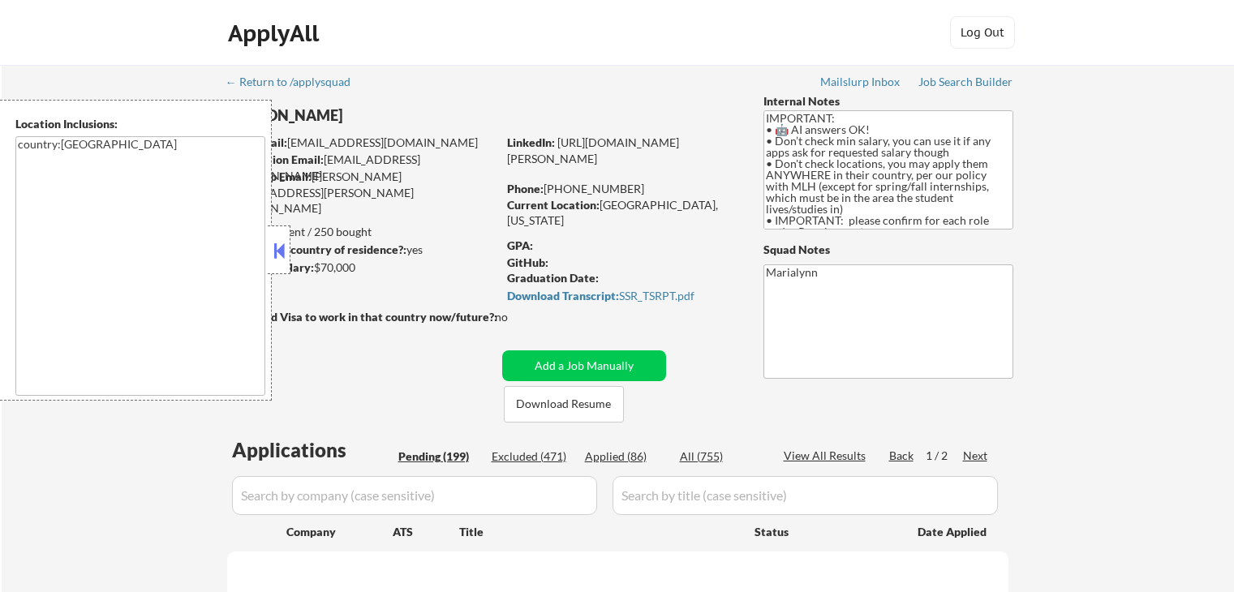
select select ""pending""
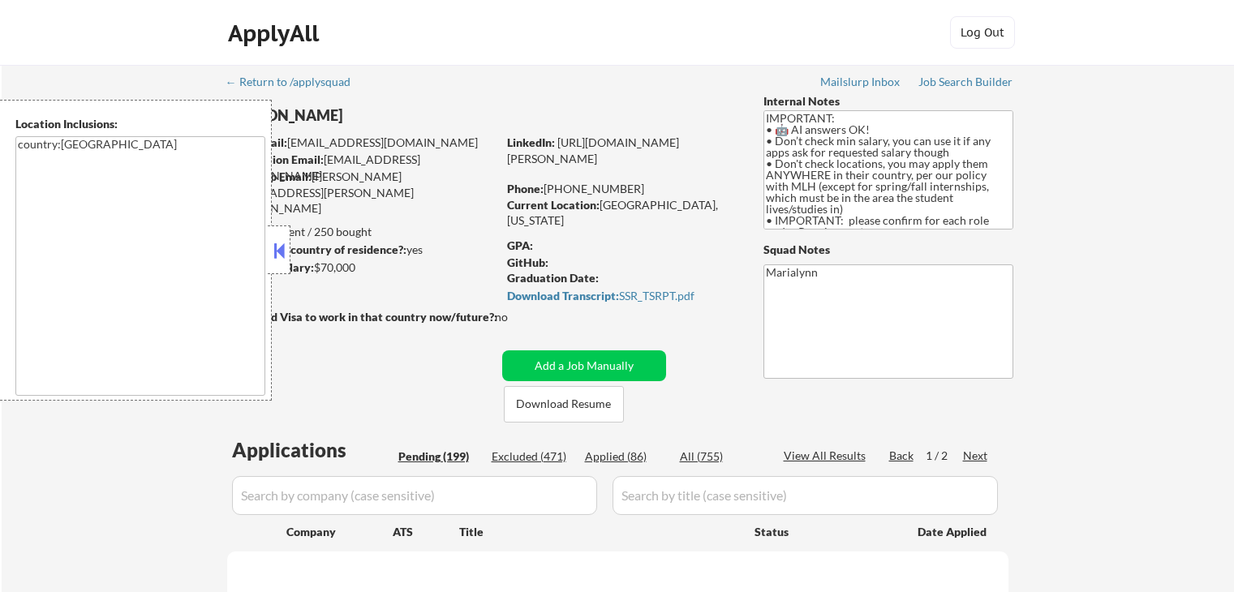
select select ""pending""
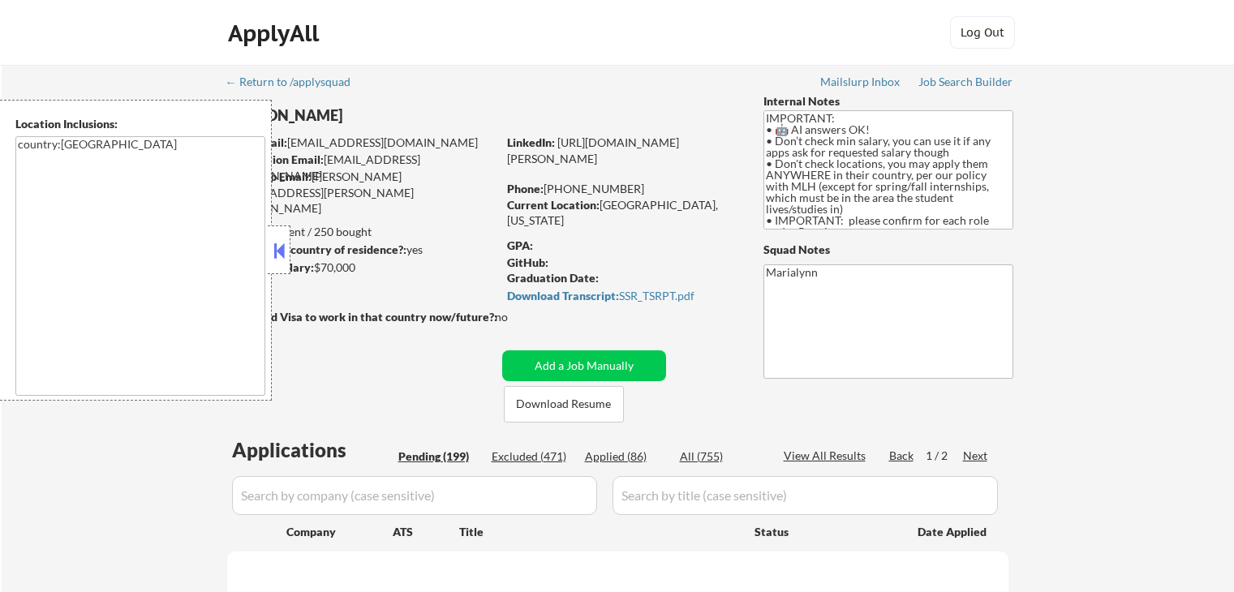
select select ""pending""
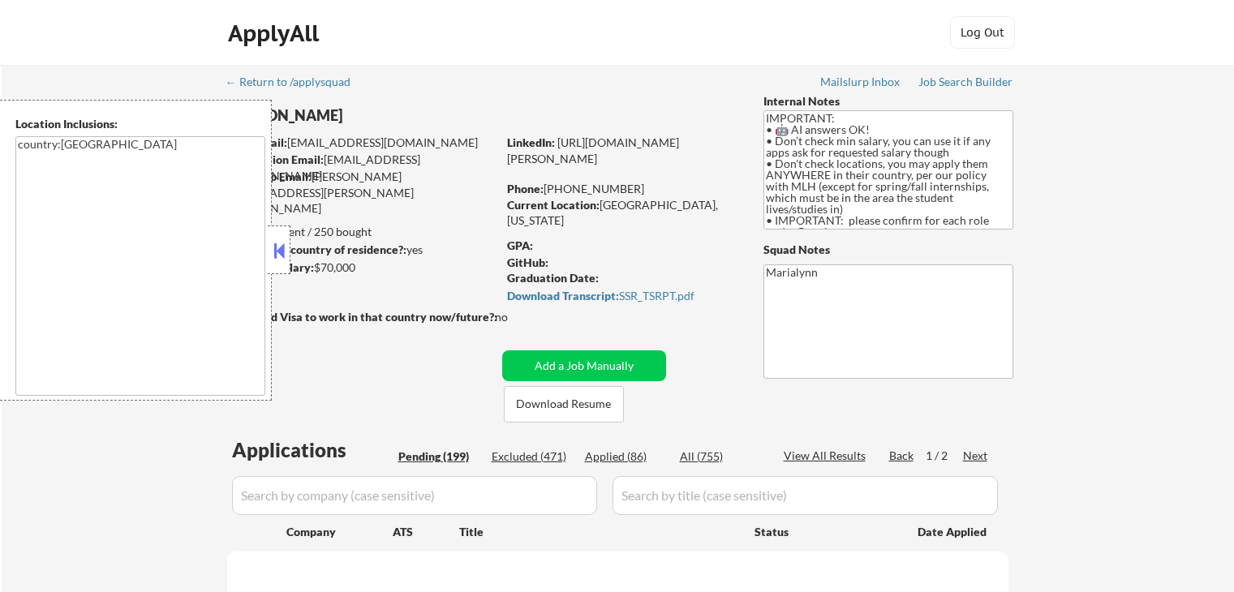
select select ""pending""
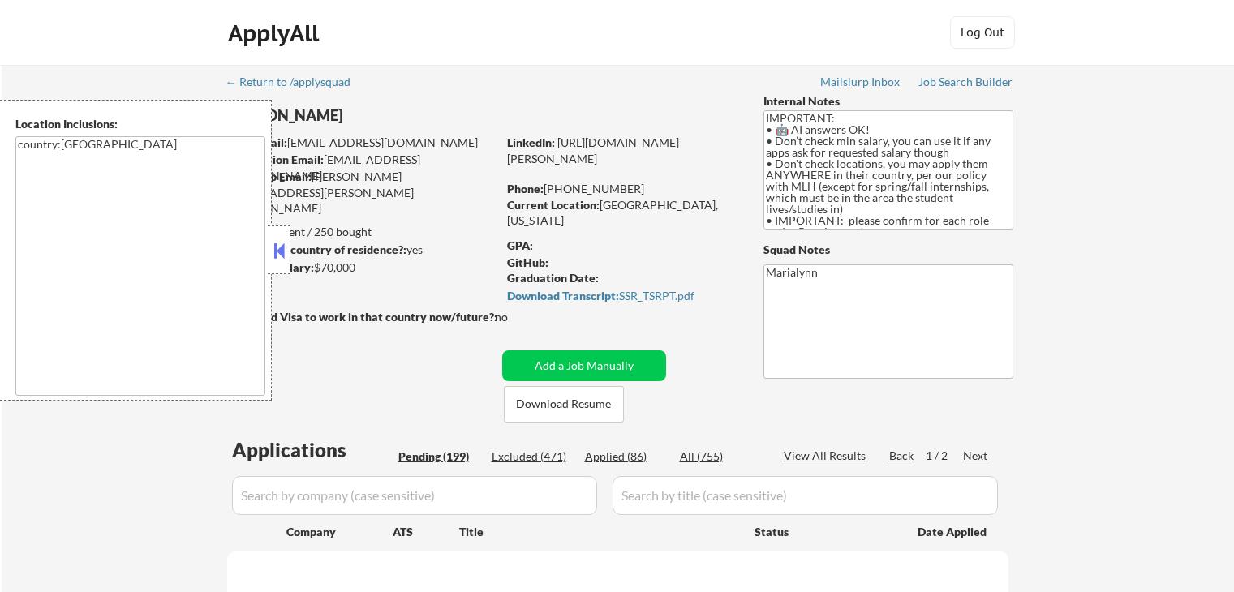
select select ""pending""
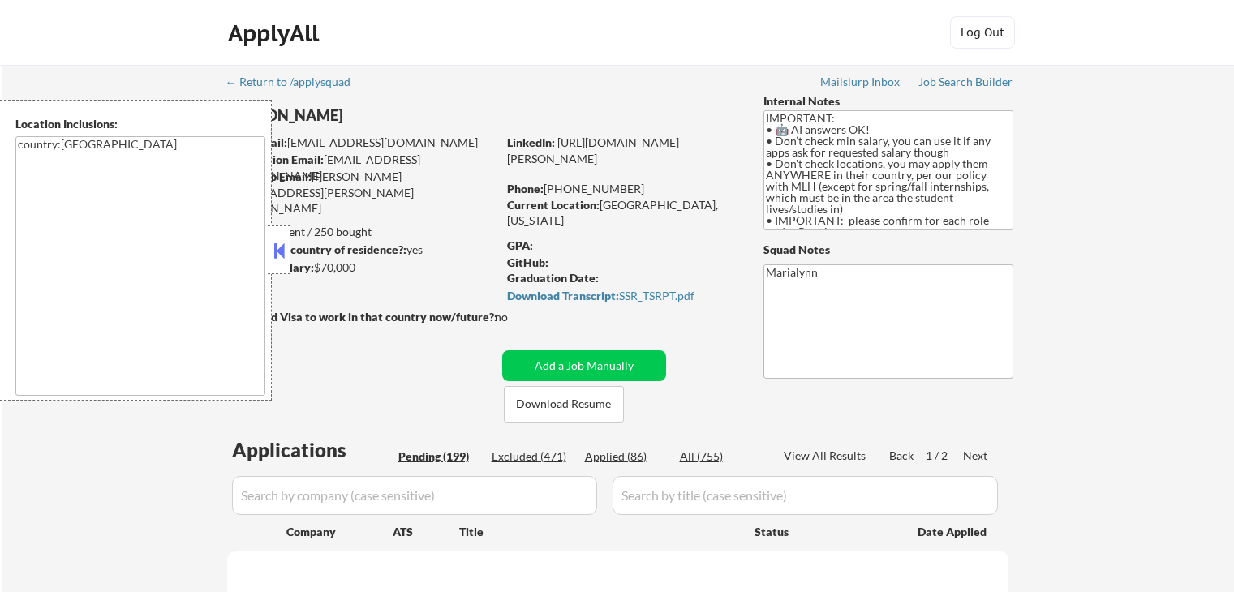
select select ""pending""
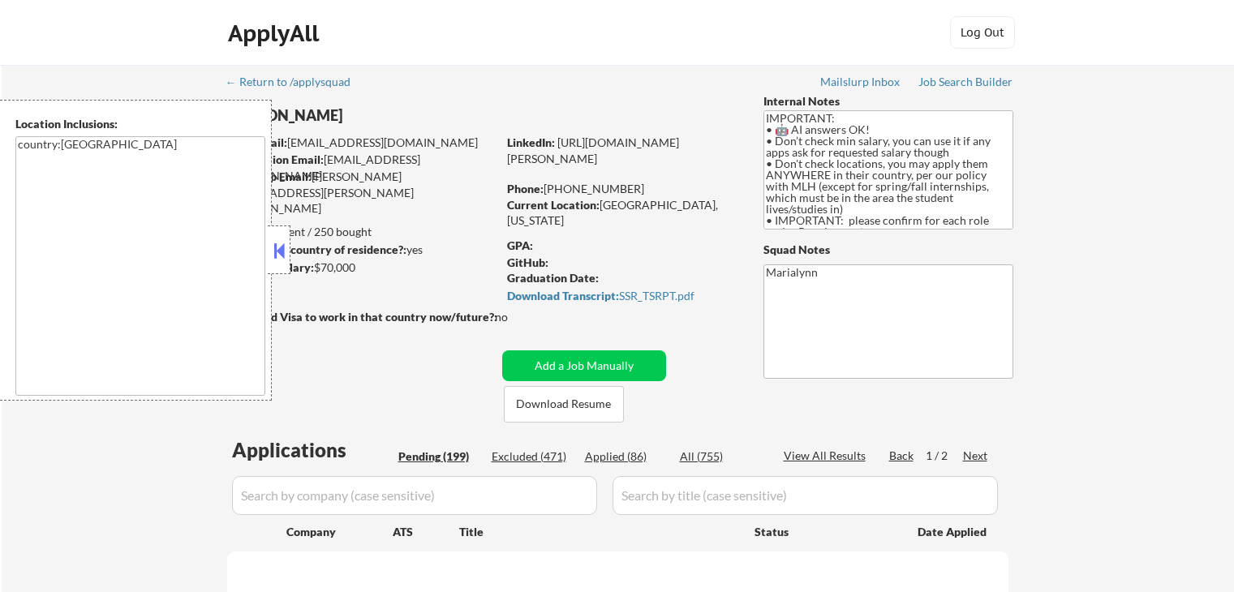
select select ""pending""
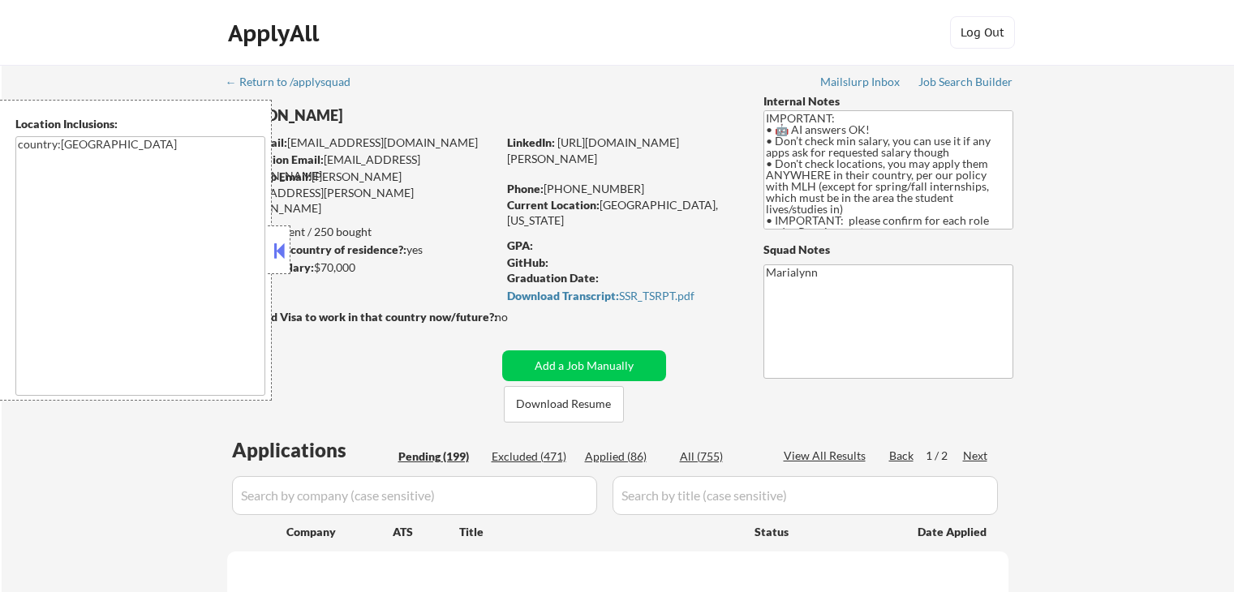
select select ""pending""
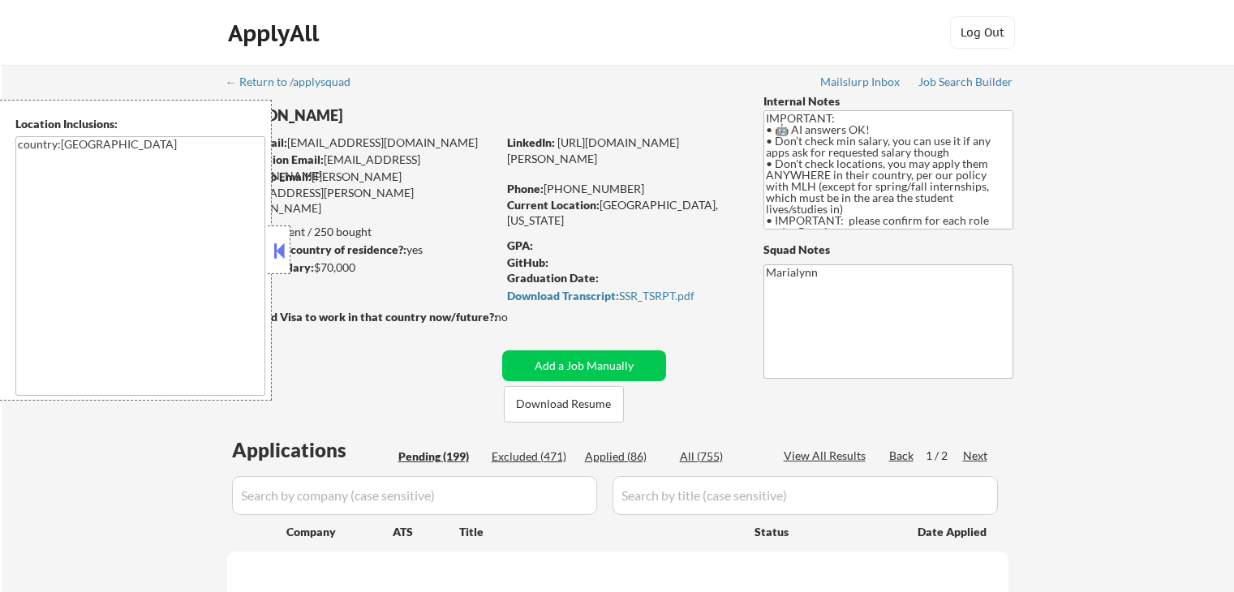
select select ""pending""
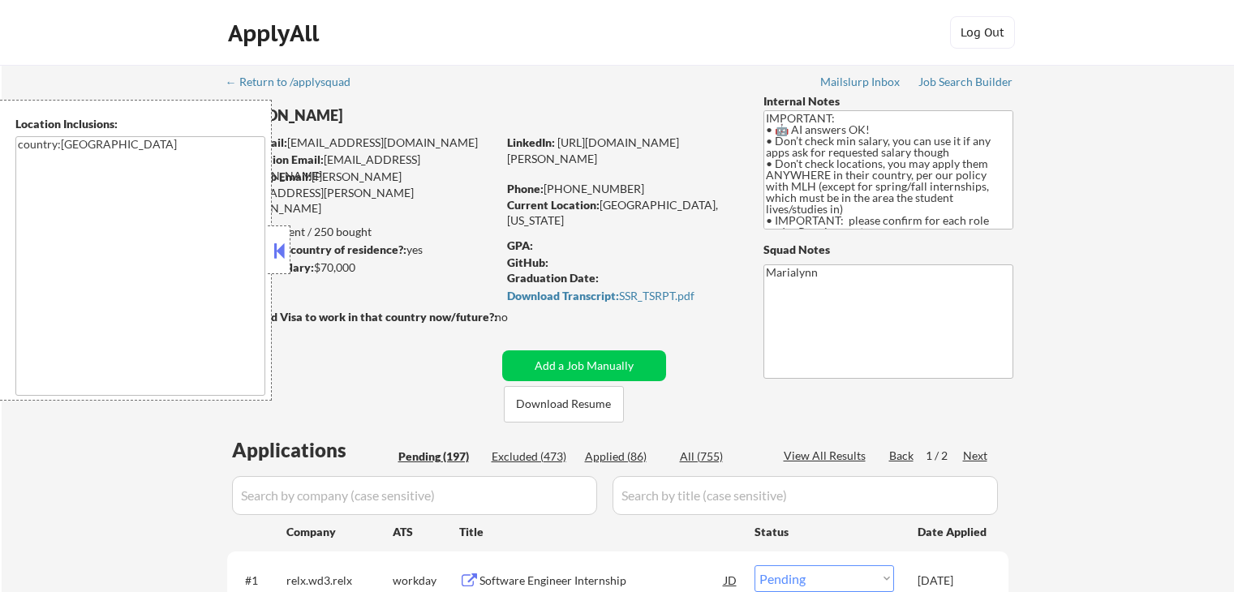
select select ""pending""
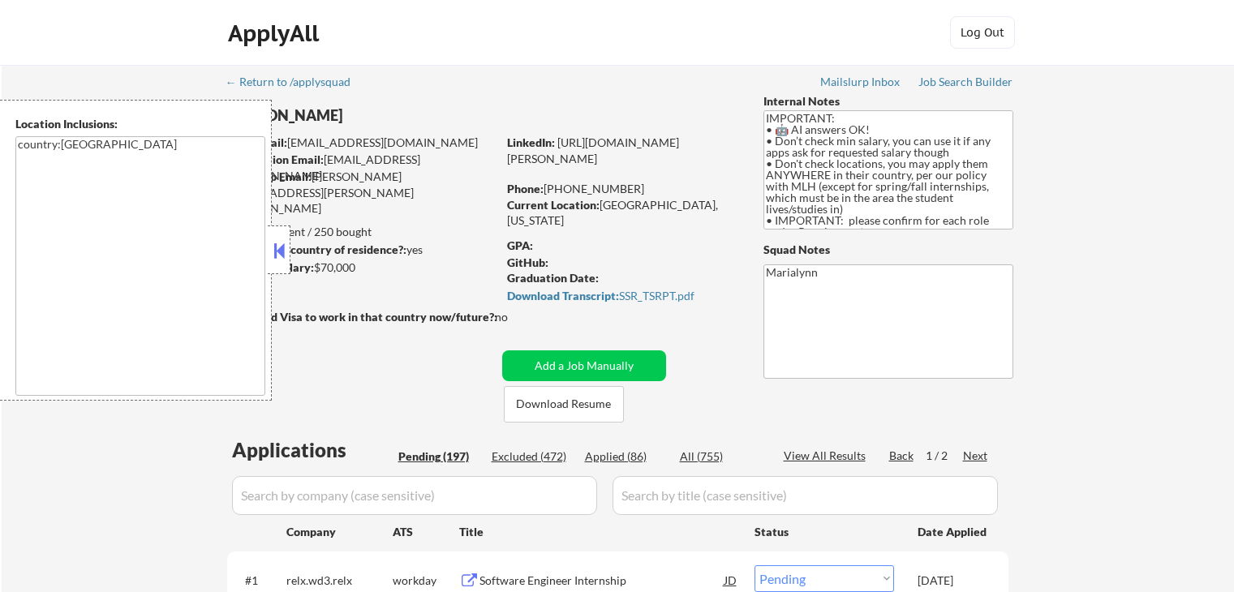
select select ""pending""
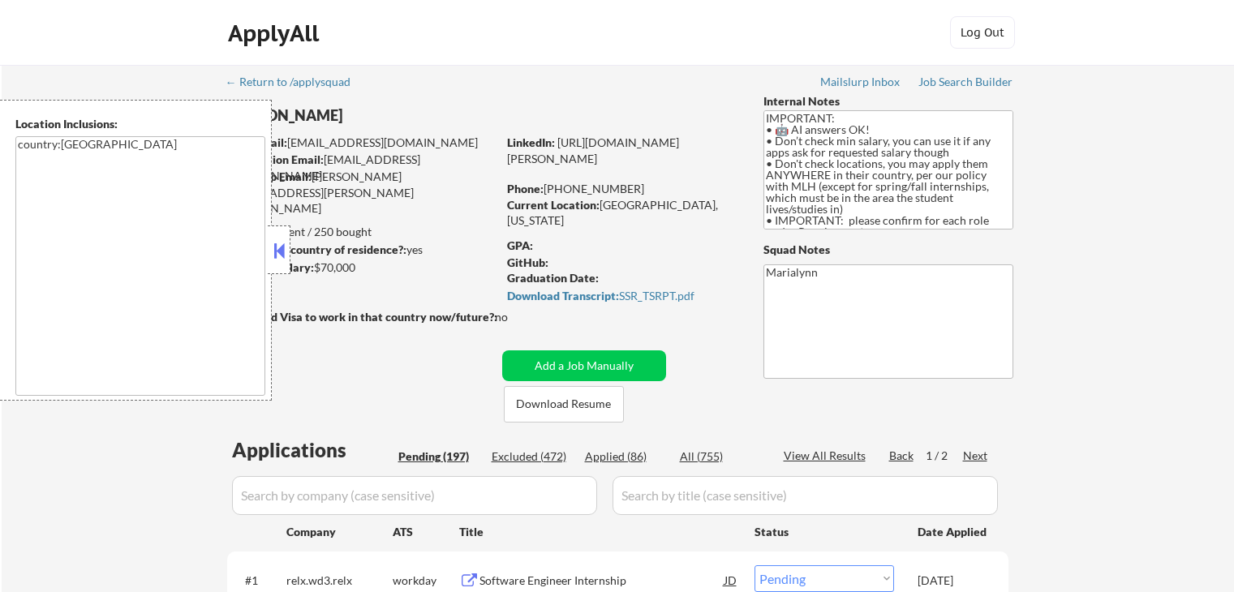
select select ""pending""
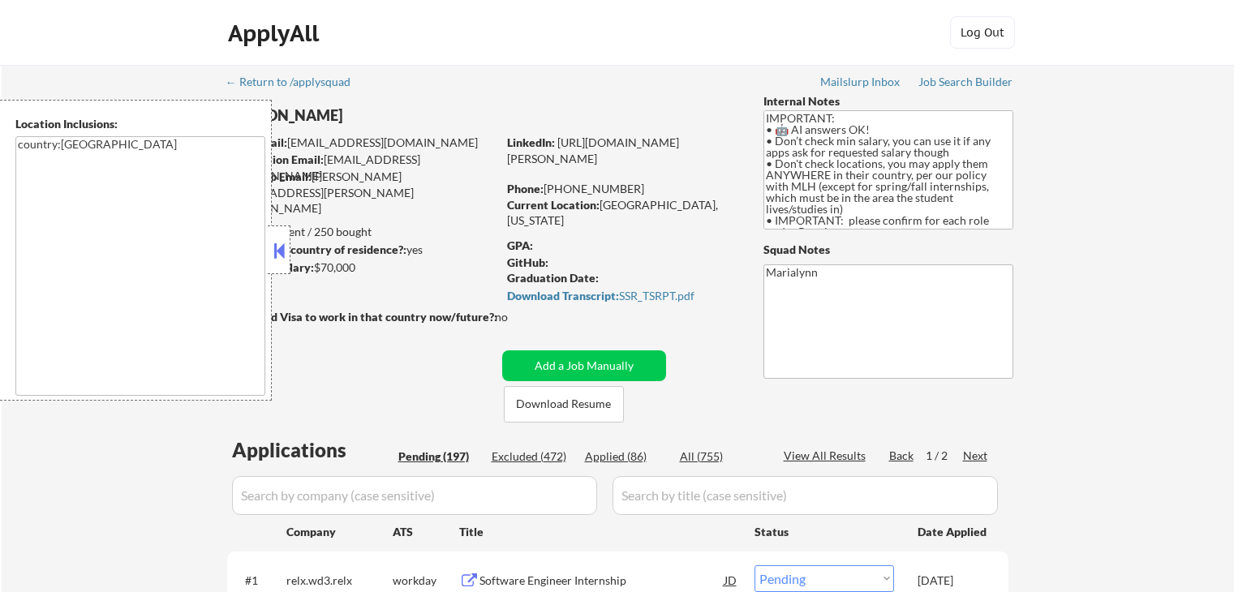
select select ""pending""
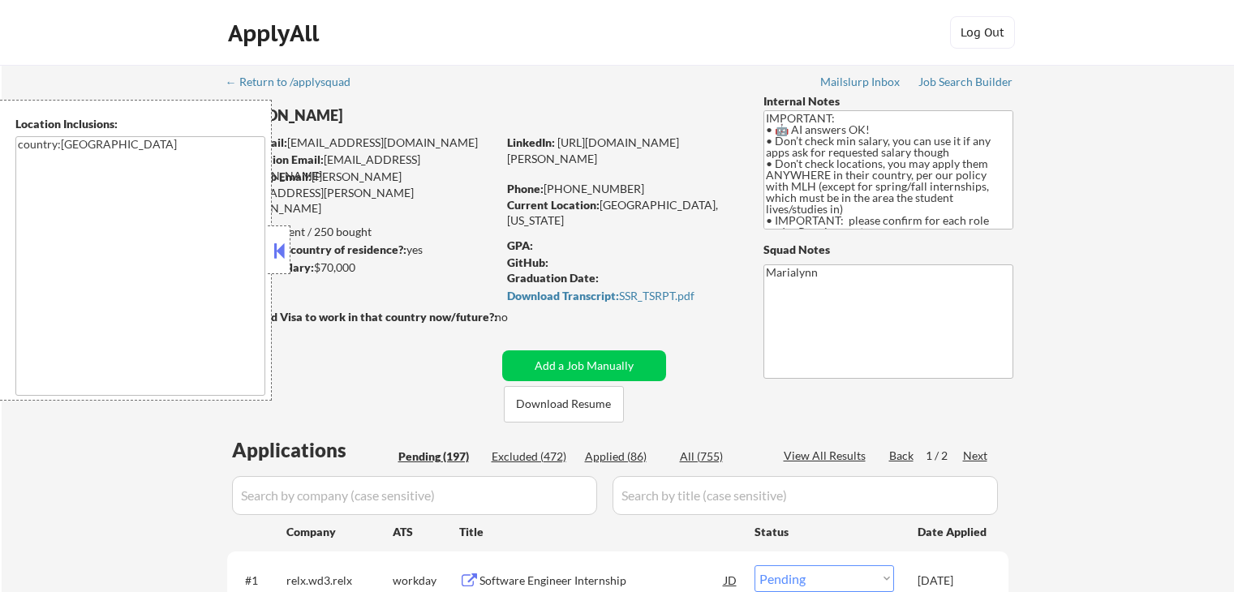
select select ""pending""
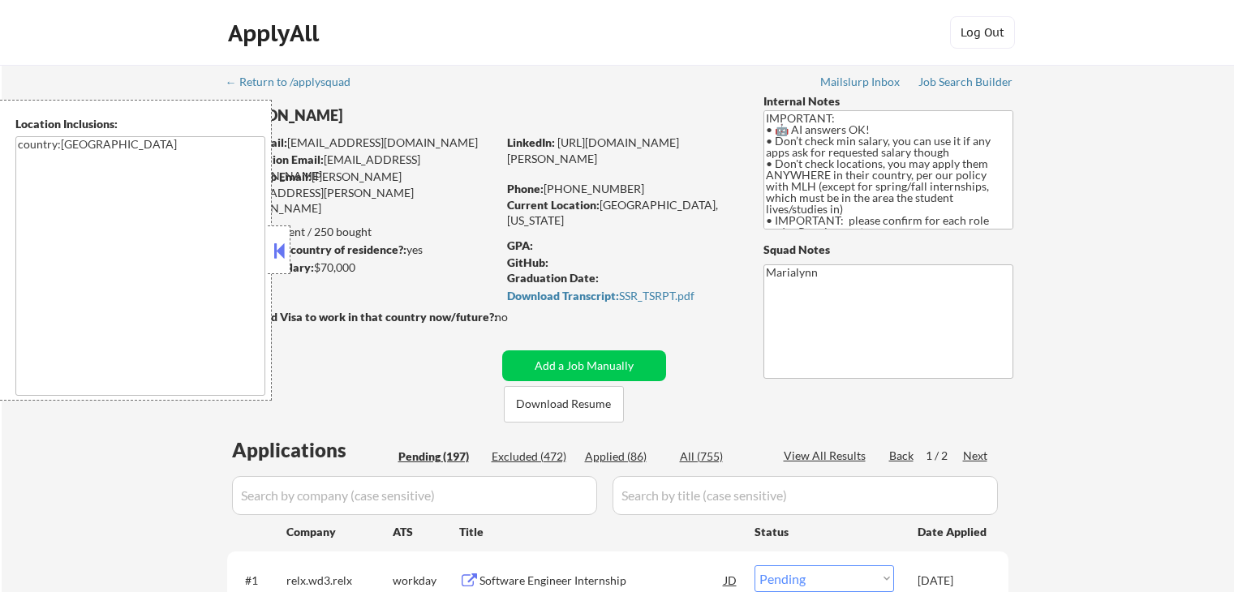
select select ""pending""
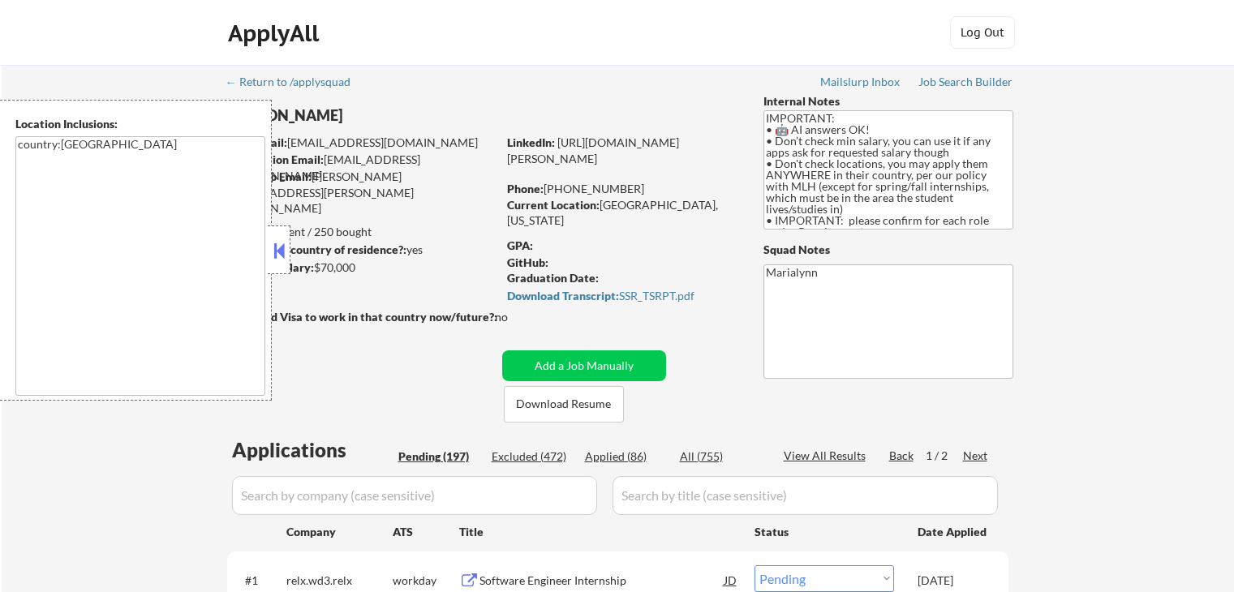
select select ""pending""
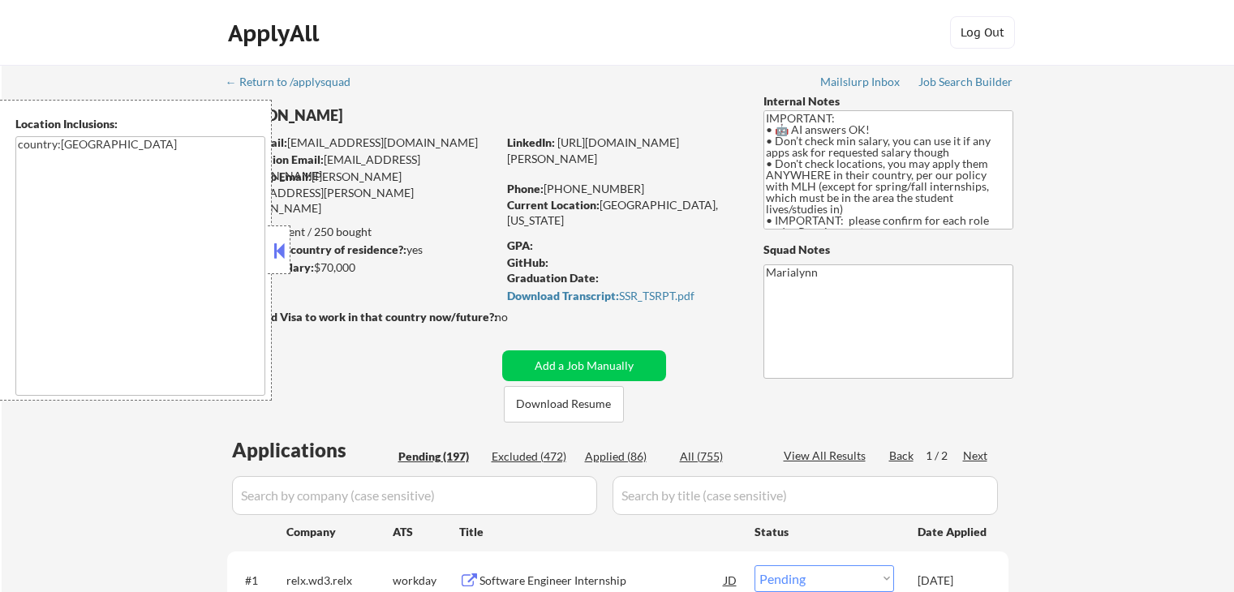
select select ""pending""
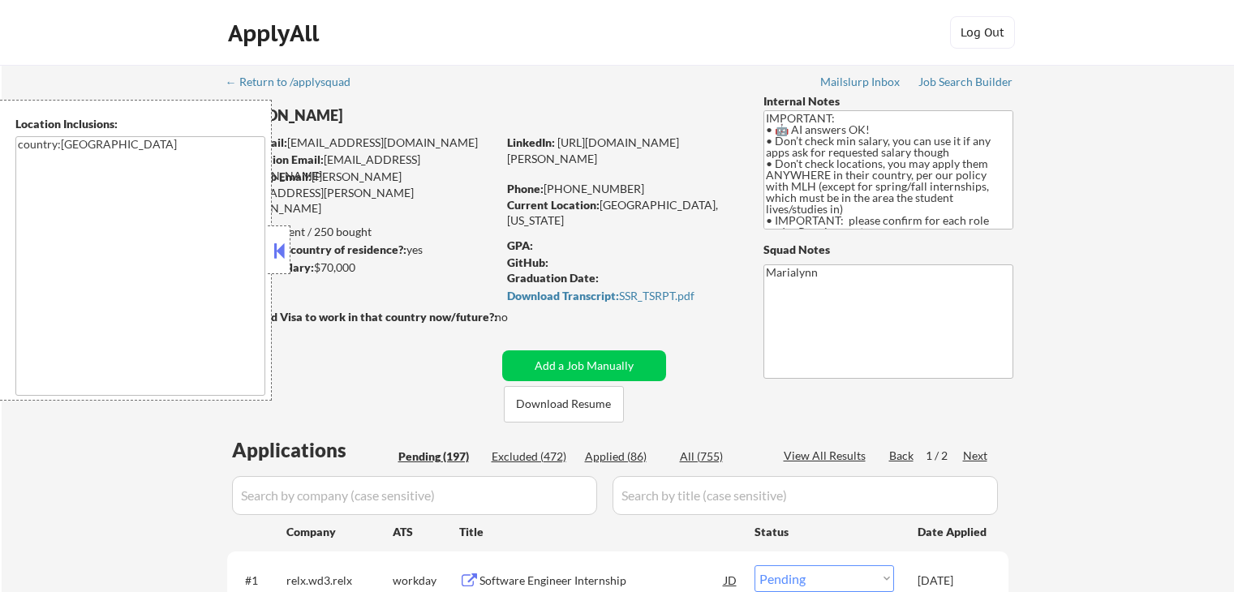
select select ""pending""
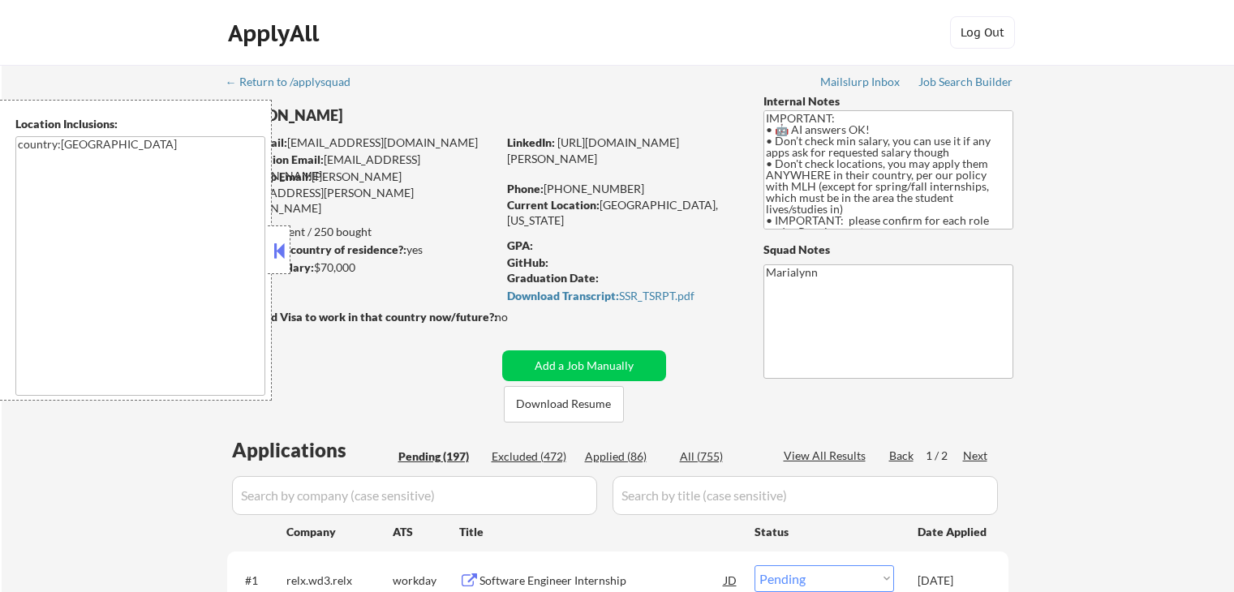
select select ""pending""
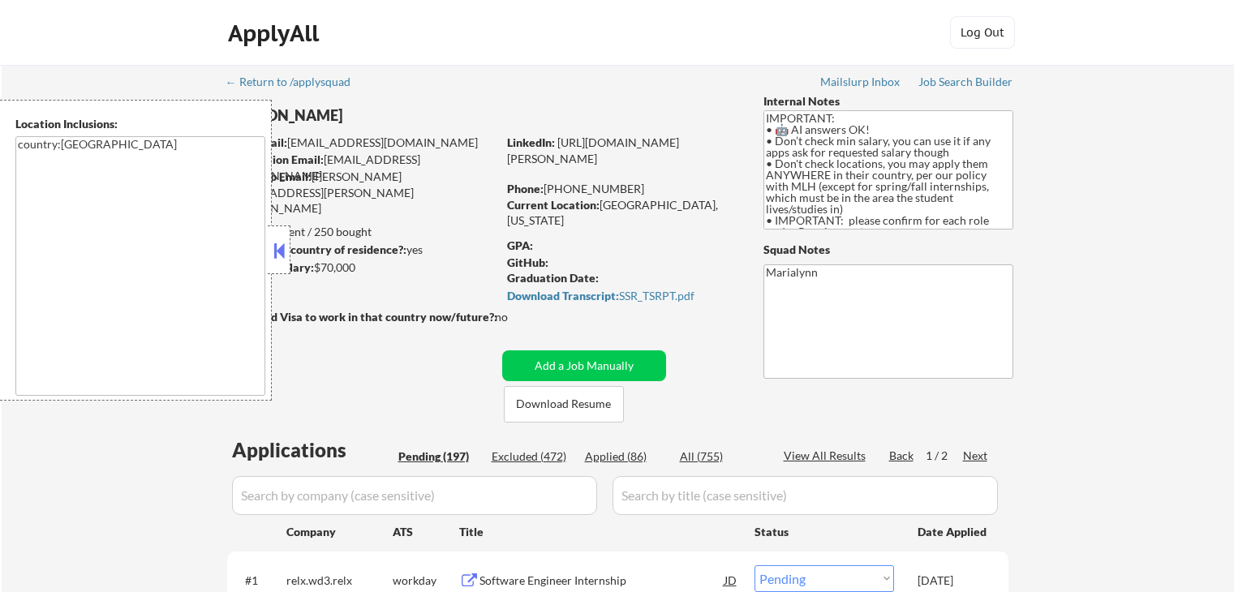
select select ""pending""
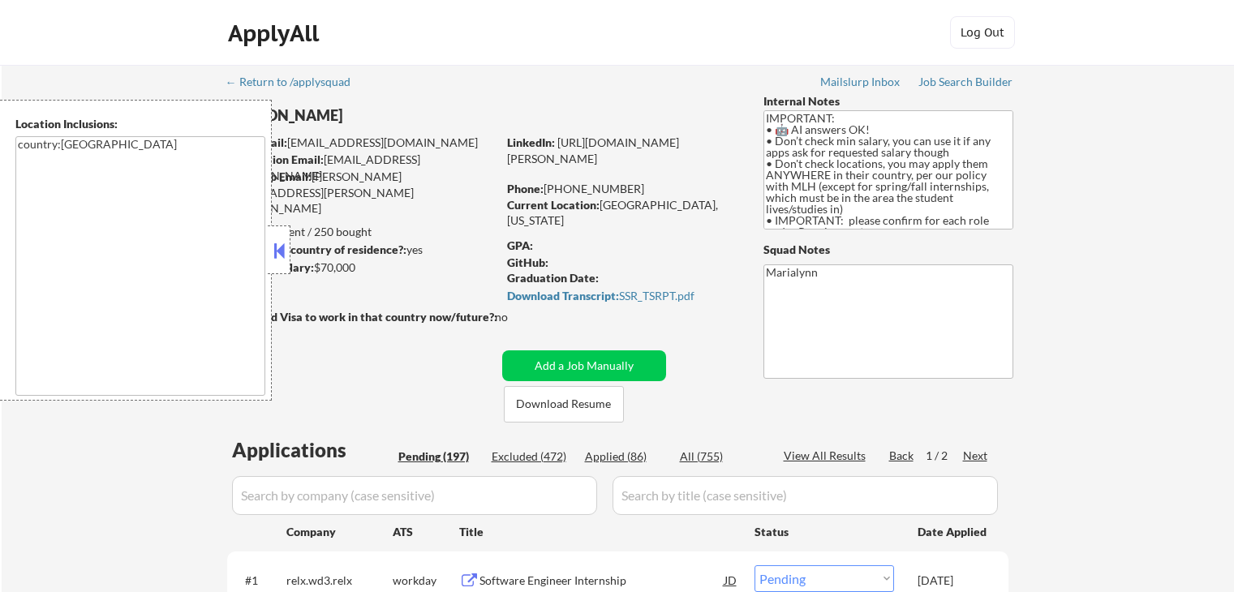
select select ""pending""
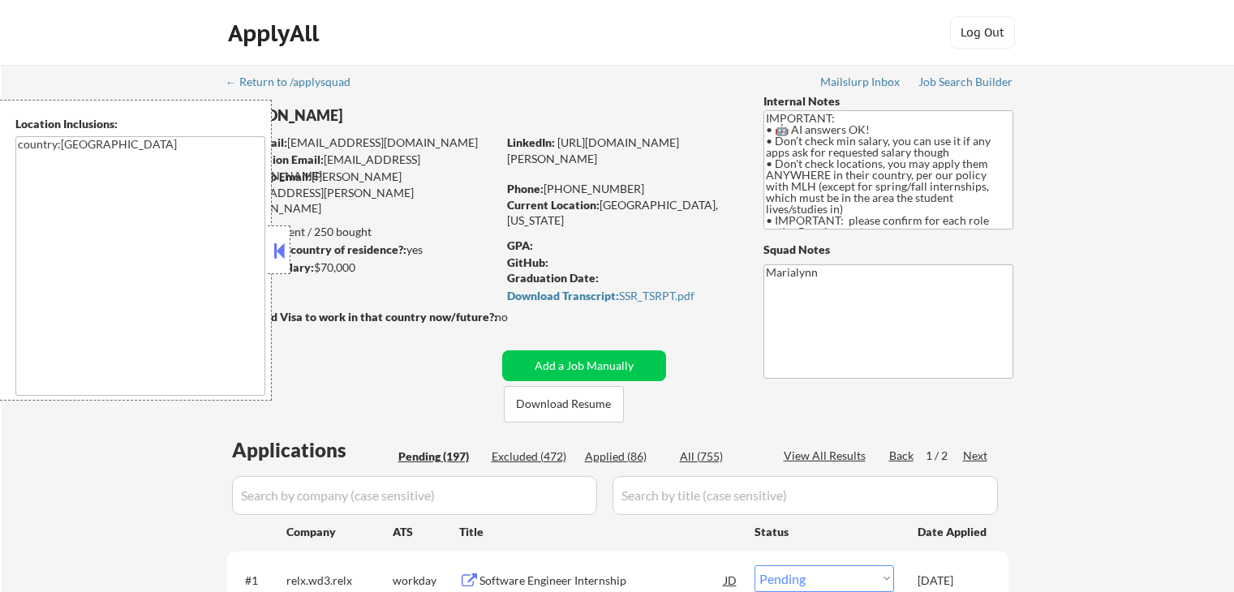
select select ""pending""
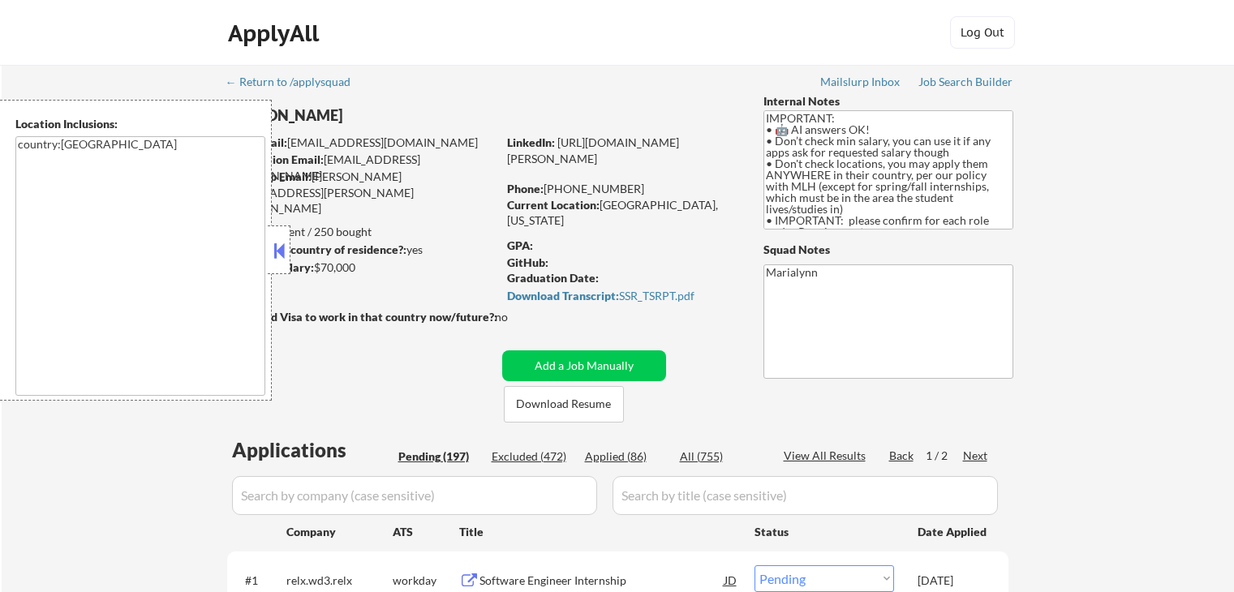
select select ""pending""
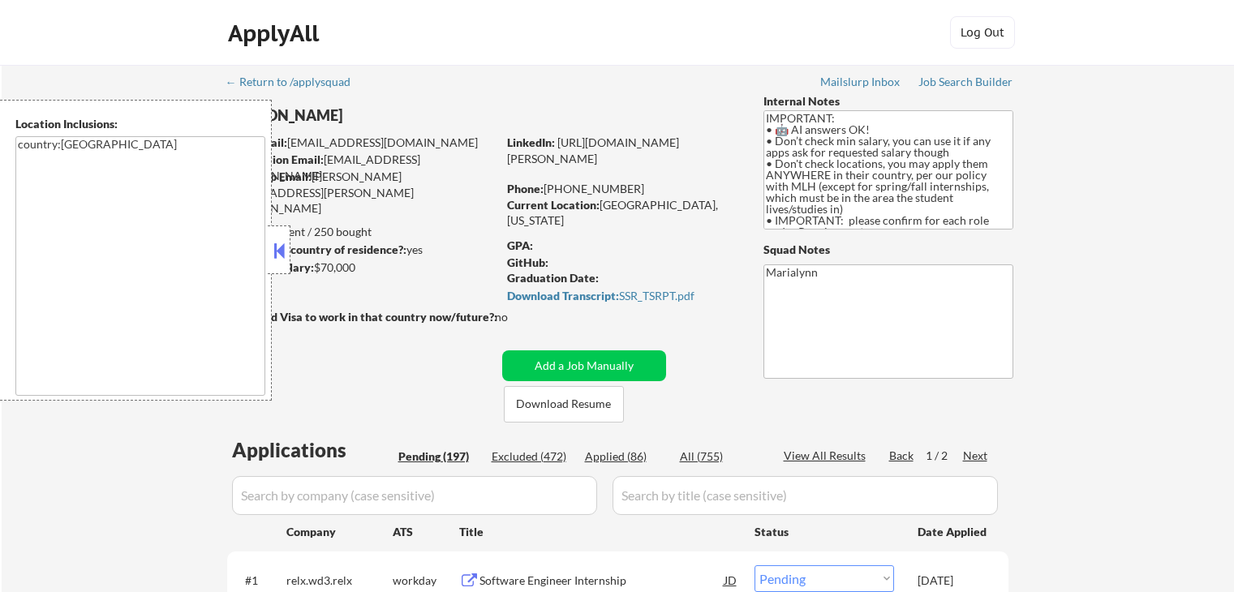
select select ""pending""
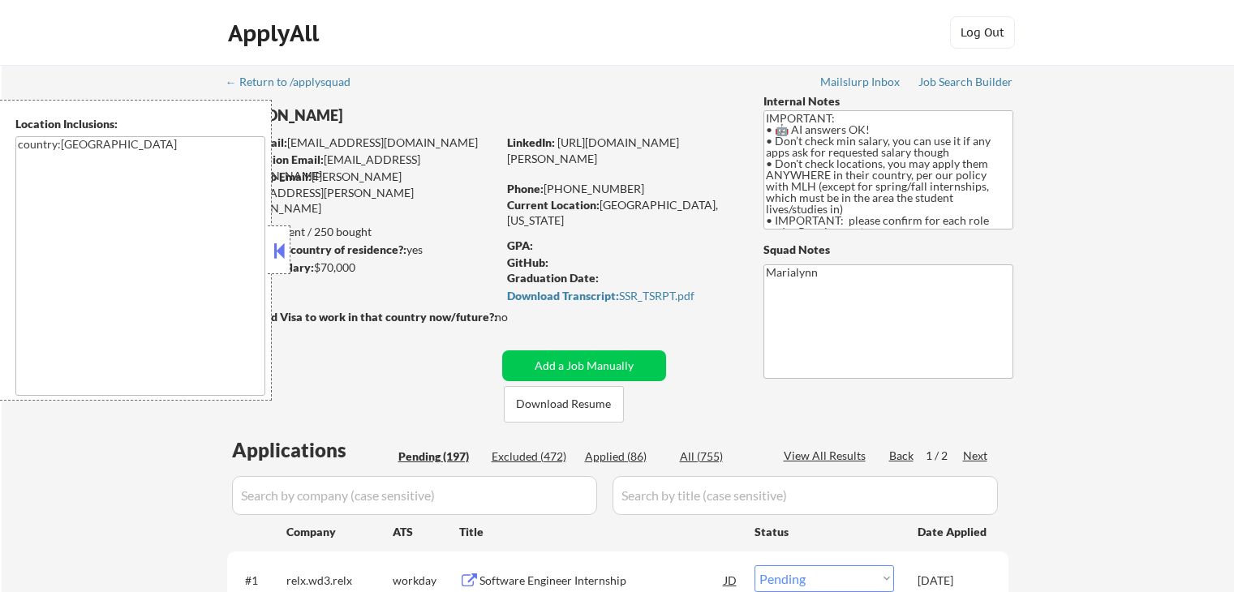
select select ""pending""
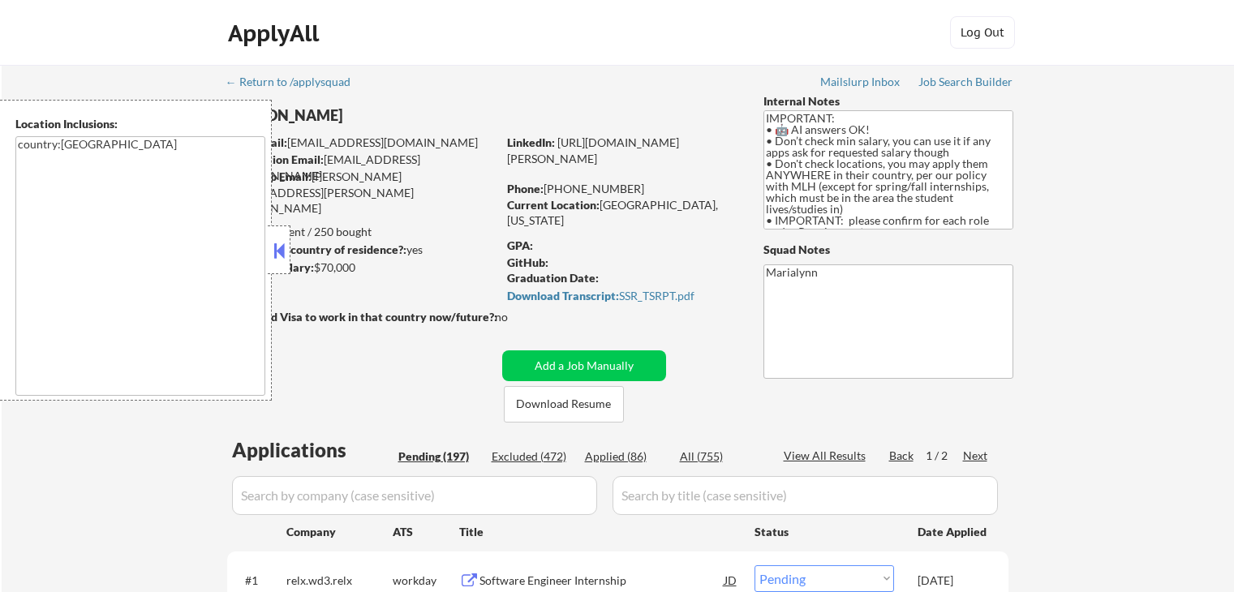
select select ""pending""
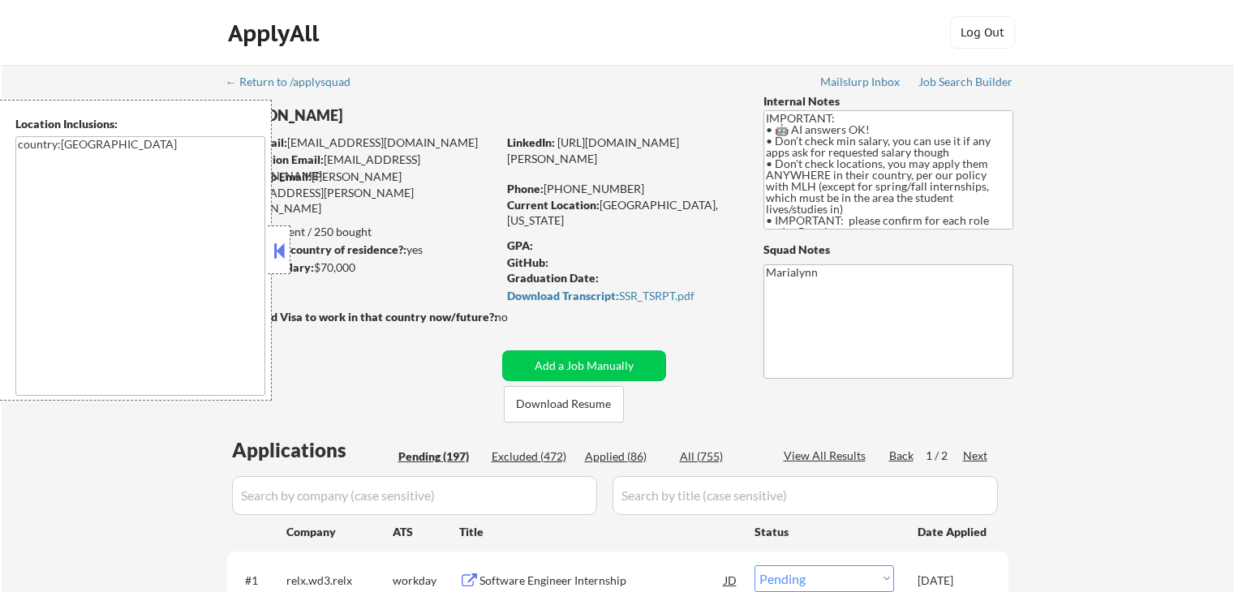
select select ""pending""
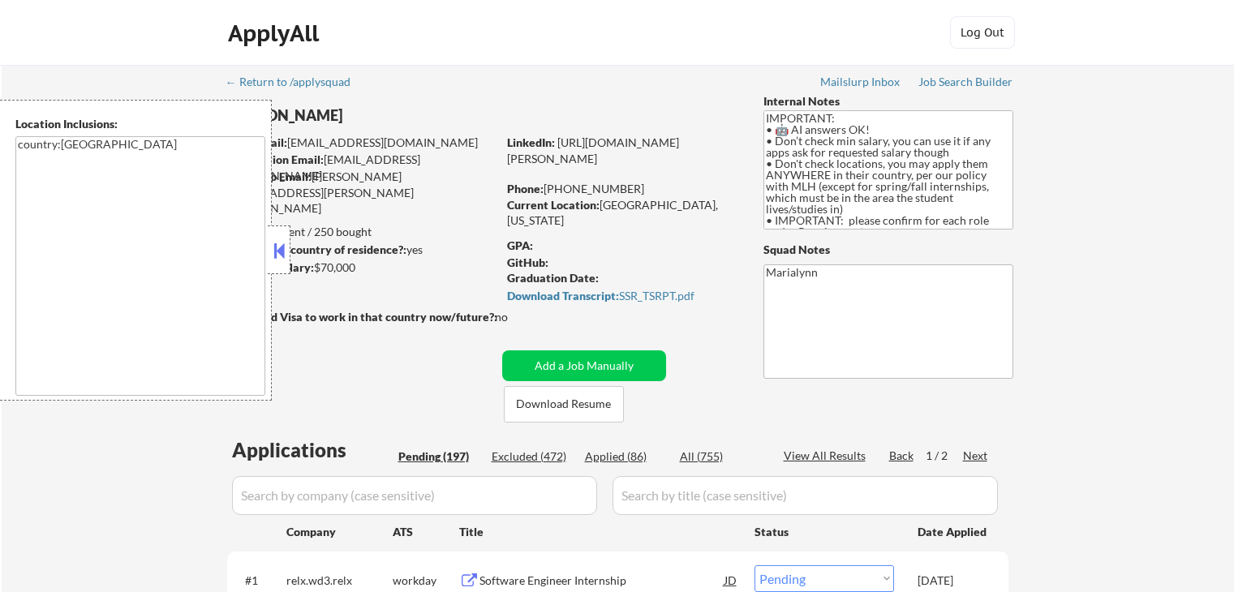
select select ""pending""
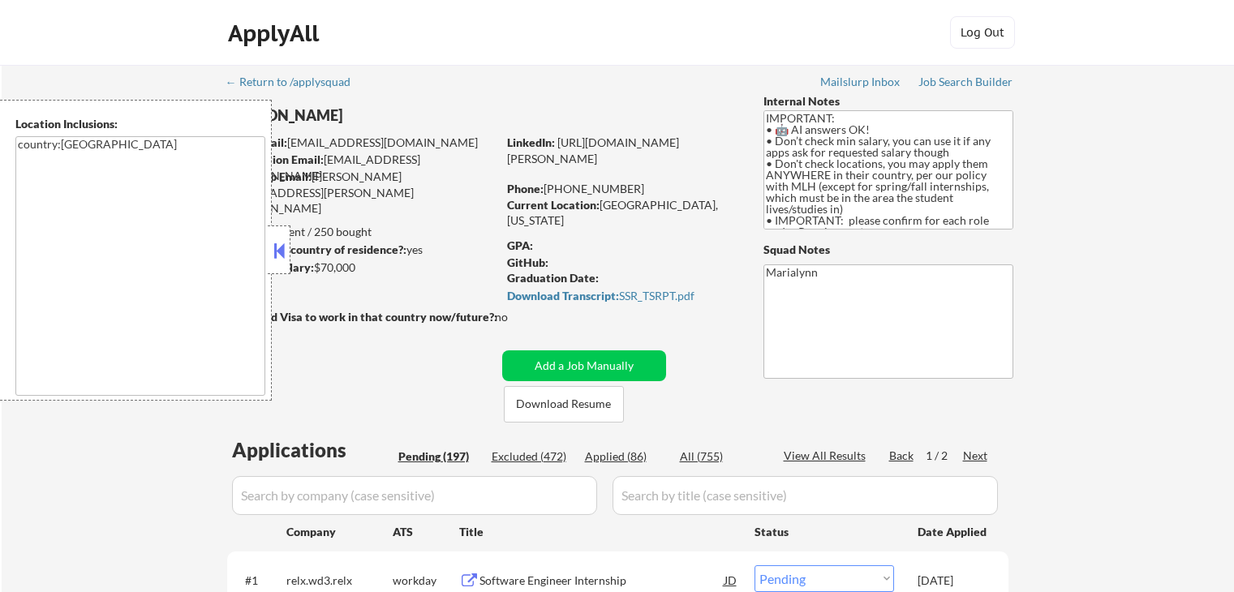
select select ""pending""
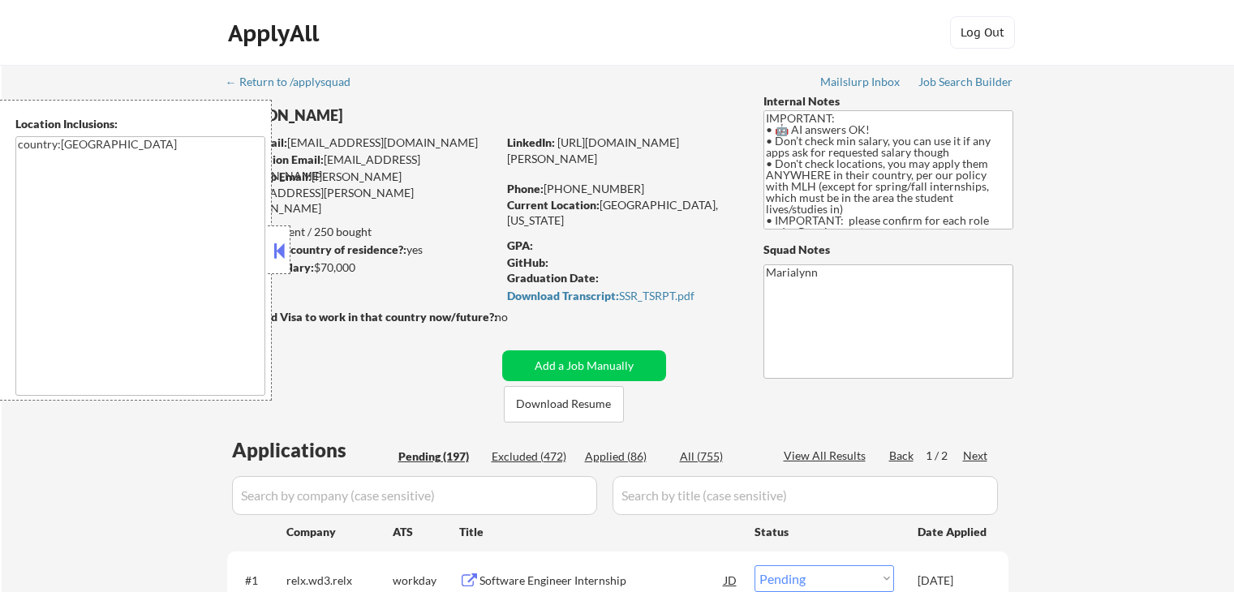
select select ""pending""
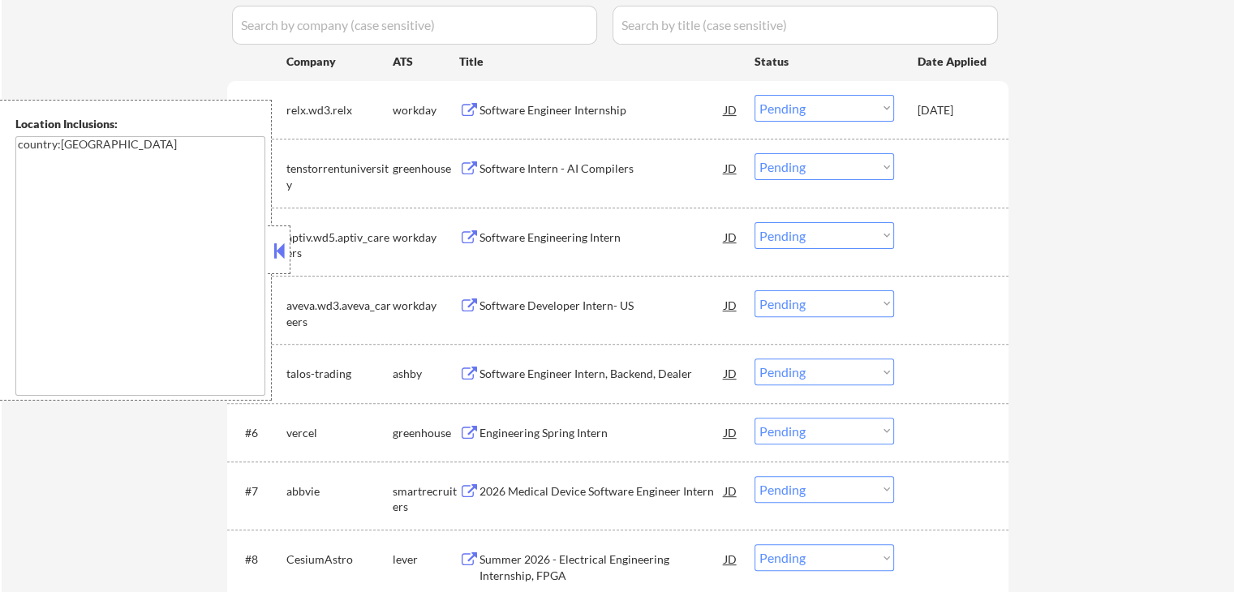
click at [279, 255] on button at bounding box center [279, 250] width 18 height 24
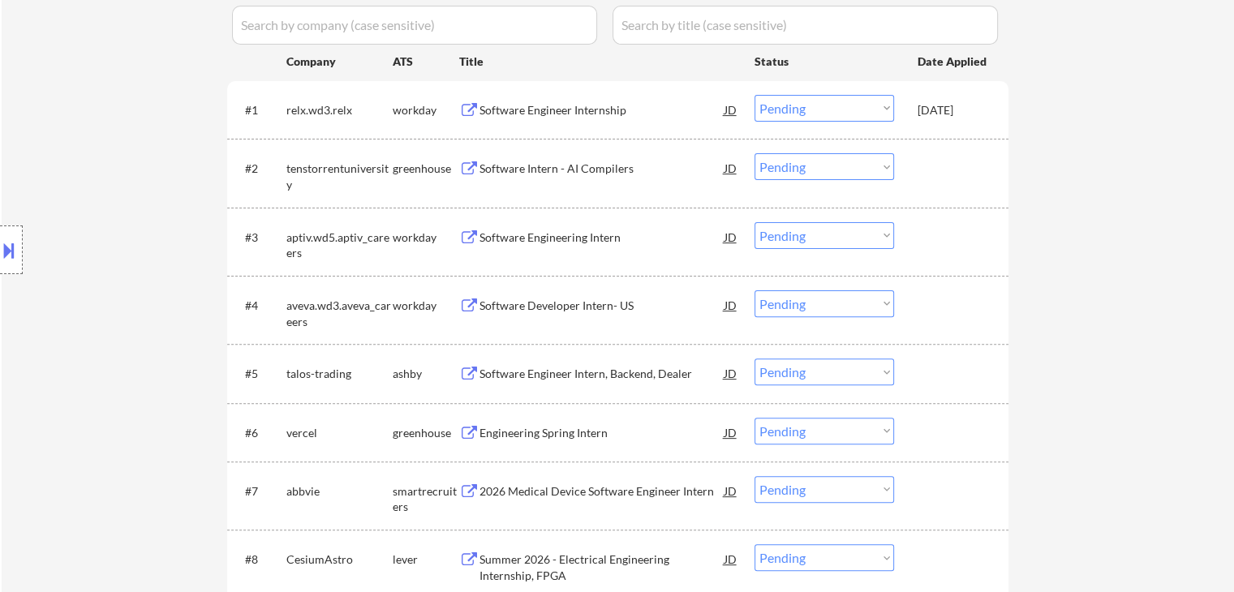
click at [569, 305] on div "Software Developer Intern- US" at bounding box center [601, 306] width 245 height 16
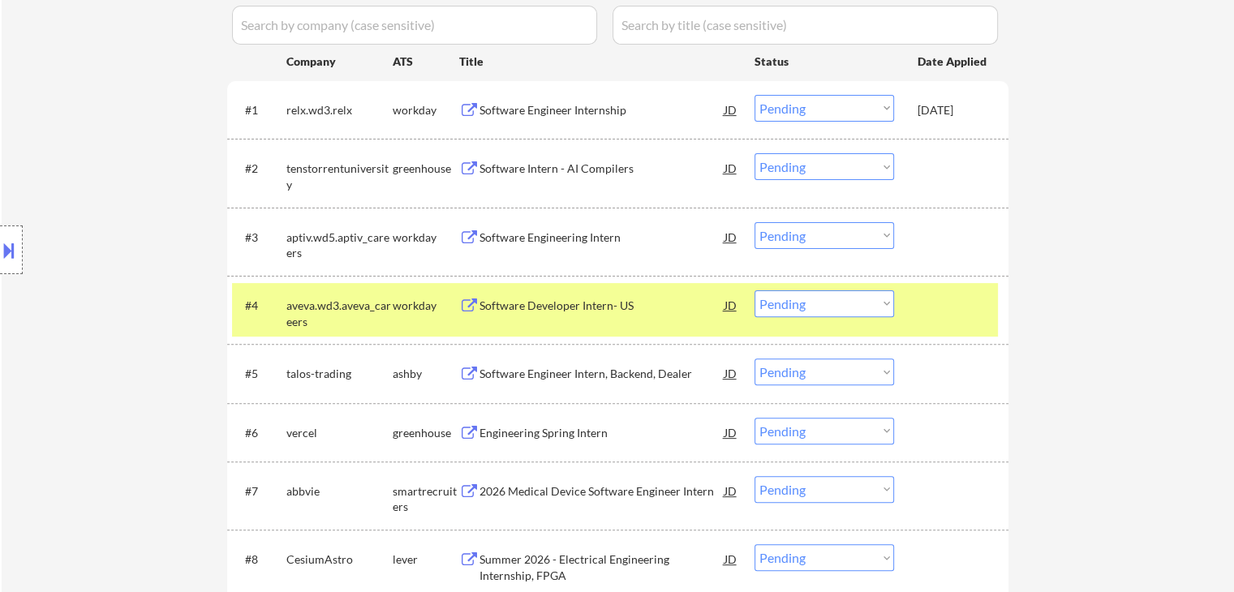
scroll to position [394, 0]
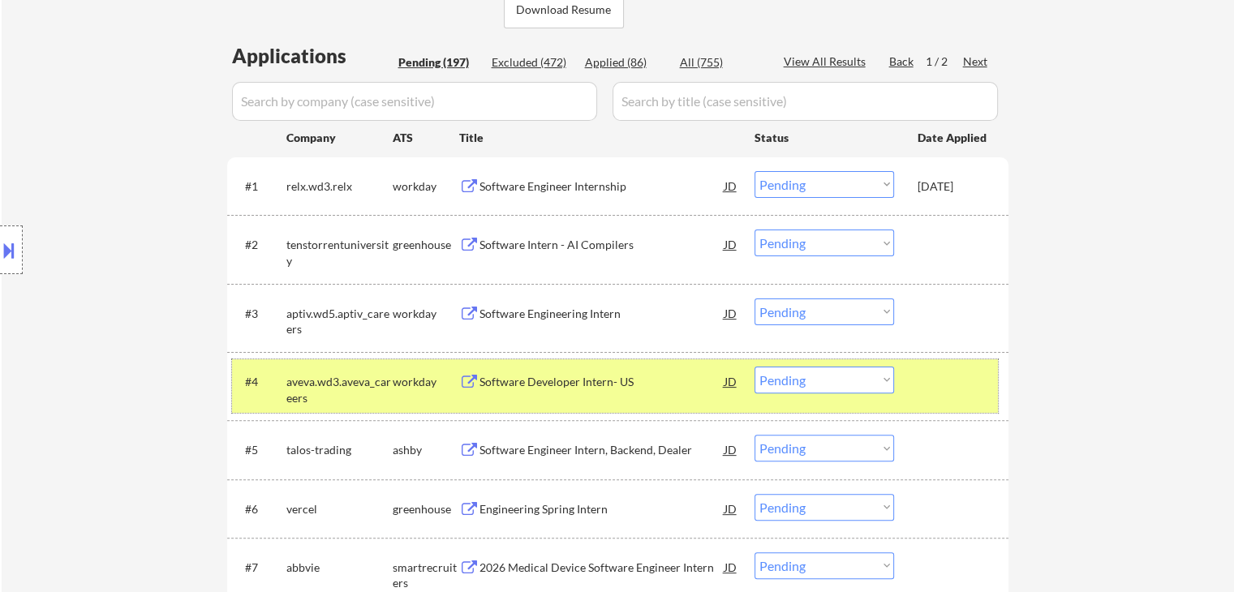
click at [418, 388] on div "workday" at bounding box center [426, 382] width 67 height 16
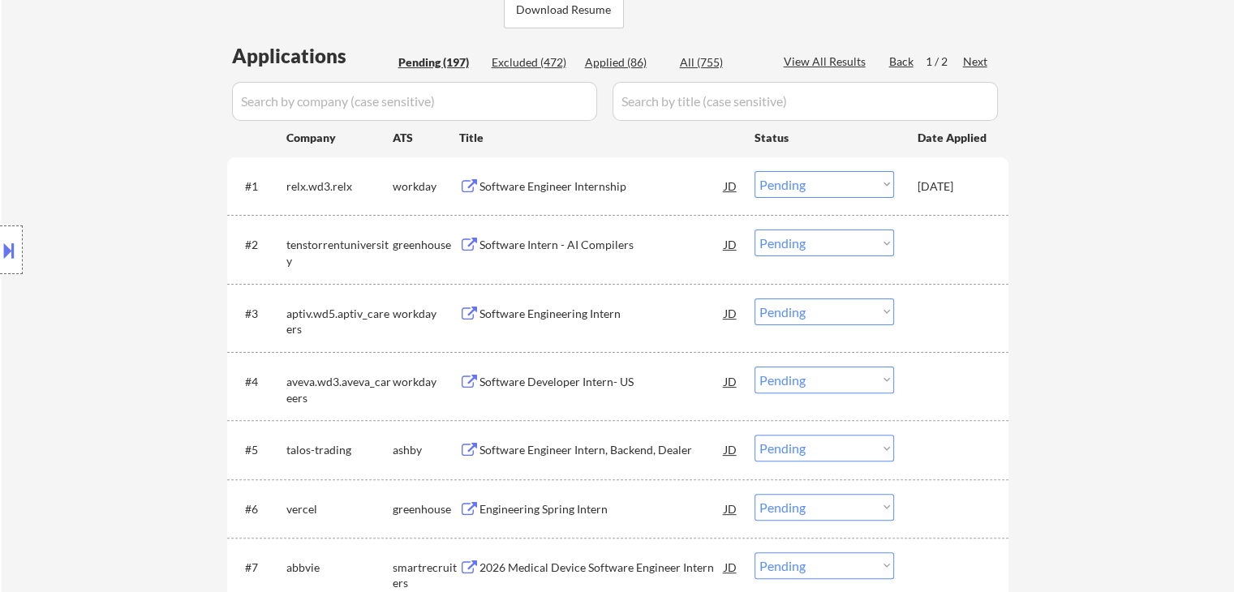
click at [422, 388] on div "workday" at bounding box center [426, 382] width 67 height 16
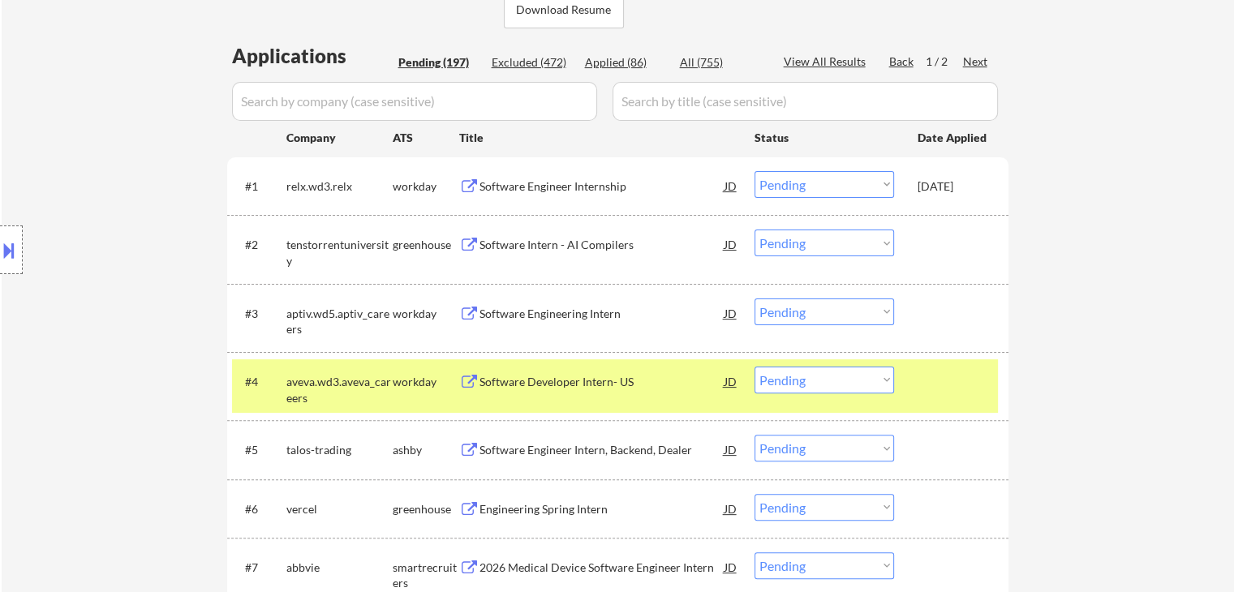
click at [448, 384] on div "workday" at bounding box center [426, 382] width 67 height 16
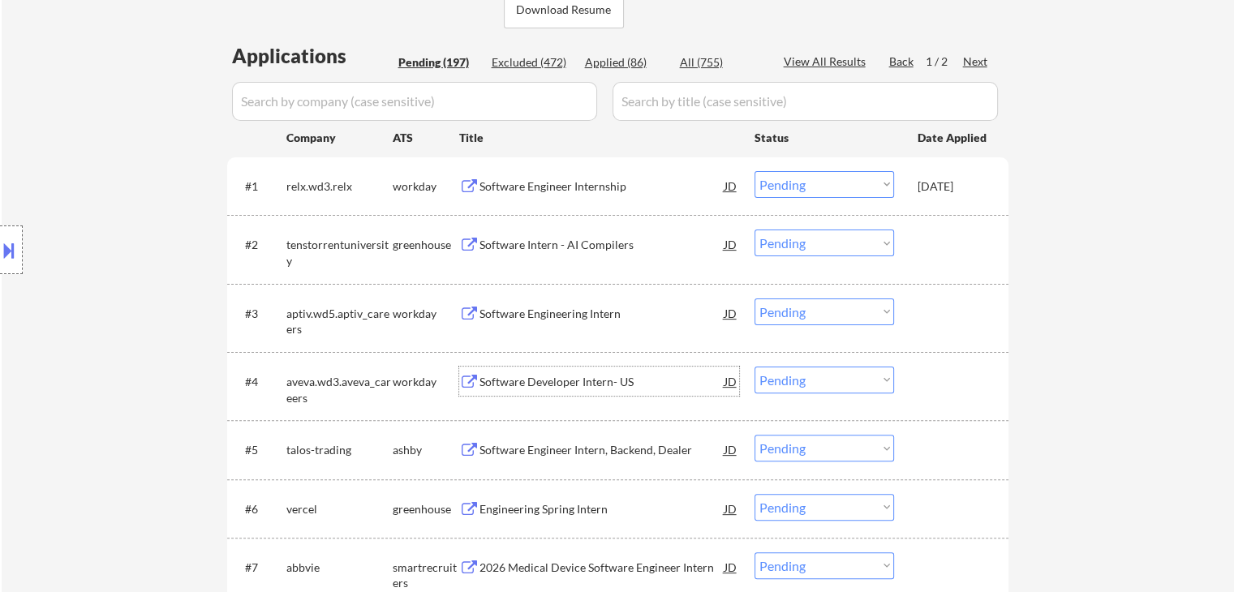
click at [515, 376] on div "Software Developer Intern- US" at bounding box center [601, 382] width 245 height 16
